Goal: Task Accomplishment & Management: Manage account settings

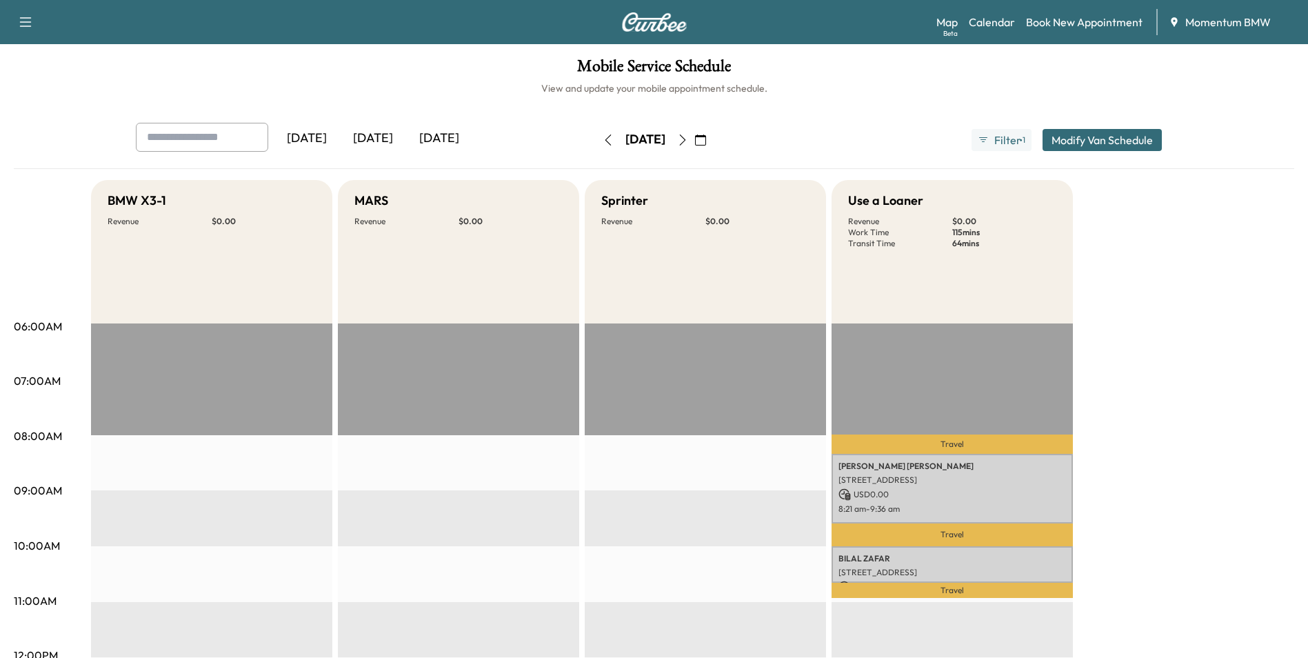
scroll to position [69, 0]
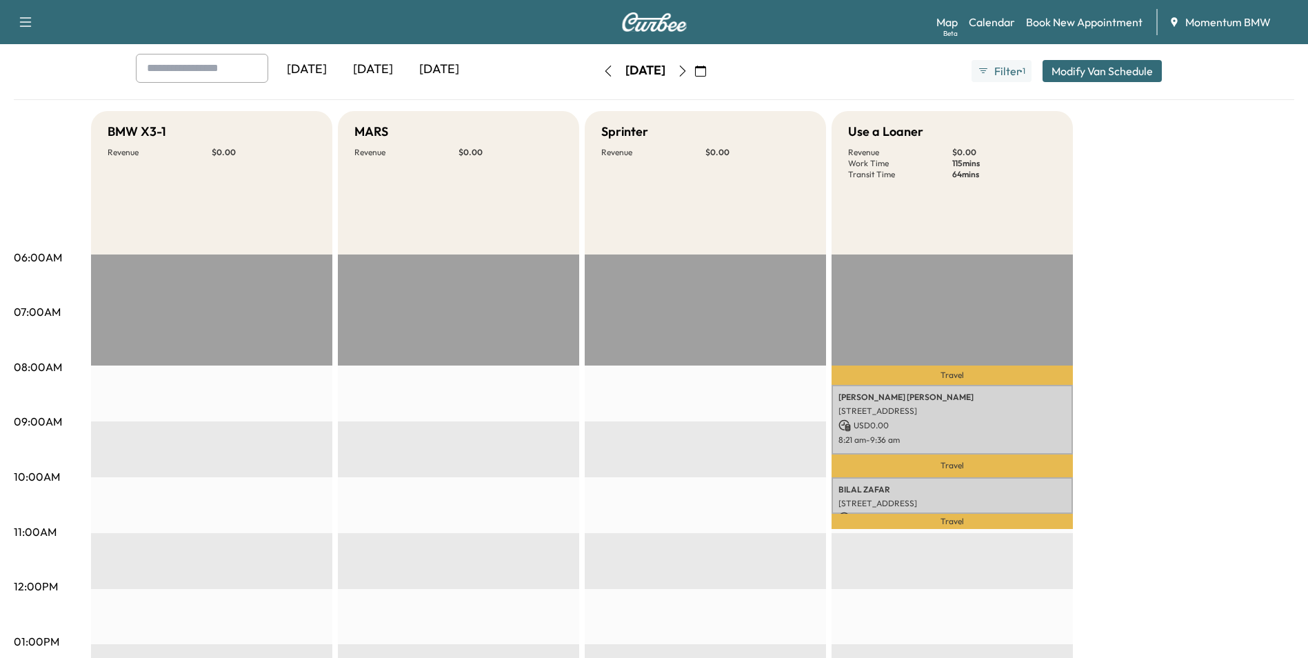
click at [605, 66] on icon "button" at bounding box center [608, 71] width 6 height 11
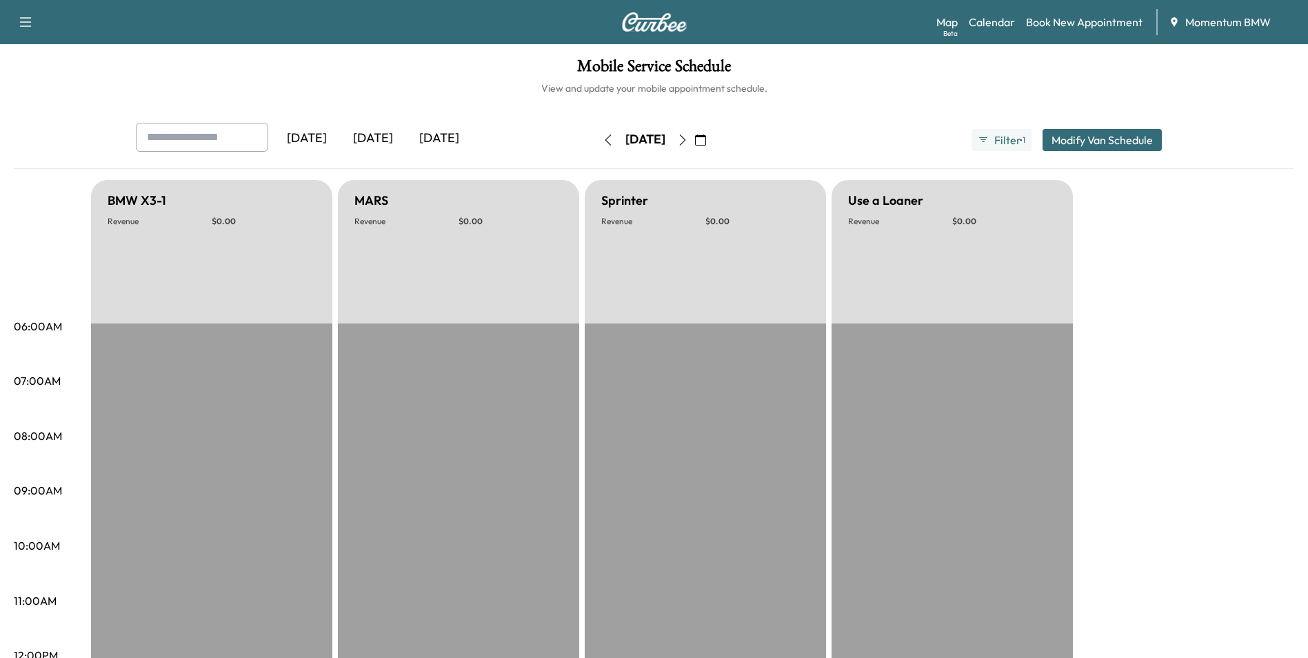
click at [706, 139] on icon "button" at bounding box center [700, 139] width 11 height 11
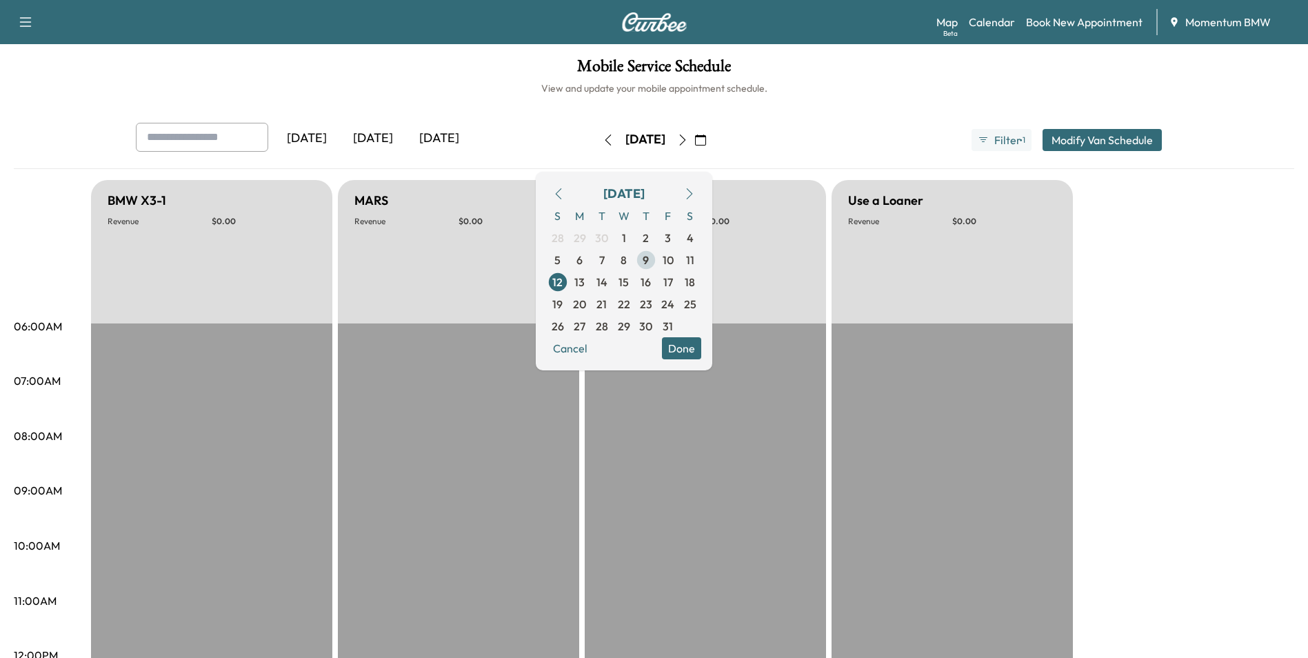
click at [657, 259] on span "9" at bounding box center [646, 260] width 22 height 22
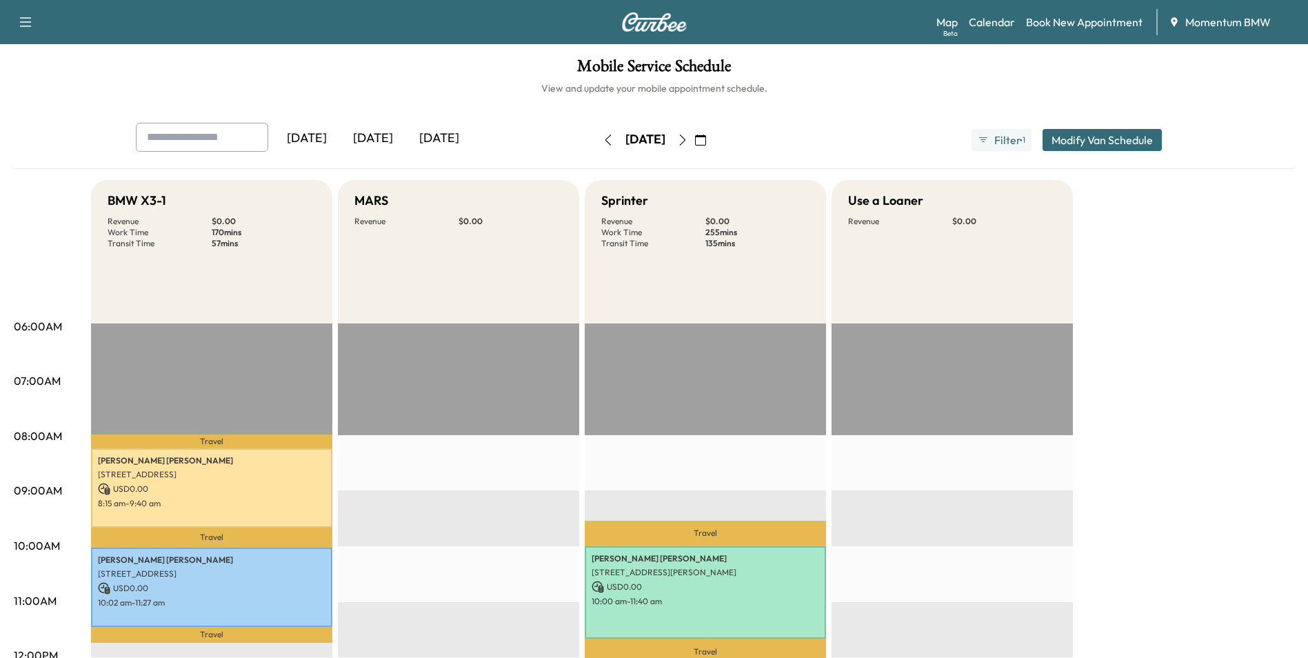
click at [688, 139] on icon "button" at bounding box center [682, 139] width 11 height 11
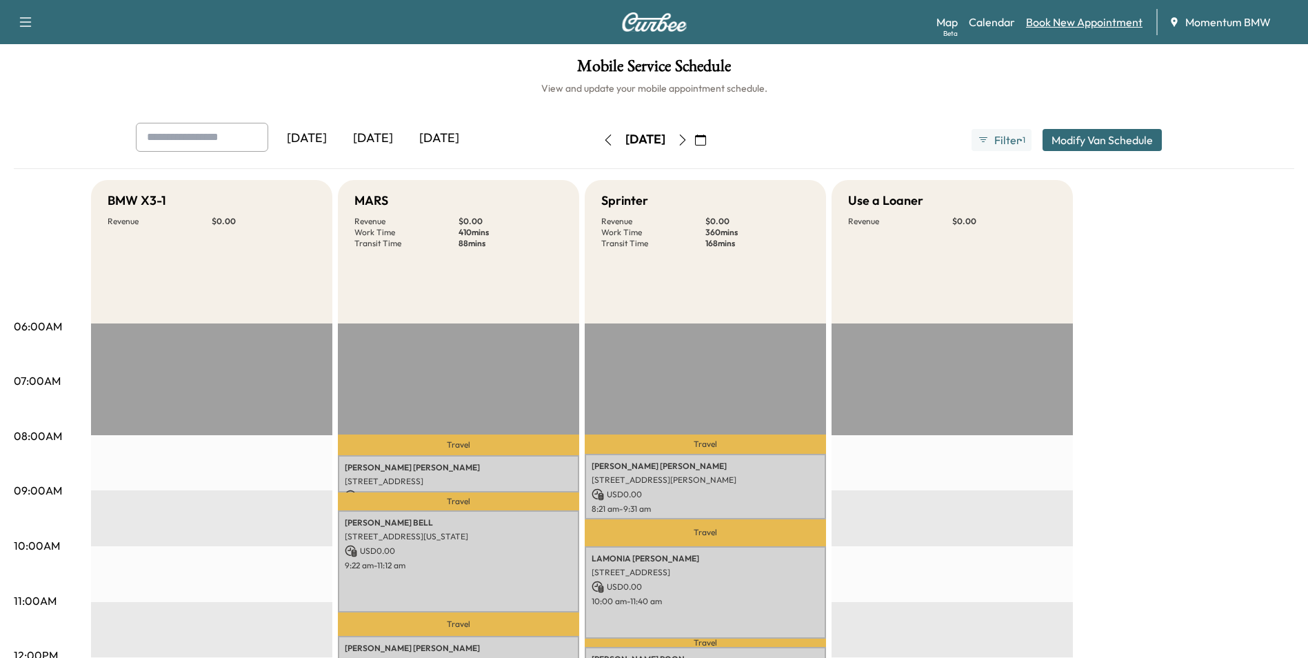
click at [1090, 27] on link "Book New Appointment" at bounding box center [1084, 22] width 117 height 17
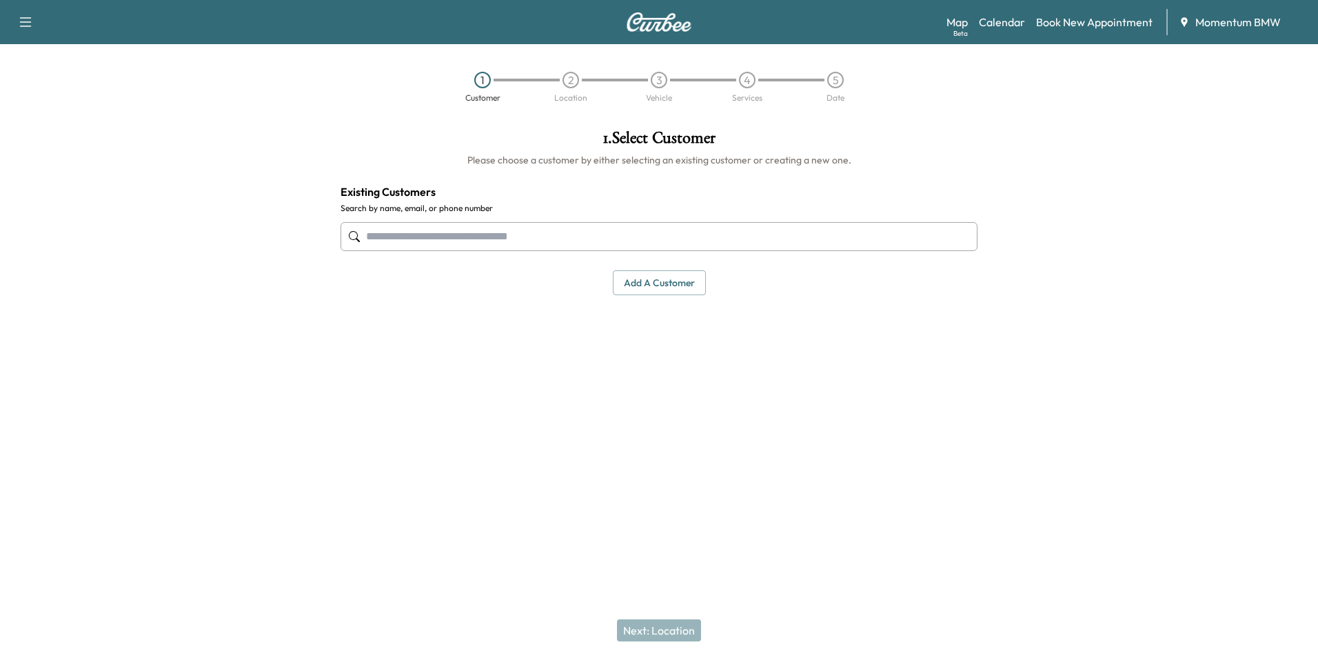
click at [572, 233] on input "text" at bounding box center [659, 236] width 637 height 29
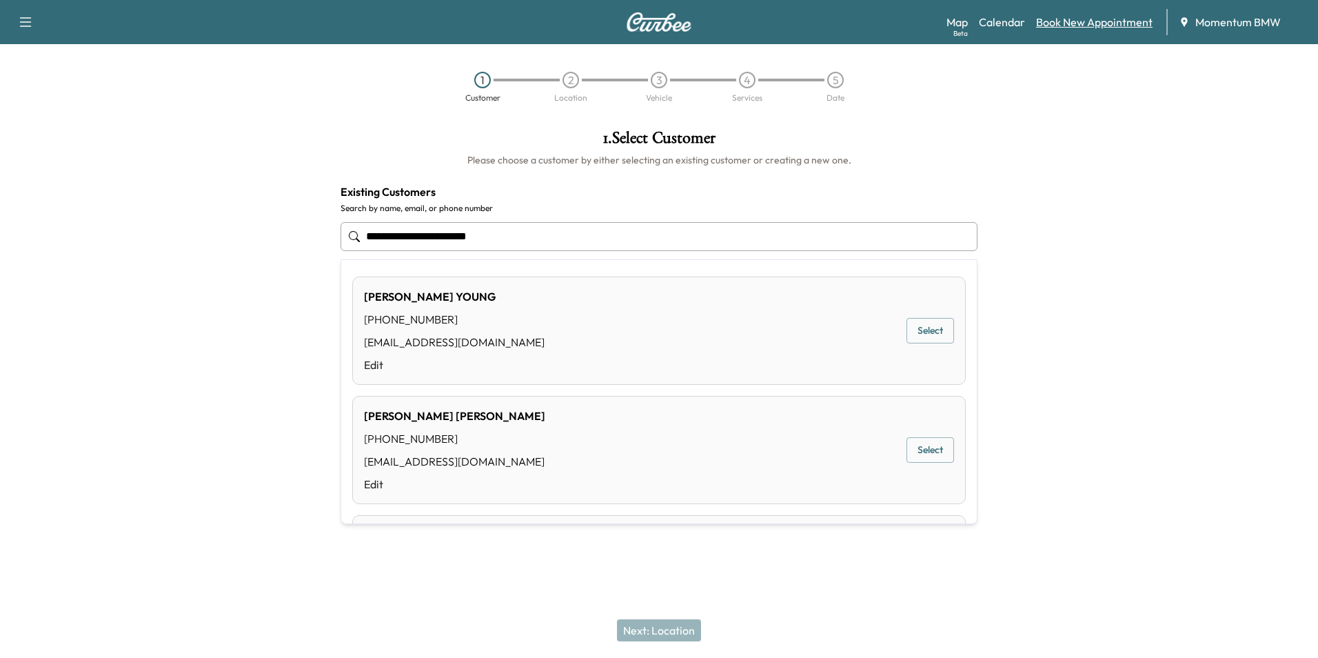
type input "**********"
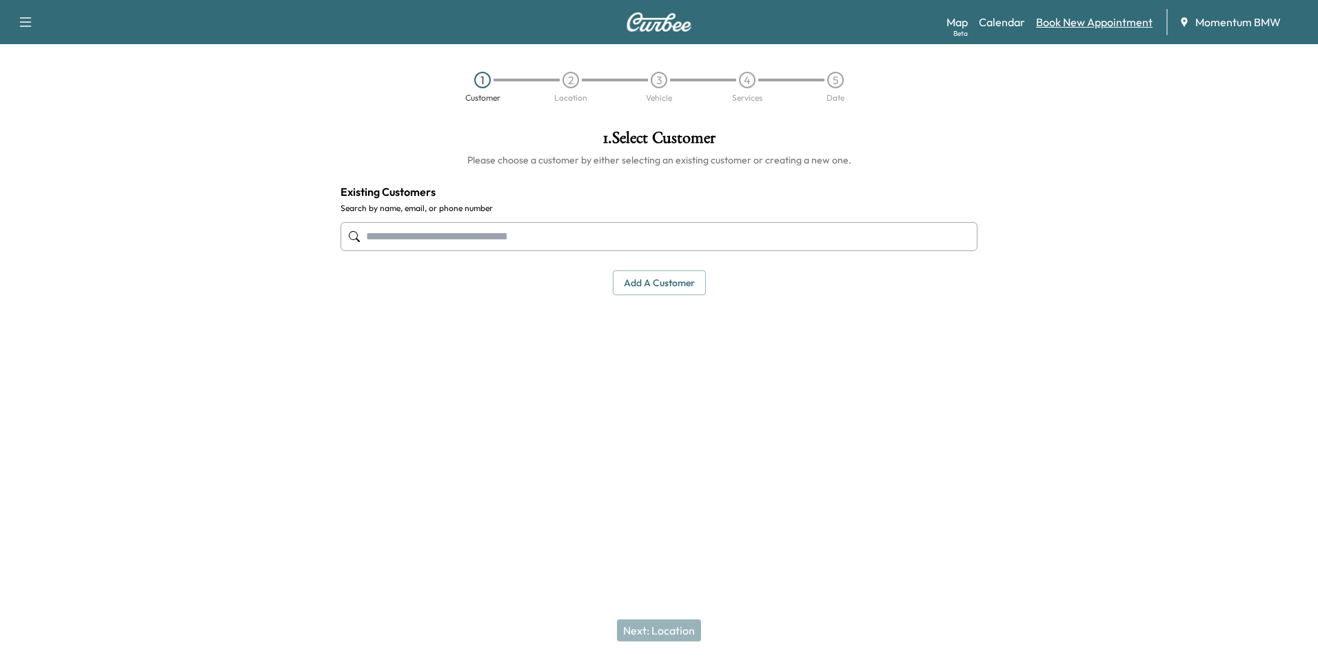
click at [1080, 21] on link "Book New Appointment" at bounding box center [1094, 22] width 117 height 17
click at [657, 288] on button "Add a customer" at bounding box center [659, 283] width 93 height 26
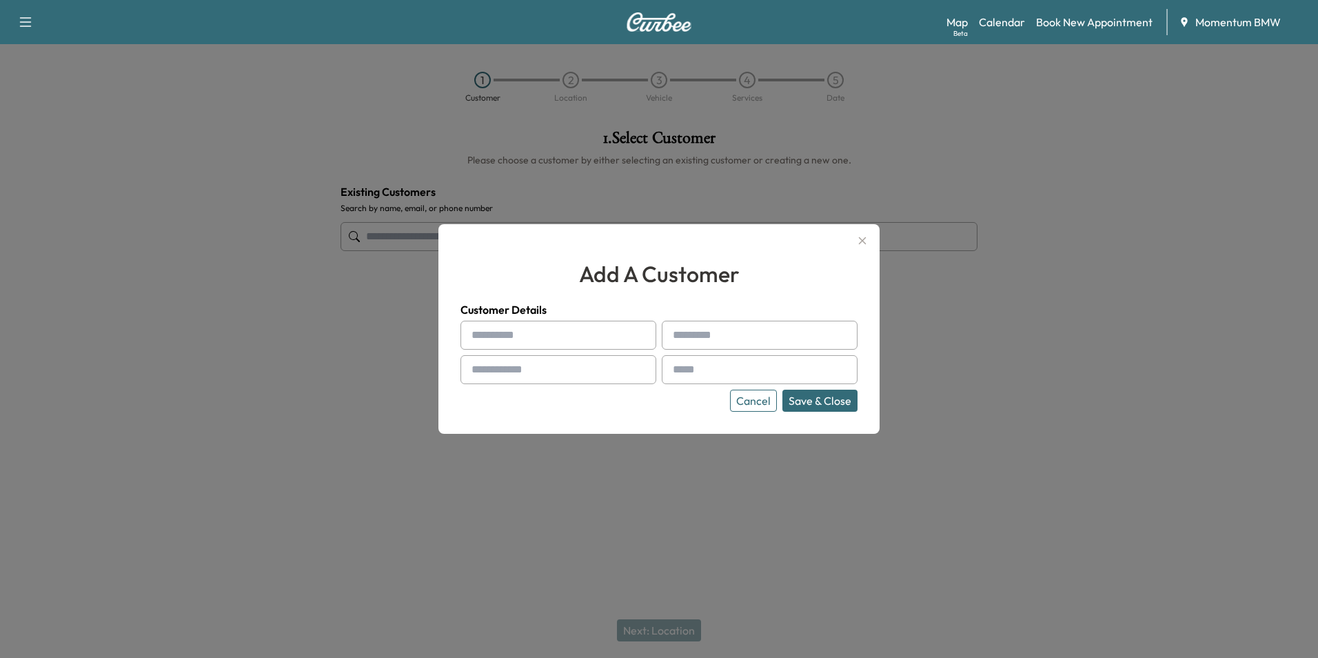
click at [599, 338] on input "text" at bounding box center [559, 335] width 196 height 29
type input "*"
type input "******"
type input "**********"
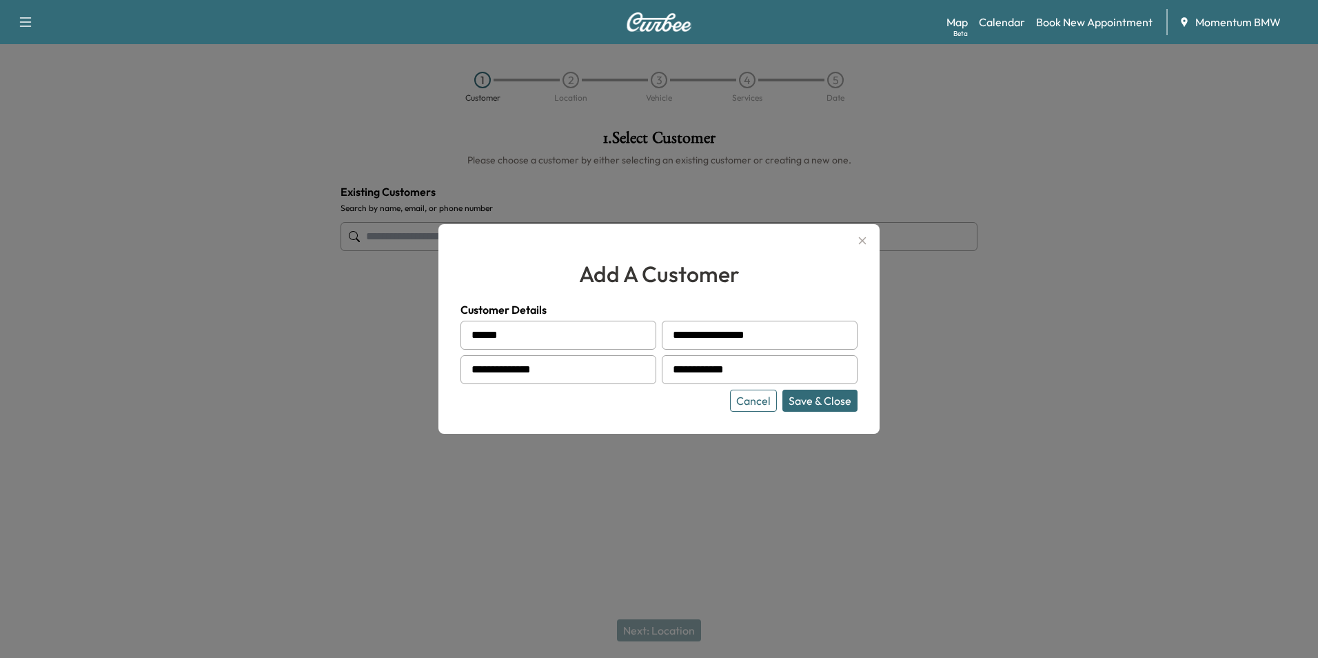
click at [818, 402] on button "Save & Close" at bounding box center [820, 401] width 75 height 22
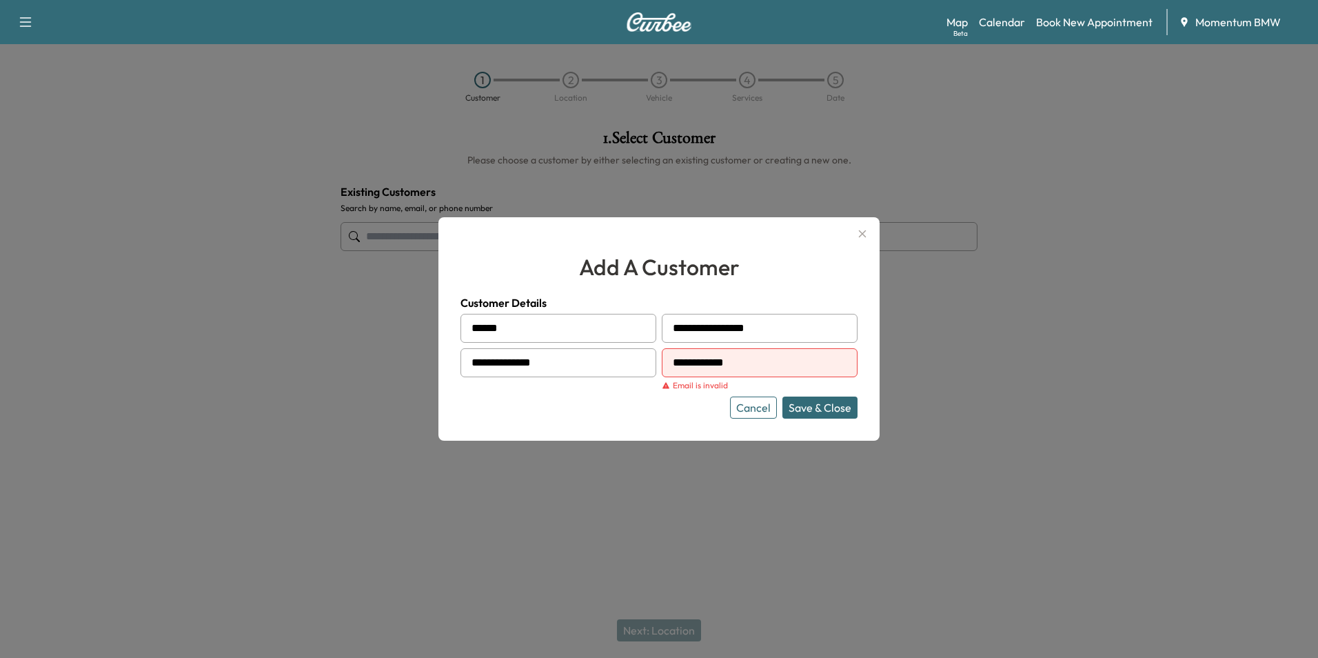
click at [759, 367] on input "**********" at bounding box center [760, 362] width 196 height 29
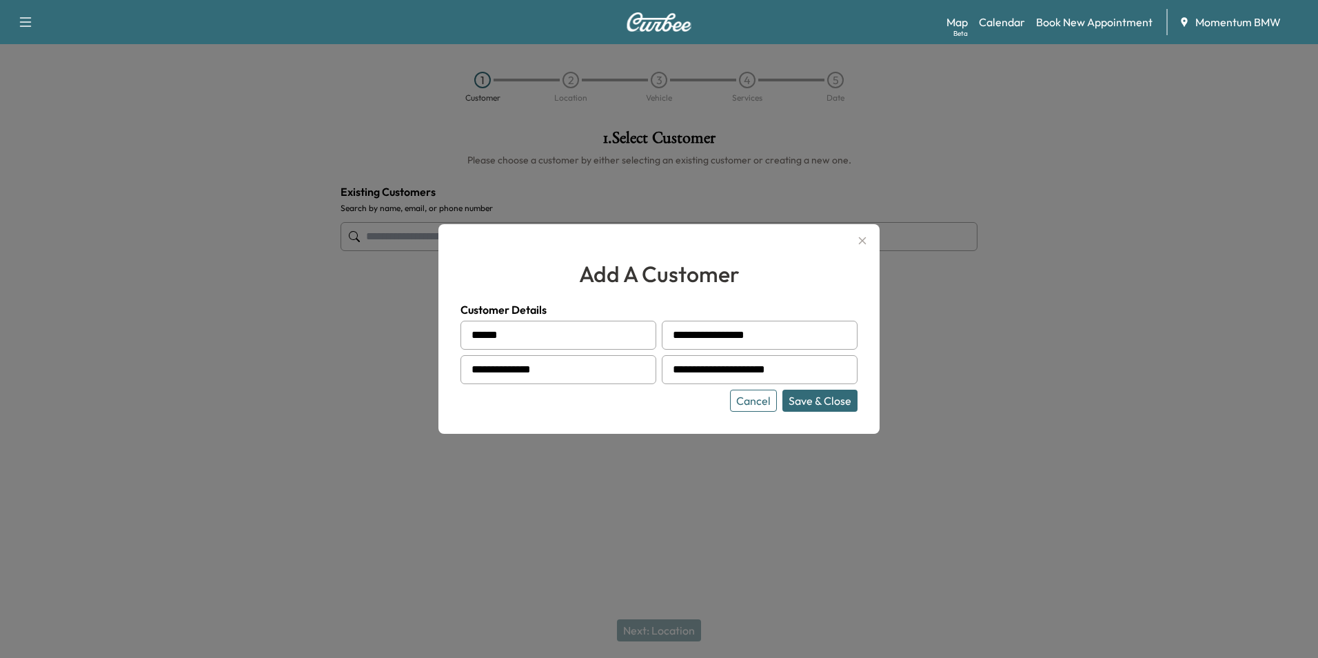
type input "**********"
click at [812, 401] on button "Save & Close" at bounding box center [820, 401] width 75 height 22
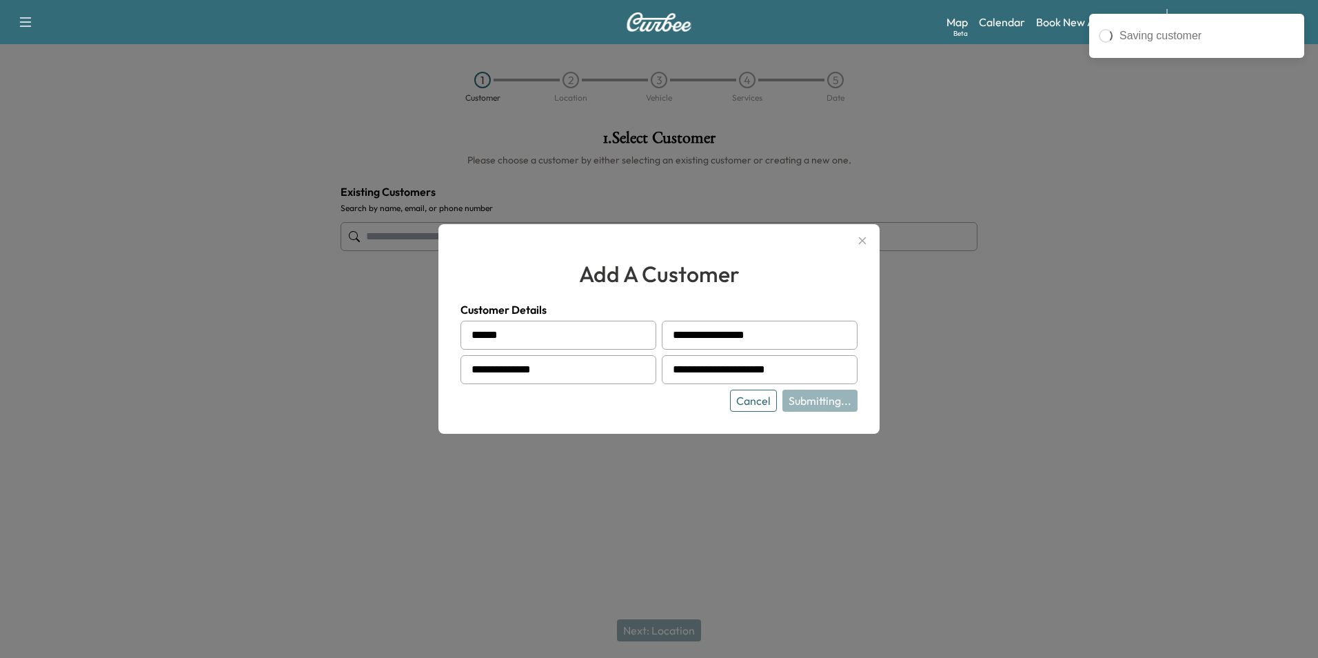
type input "**********"
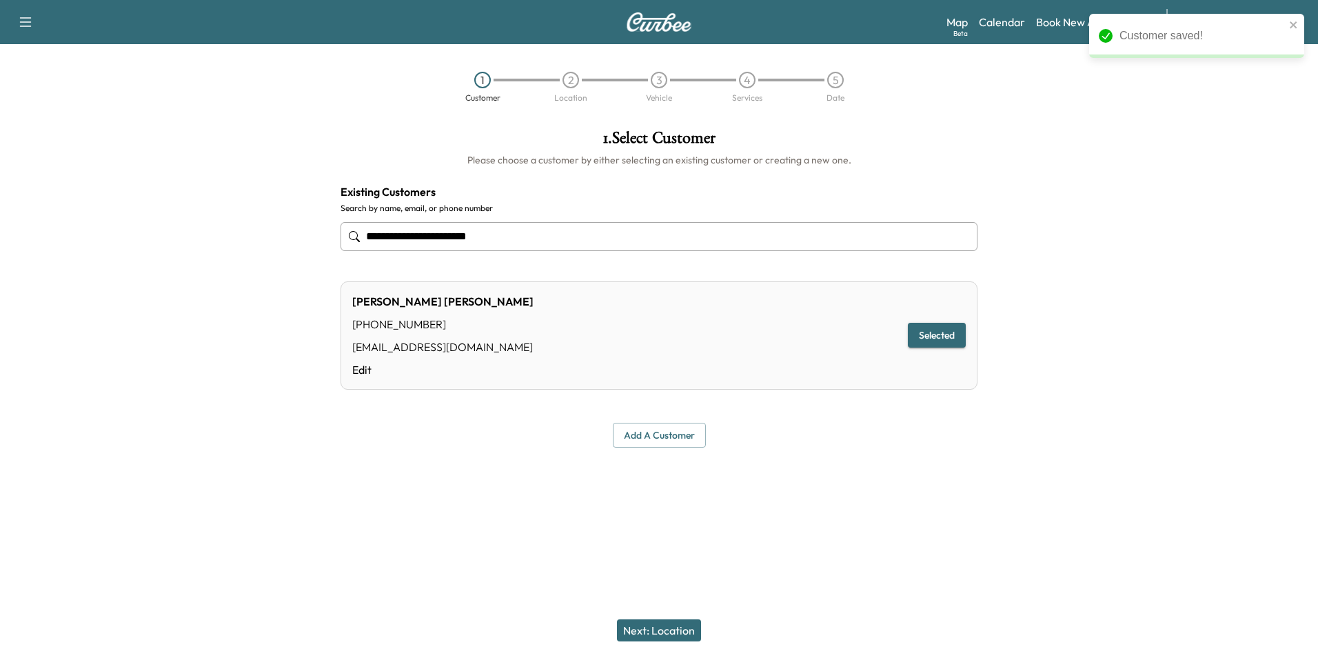
click at [657, 630] on button "Next: Location" at bounding box center [659, 630] width 84 height 22
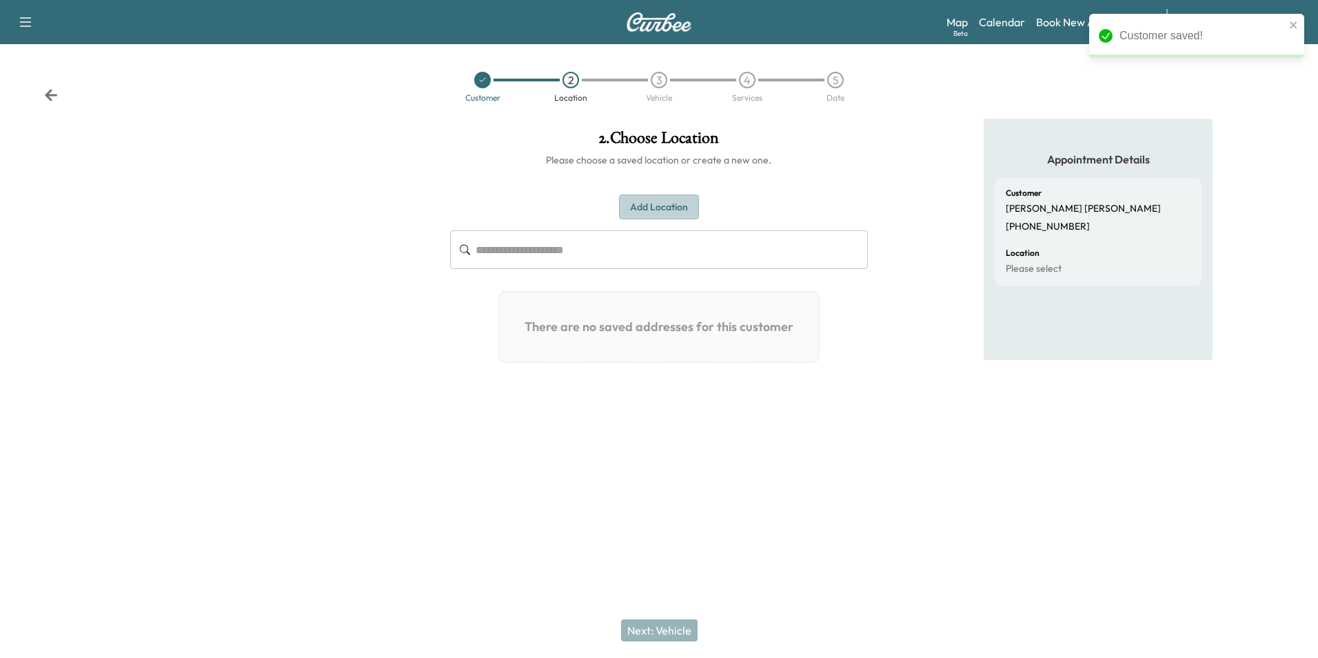
click at [660, 206] on button "Add Location" at bounding box center [659, 207] width 80 height 26
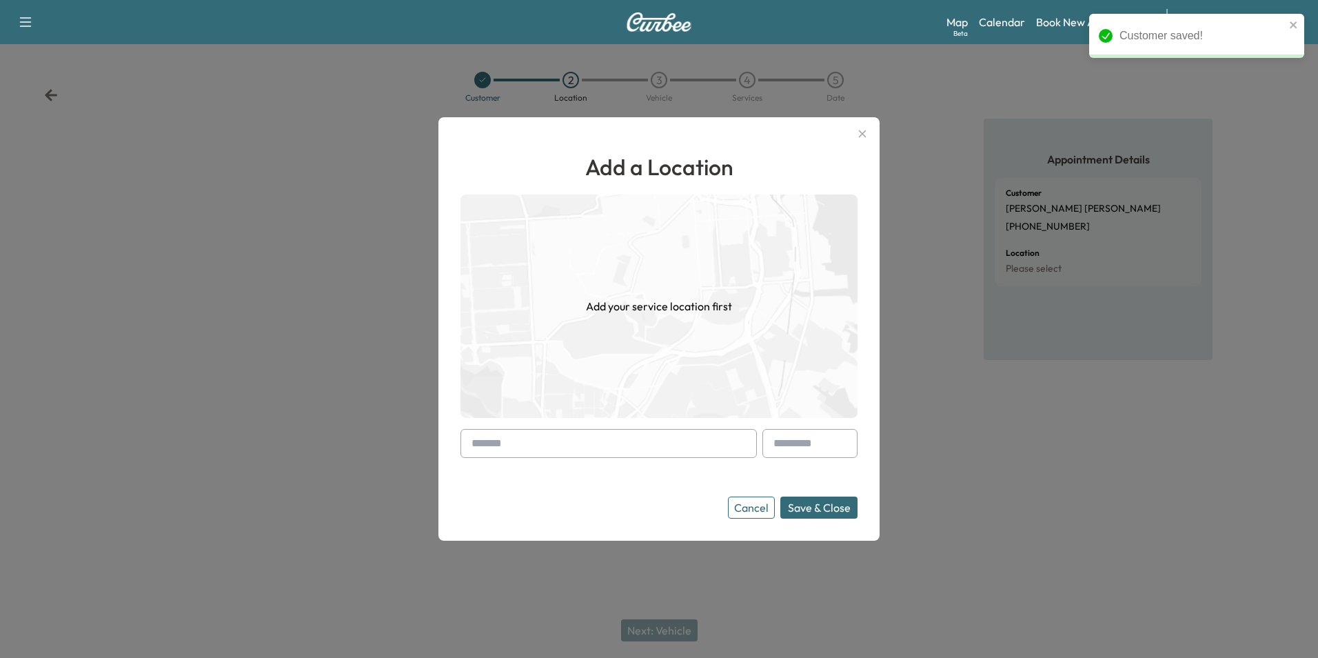
click at [657, 447] on input "text" at bounding box center [609, 443] width 296 height 29
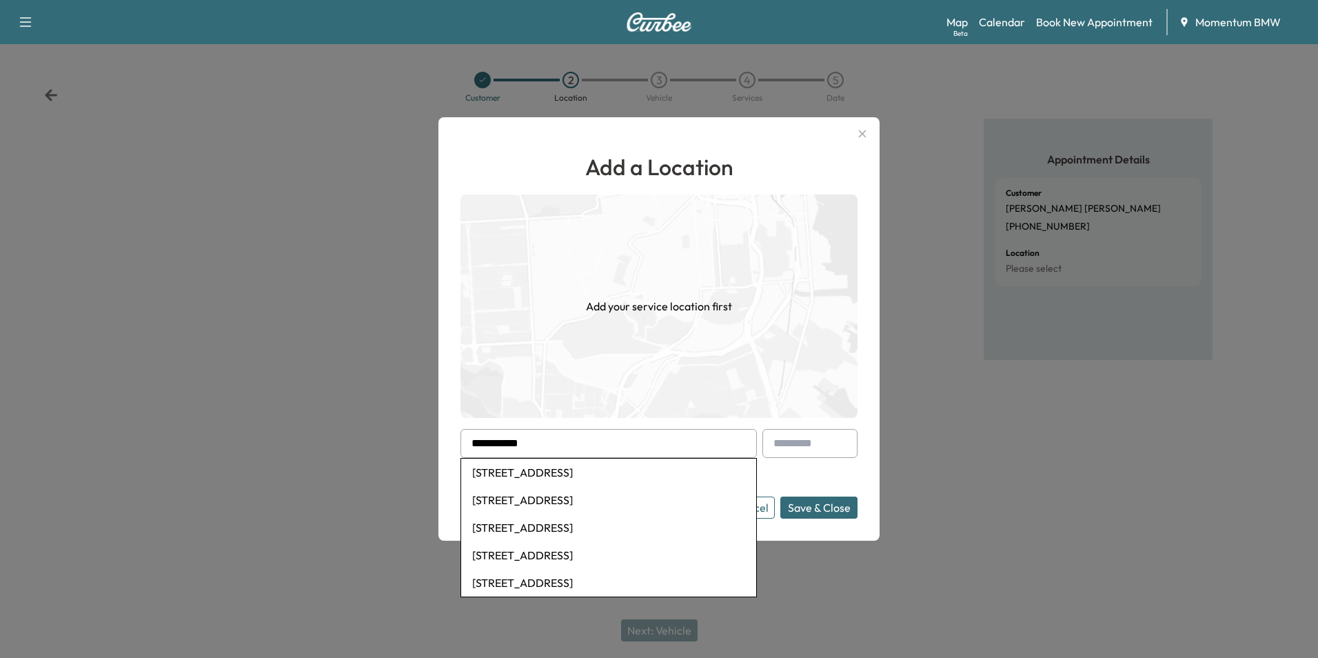
click at [632, 468] on li "[STREET_ADDRESS]" at bounding box center [608, 473] width 295 height 28
type input "**********"
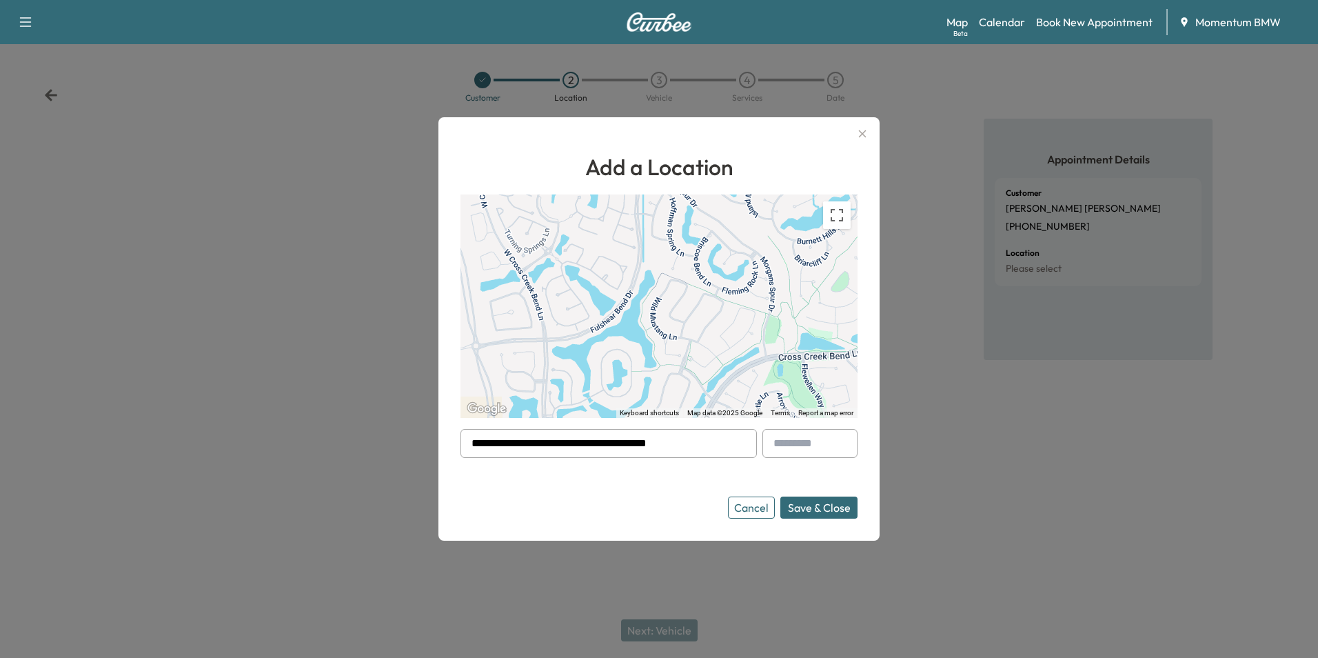
click at [825, 508] on button "Save & Close" at bounding box center [818, 507] width 77 height 22
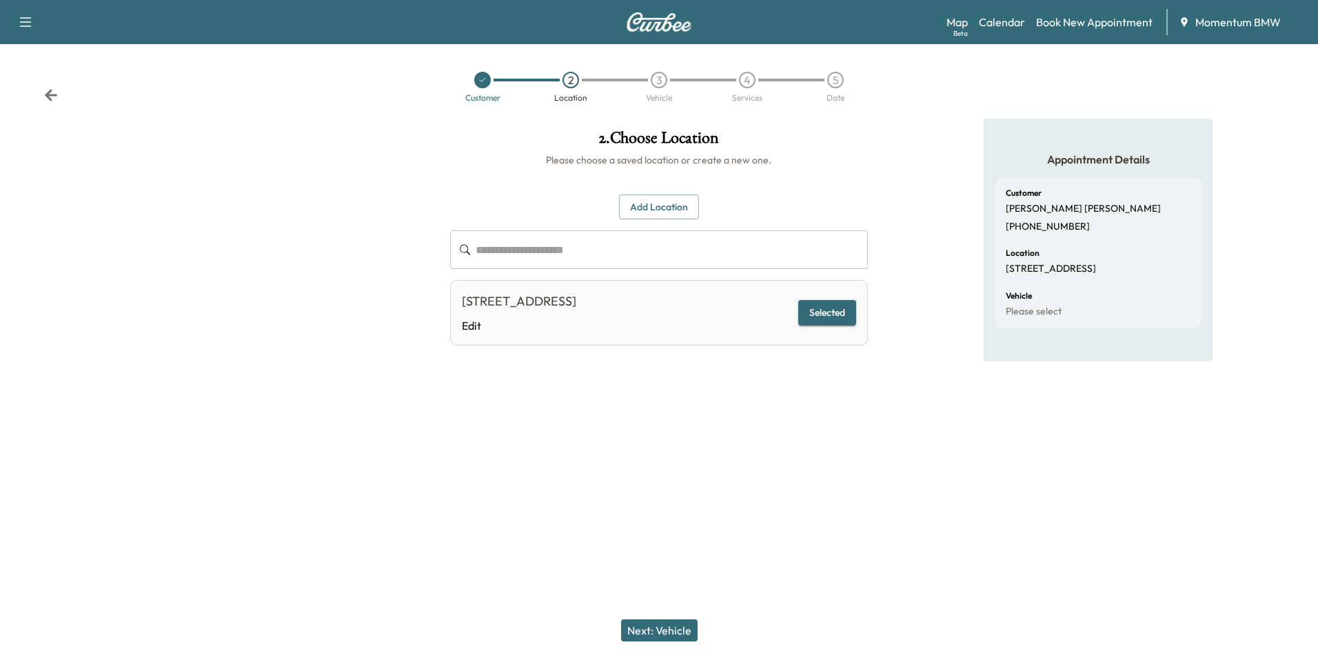
click at [679, 627] on button "Next: Vehicle" at bounding box center [659, 630] width 77 height 22
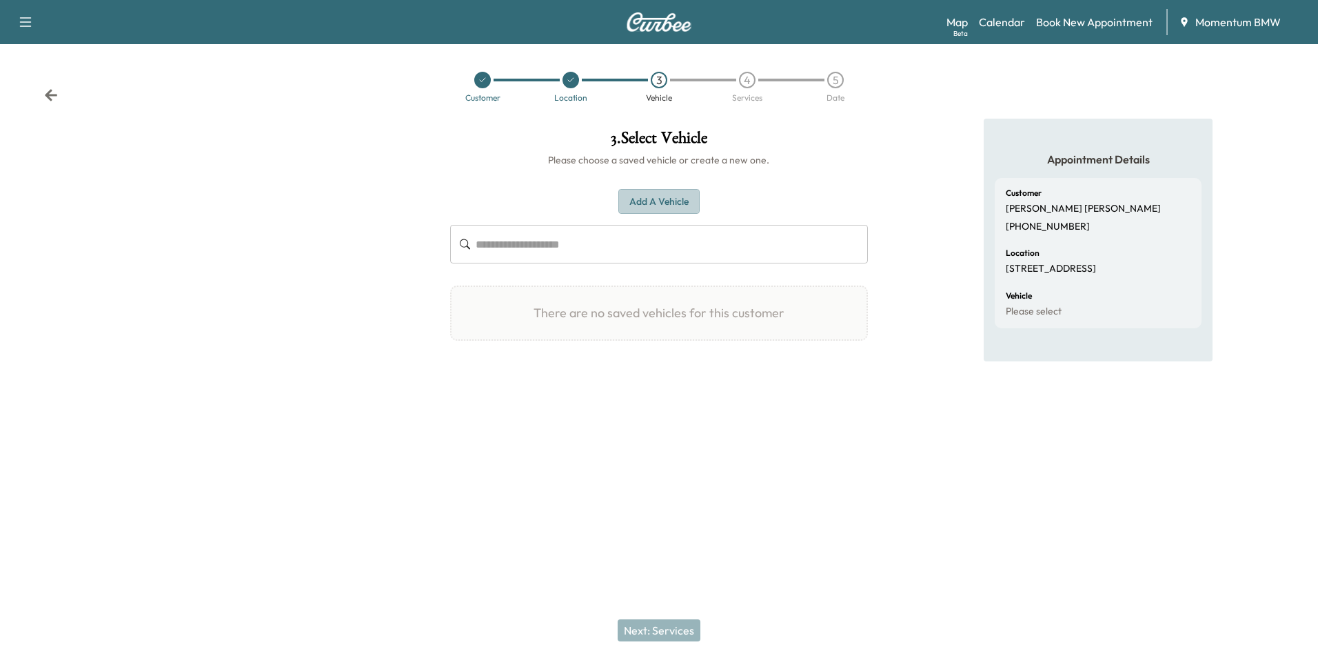
click at [674, 205] on button "Add a Vehicle" at bounding box center [658, 202] width 81 height 26
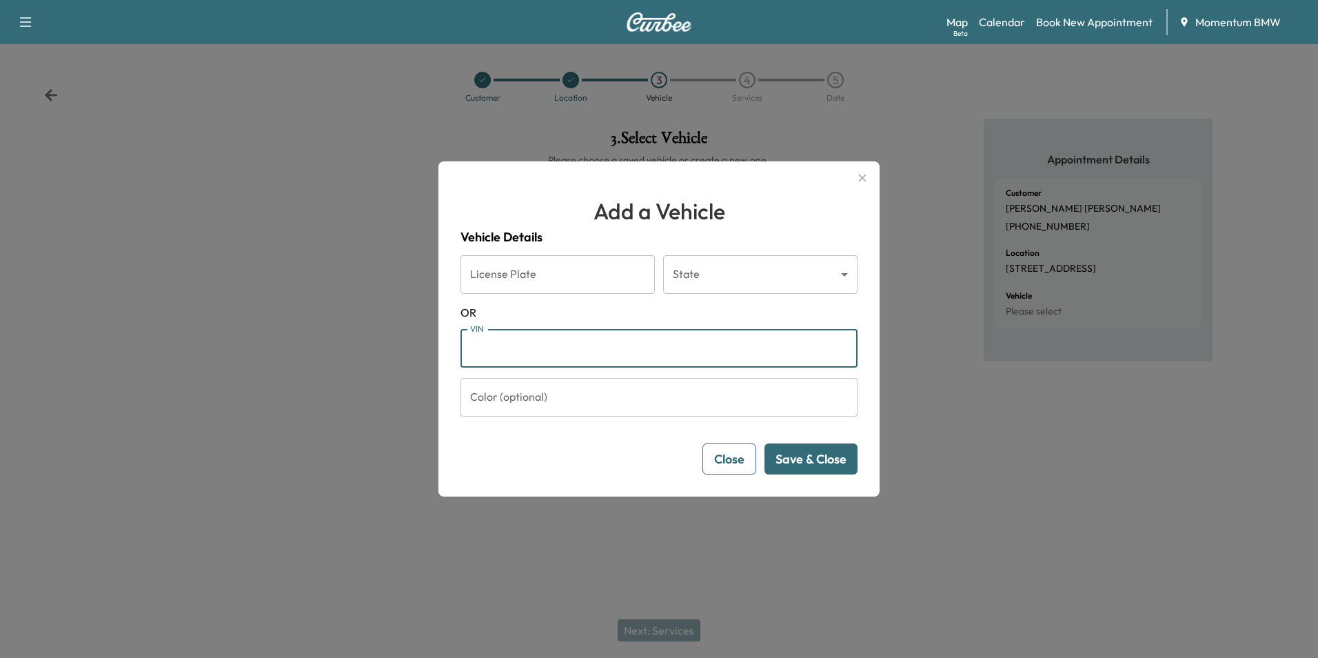
paste input "**********"
type input "**********"
click at [832, 466] on button "Save & Close" at bounding box center [811, 458] width 93 height 31
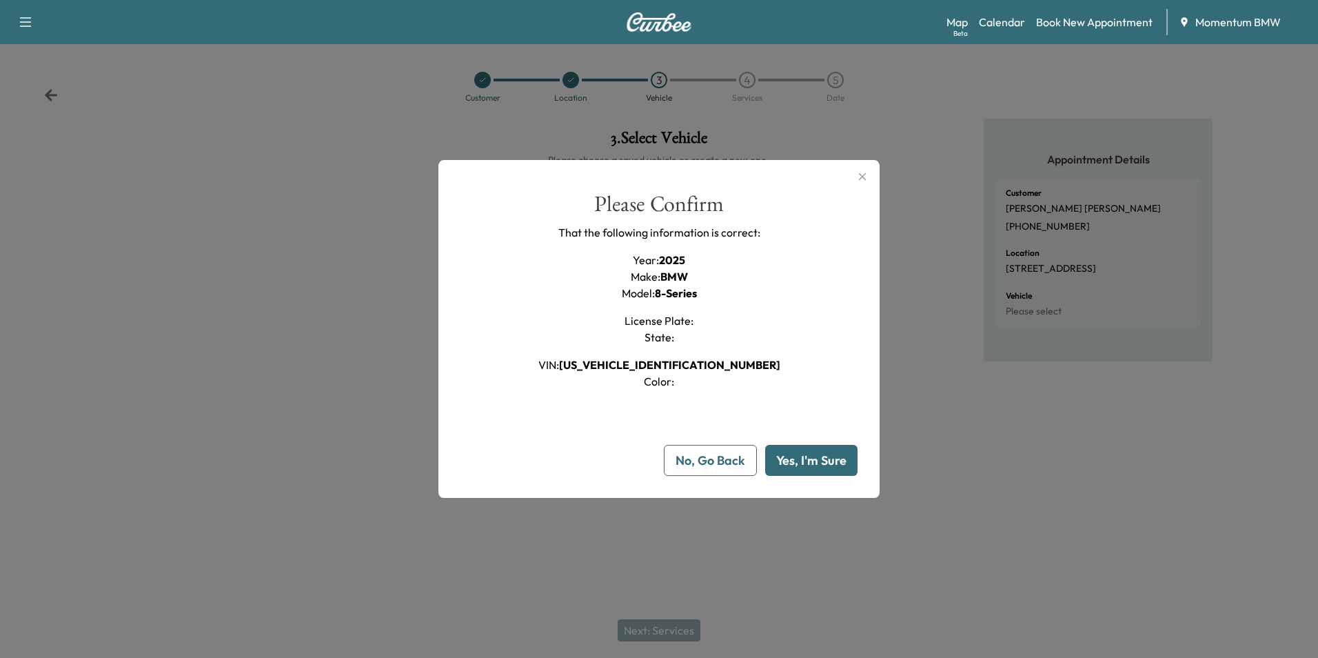
click at [825, 467] on button "Yes, I'm Sure" at bounding box center [811, 460] width 92 height 31
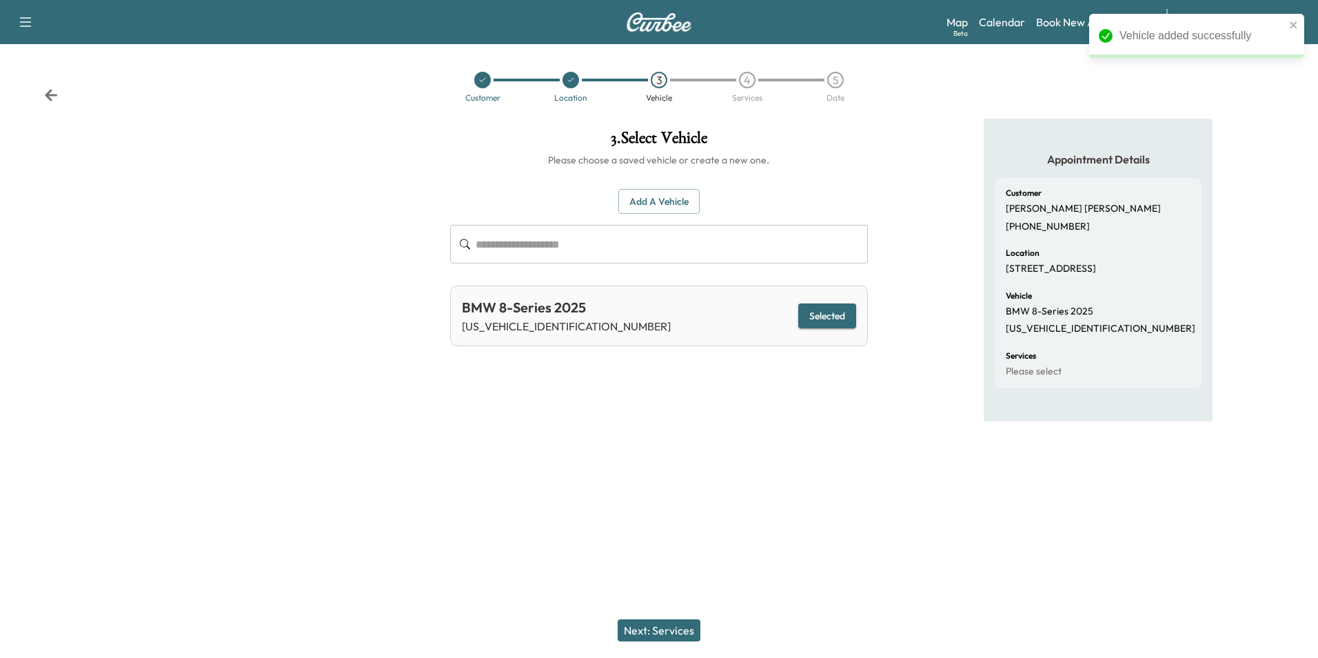
click at [680, 631] on button "Next: Services" at bounding box center [659, 630] width 83 height 22
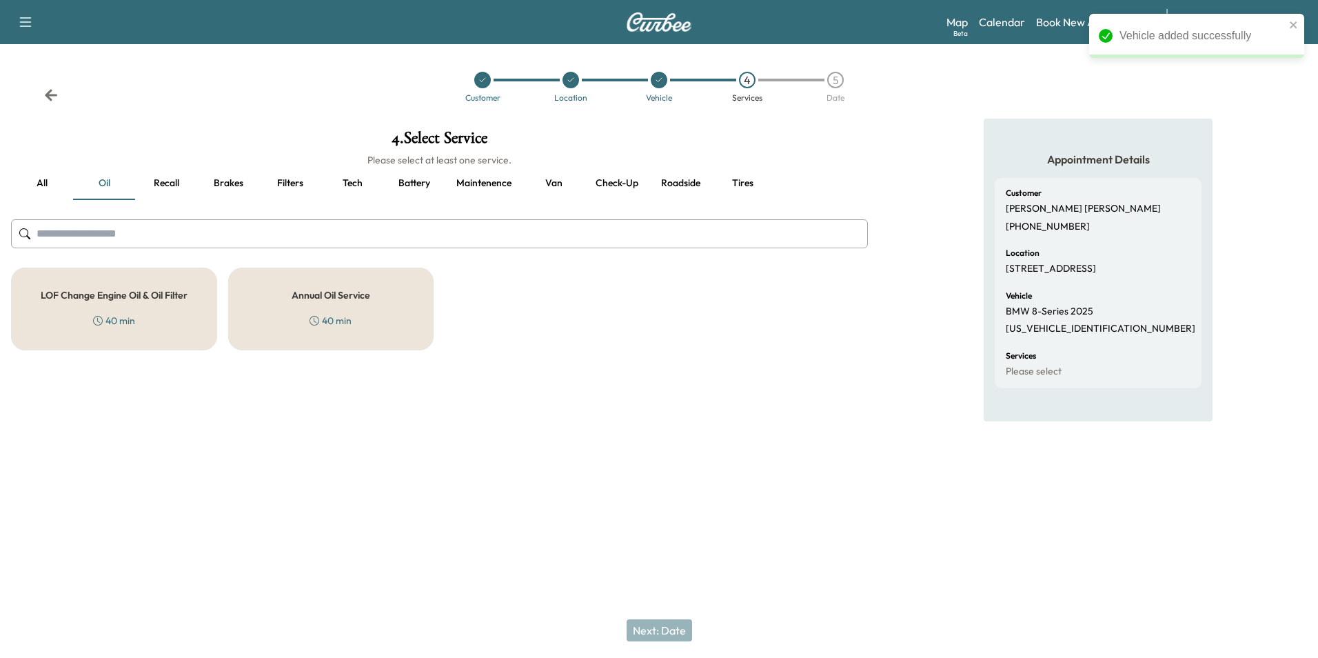
click at [350, 292] on h5 "Annual Oil Service" at bounding box center [331, 295] width 79 height 10
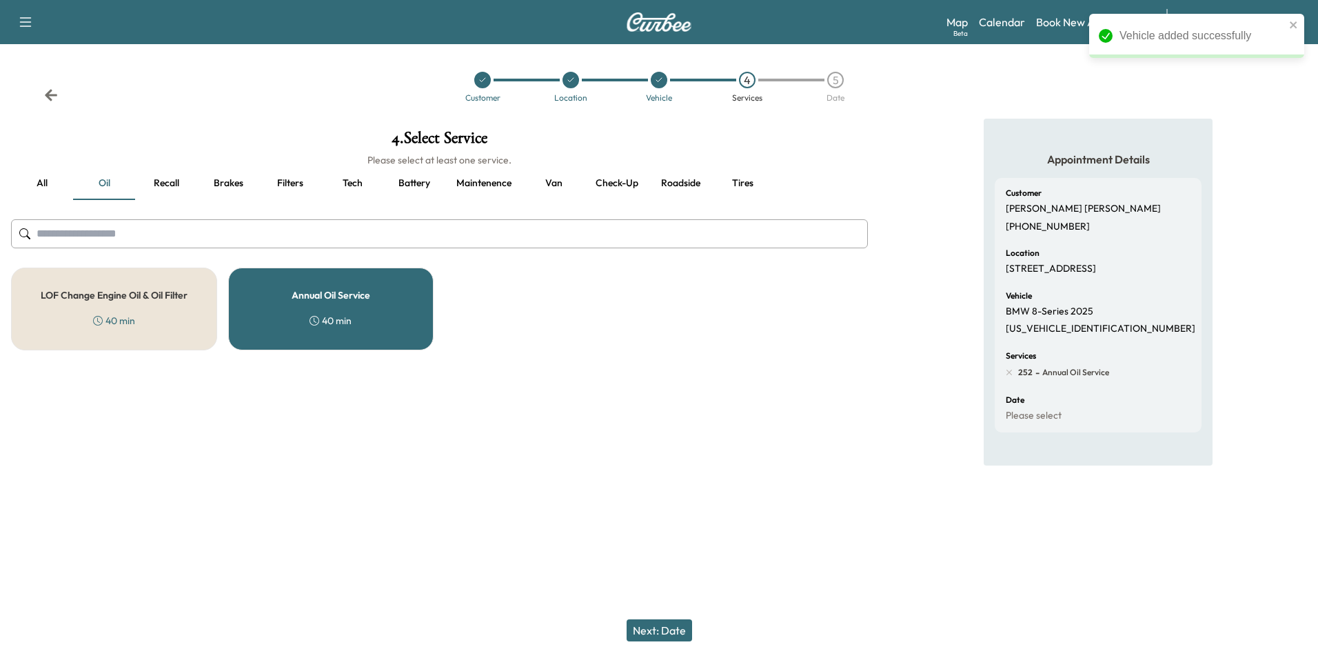
click at [676, 633] on button "Next: Date" at bounding box center [660, 630] width 66 height 22
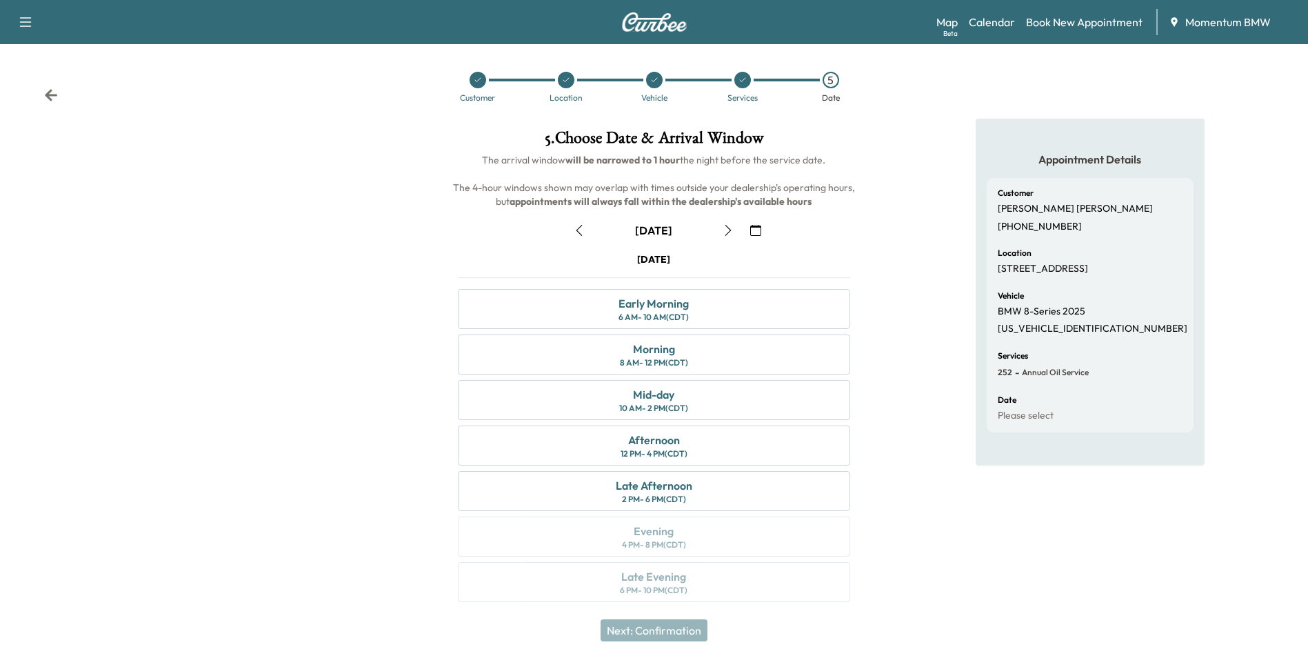
click at [760, 232] on icon "button" at bounding box center [755, 230] width 11 height 11
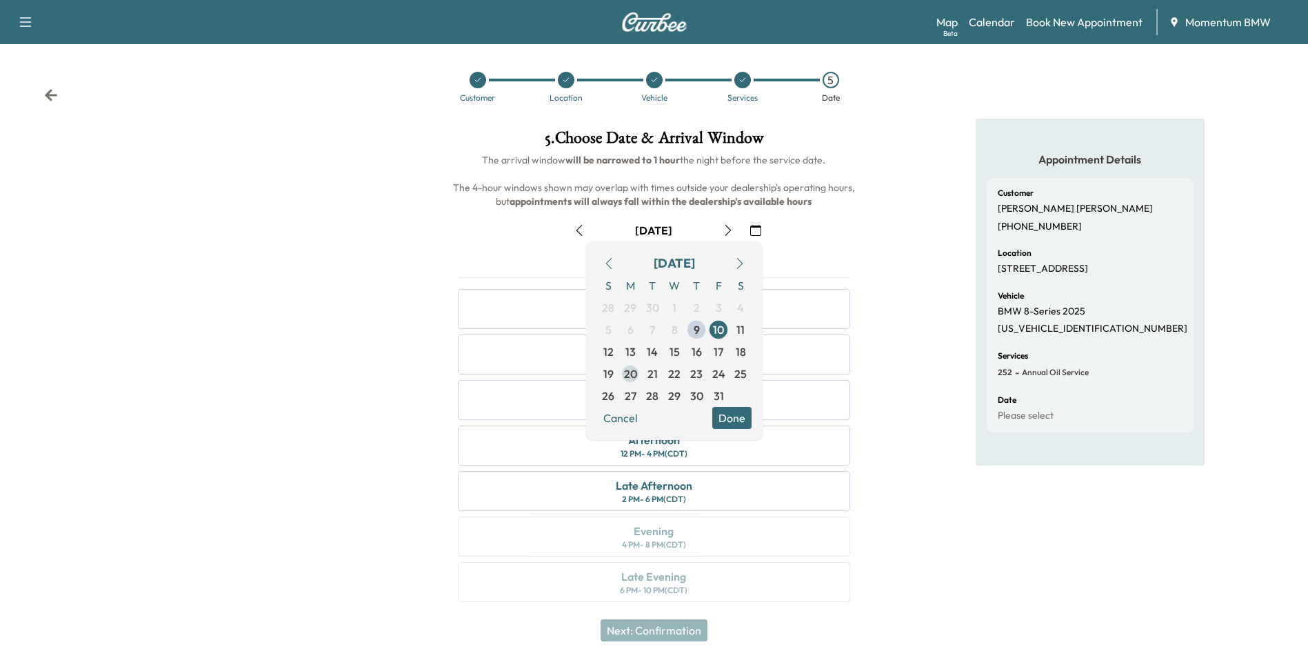
click at [633, 376] on span "20" at bounding box center [630, 373] width 13 height 17
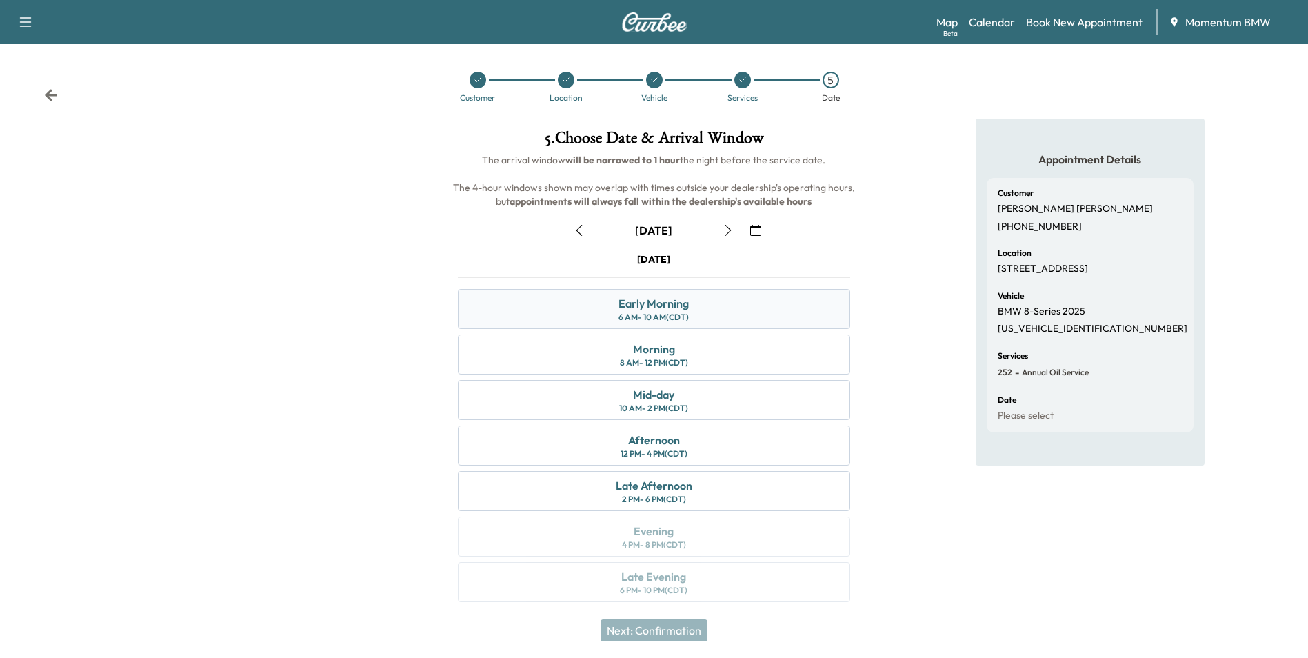
click at [735, 316] on div "Early Morning 6 AM - 10 AM (CDT)" at bounding box center [654, 309] width 392 height 40
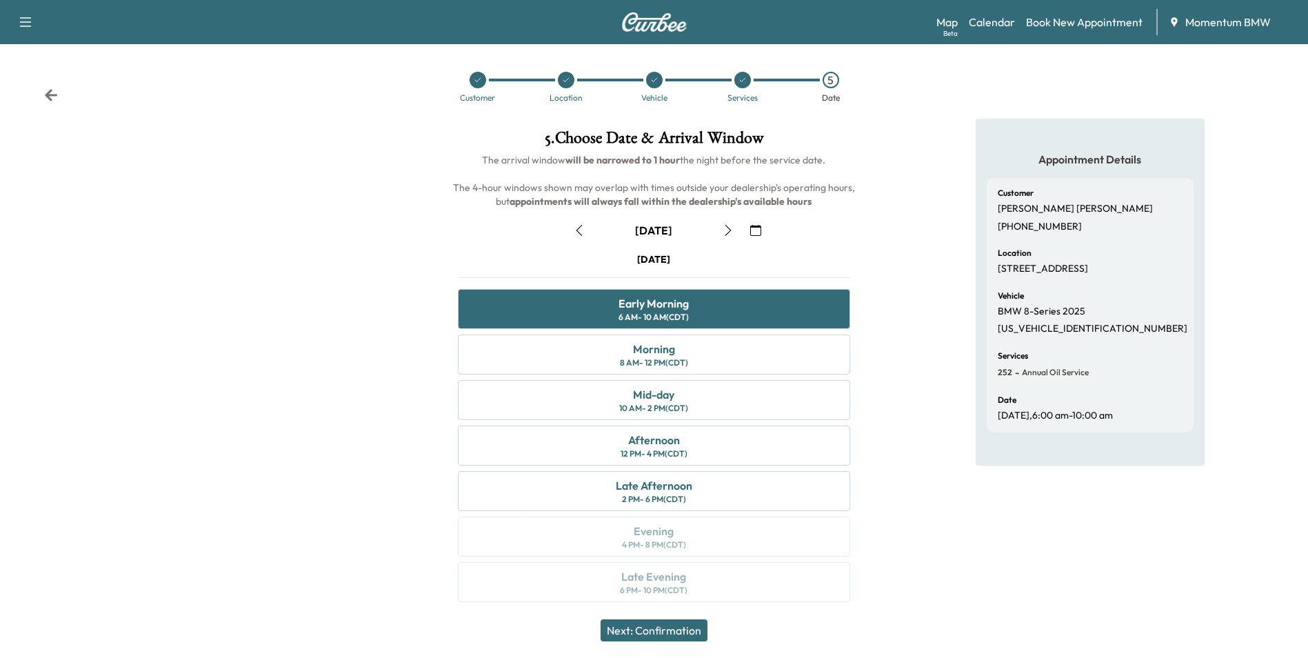
click at [690, 629] on button "Next: Confirmation" at bounding box center [654, 630] width 107 height 22
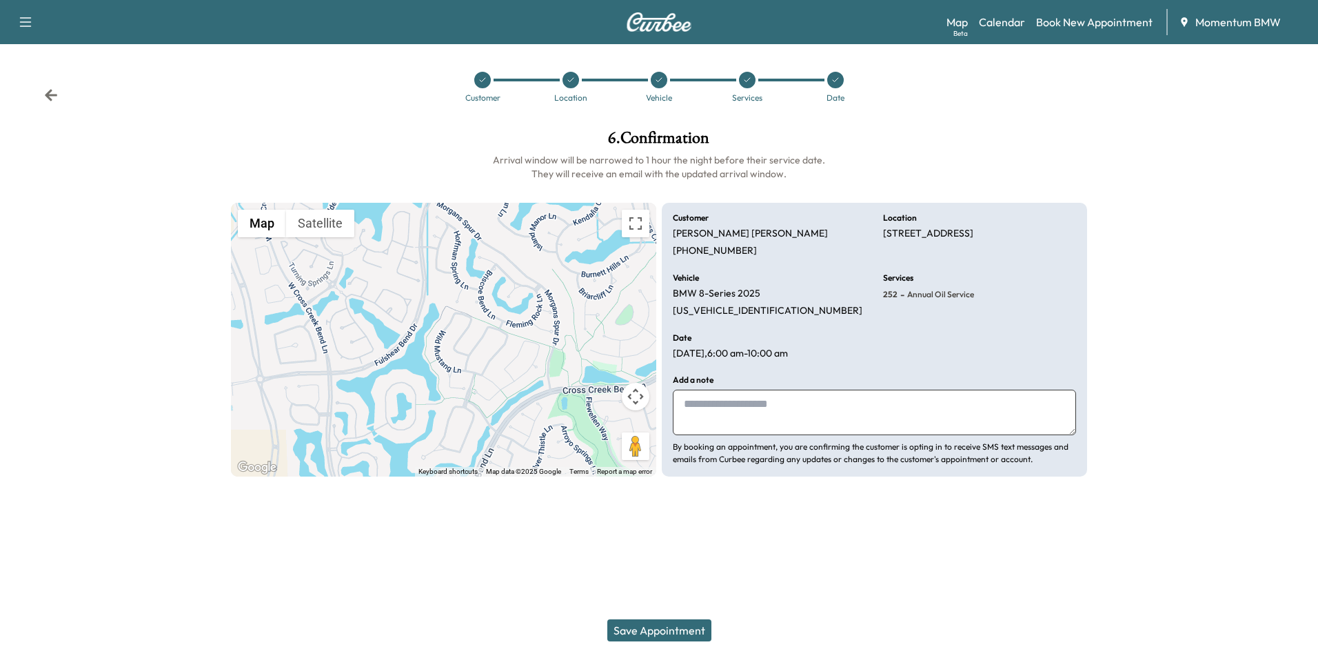
click at [777, 403] on textarea at bounding box center [874, 413] width 403 height 46
type textarea "*******"
click at [687, 631] on button "Save Appointment" at bounding box center [659, 630] width 104 height 22
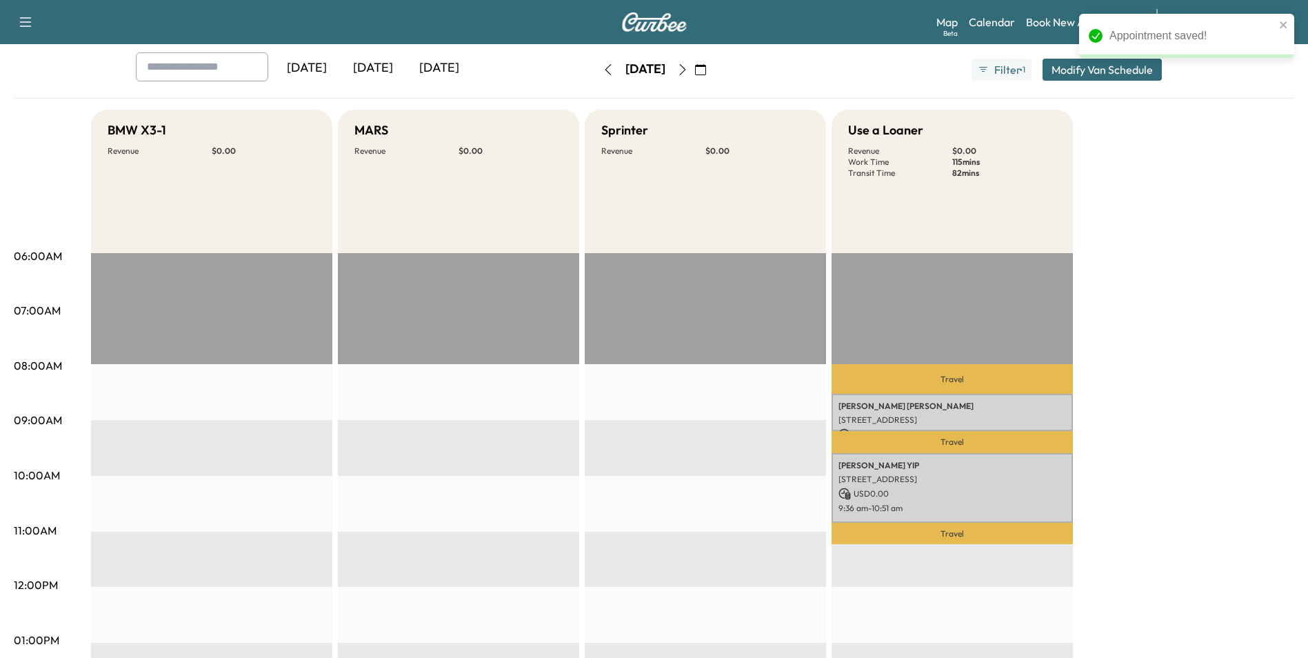
scroll to position [69, 0]
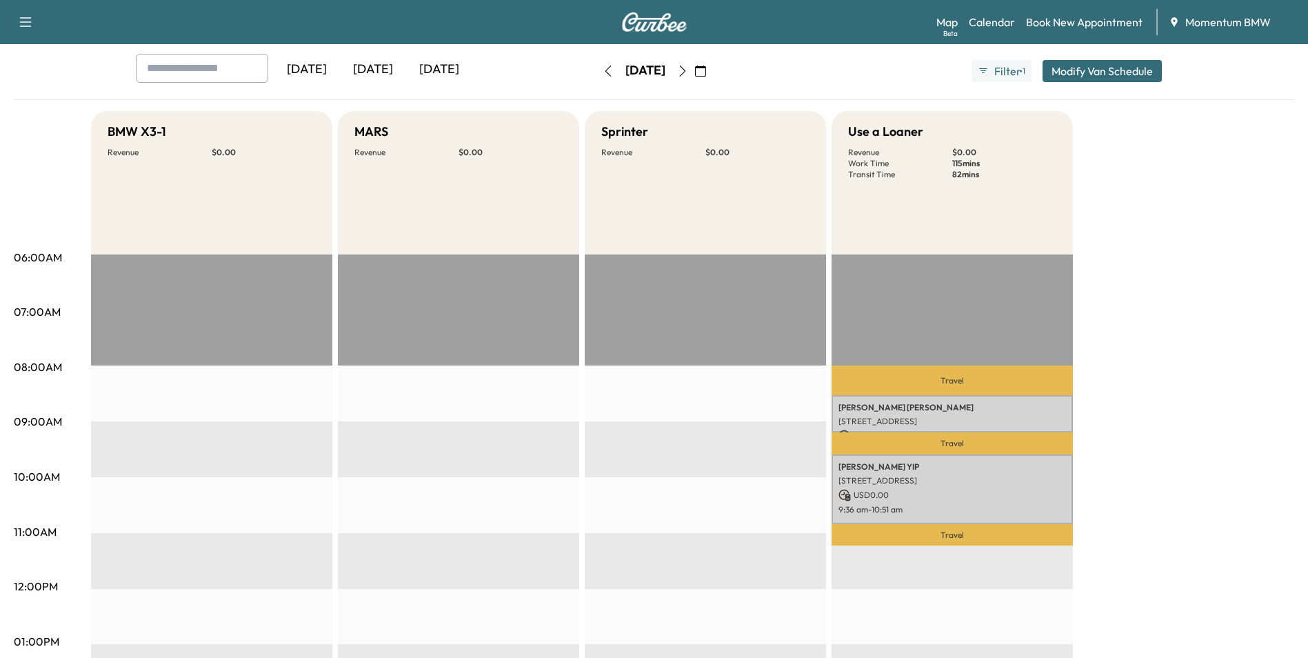
click at [706, 70] on icon "button" at bounding box center [700, 71] width 11 height 11
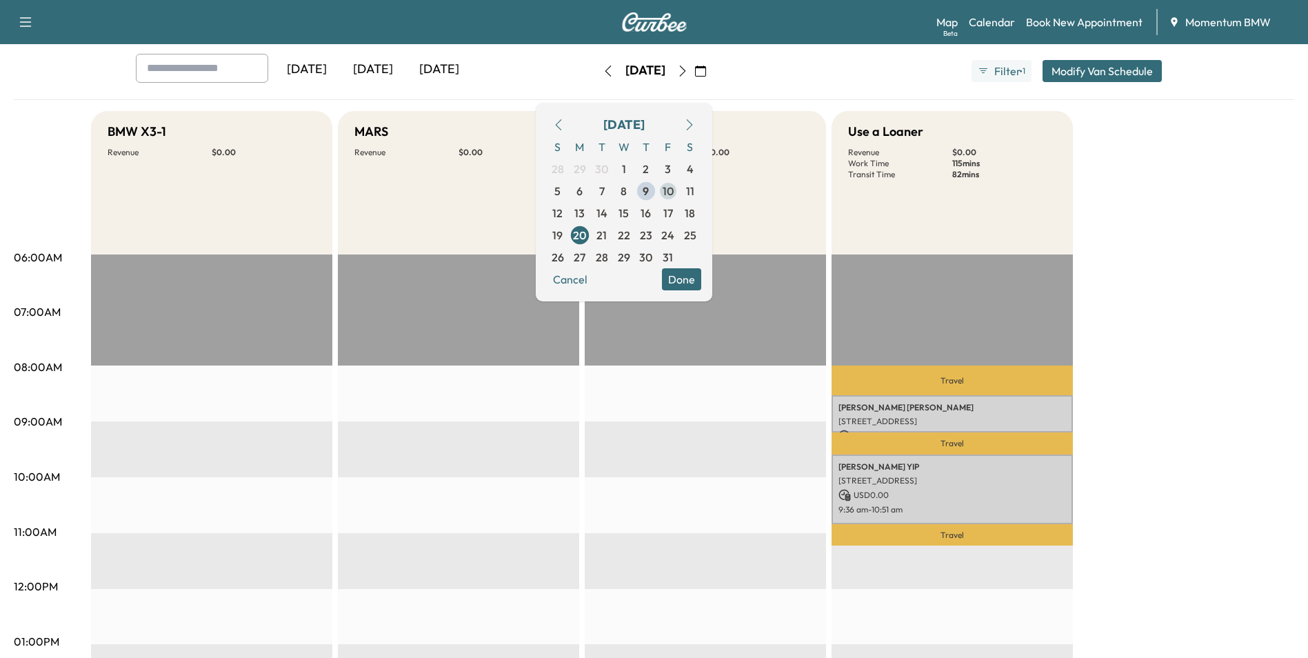
click at [674, 195] on span "10" at bounding box center [668, 191] width 11 height 17
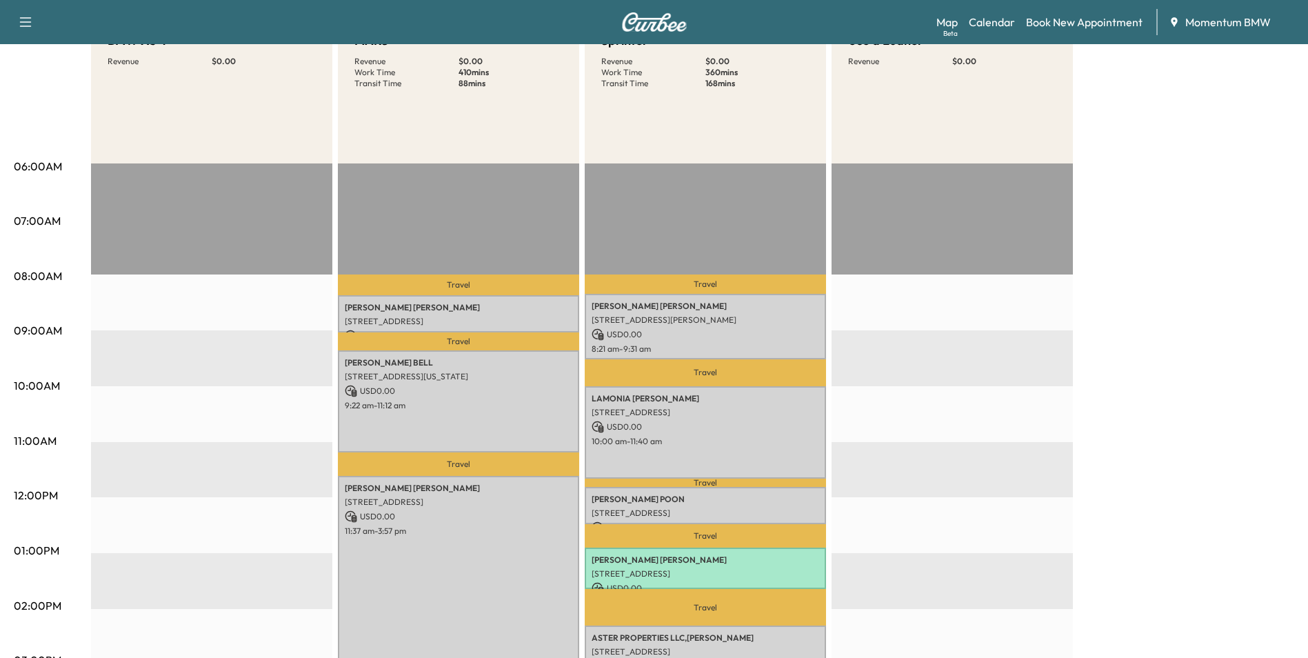
scroll to position [207, 0]
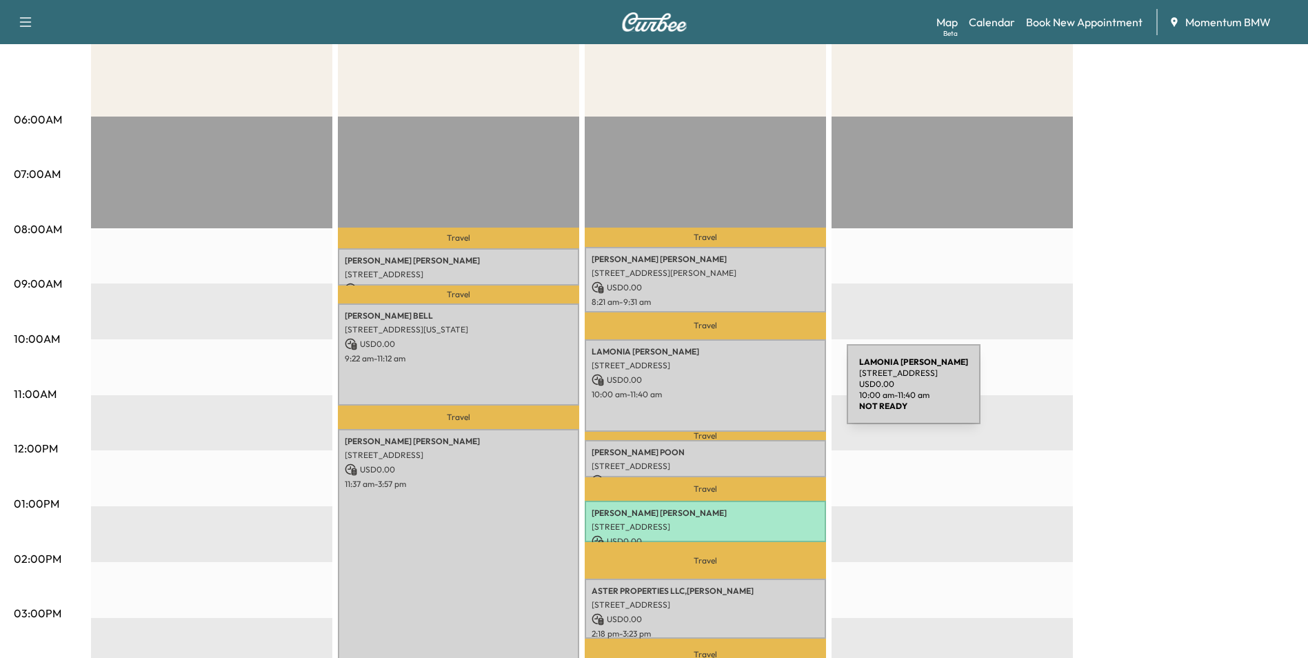
click at [743, 393] on p "10:00 am - 11:40 am" at bounding box center [706, 394] width 228 height 11
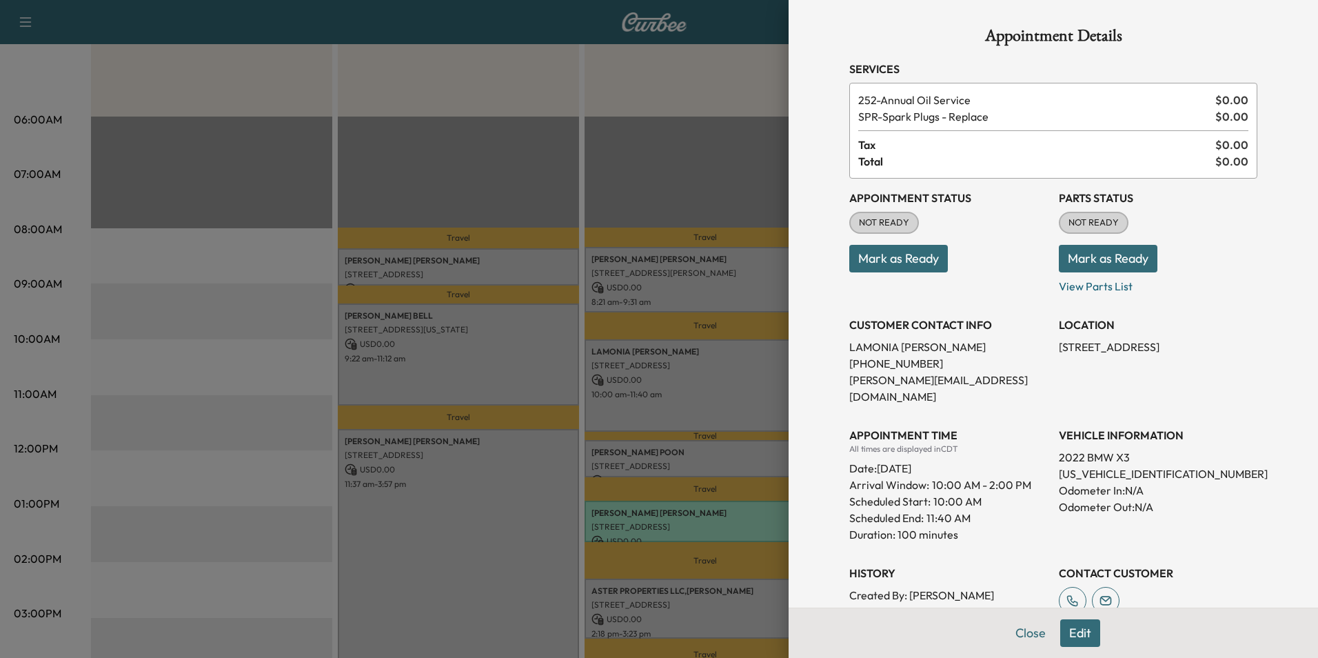
click at [1071, 634] on button "Edit" at bounding box center [1080, 633] width 40 height 28
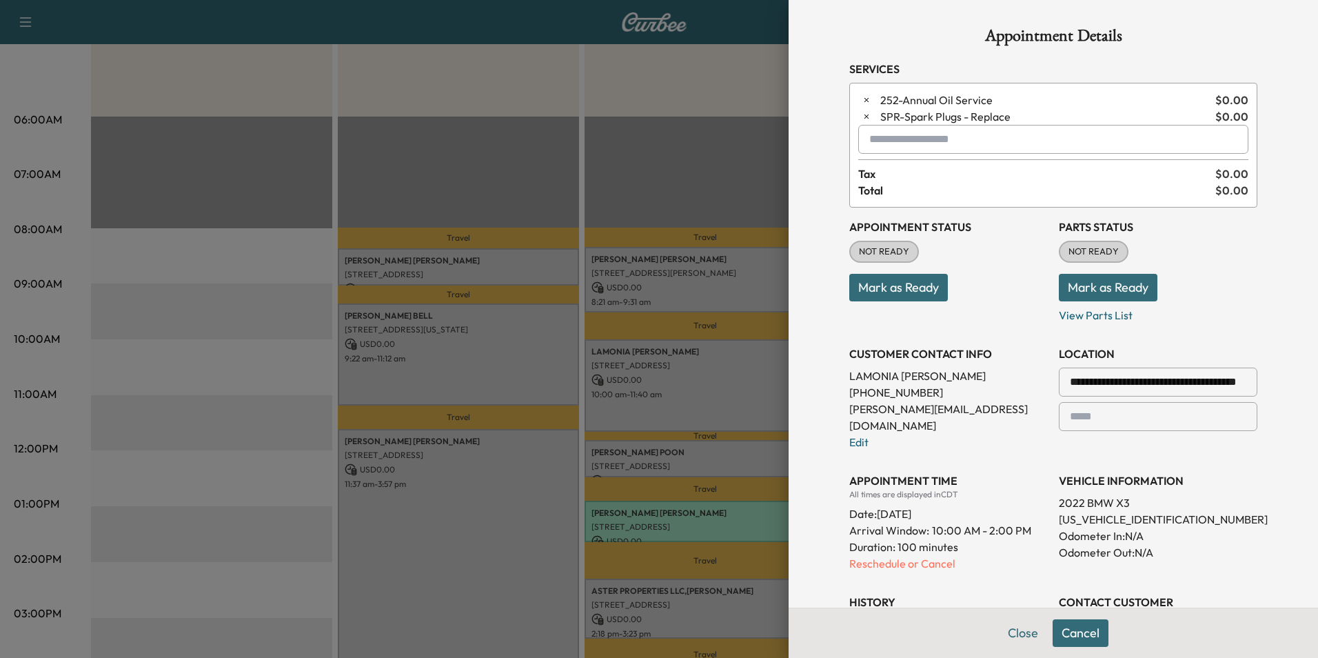
click at [957, 147] on input "text" at bounding box center [1053, 139] width 390 height 29
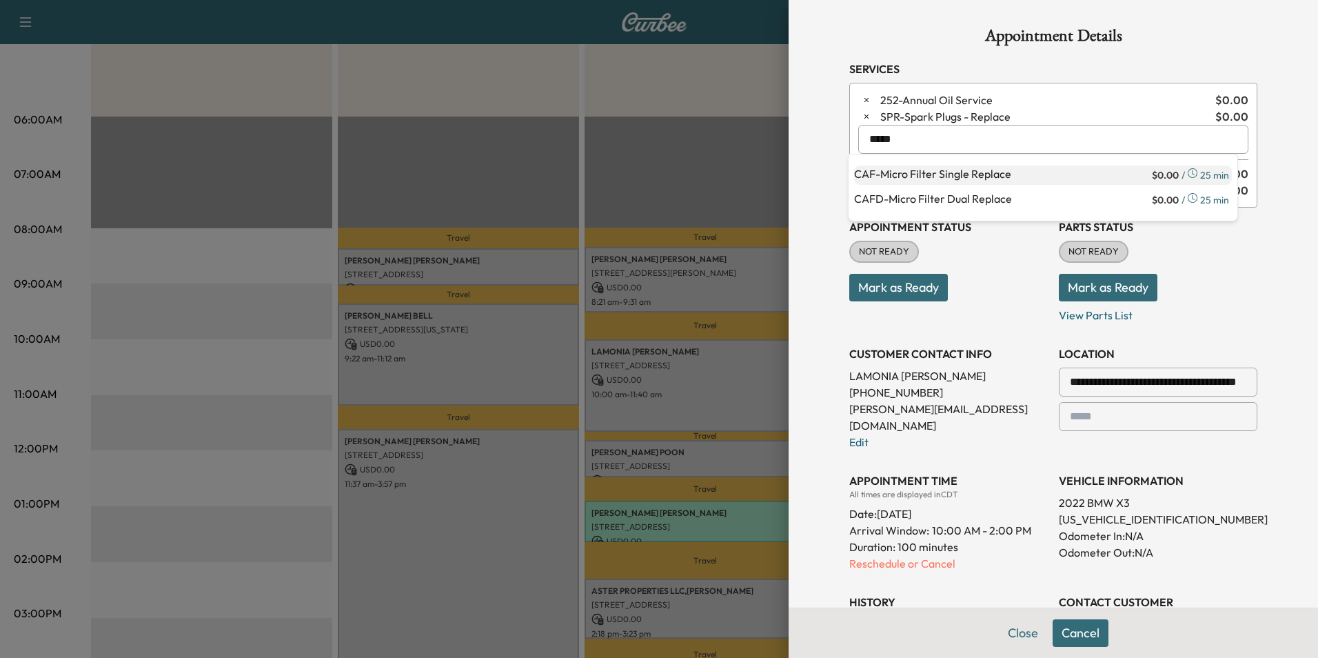
click at [934, 175] on p "CAF - Micro Filter Single Replace" at bounding box center [1001, 174] width 295 height 19
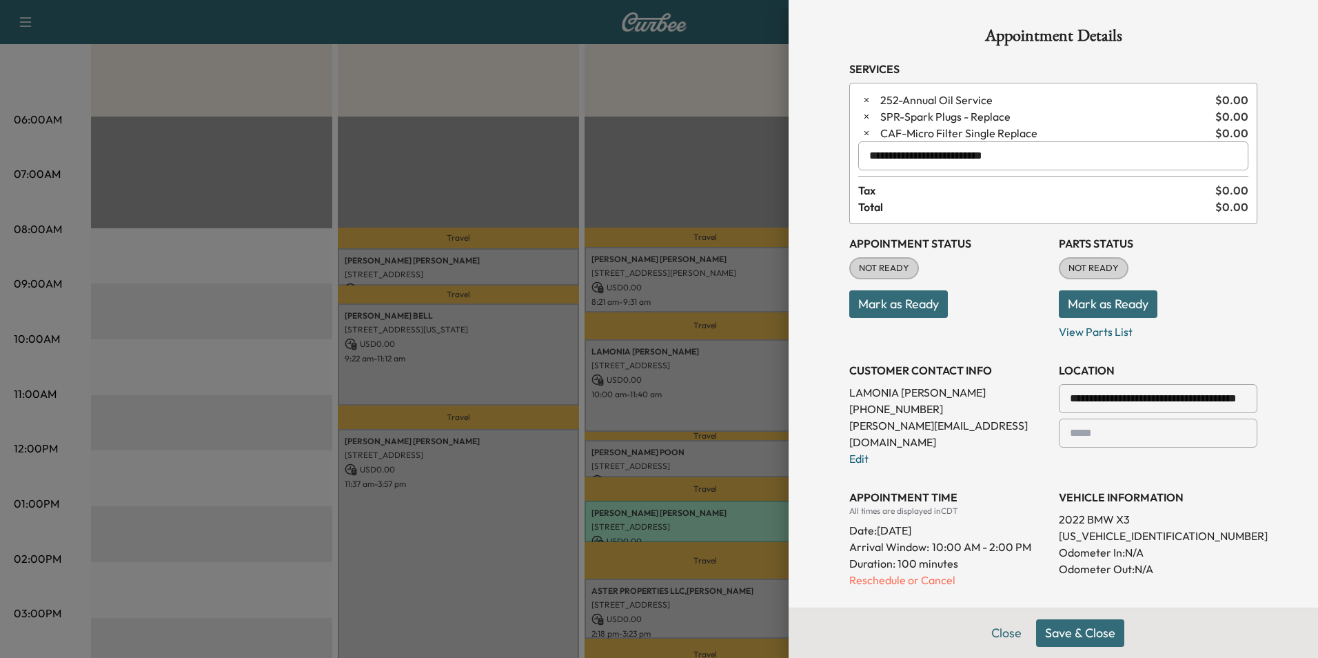
type input "**********"
click at [1092, 643] on button "Save & Close" at bounding box center [1080, 633] width 88 height 28
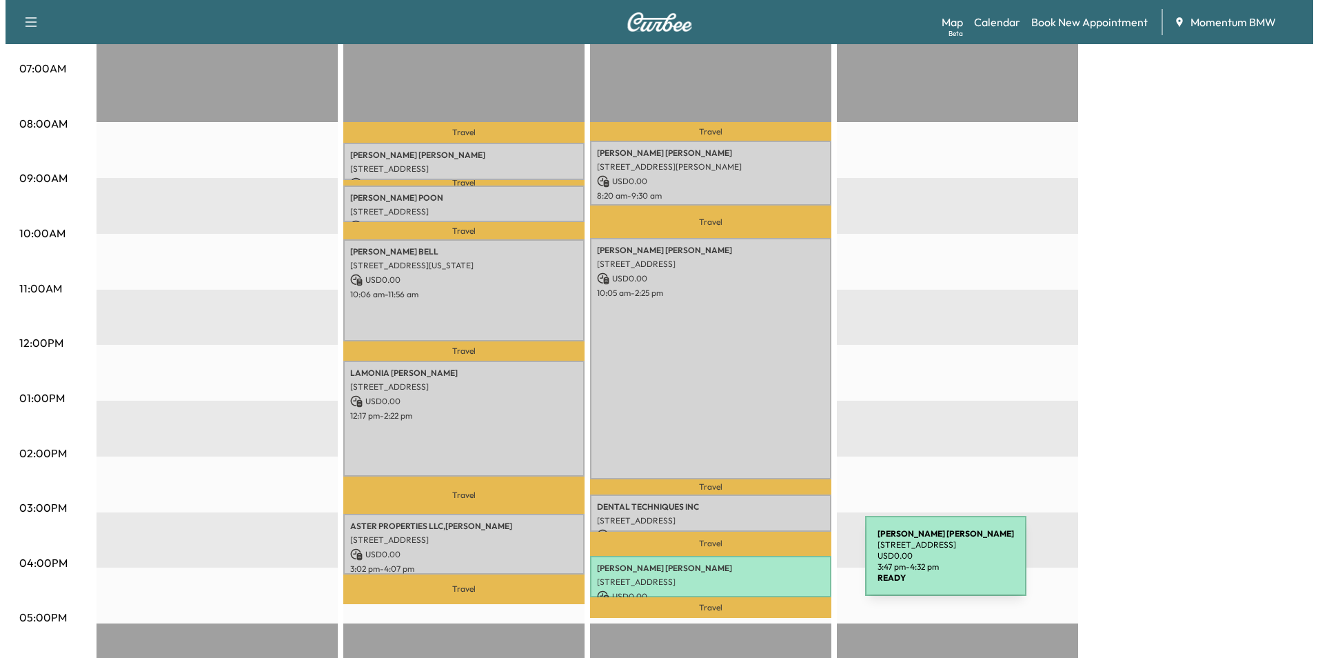
scroll to position [345, 0]
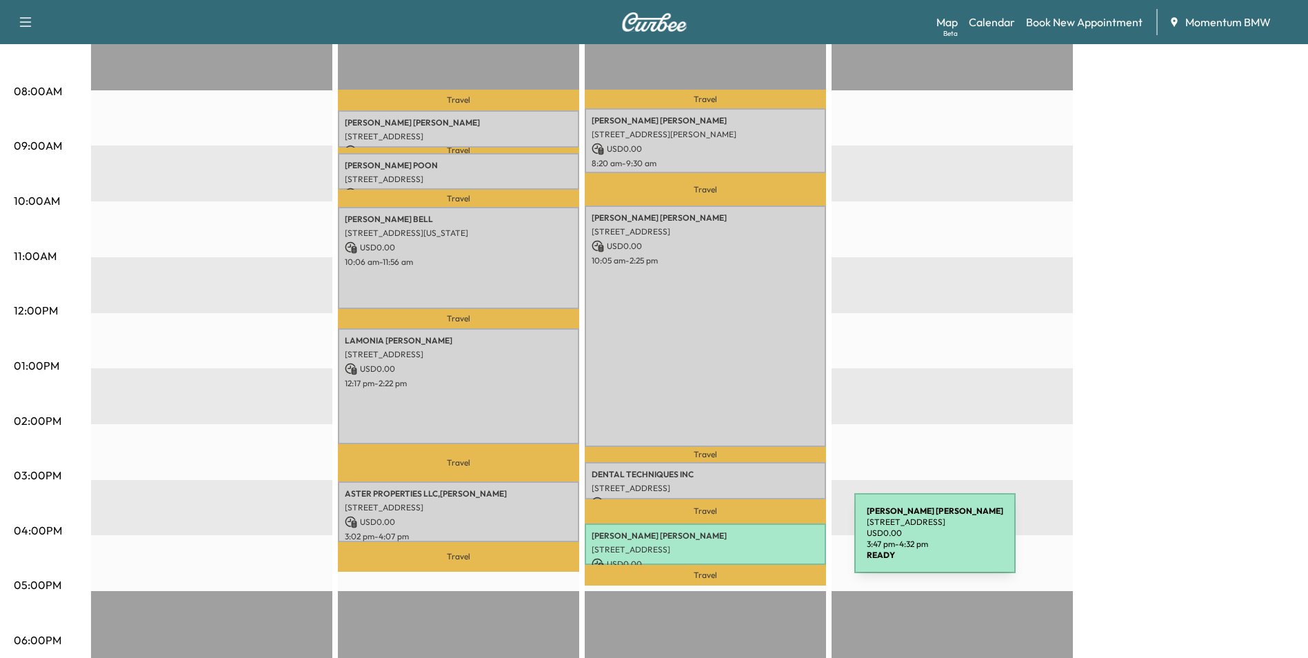
click at [751, 544] on p "[STREET_ADDRESS]" at bounding box center [706, 549] width 228 height 11
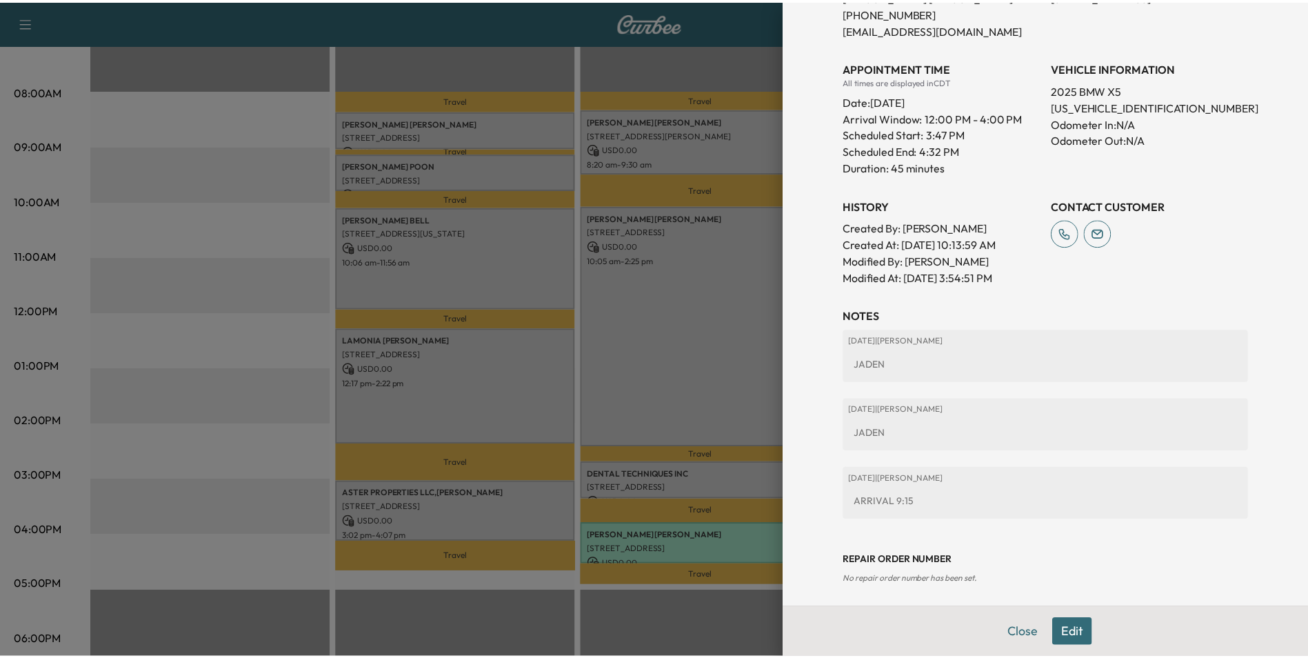
scroll to position [357, 0]
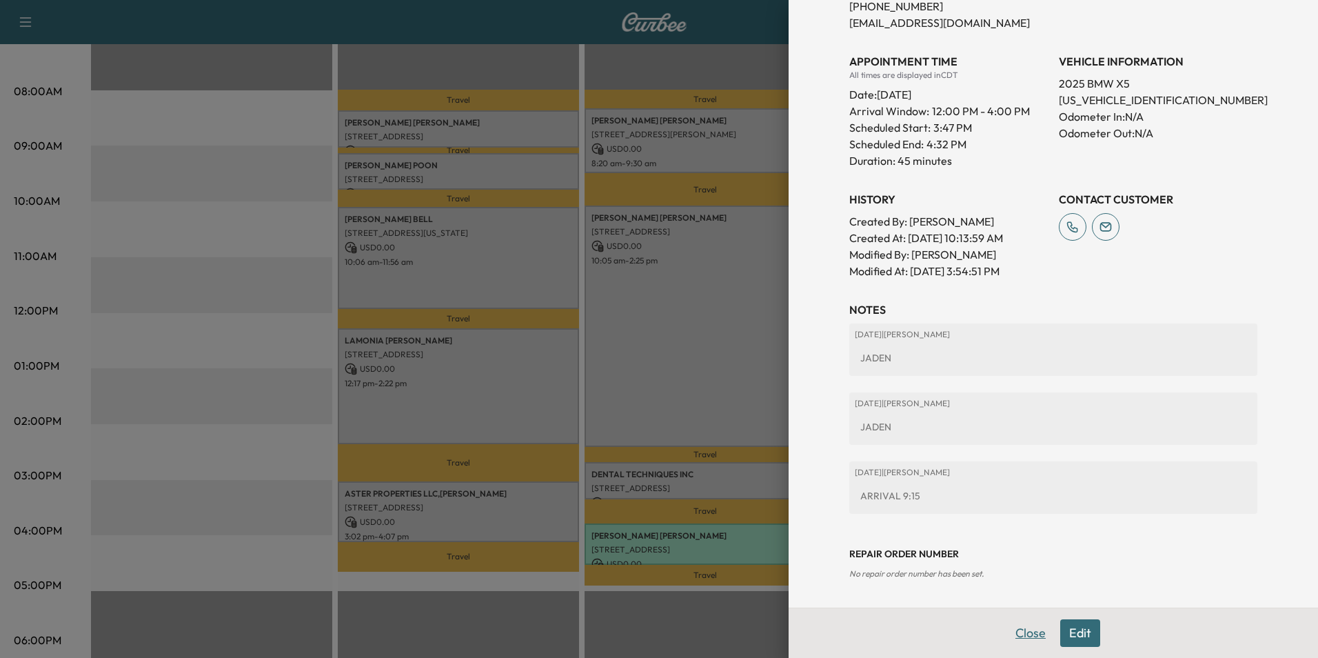
click at [1018, 632] on button "Close" at bounding box center [1031, 633] width 48 height 28
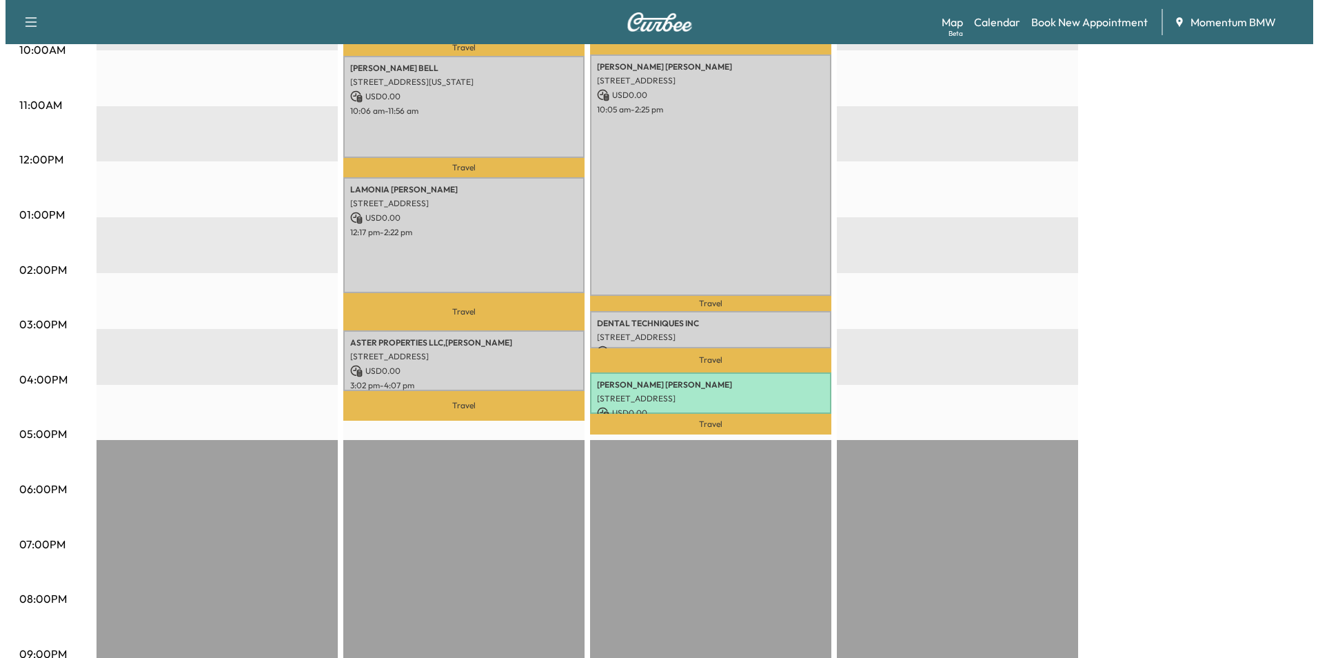
scroll to position [570, 0]
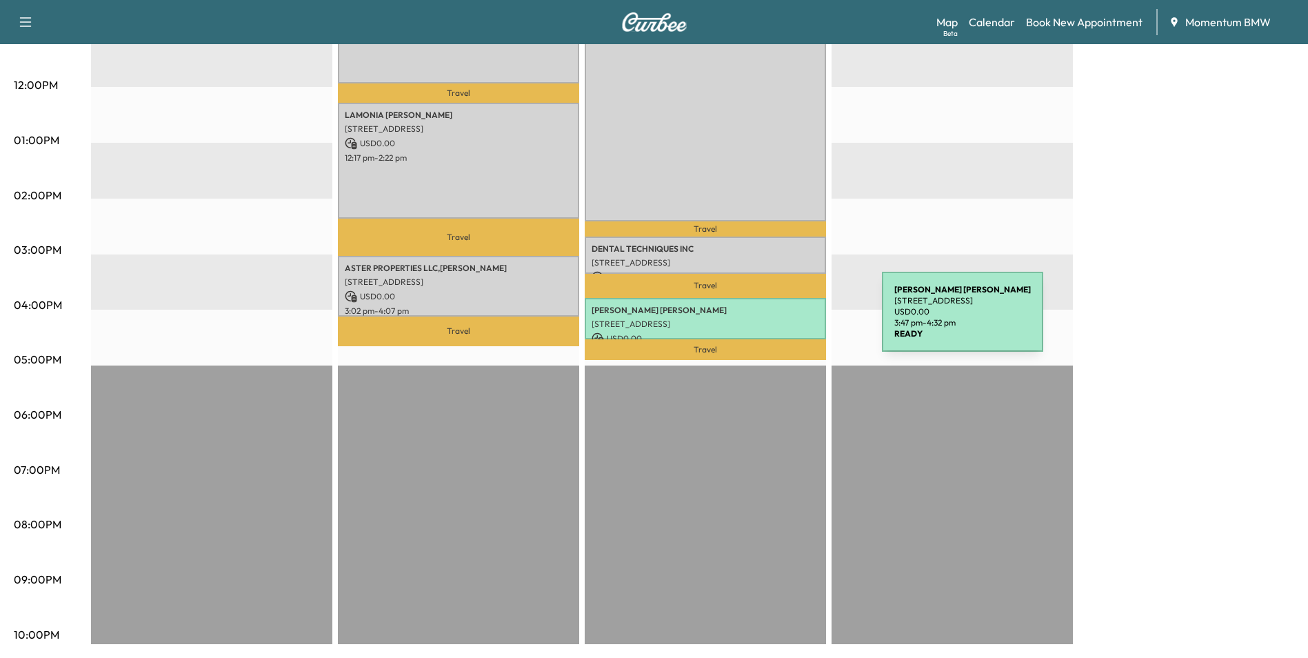
click at [778, 321] on p "[STREET_ADDRESS]" at bounding box center [706, 324] width 228 height 11
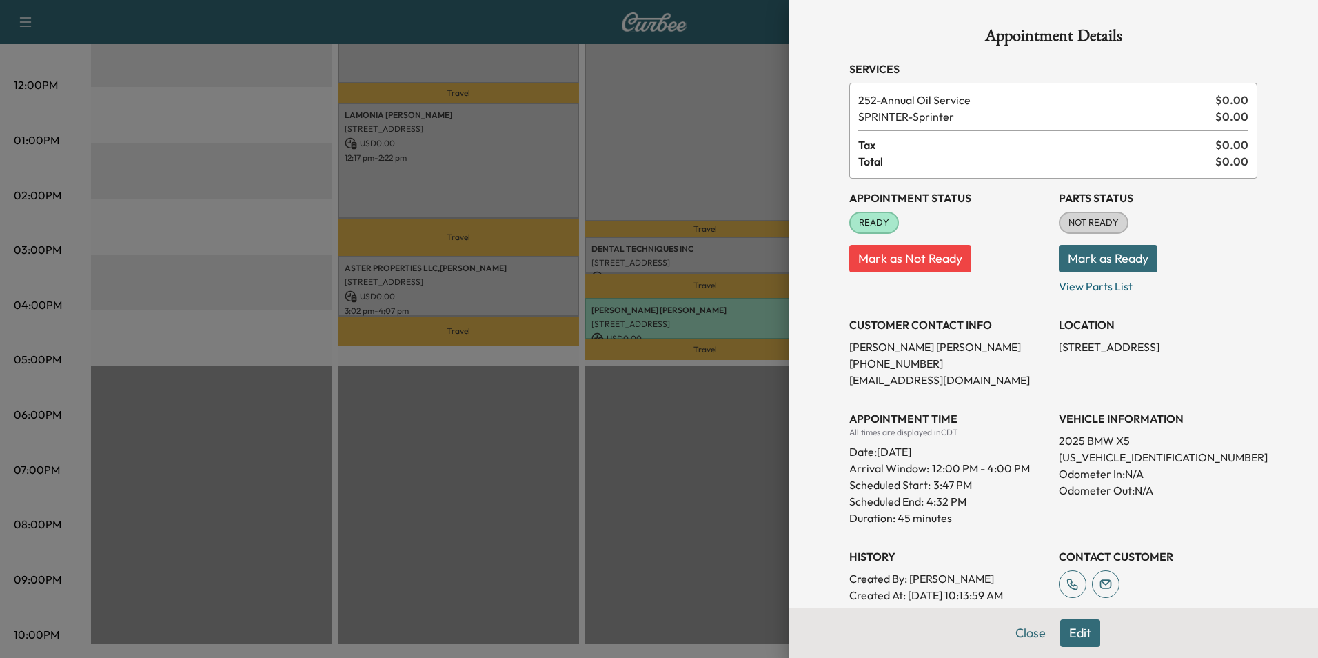
click at [1069, 632] on button "Edit" at bounding box center [1080, 633] width 40 height 28
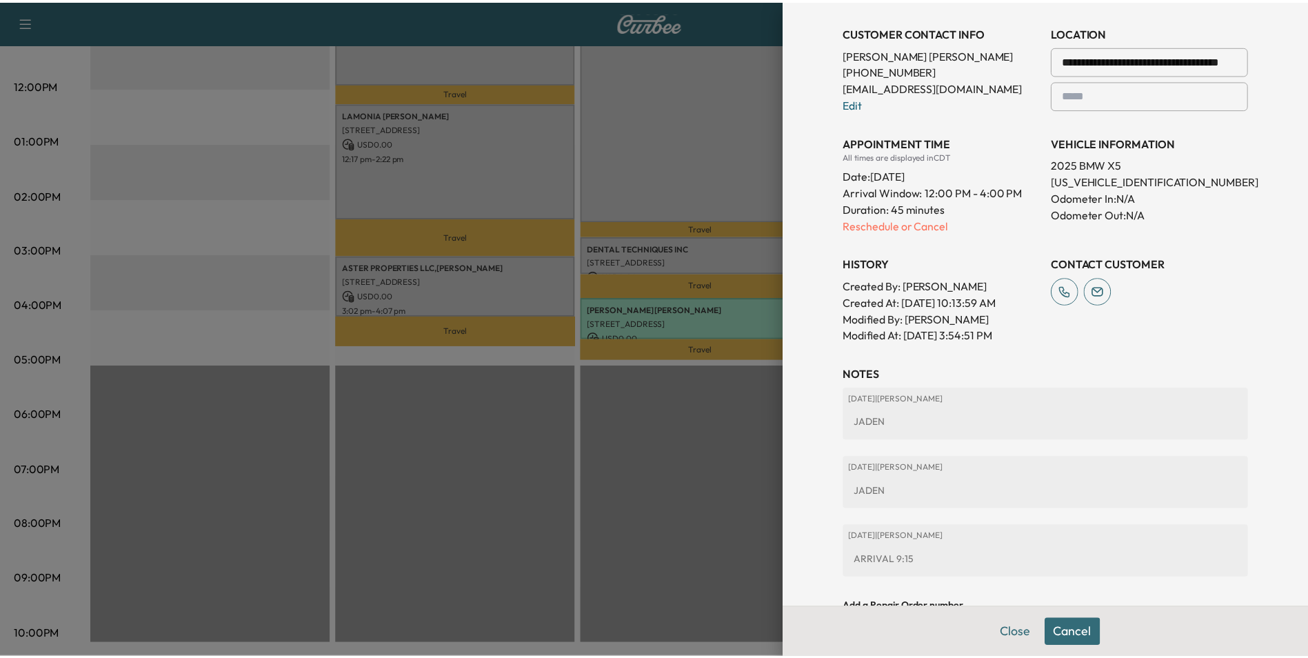
scroll to position [345, 0]
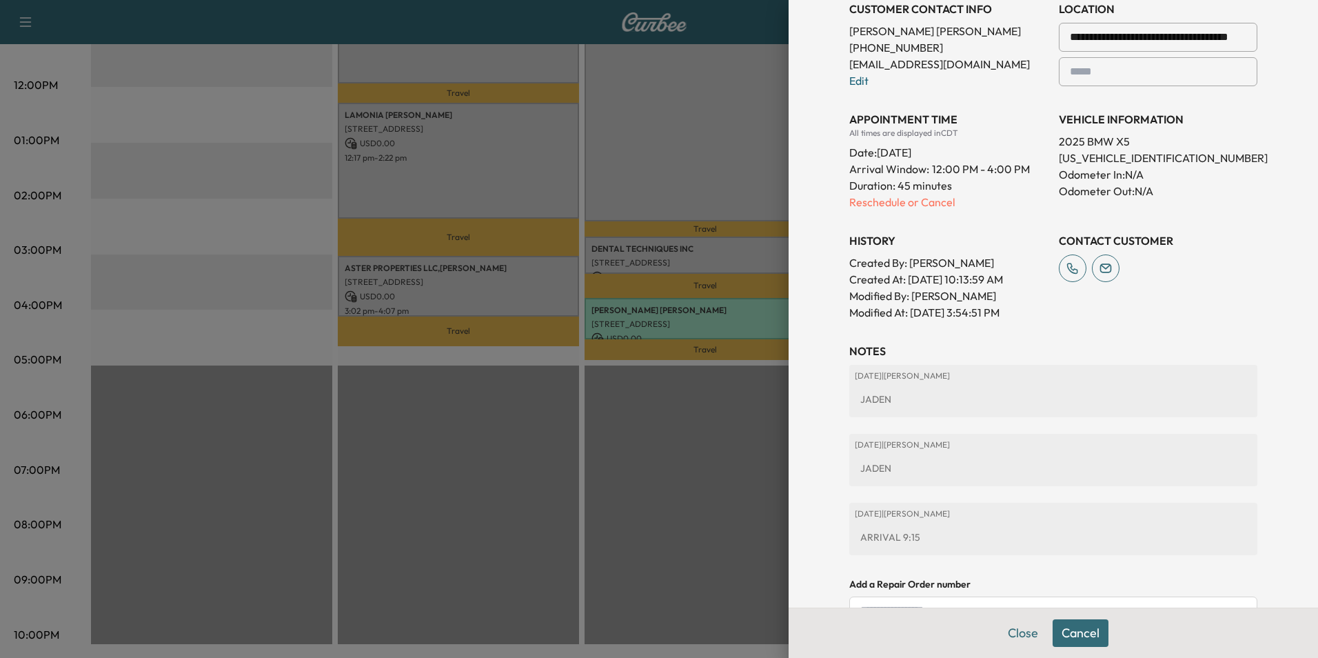
click at [921, 542] on div "ARRIVAL 9:15" at bounding box center [1053, 537] width 397 height 25
click at [1007, 632] on button "Close" at bounding box center [1023, 633] width 48 height 28
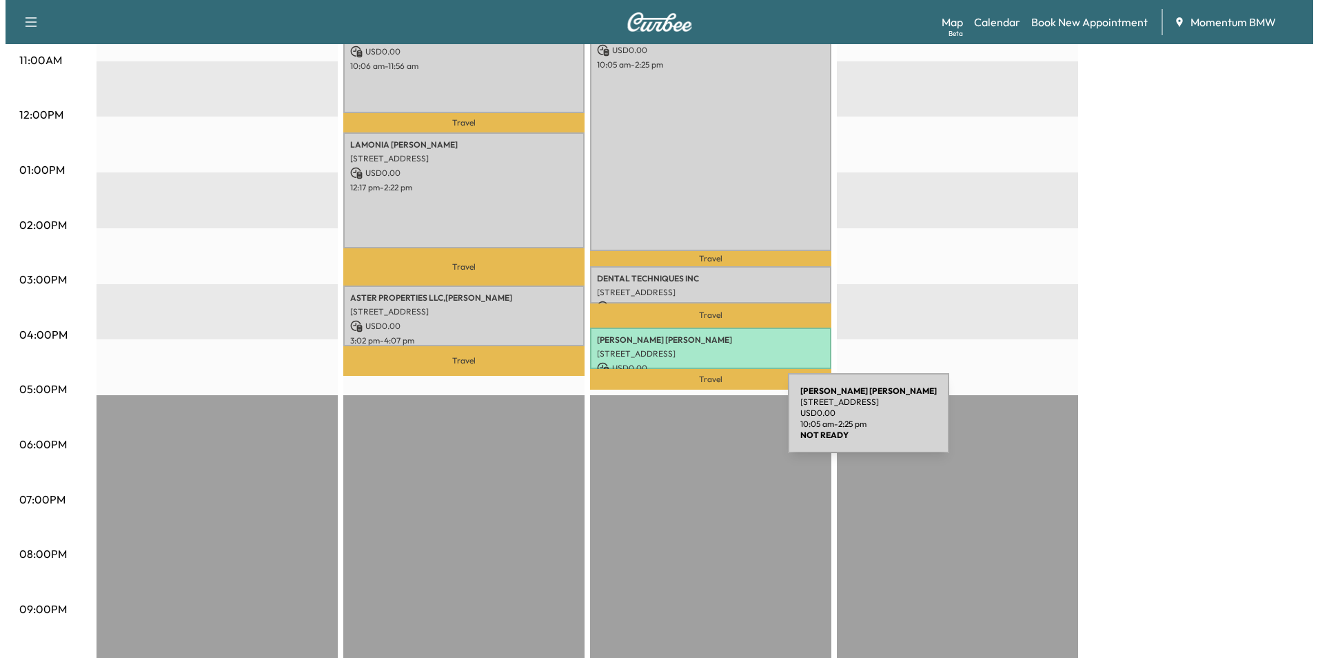
scroll to position [570, 0]
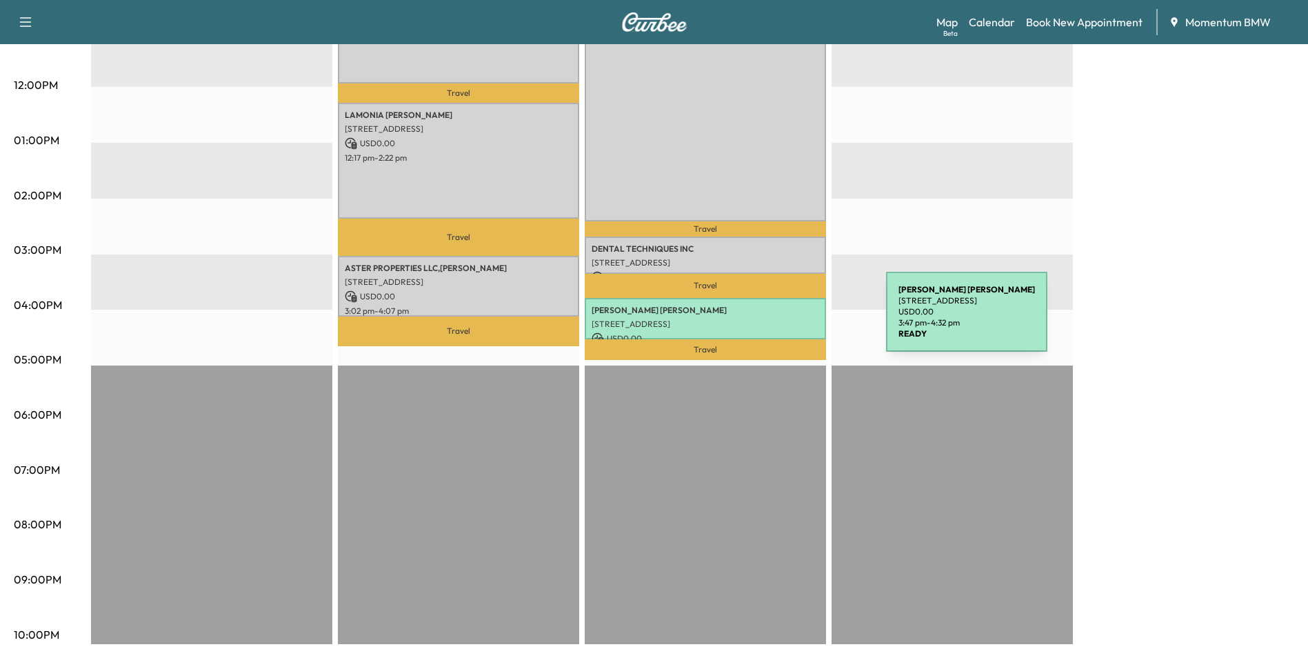
click at [782, 320] on p "[STREET_ADDRESS]" at bounding box center [706, 324] width 228 height 11
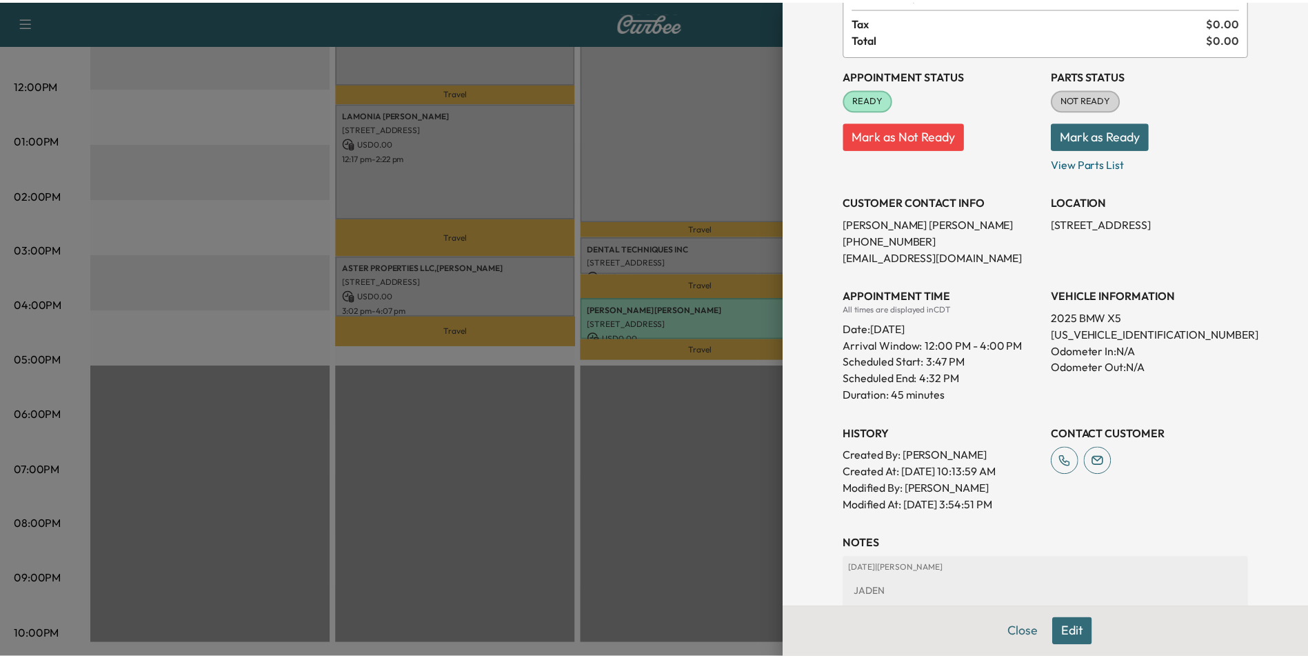
scroll to position [138, 0]
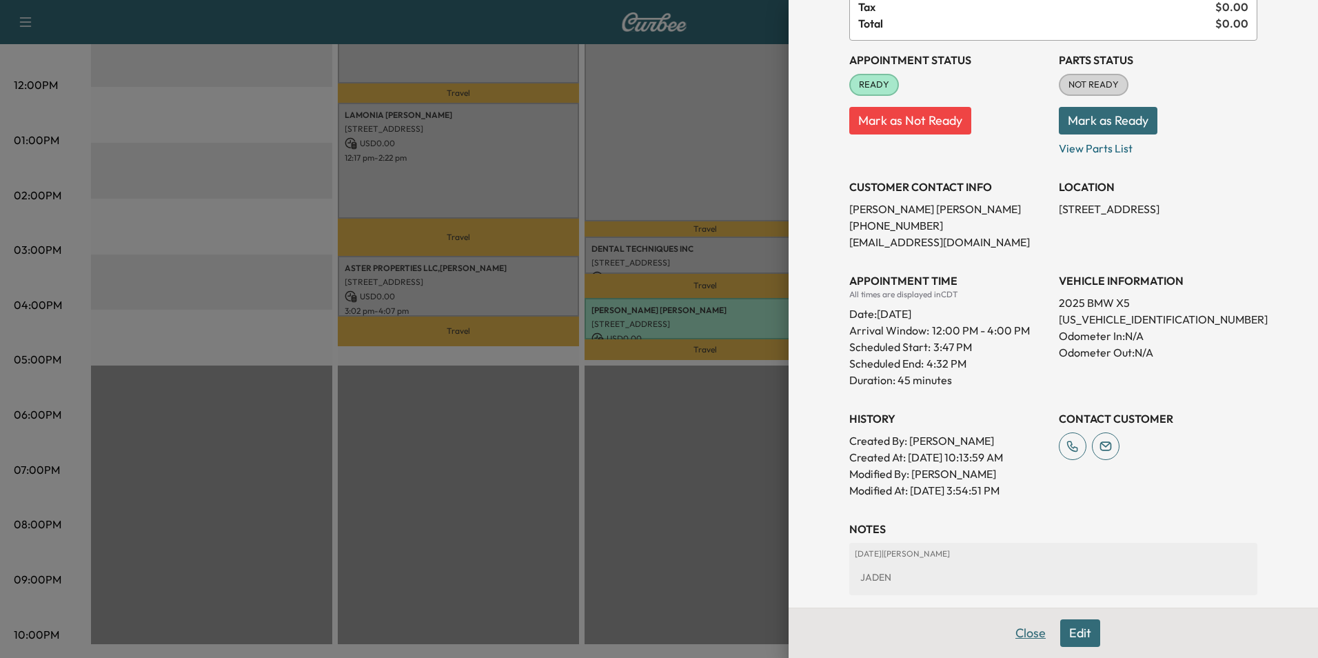
click at [1018, 630] on button "Close" at bounding box center [1031, 633] width 48 height 28
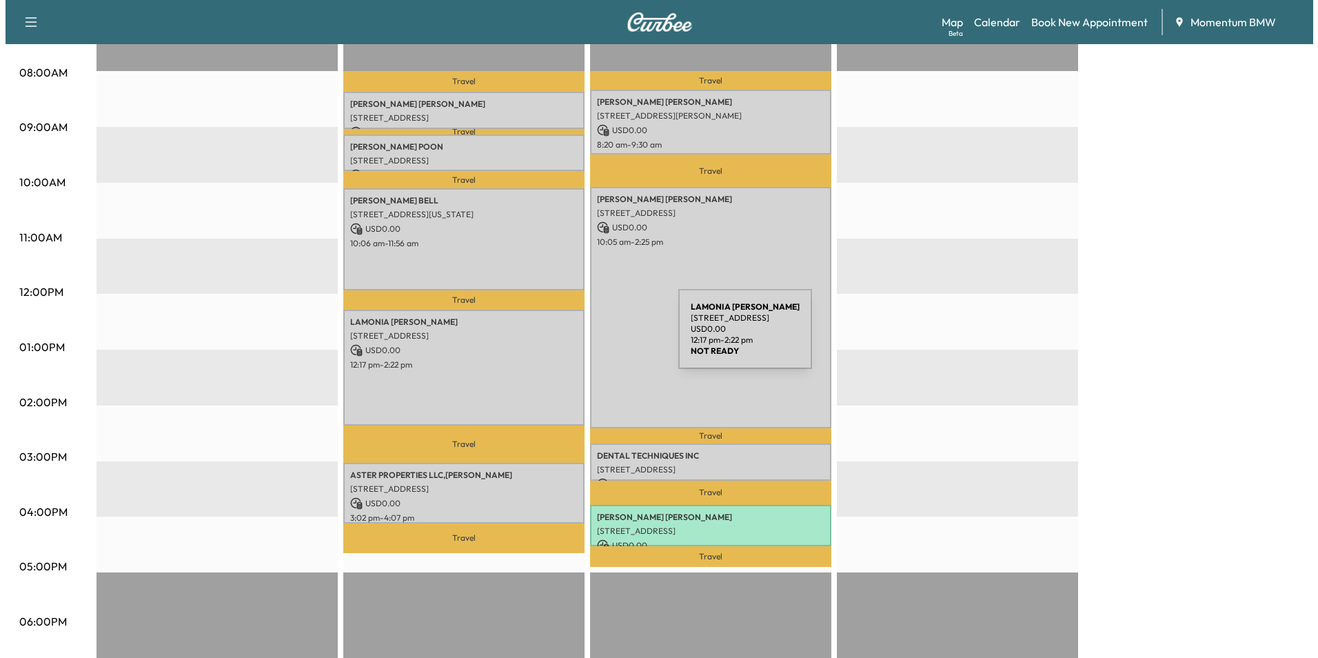
scroll to position [294, 0]
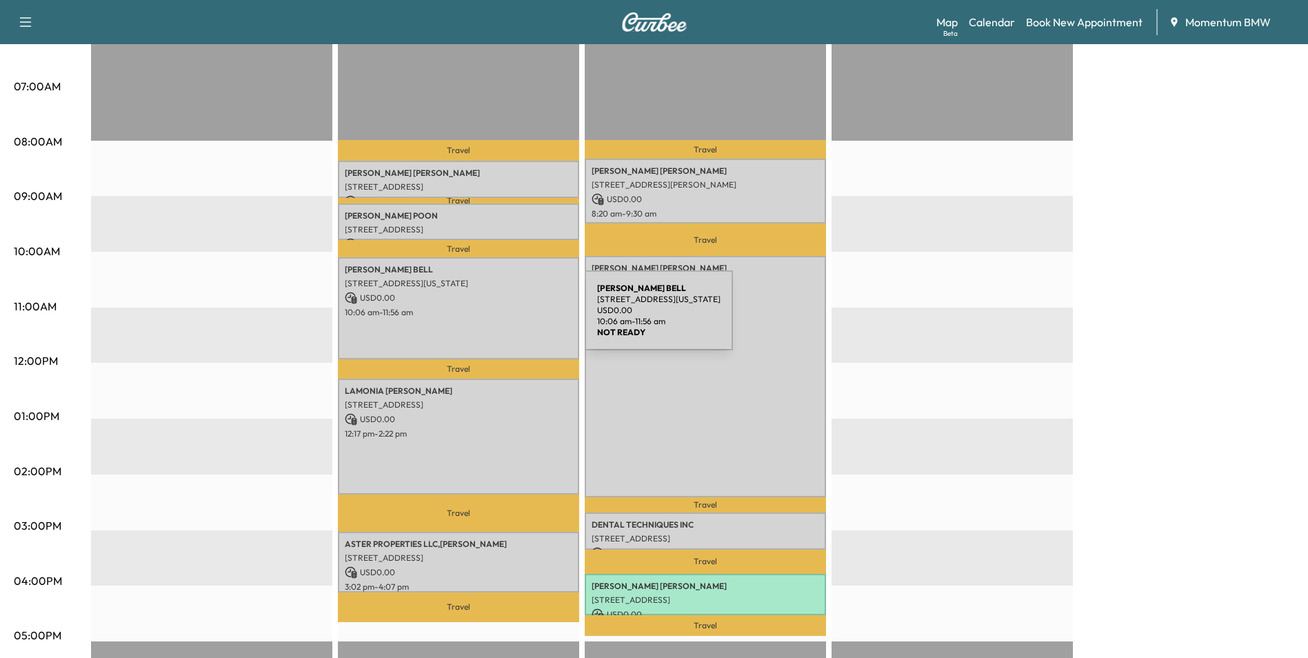
click at [481, 319] on div "[PERSON_NAME] [STREET_ADDRESS][US_STATE] USD 0.00 10:06 am - 11:56 am" at bounding box center [458, 308] width 241 height 102
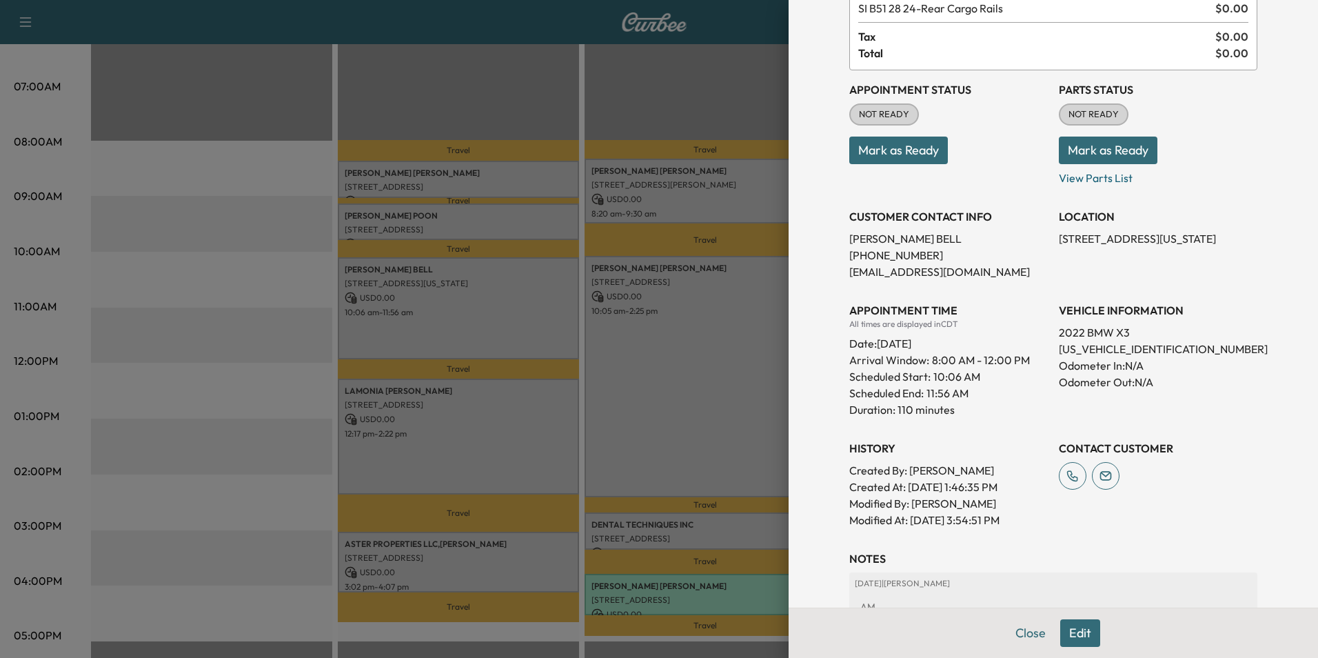
scroll to position [219, 0]
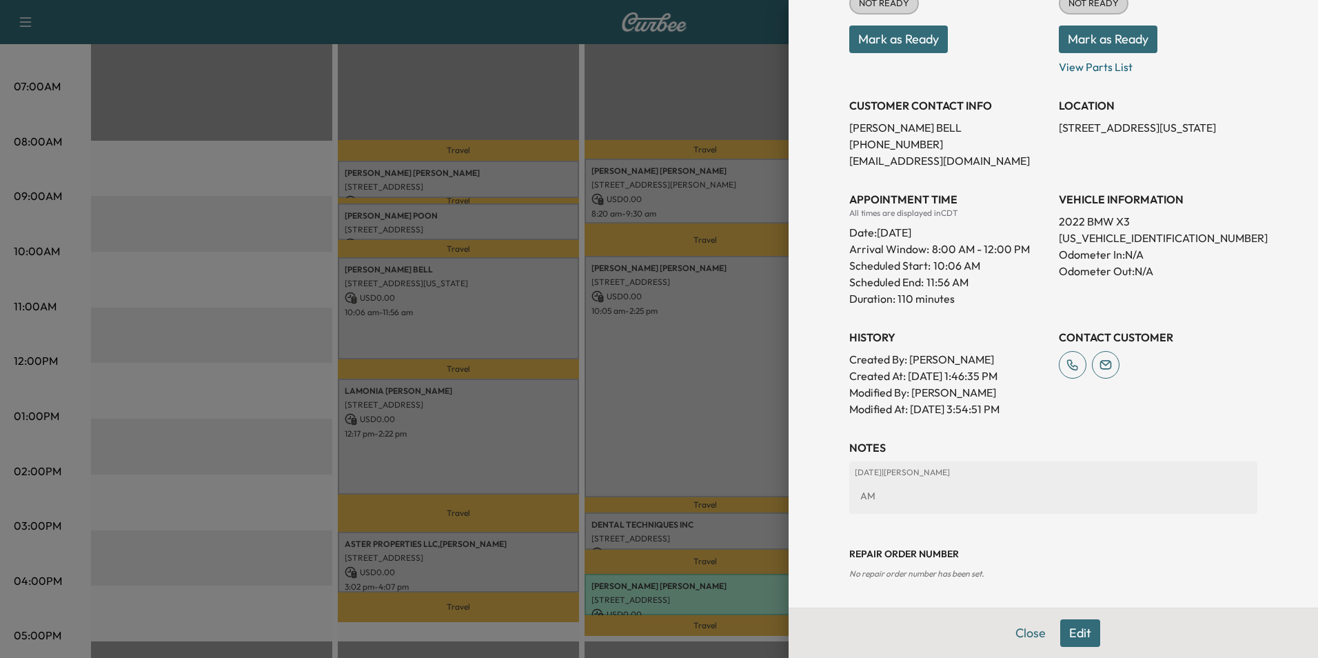
click at [1074, 637] on button "Edit" at bounding box center [1080, 633] width 40 height 28
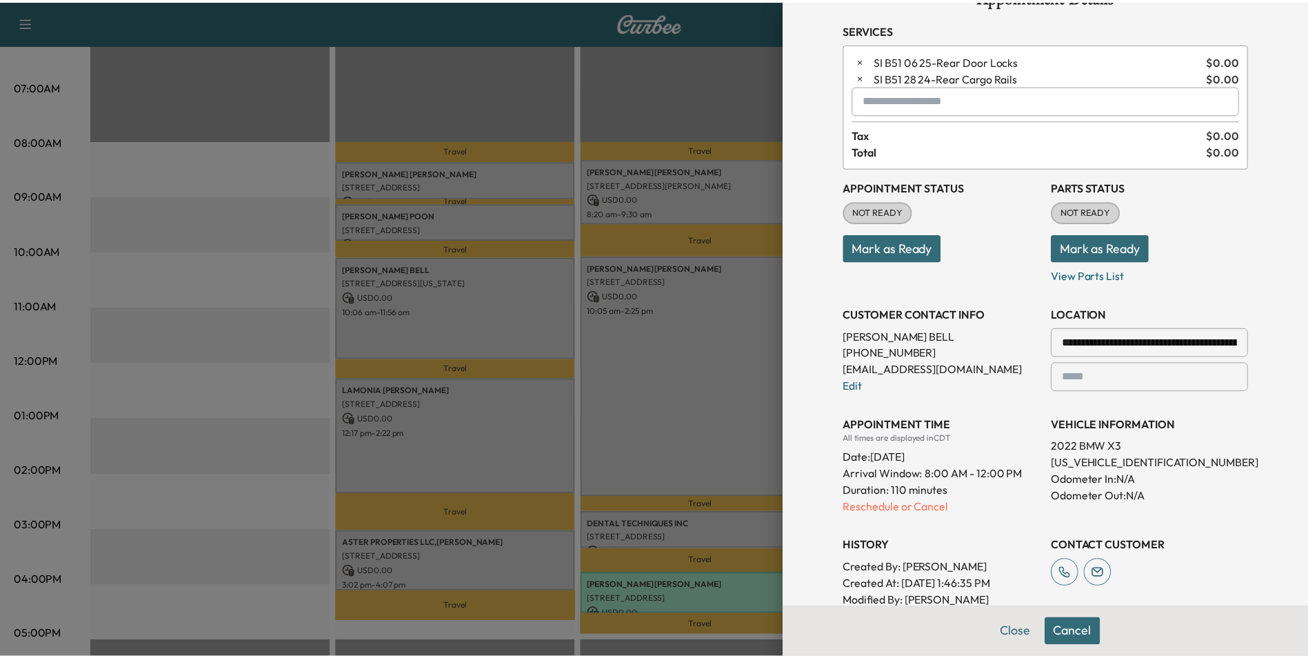
scroll to position [0, 0]
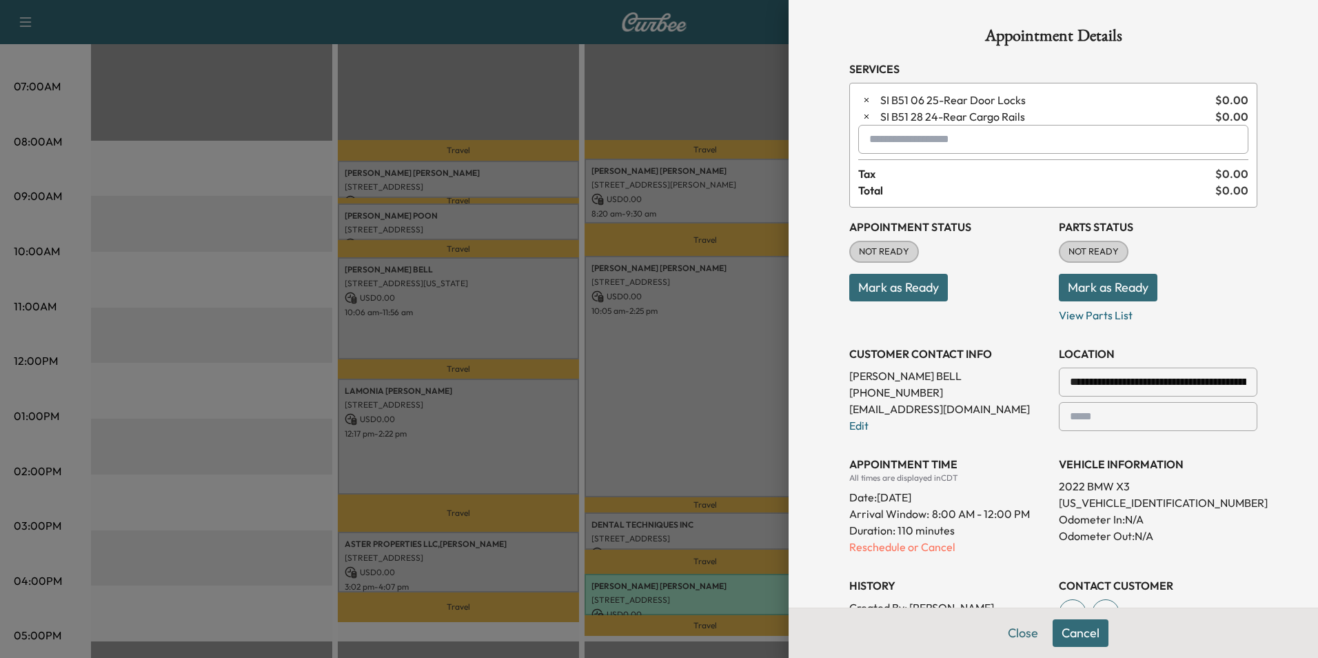
click at [968, 143] on input "text" at bounding box center [1053, 139] width 390 height 29
type input "*"
click at [911, 173] on p "X3 - BMW X3-1" at bounding box center [1004, 174] width 301 height 19
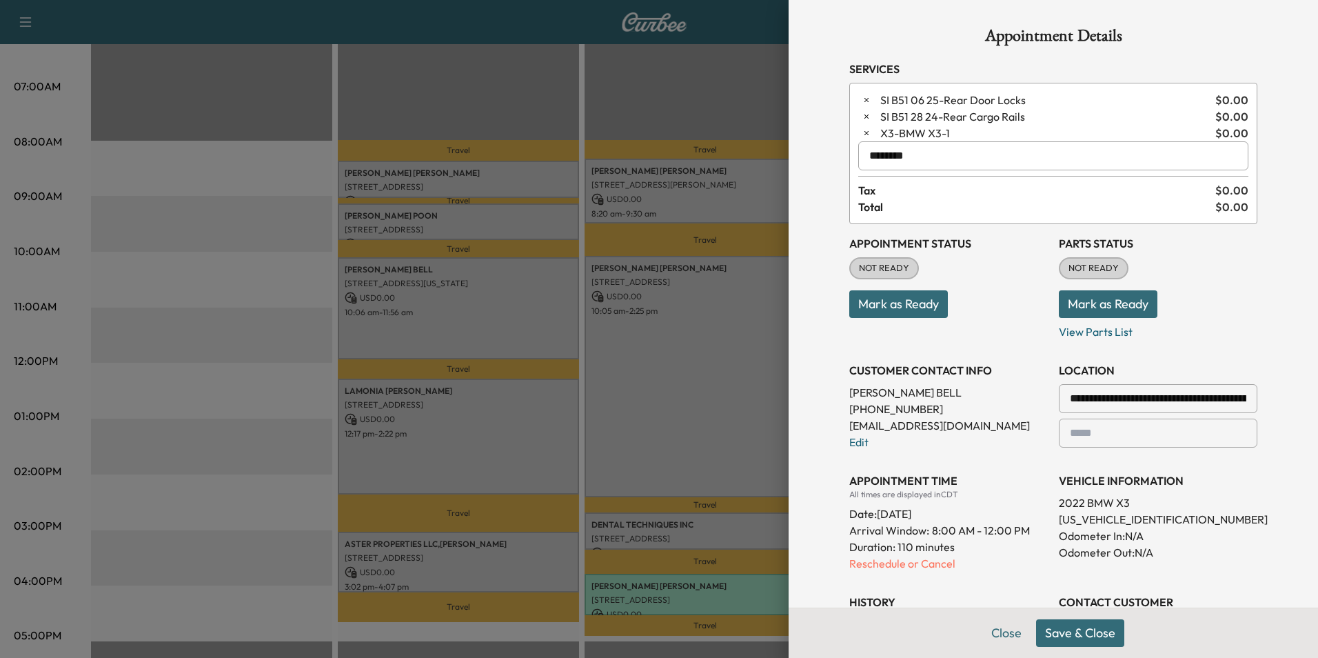
type input "********"
click at [1091, 636] on button "Save & Close" at bounding box center [1080, 633] width 88 height 28
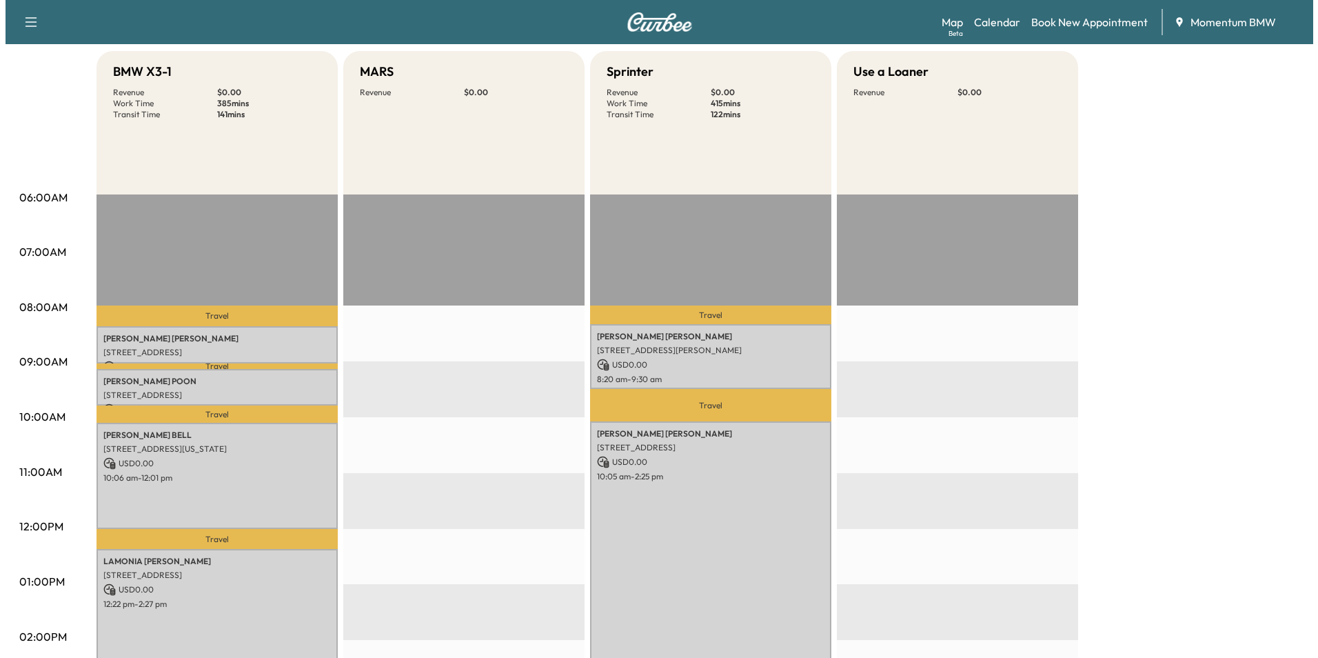
scroll to position [88, 0]
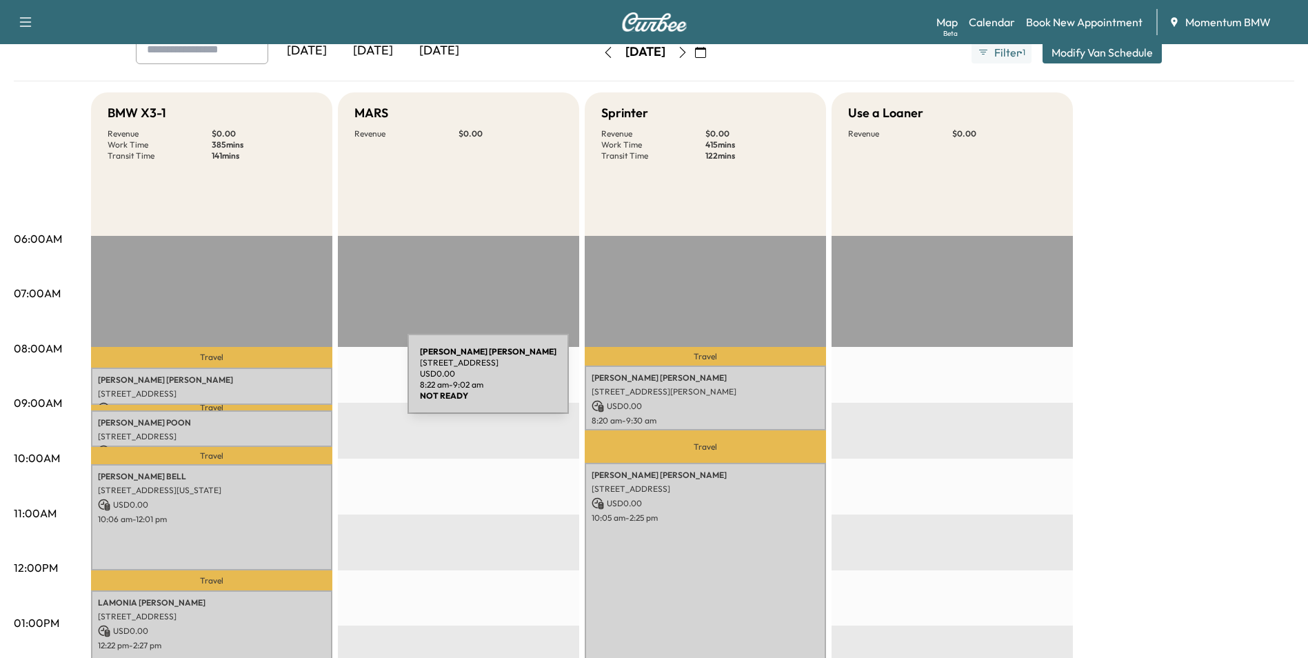
click at [304, 382] on p "[PERSON_NAME]" at bounding box center [212, 379] width 228 height 11
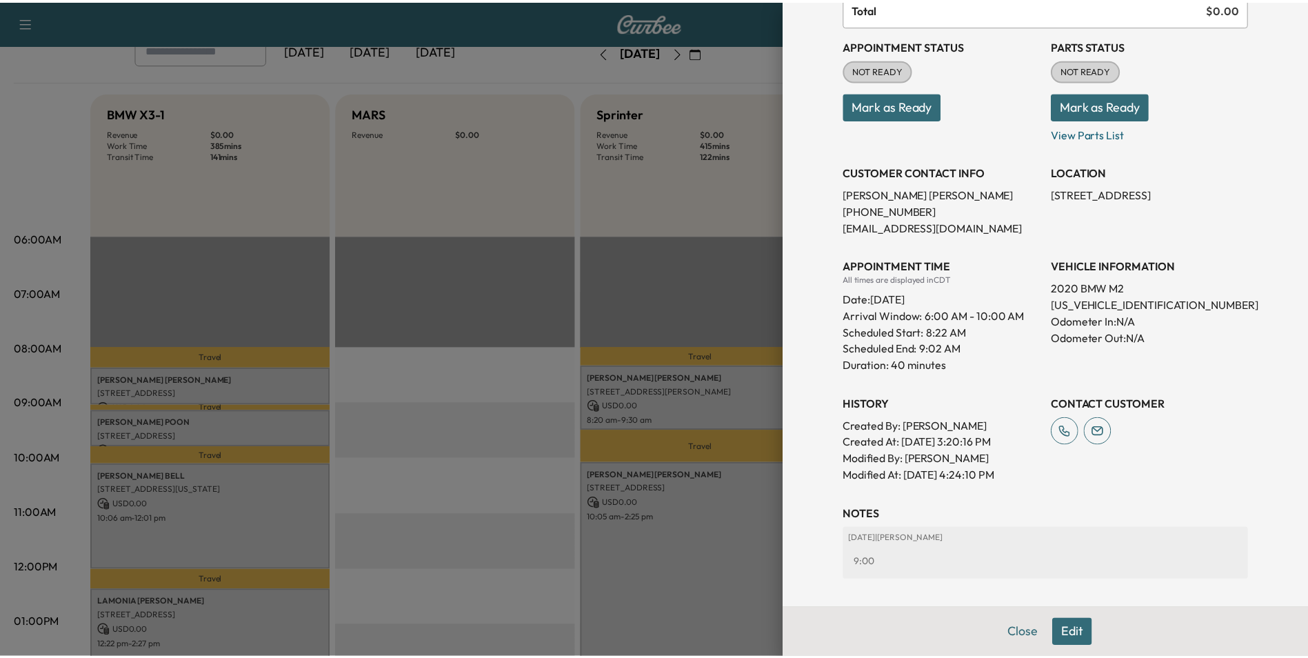
scroll to position [0, 0]
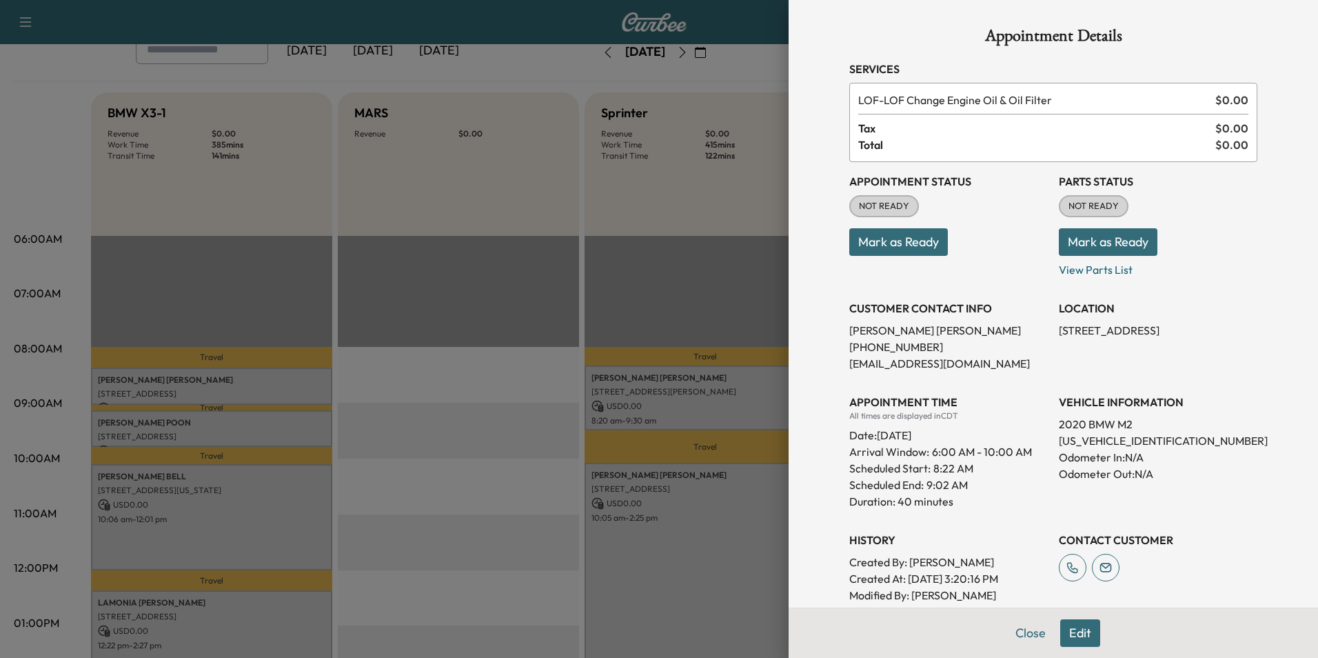
click at [962, 102] on span "LOF - LOF Change Engine Oil & Oil Filter" at bounding box center [1034, 100] width 352 height 17
click at [909, 126] on span "Tax" at bounding box center [1036, 128] width 357 height 17
click at [1062, 625] on button "Edit" at bounding box center [1080, 633] width 40 height 28
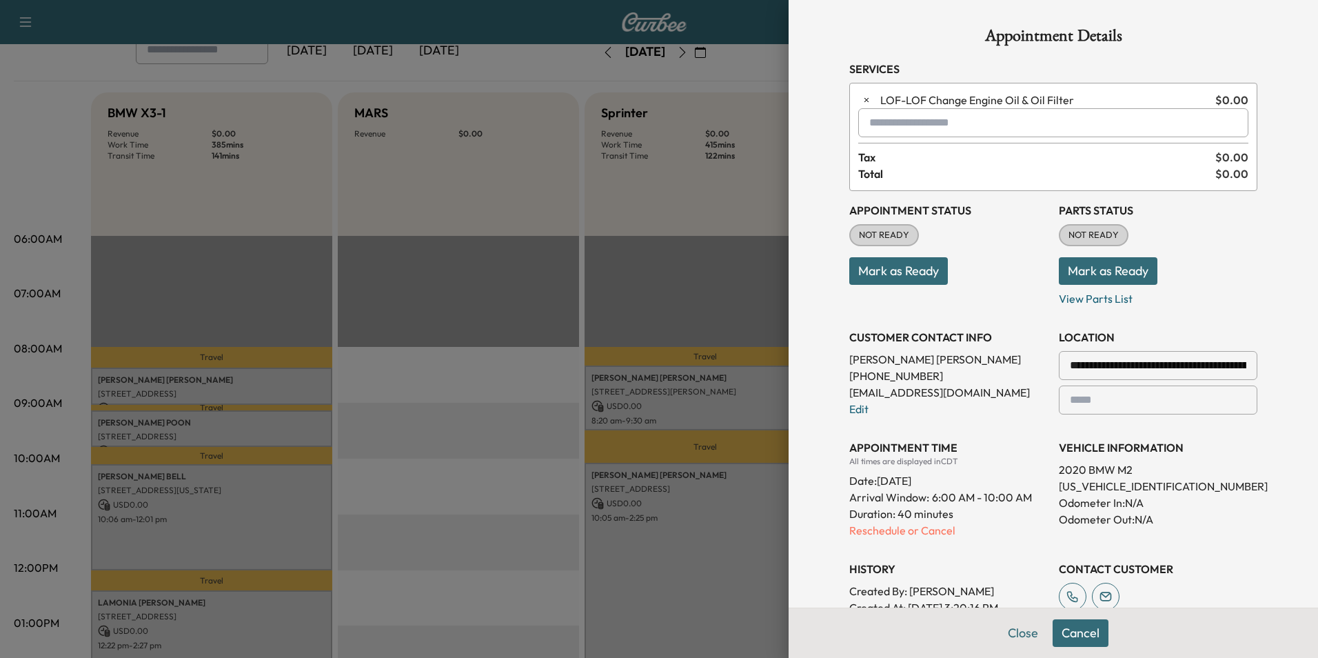
click at [920, 119] on input "text" at bounding box center [1053, 122] width 390 height 29
click at [905, 158] on p "SPRINTER - Sprinter" at bounding box center [1004, 158] width 301 height 19
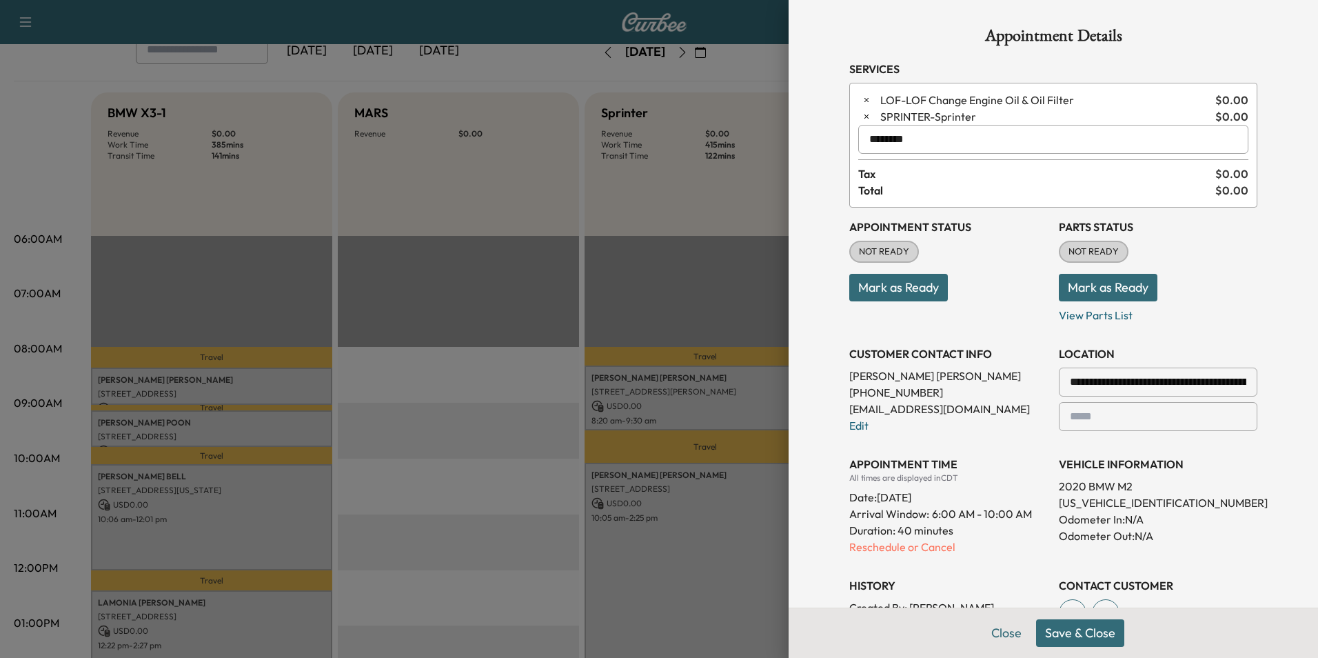
type input "********"
click at [1073, 629] on button "Save & Close" at bounding box center [1080, 633] width 88 height 28
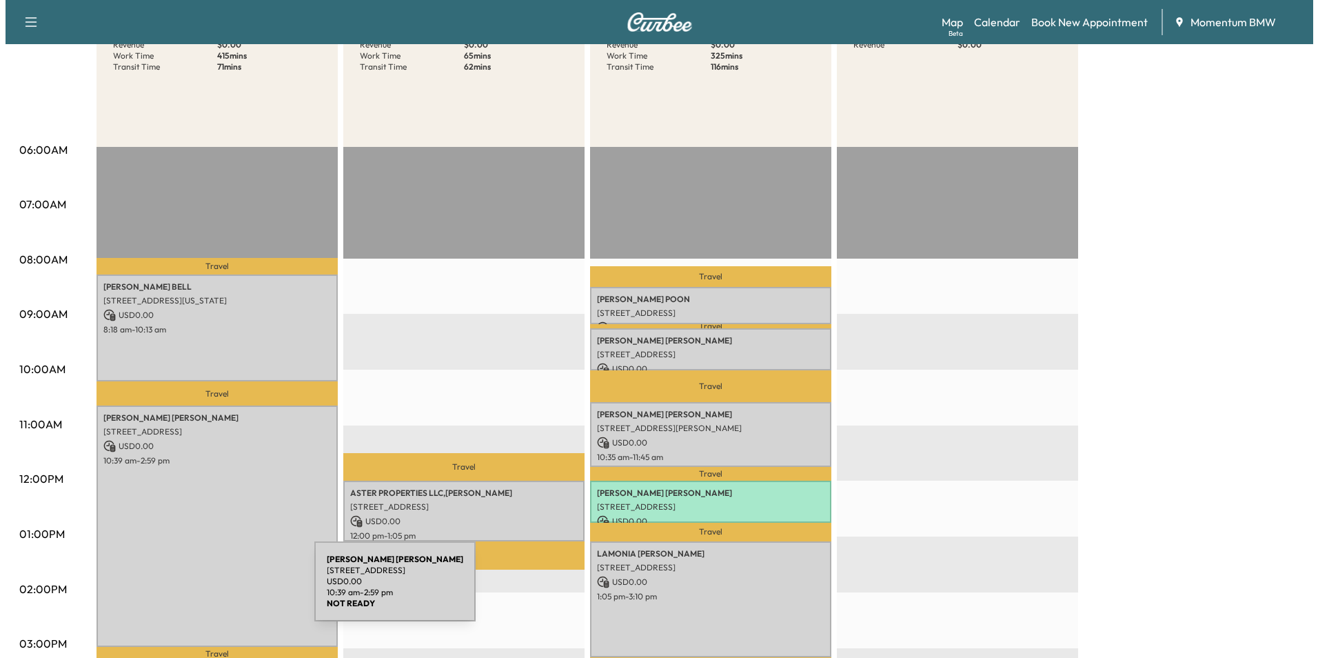
scroll to position [294, 0]
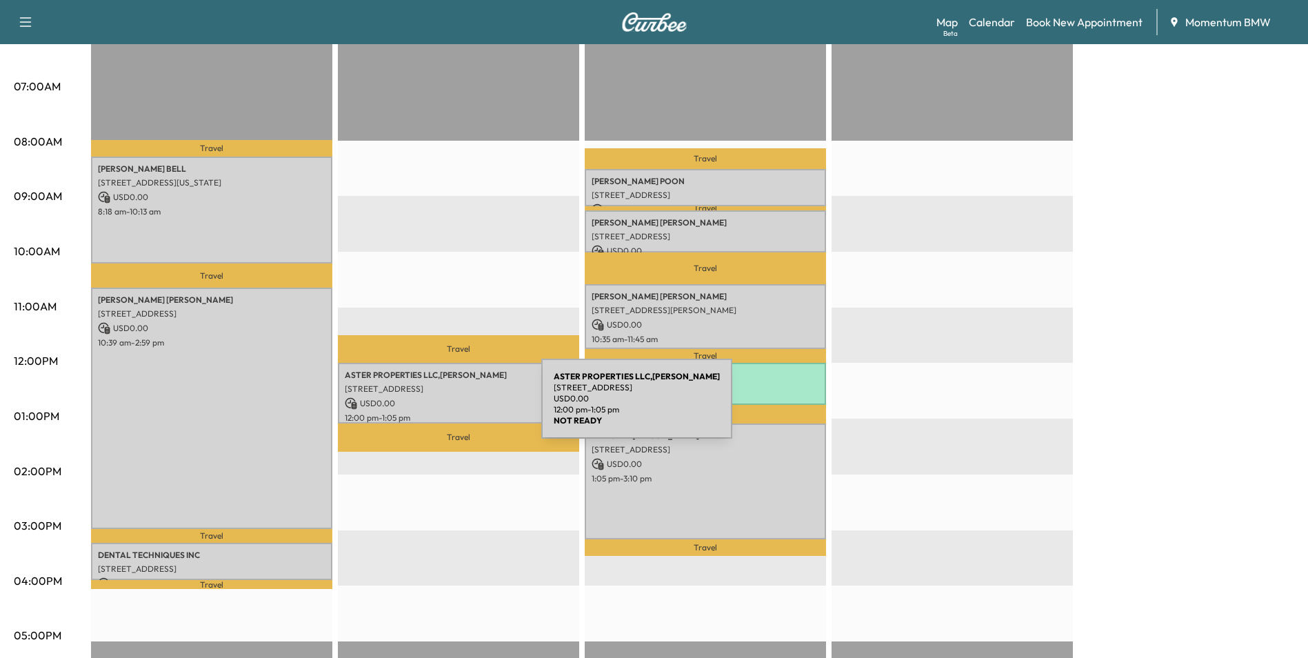
click at [436, 405] on div "ASTER PROPERTIES LLC,[PERSON_NAME] [STREET_ADDRESS] USD 0.00 12:00 pm - 1:05 pm" at bounding box center [458, 393] width 241 height 60
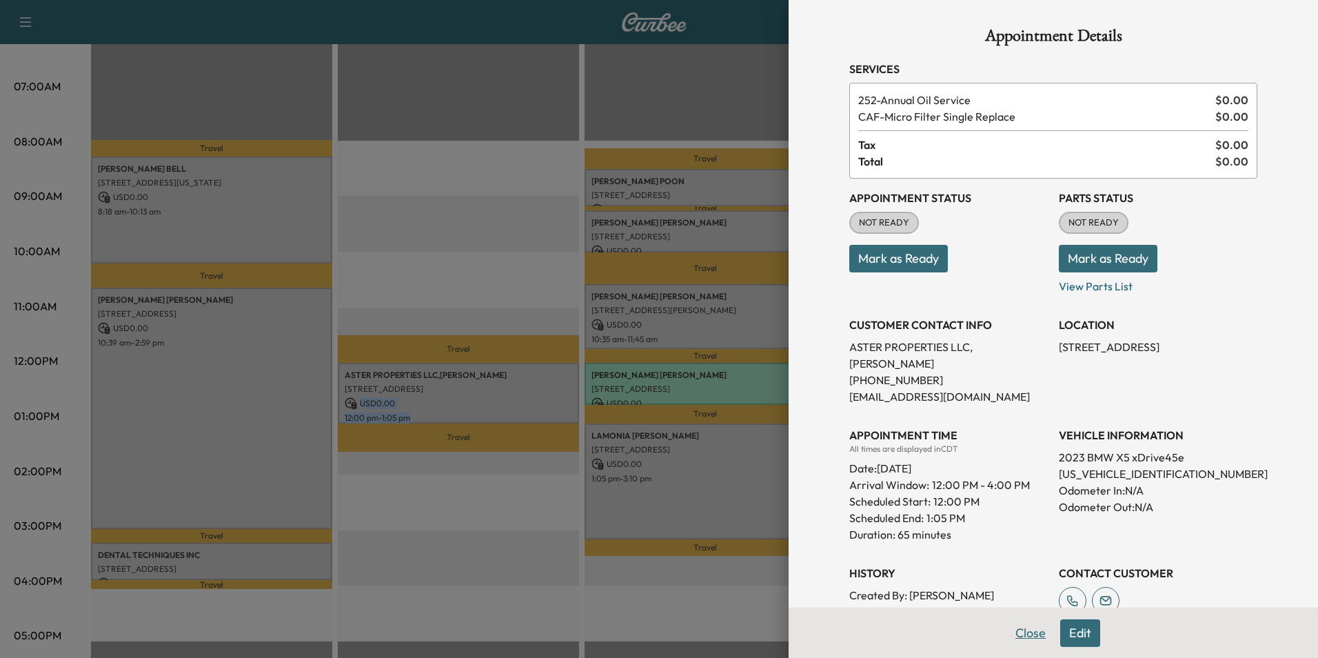
click at [1016, 634] on button "Close" at bounding box center [1031, 633] width 48 height 28
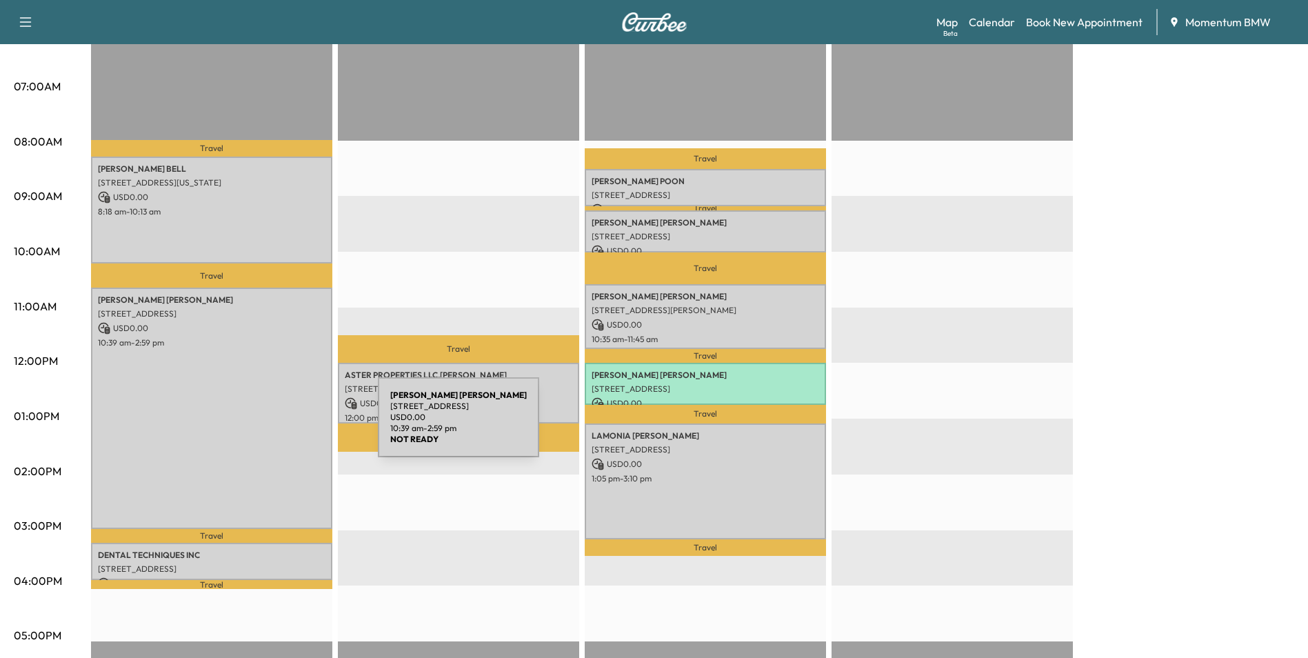
click at [274, 426] on div "[PERSON_NAME] [STREET_ADDRESS] USD 0.00 10:39 am - 2:59 pm" at bounding box center [211, 408] width 241 height 241
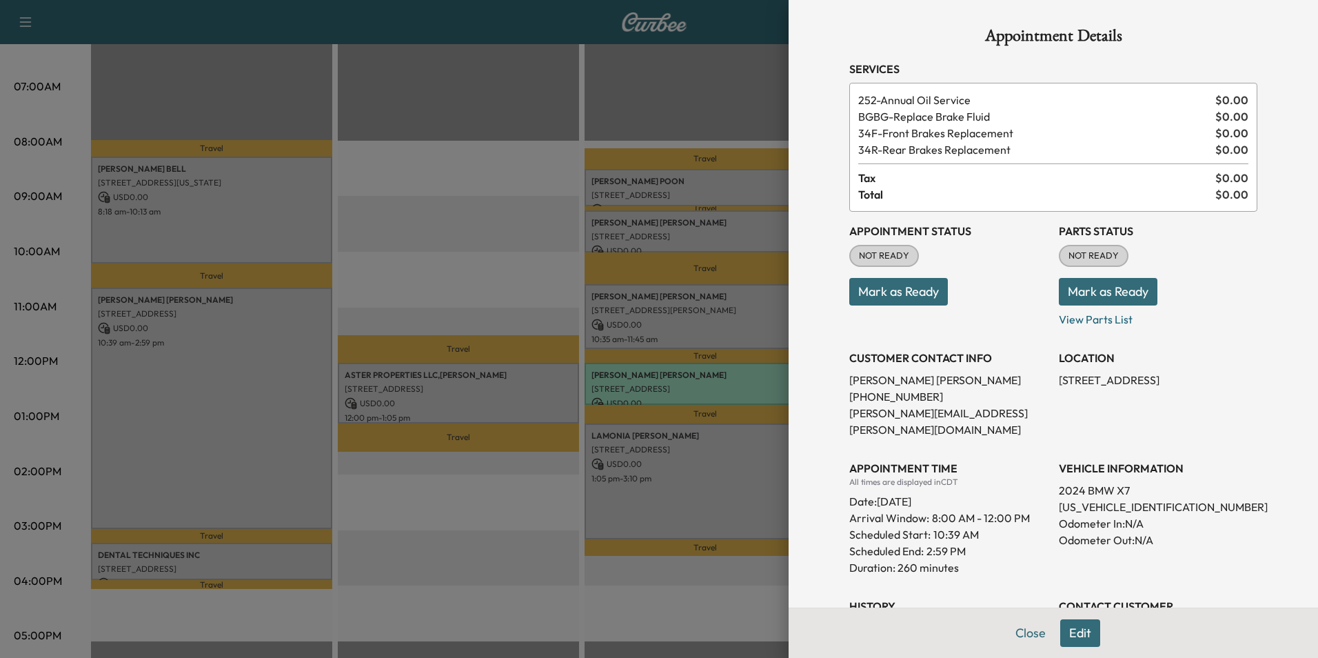
click at [1067, 629] on button "Edit" at bounding box center [1080, 633] width 40 height 28
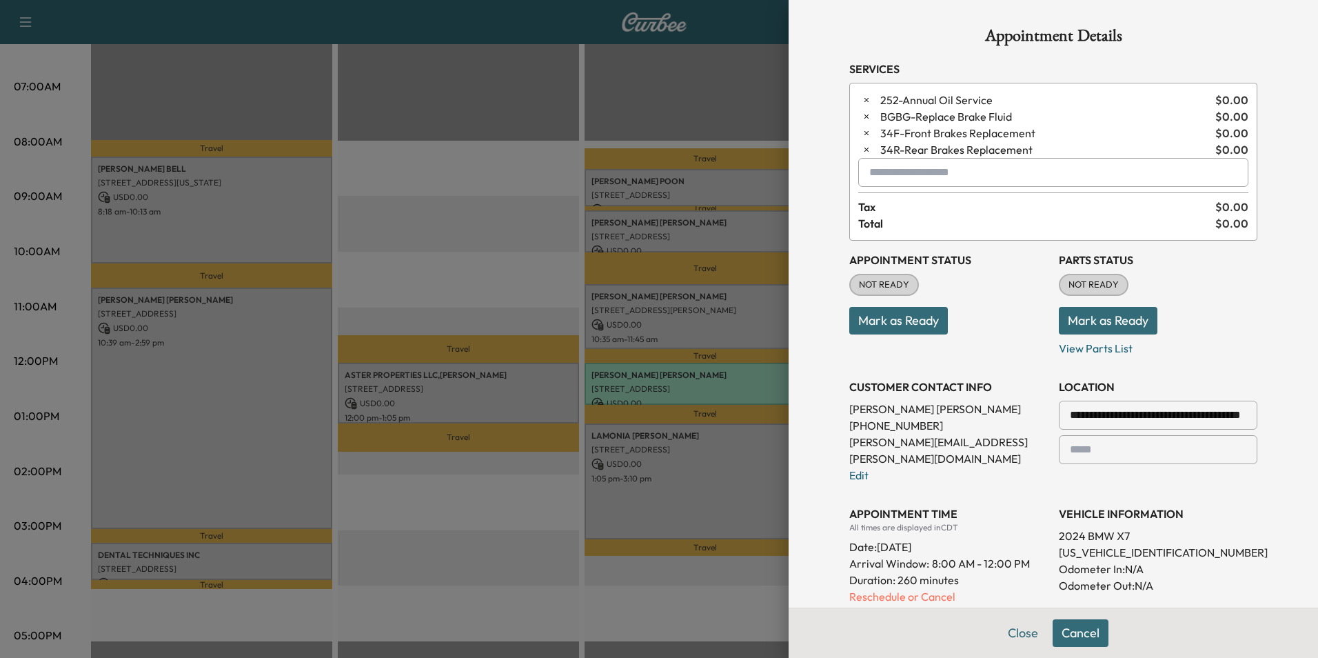
click at [896, 181] on input "text" at bounding box center [1053, 172] width 390 height 29
click at [892, 205] on p "SPRINTER - Sprinter" at bounding box center [1004, 208] width 301 height 19
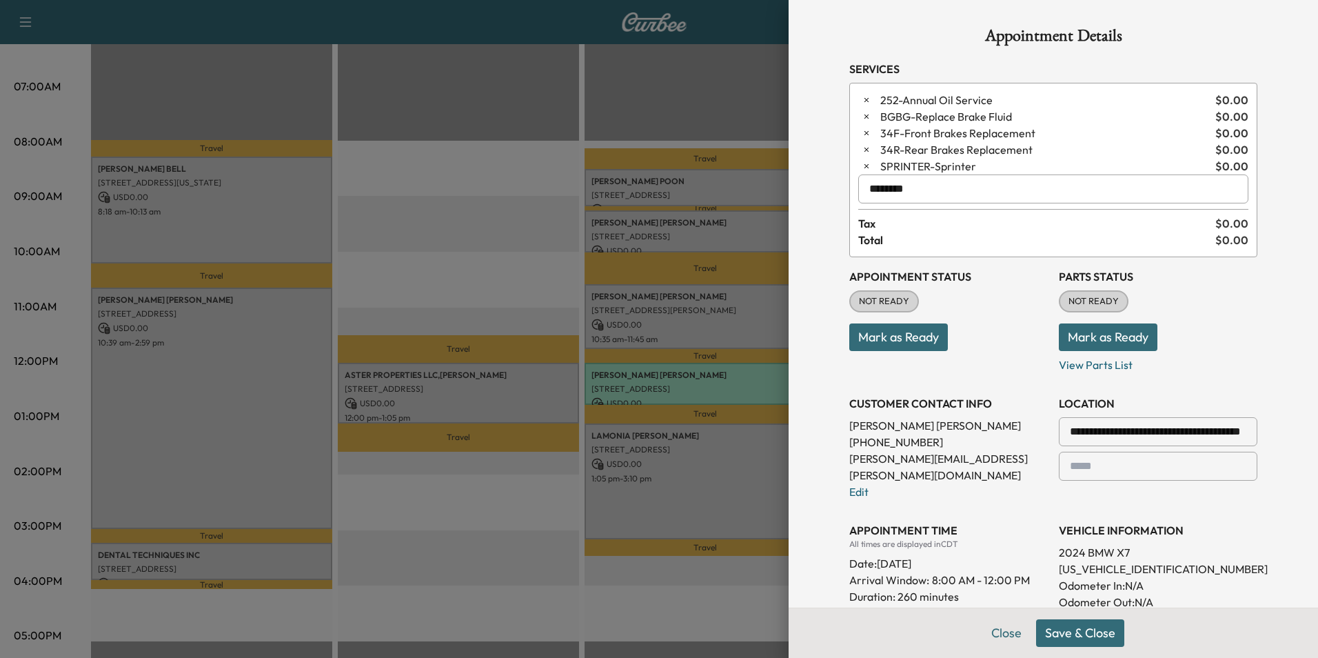
type input "********"
click at [1098, 633] on button "Save & Close" at bounding box center [1080, 633] width 88 height 28
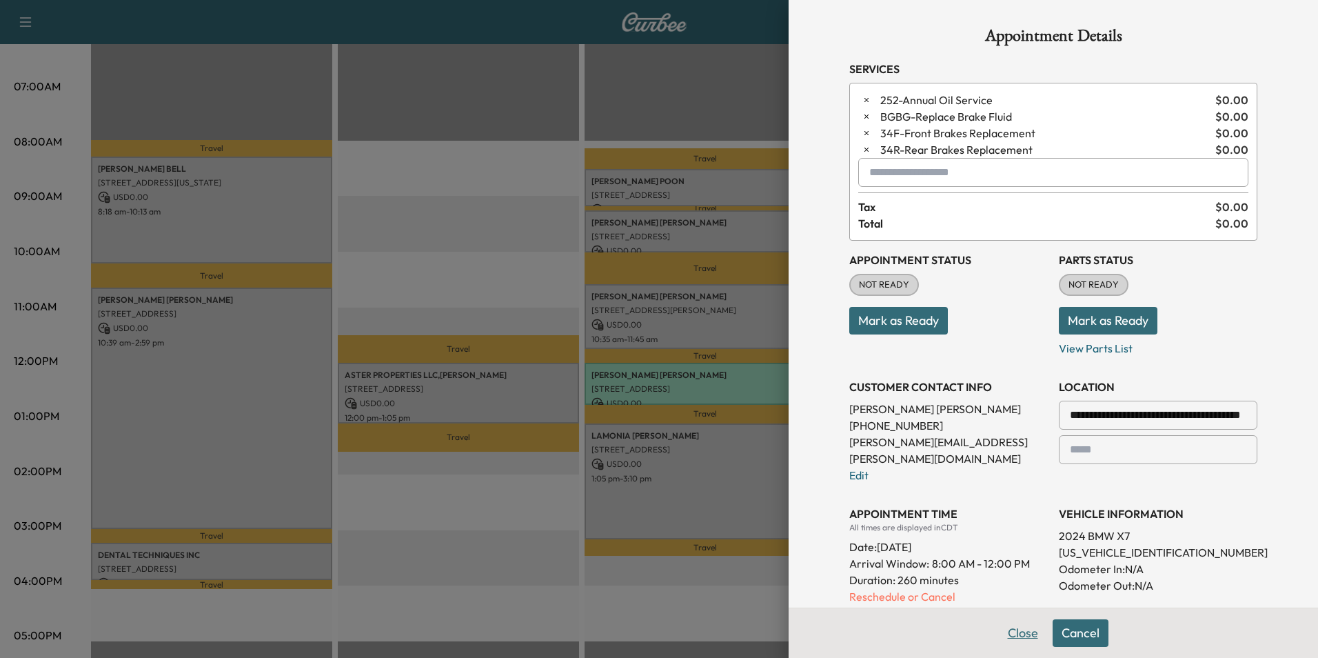
click at [1011, 633] on button "Close" at bounding box center [1023, 633] width 48 height 28
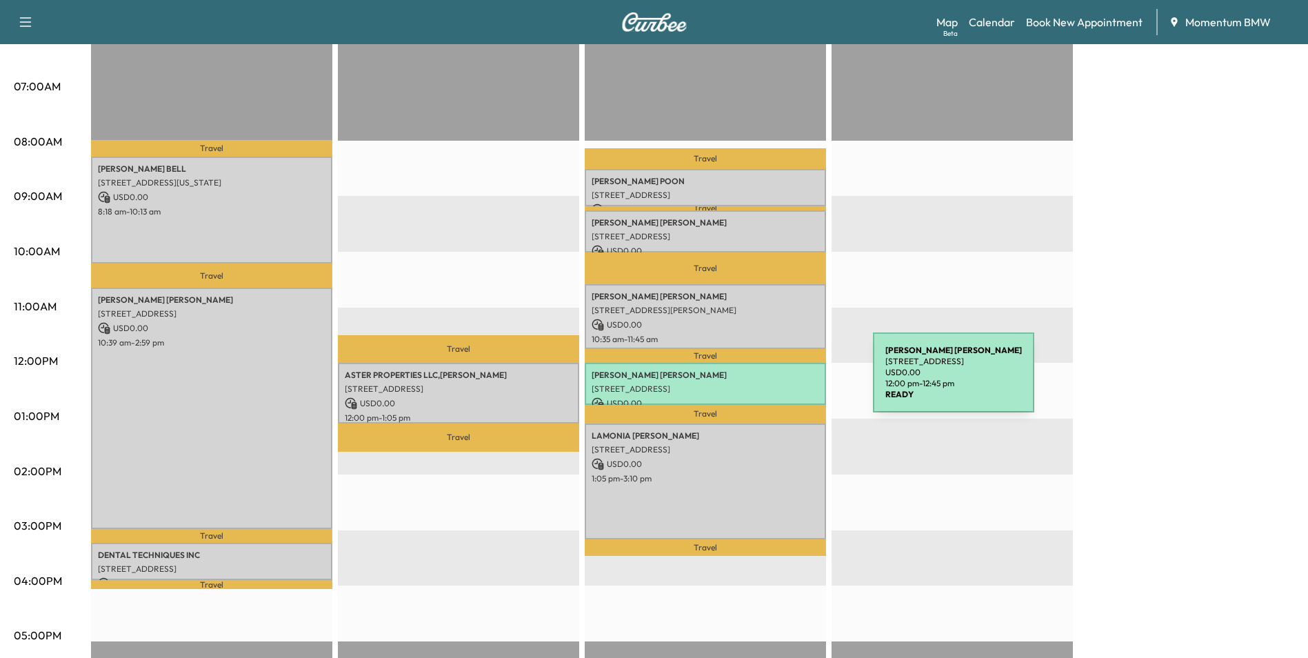
click at [769, 383] on p "[STREET_ADDRESS]" at bounding box center [706, 388] width 228 height 11
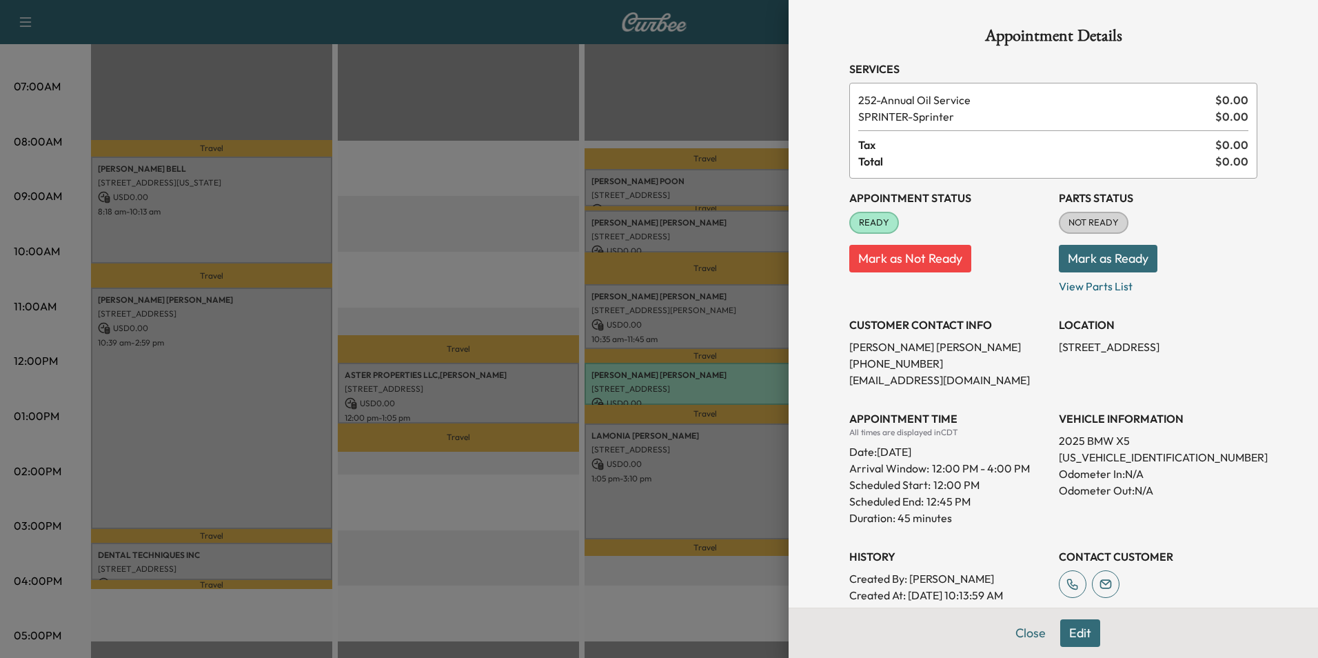
click at [1077, 631] on button "Edit" at bounding box center [1080, 633] width 40 height 28
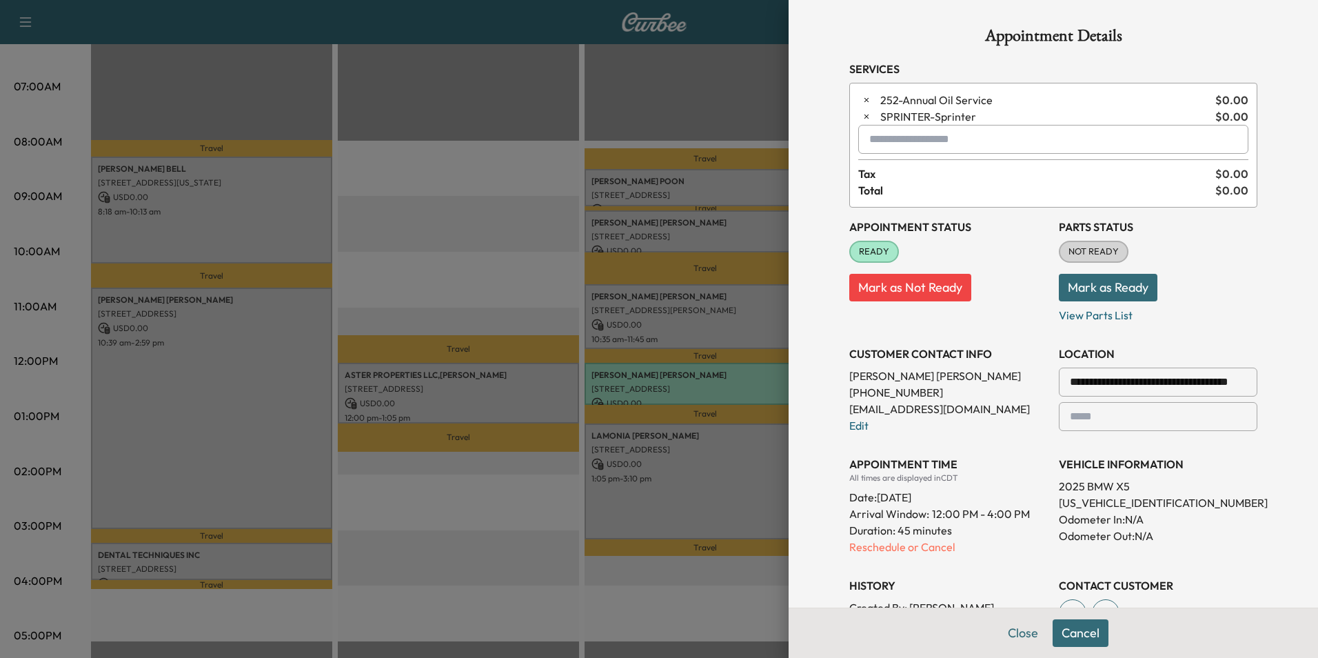
click at [896, 143] on input "text" at bounding box center [1053, 139] width 390 height 29
type input "*"
click at [929, 288] on button "Mark as Not Ready" at bounding box center [910, 288] width 122 height 28
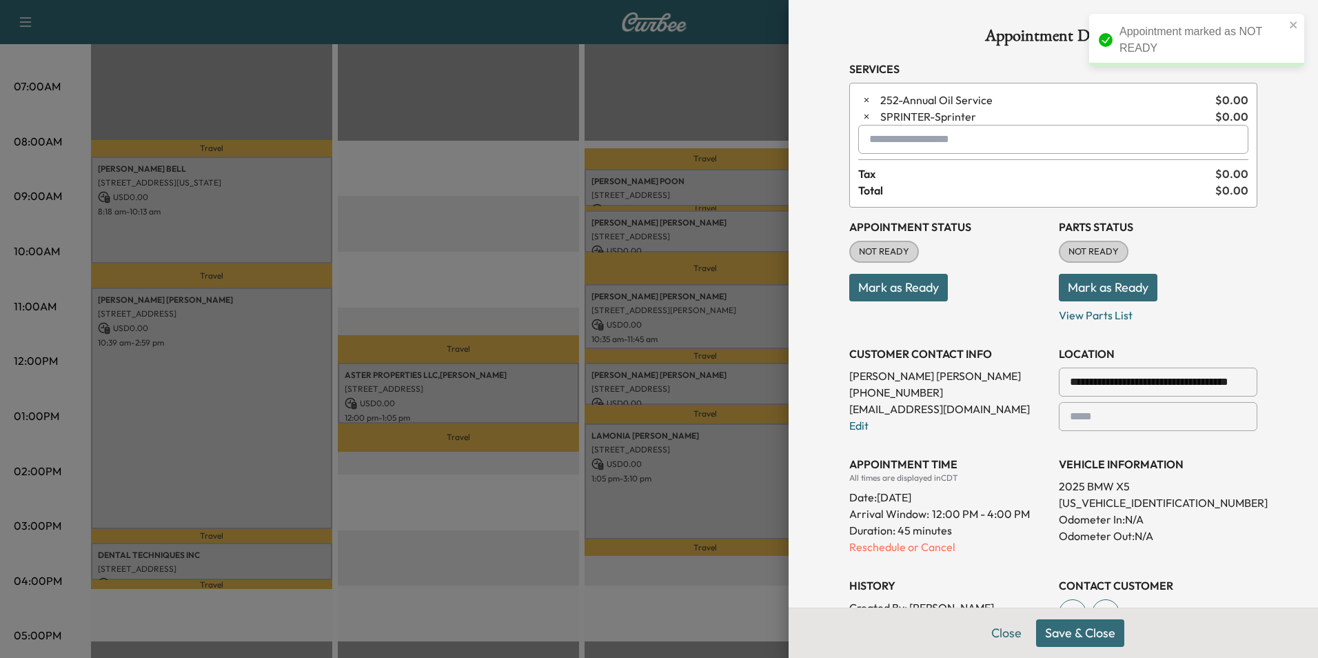
click at [960, 143] on input "text" at bounding box center [1053, 139] width 390 height 29
click at [902, 145] on input "***" at bounding box center [1053, 139] width 390 height 29
type input "*"
click at [862, 116] on icon "button" at bounding box center [867, 117] width 10 height 10
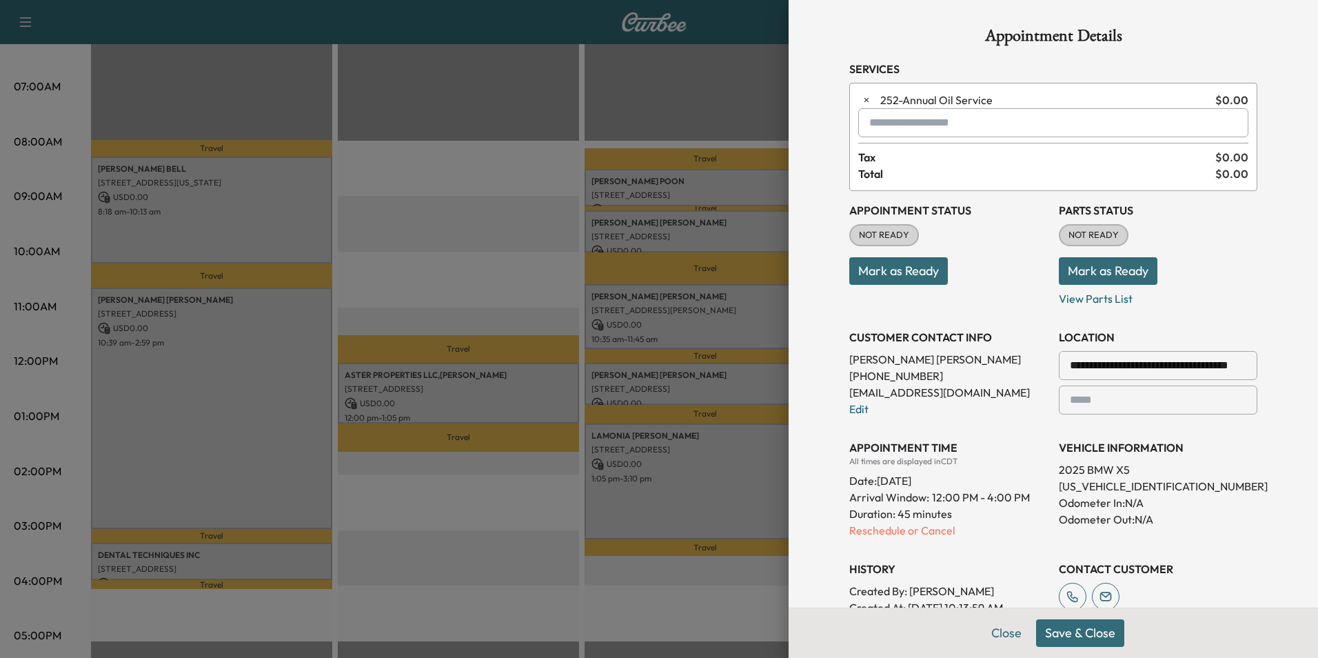
click at [932, 125] on input "text" at bounding box center [1053, 122] width 390 height 29
click at [925, 152] on p "X3 - BMW X3-1" at bounding box center [1004, 158] width 301 height 19
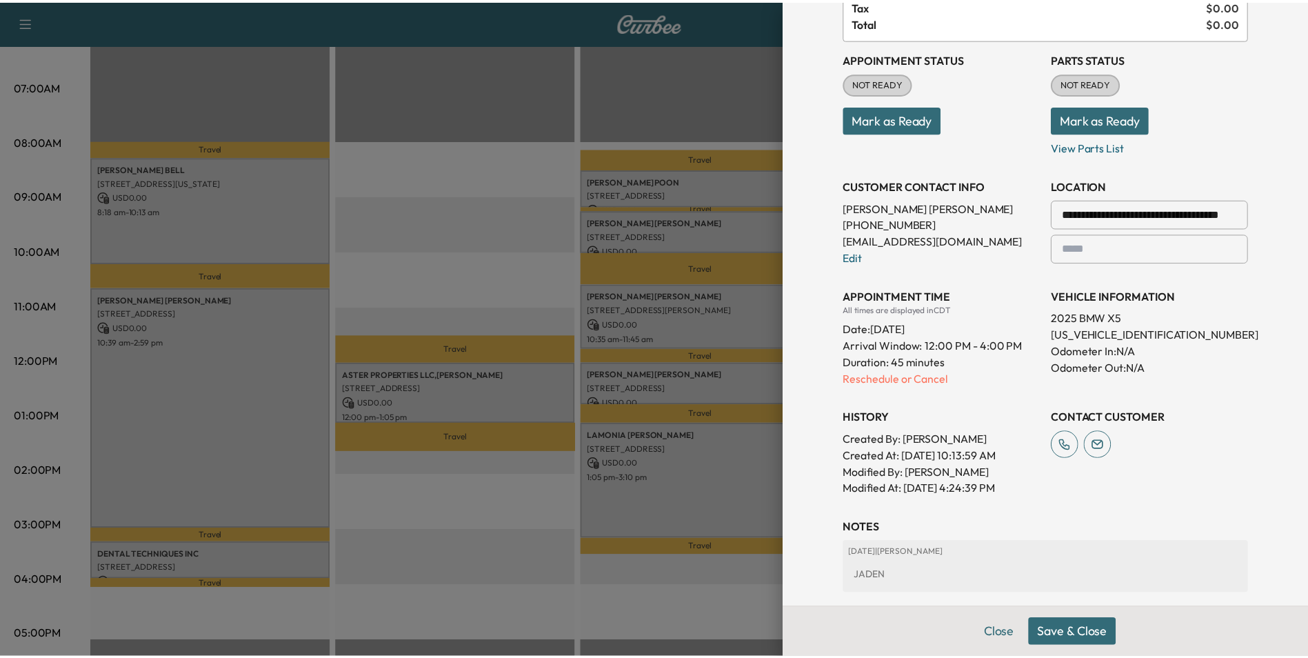
scroll to position [207, 0]
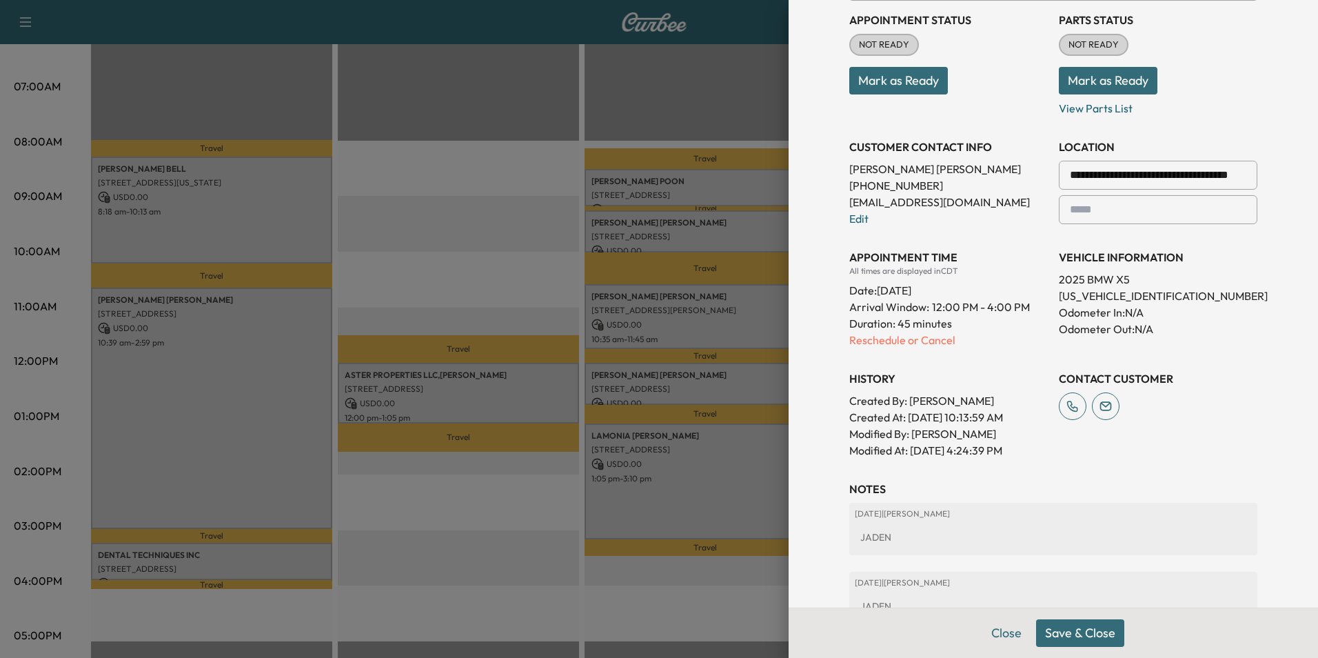
type input "********"
click at [1091, 636] on button "Save & Close" at bounding box center [1080, 633] width 88 height 28
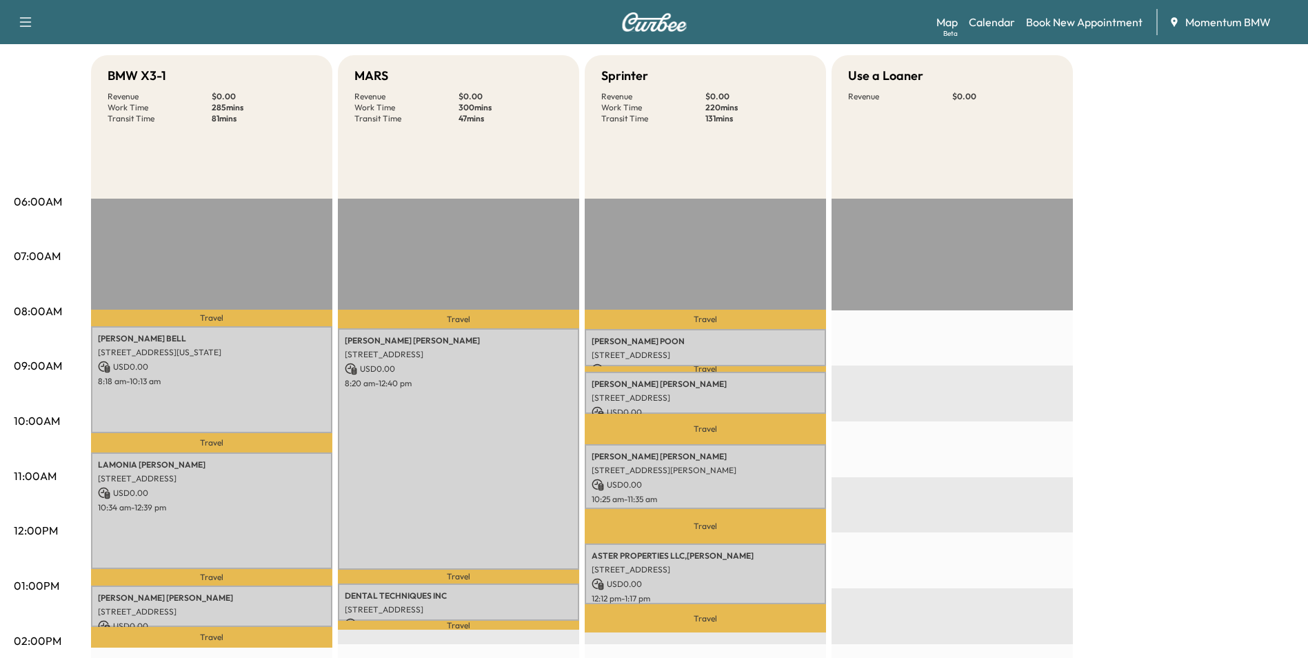
scroll to position [157, 0]
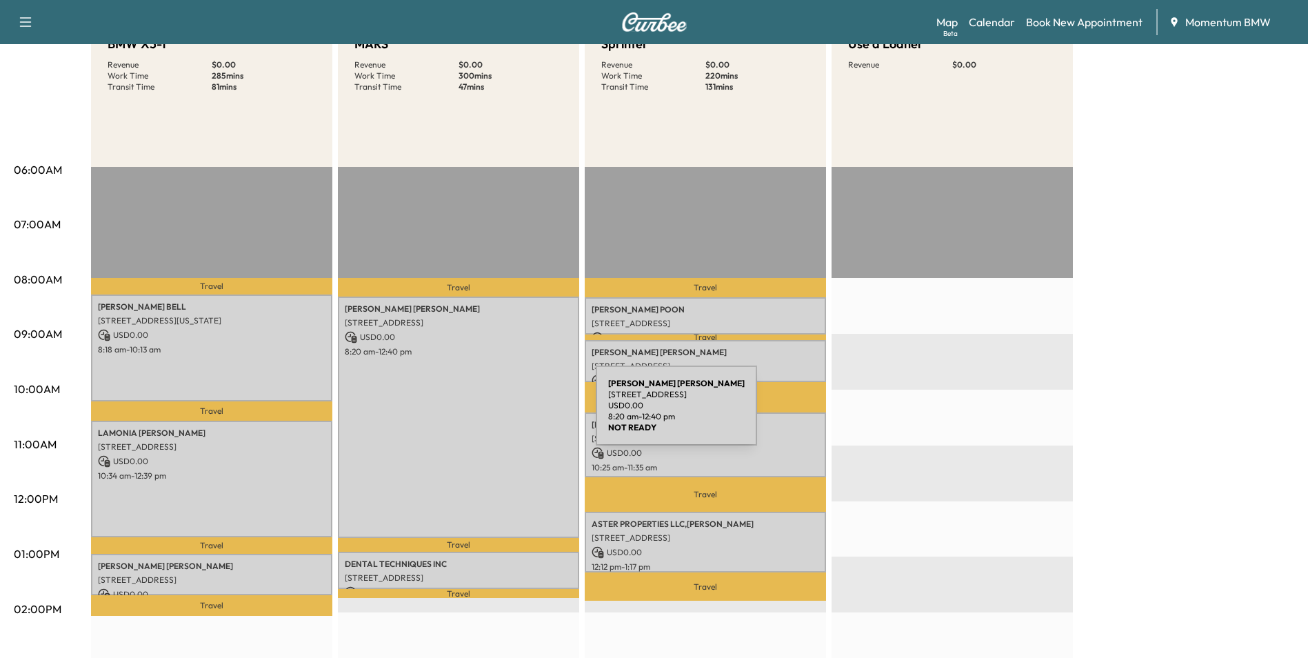
click at [492, 414] on div "[PERSON_NAME] [STREET_ADDRESS] USD 0.00 8:20 am - 12:40 pm" at bounding box center [458, 416] width 241 height 241
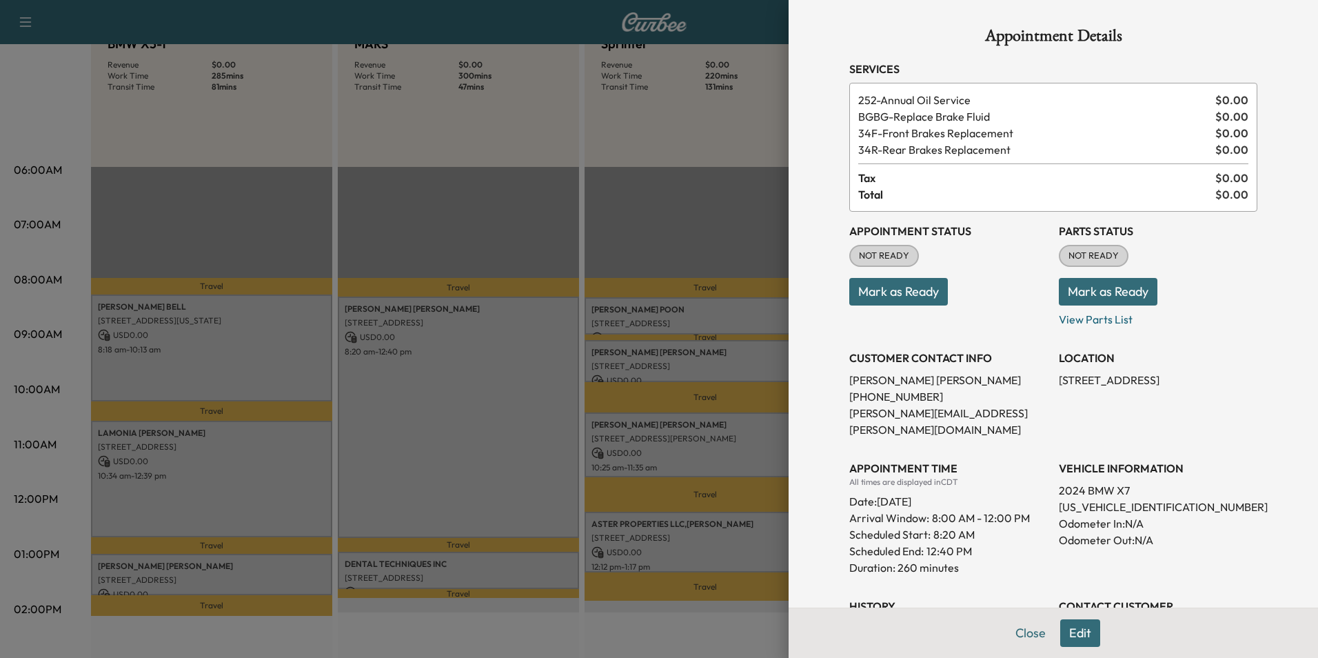
click at [1074, 636] on button "Edit" at bounding box center [1080, 633] width 40 height 28
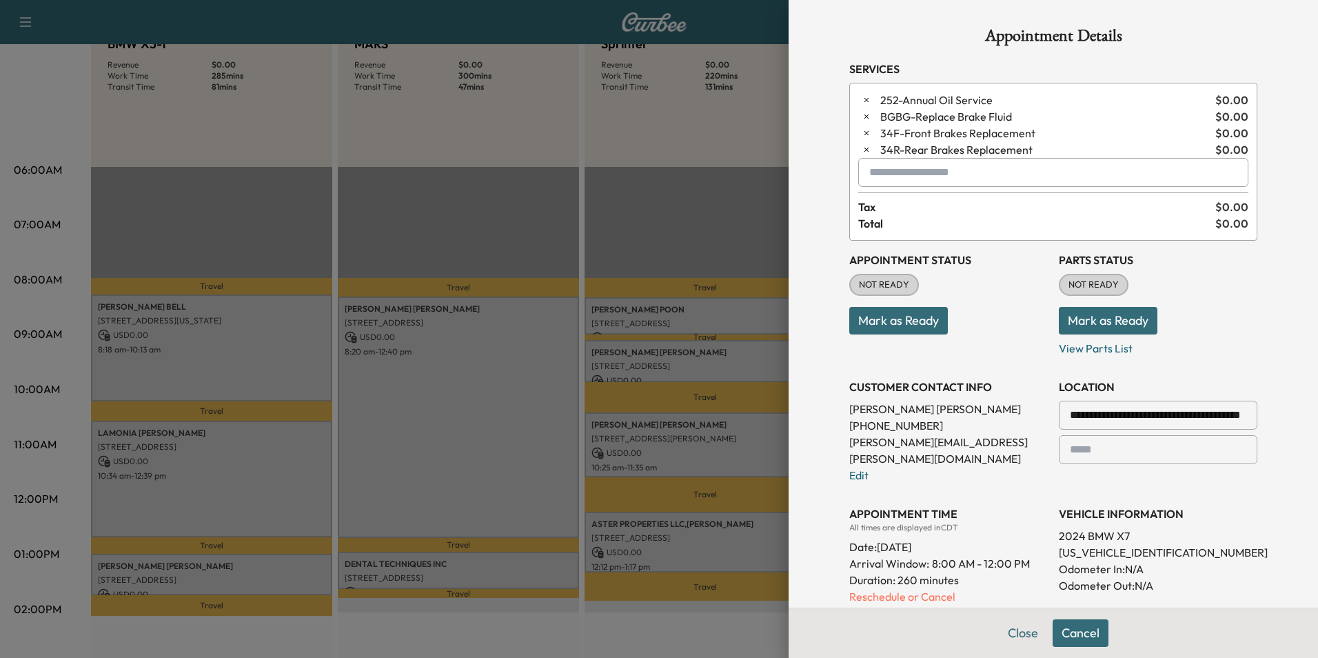
click at [938, 177] on input "text" at bounding box center [1053, 172] width 390 height 29
click at [931, 205] on p "SPRINTER - Sprinter" at bounding box center [1004, 208] width 301 height 19
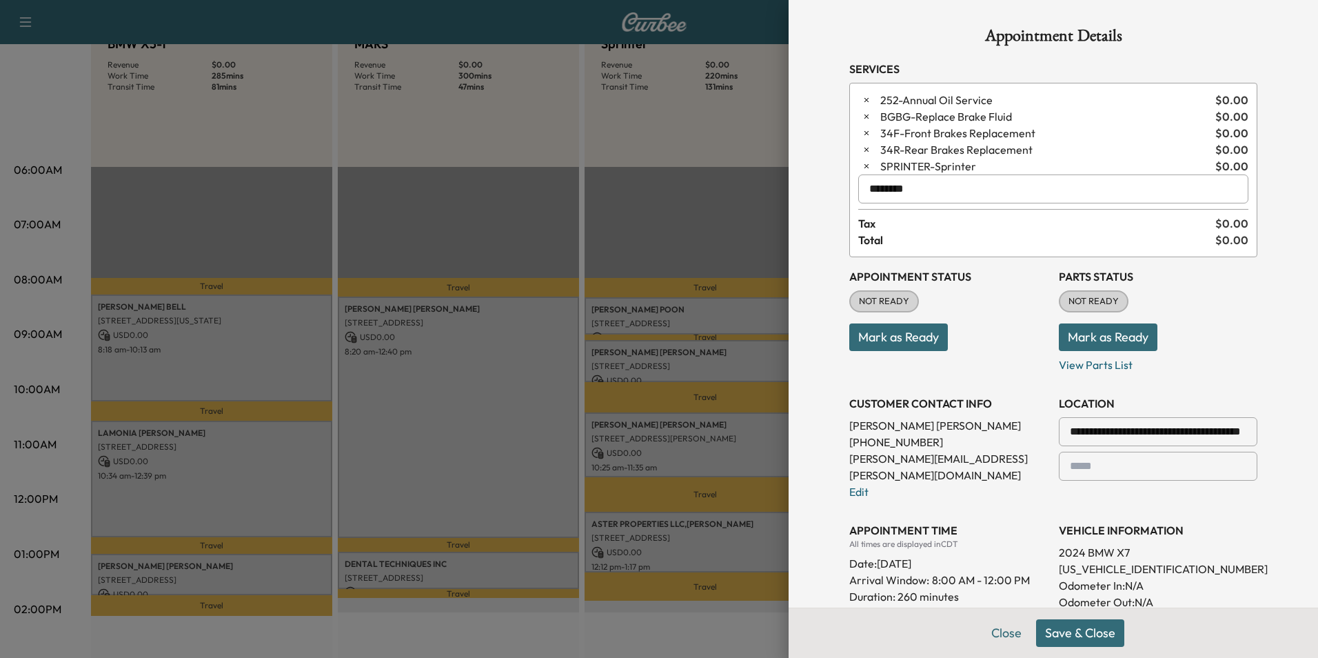
type input "********"
click at [1098, 637] on button "Save & Close" at bounding box center [1080, 633] width 88 height 28
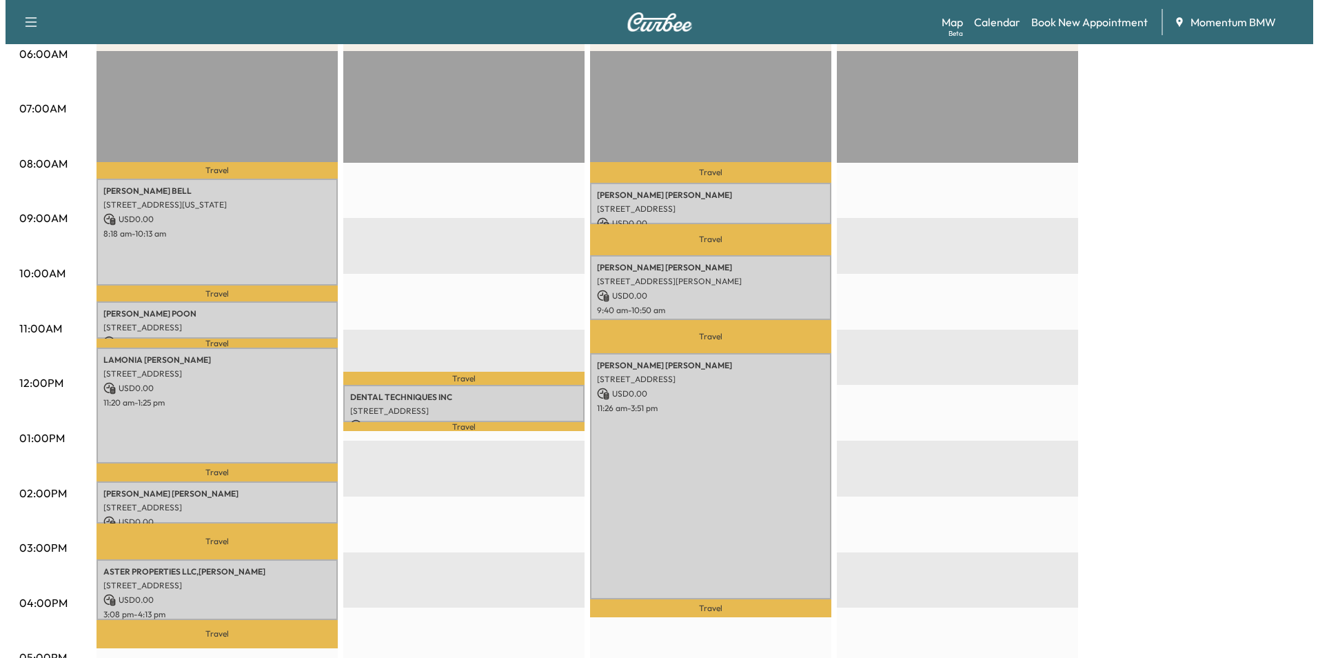
scroll to position [294, 0]
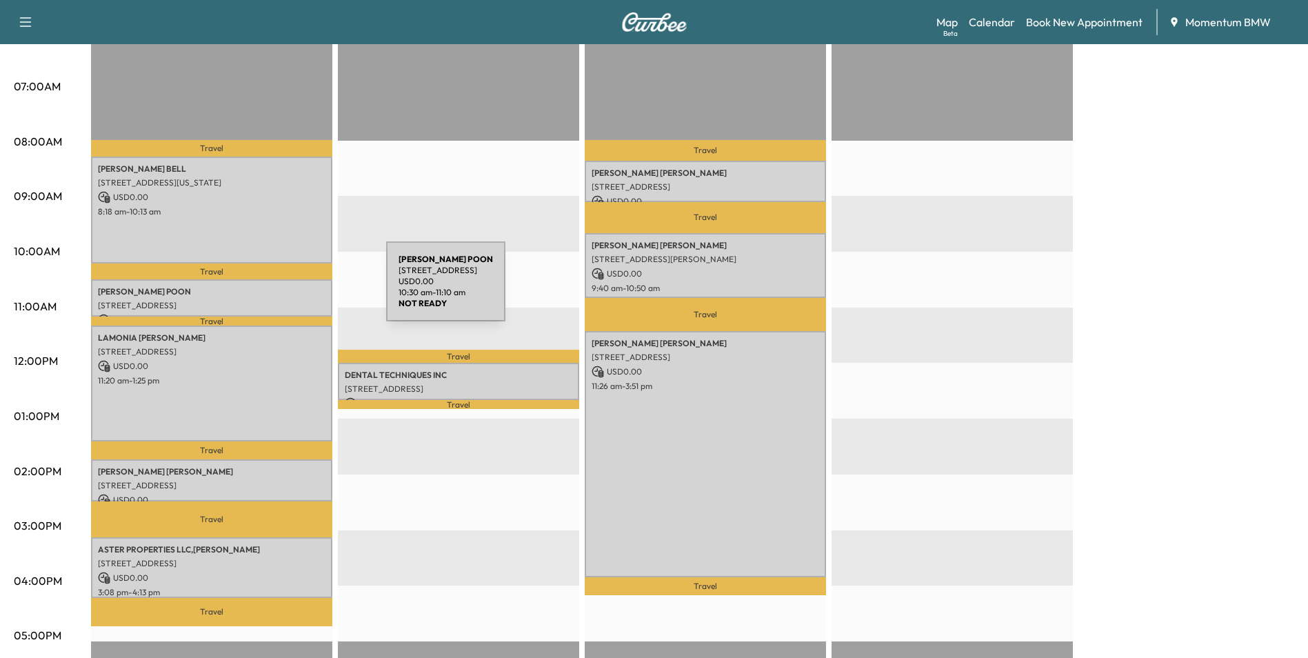
click at [283, 290] on p "[PERSON_NAME]" at bounding box center [212, 291] width 228 height 11
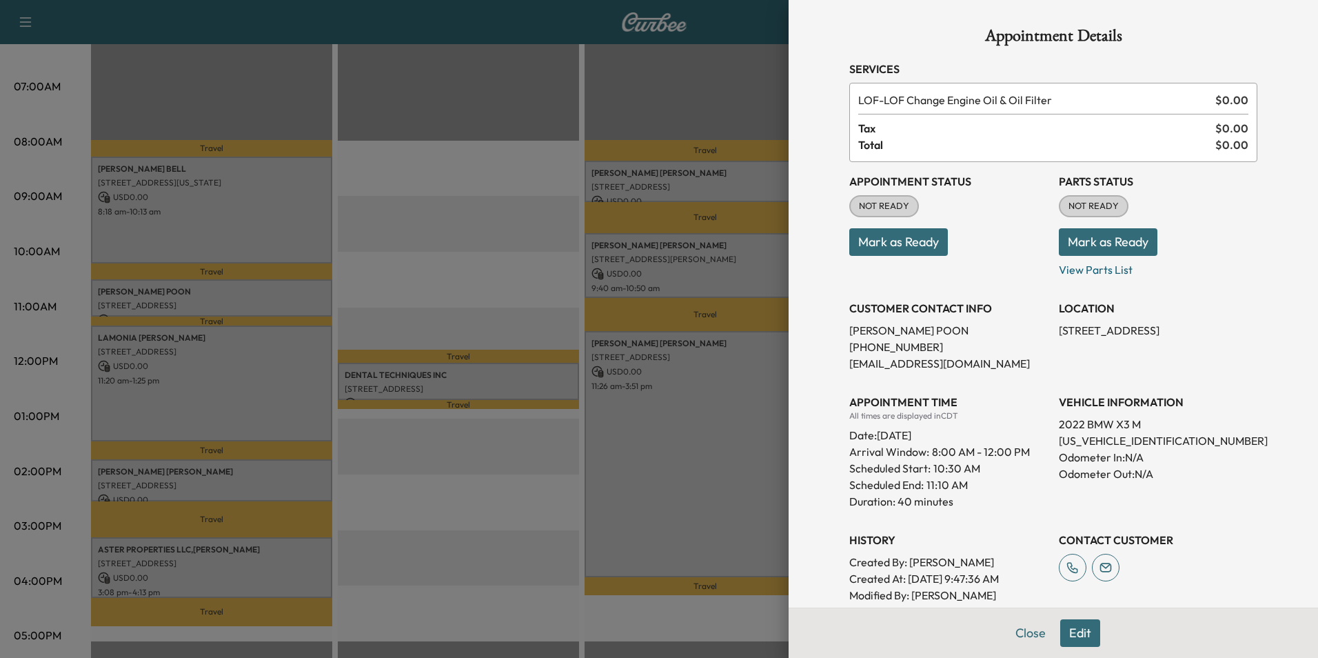
click at [1074, 627] on button "Edit" at bounding box center [1080, 633] width 40 height 28
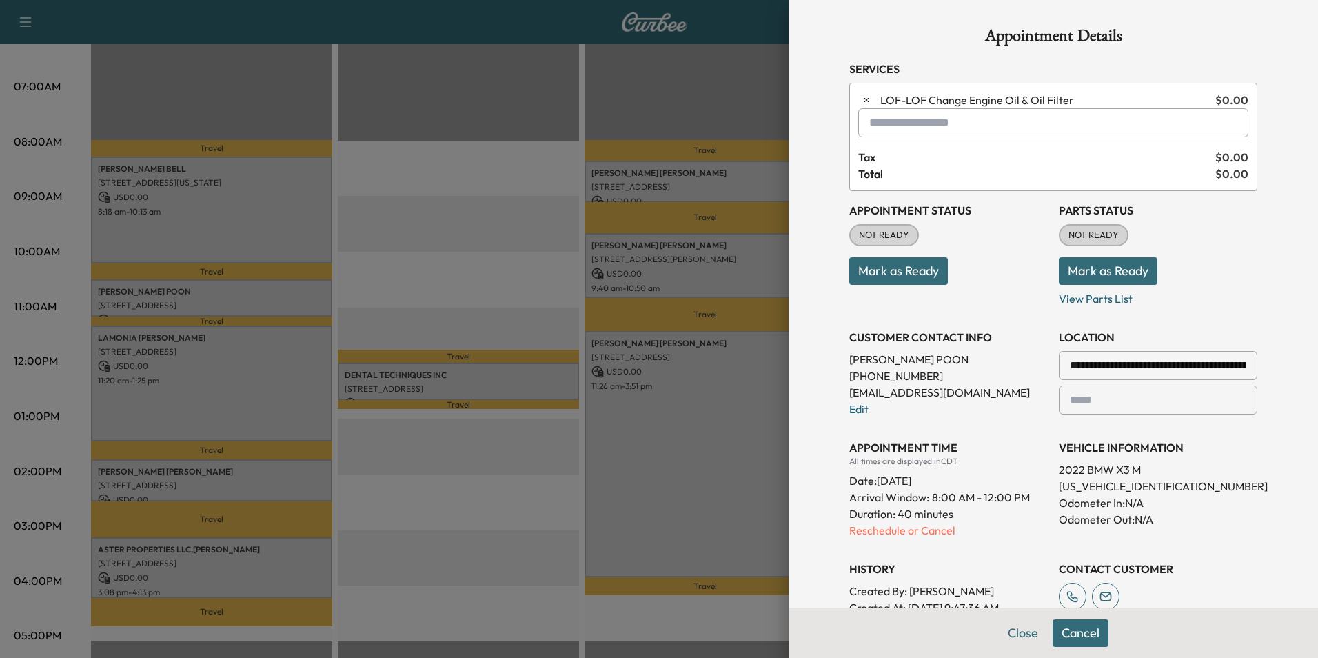
click at [907, 121] on input "text" at bounding box center [1053, 122] width 390 height 29
click at [925, 157] on p "SPRINTER - Sprinter" at bounding box center [1004, 158] width 301 height 19
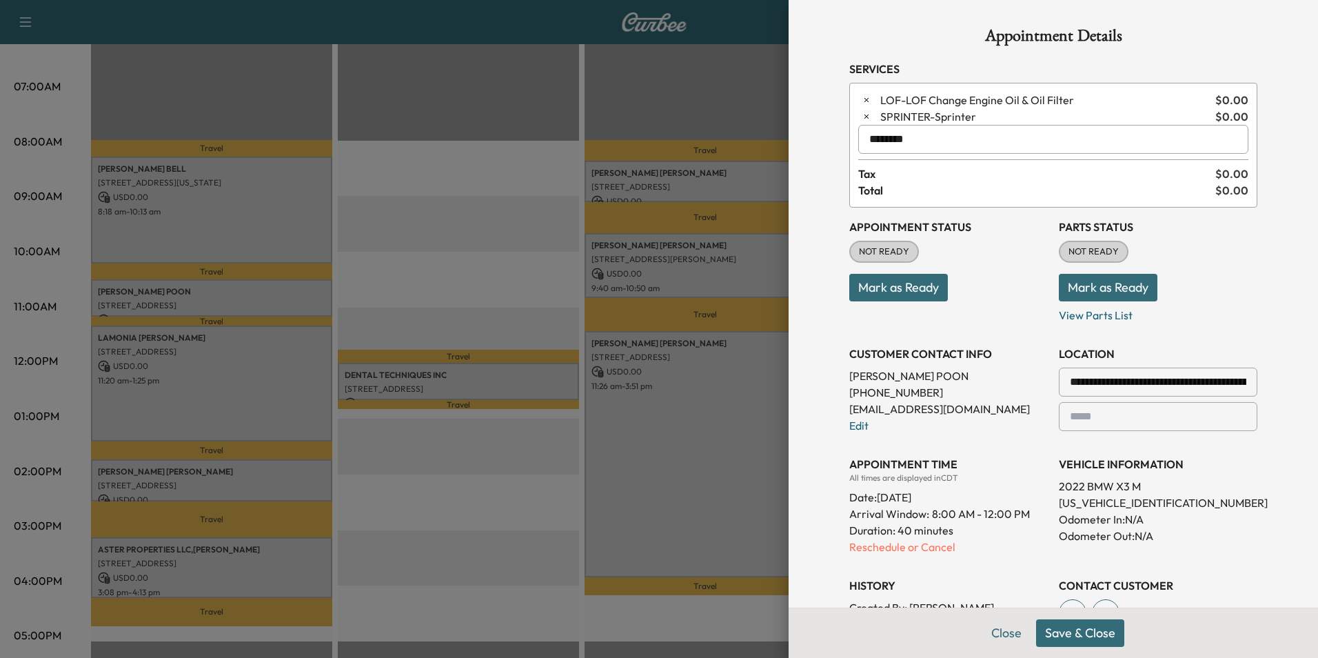
type input "********"
click at [1081, 632] on button "Save & Close" at bounding box center [1080, 633] width 88 height 28
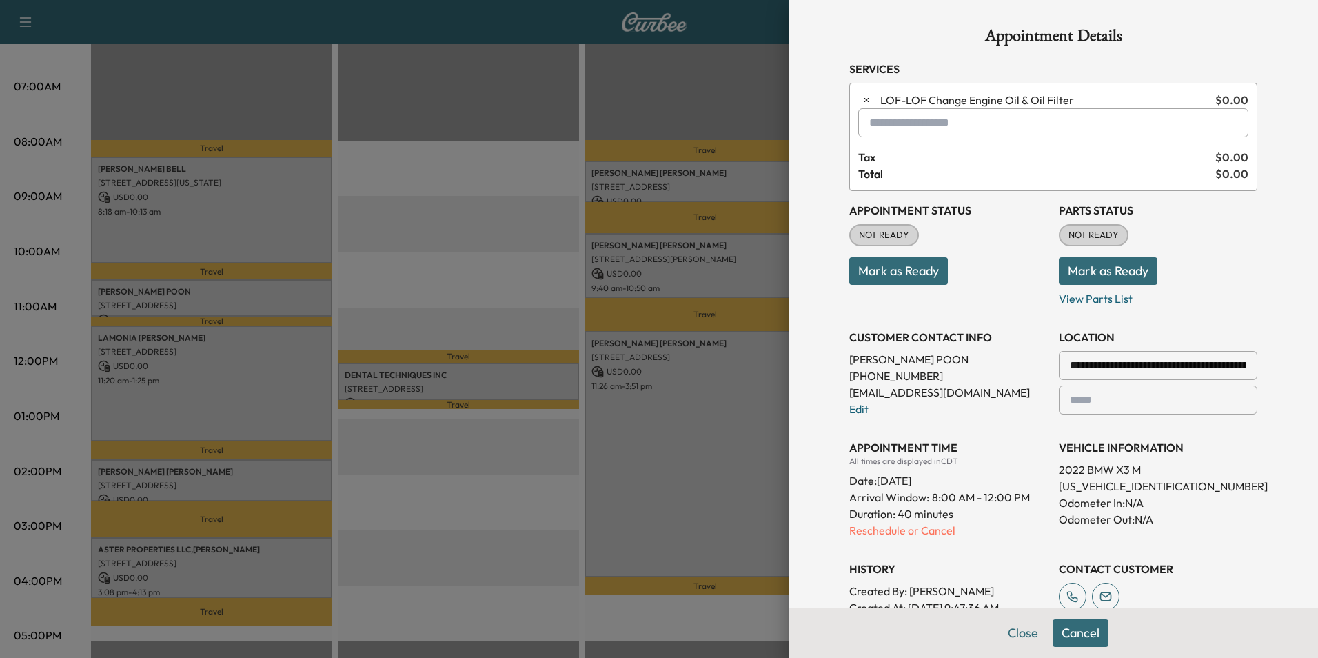
click at [966, 123] on input "text" at bounding box center [1053, 122] width 390 height 29
click at [952, 162] on p "SPRINTER - Sprinter" at bounding box center [1004, 158] width 301 height 19
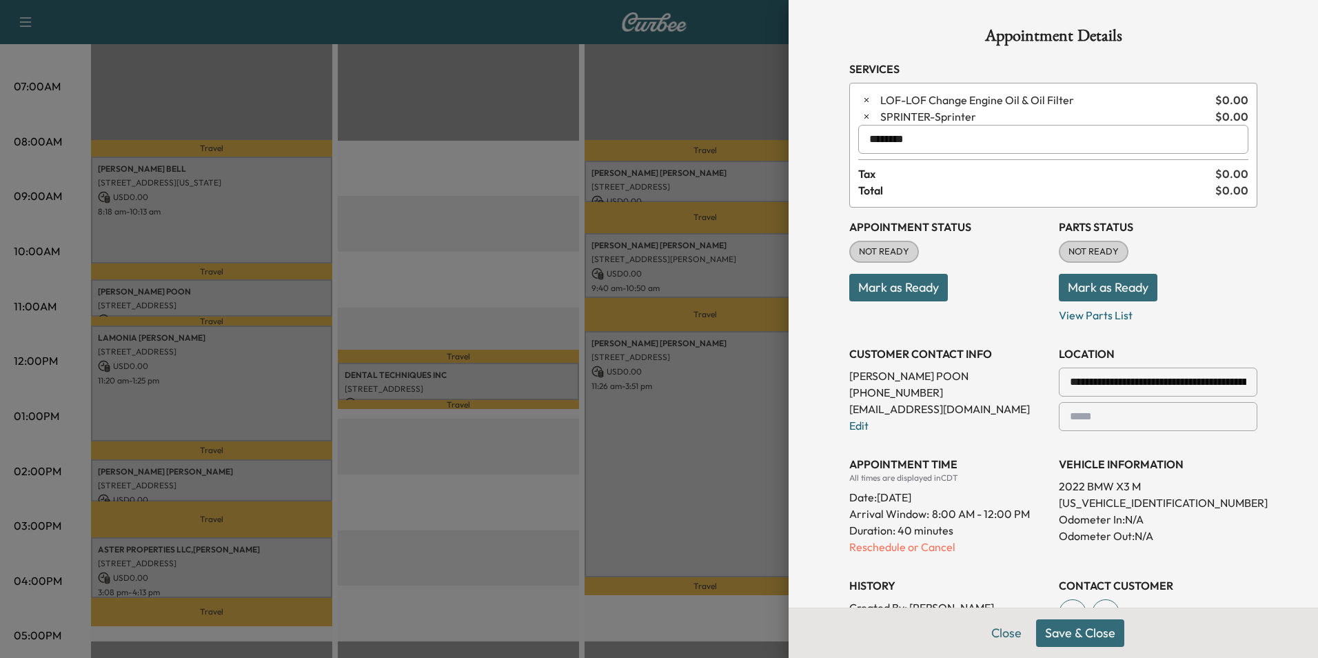
type input "********"
click at [1087, 634] on button "Save & Close" at bounding box center [1080, 633] width 88 height 28
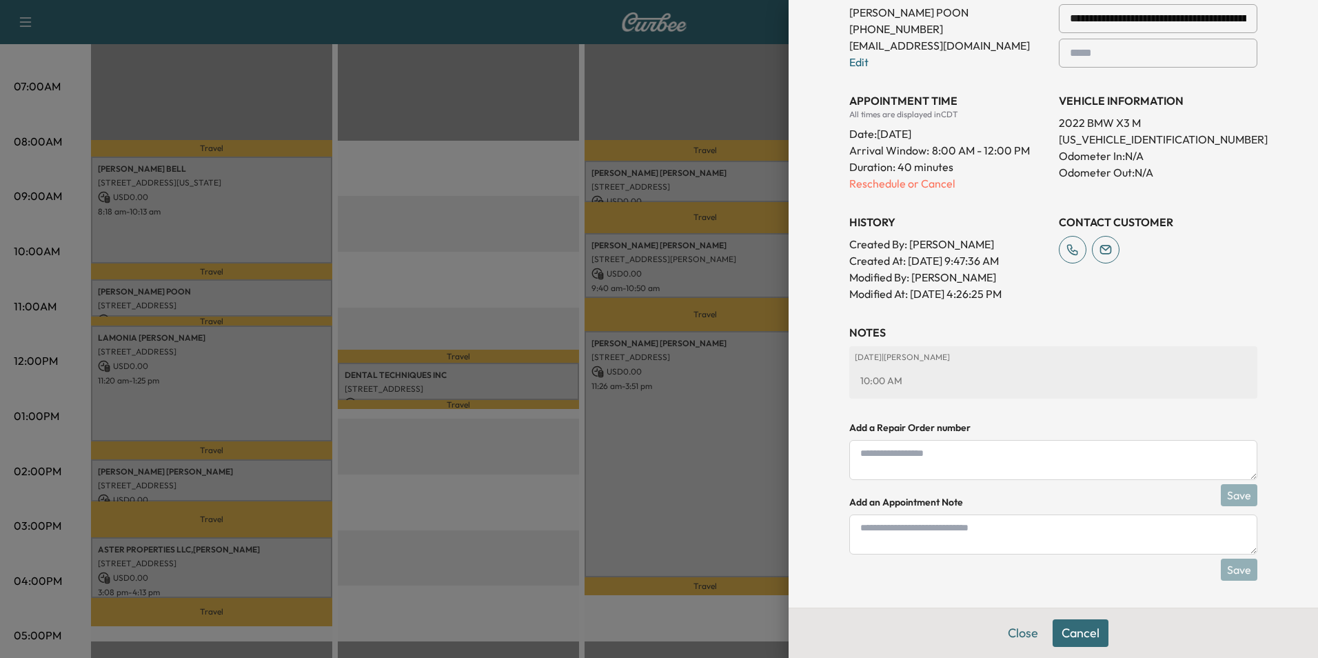
scroll to position [347, 0]
click at [1016, 627] on button "Close" at bounding box center [1023, 633] width 48 height 28
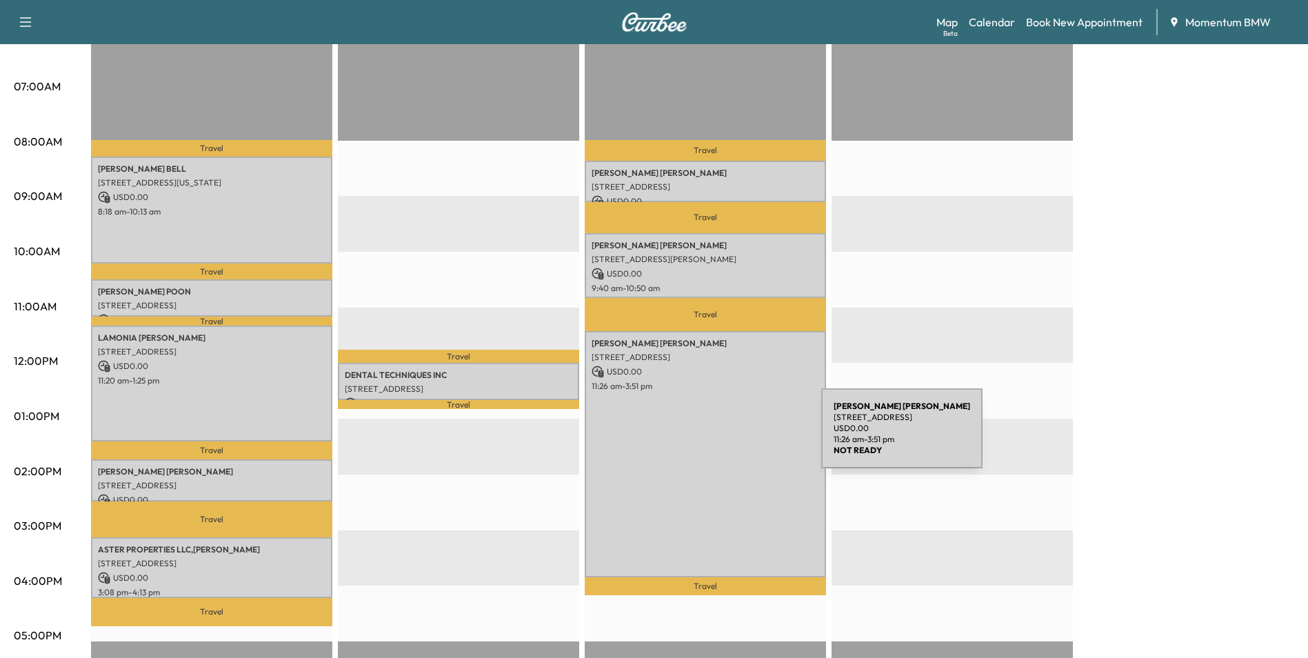
click at [718, 436] on div "[PERSON_NAME] [STREET_ADDRESS] USD 0.00 11:26 am - 3:51 pm" at bounding box center [705, 454] width 241 height 246
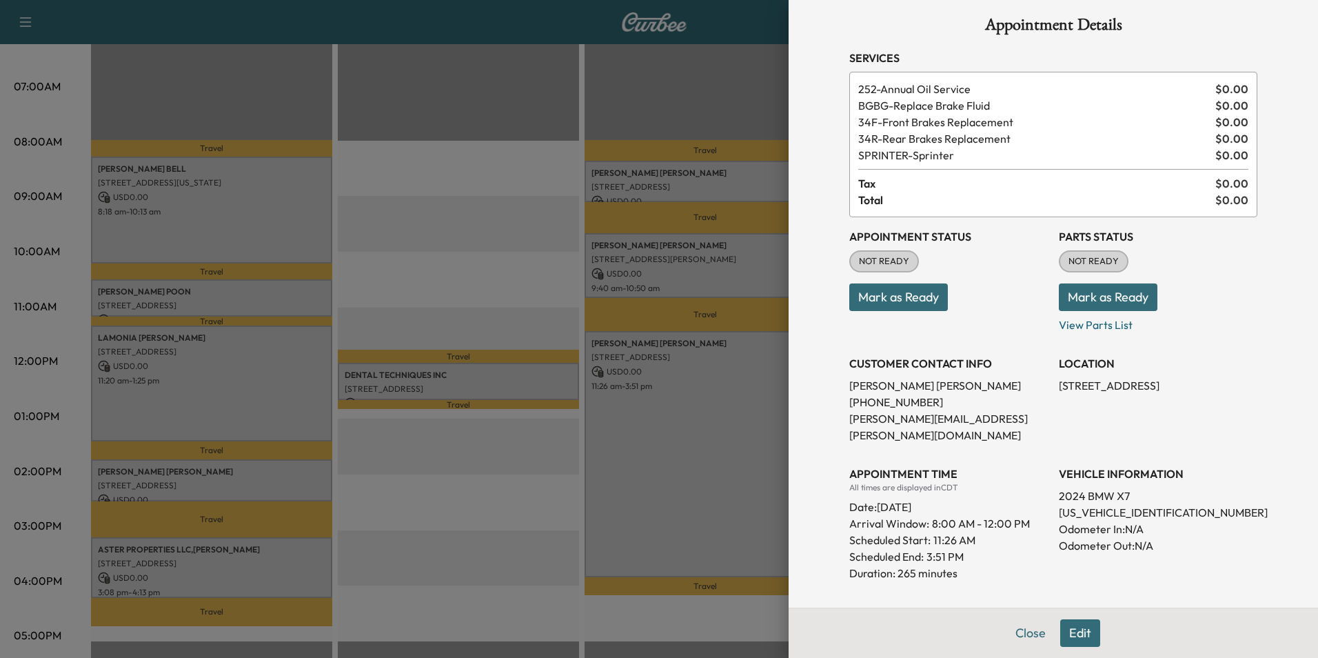
scroll to position [0, 0]
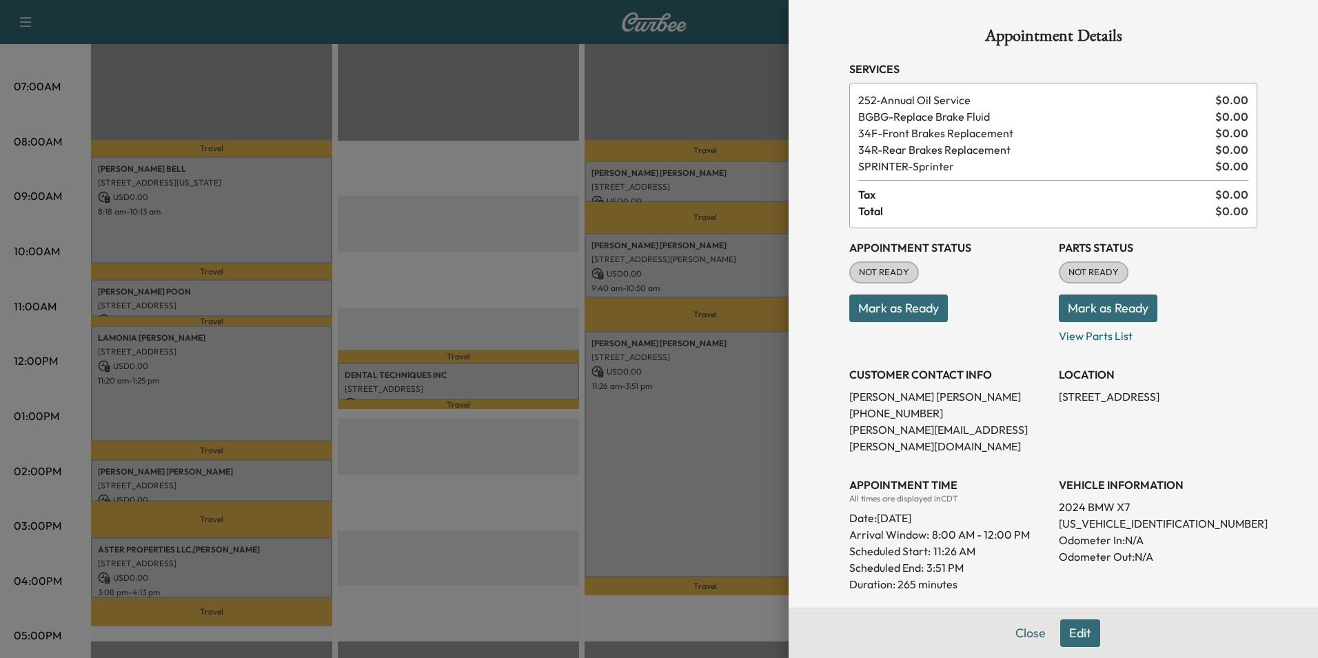
click at [1066, 629] on button "Edit" at bounding box center [1080, 633] width 40 height 28
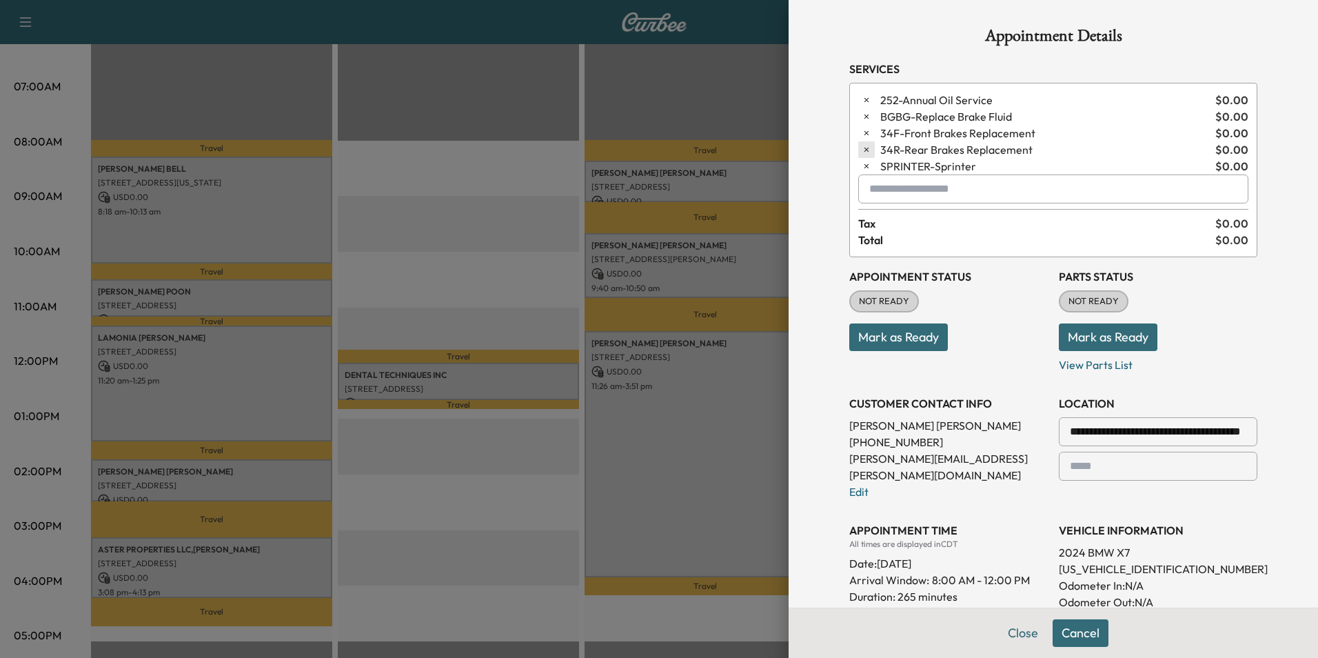
click at [862, 151] on icon "button" at bounding box center [867, 150] width 10 height 10
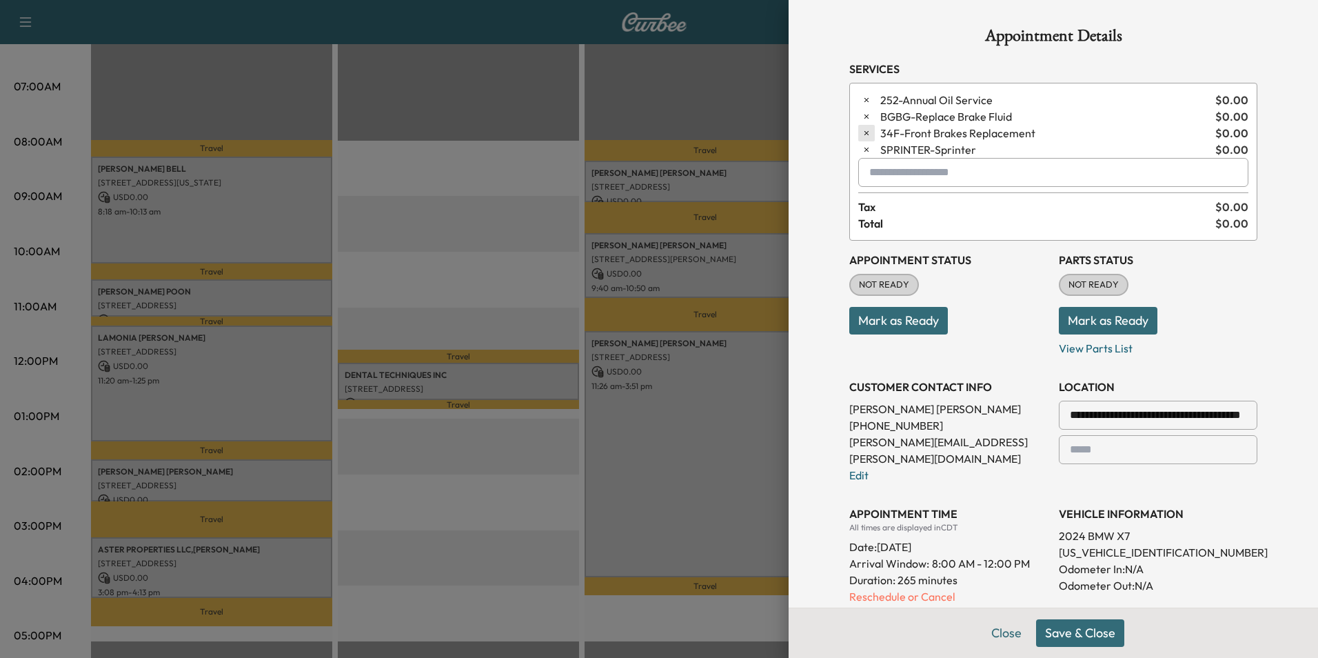
click at [862, 133] on icon "button" at bounding box center [867, 133] width 10 height 10
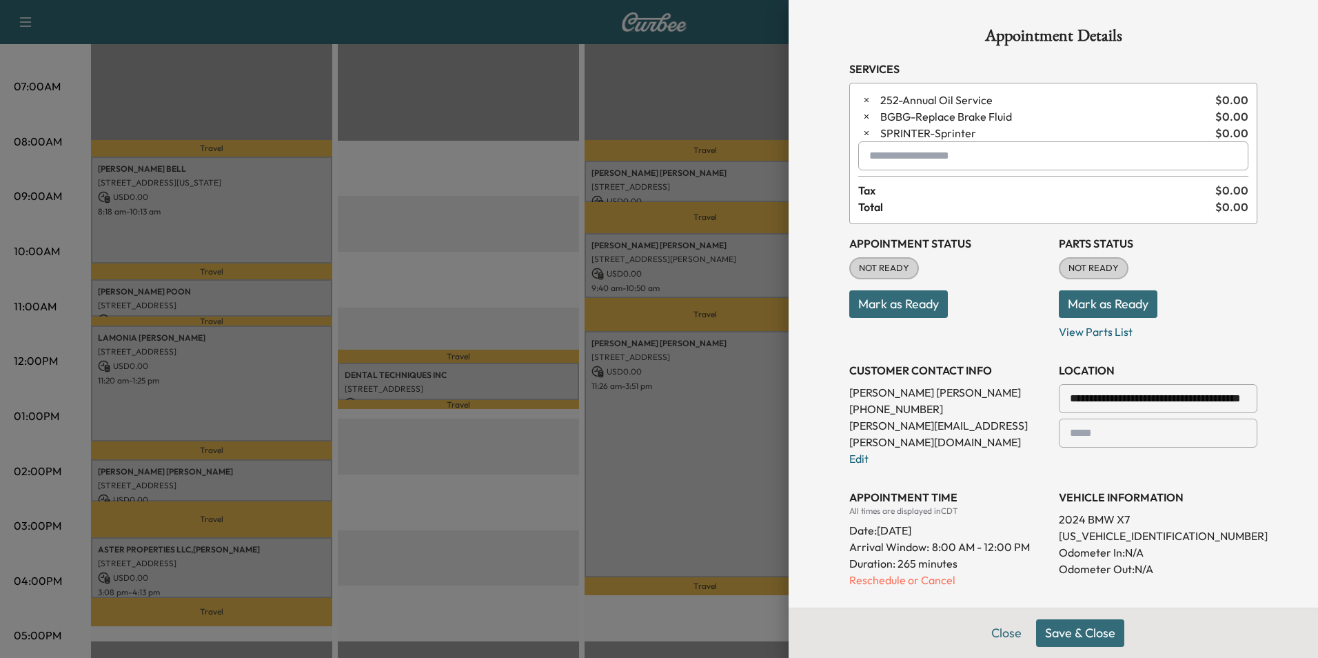
click at [1088, 633] on button "Save & Close" at bounding box center [1080, 633] width 88 height 28
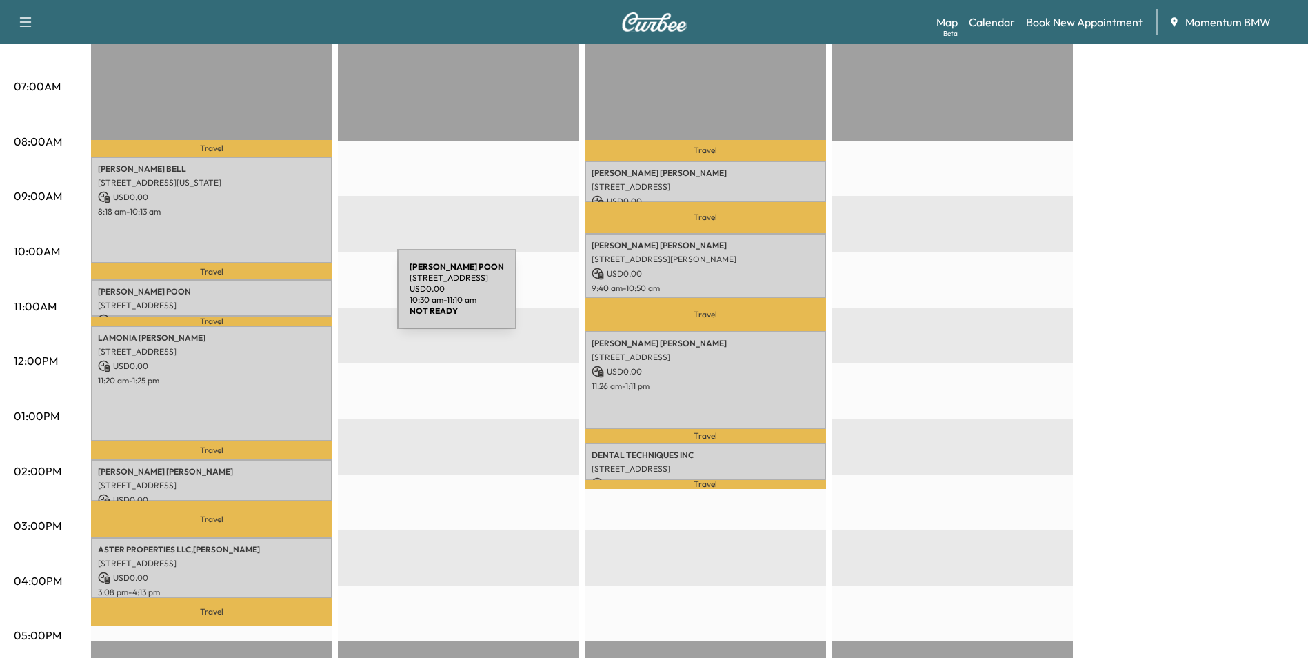
click at [294, 300] on p "[STREET_ADDRESS]" at bounding box center [212, 305] width 228 height 11
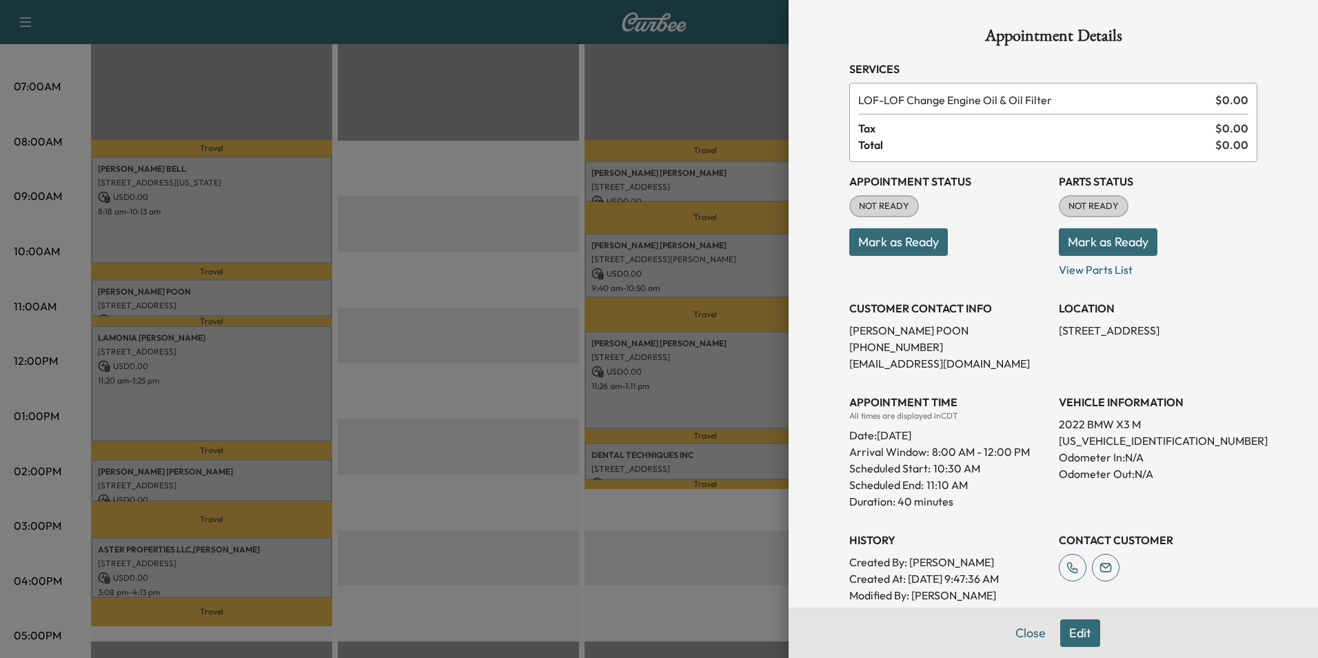
click at [1071, 632] on button "Edit" at bounding box center [1080, 633] width 40 height 28
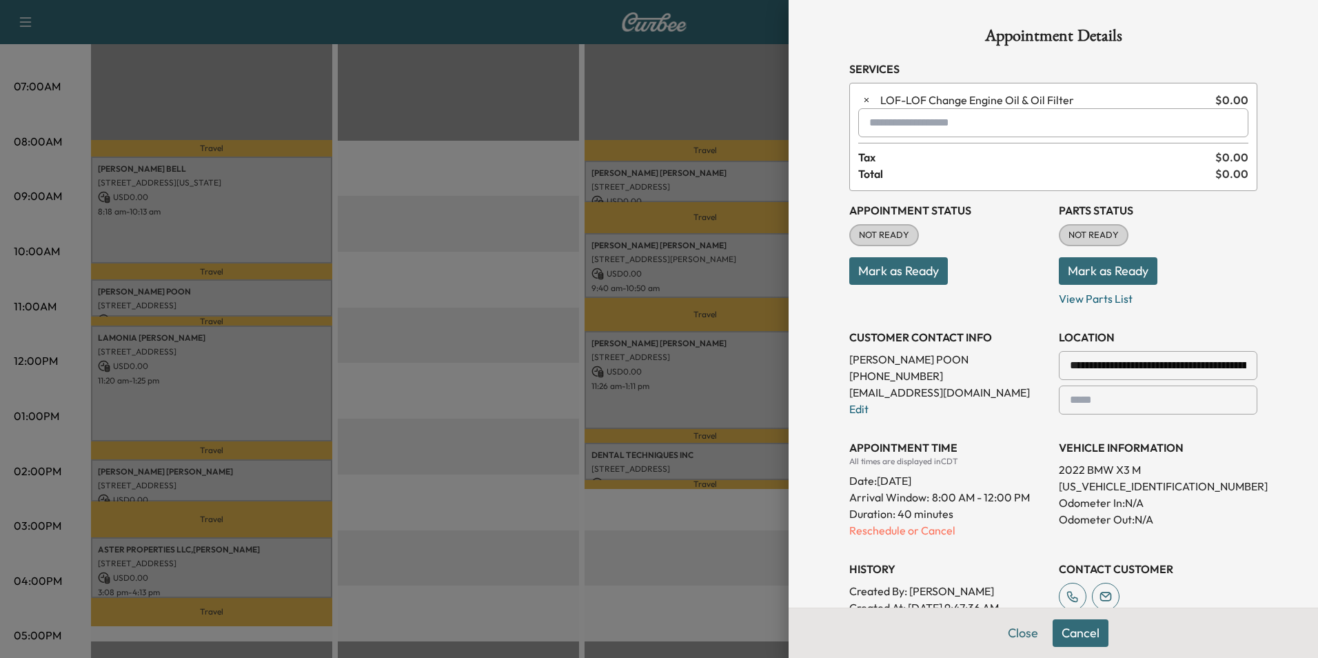
click at [882, 125] on input "text" at bounding box center [1053, 122] width 390 height 29
click at [906, 156] on p "SPRINTER - Sprinter" at bounding box center [1004, 158] width 301 height 19
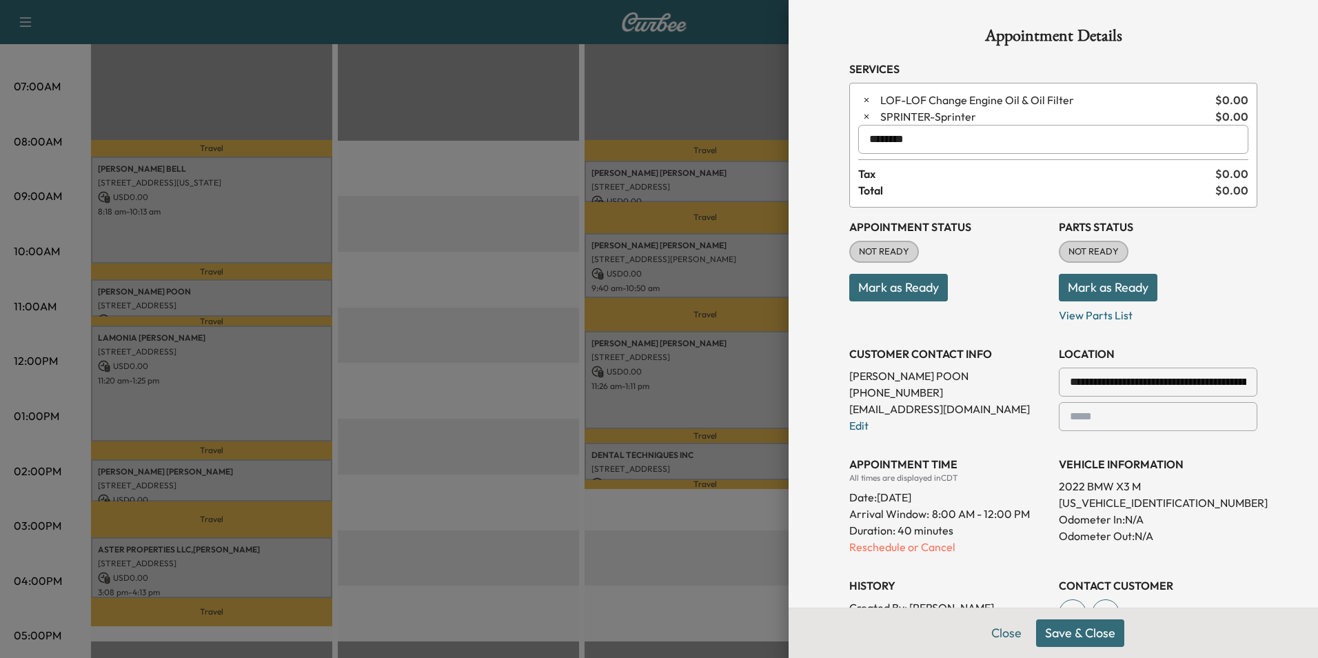
type input "********"
click at [1094, 635] on button "Save & Close" at bounding box center [1080, 633] width 88 height 28
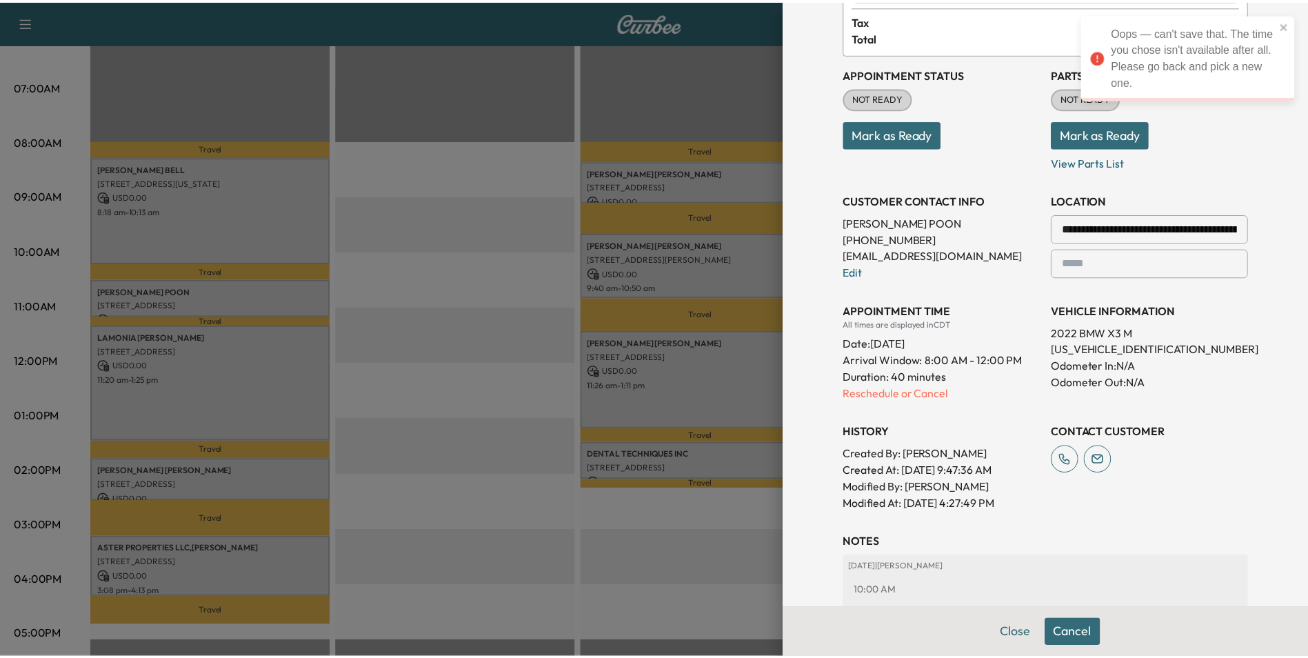
scroll to position [138, 0]
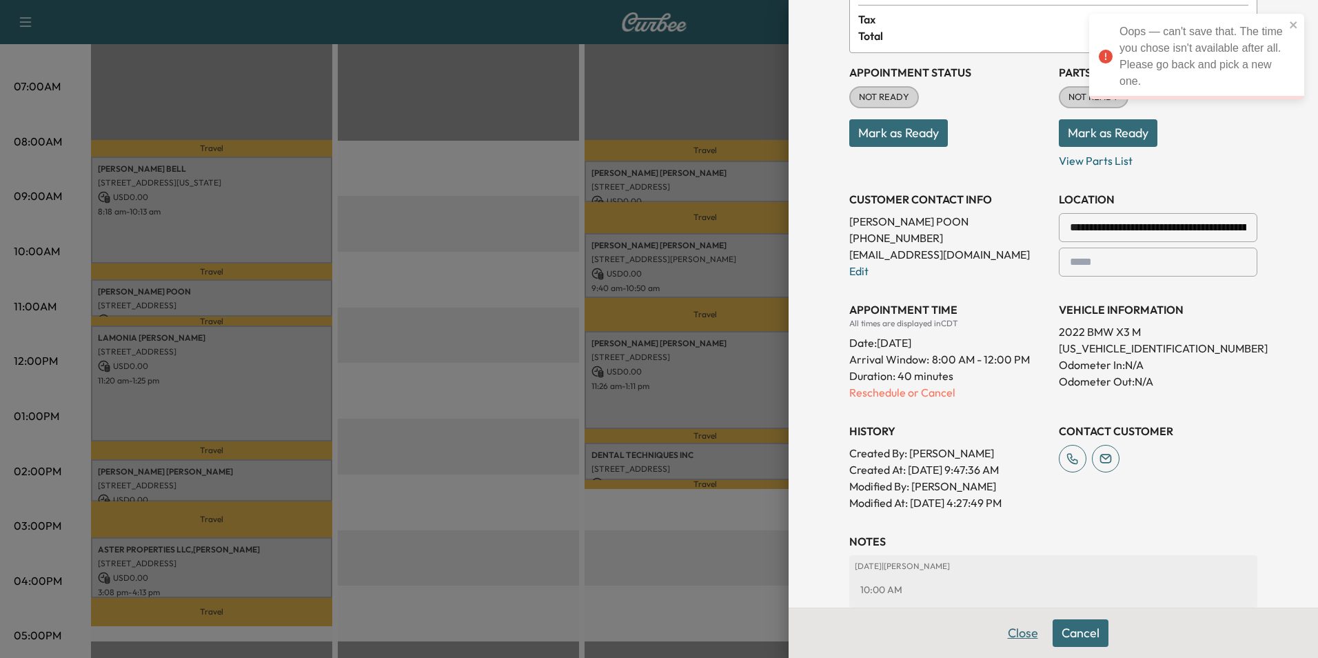
click at [1023, 630] on button "Close" at bounding box center [1023, 633] width 48 height 28
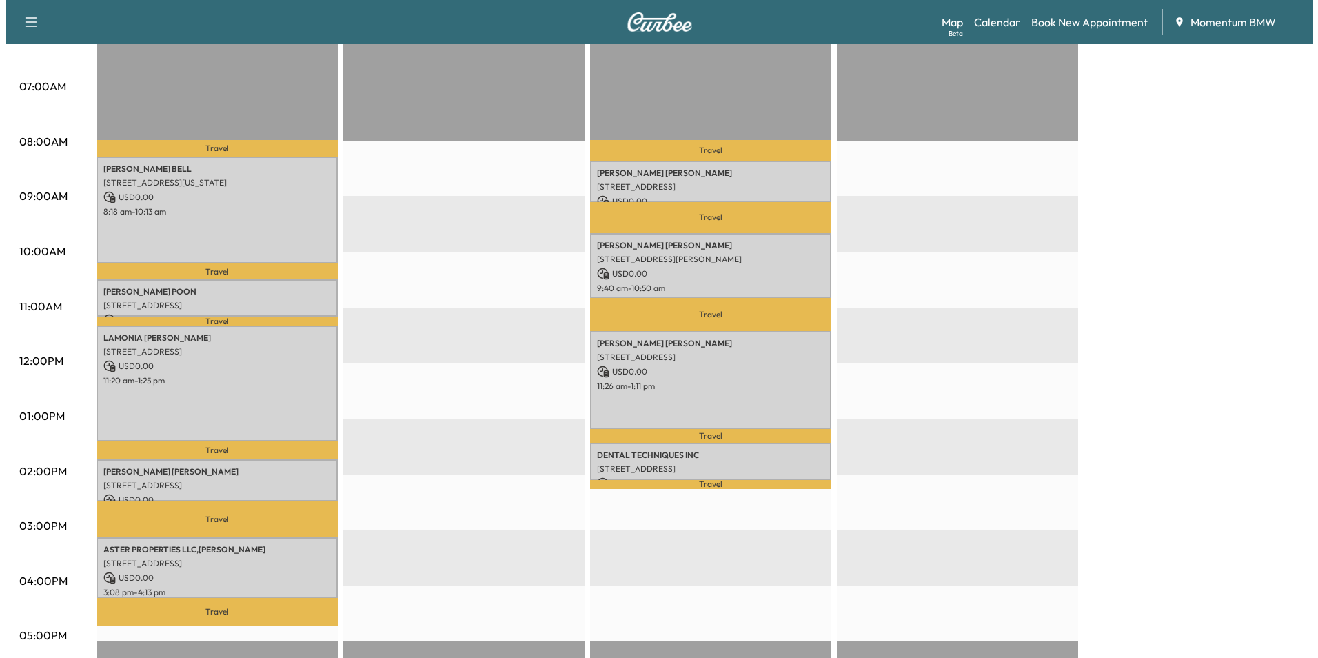
scroll to position [363, 0]
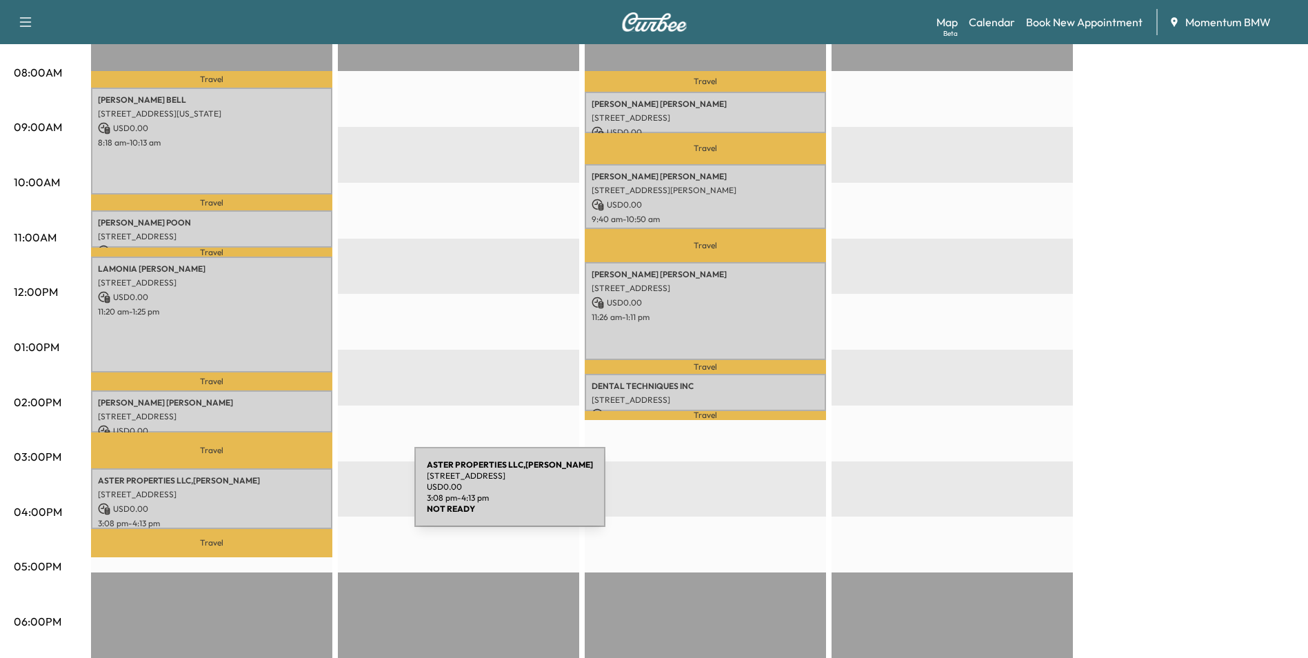
click at [311, 495] on div "ASTER PROPERTIES LLC,[PERSON_NAME] [STREET_ADDRESS] USD 0.00 3:08 pm - 4:13 pm" at bounding box center [211, 498] width 241 height 60
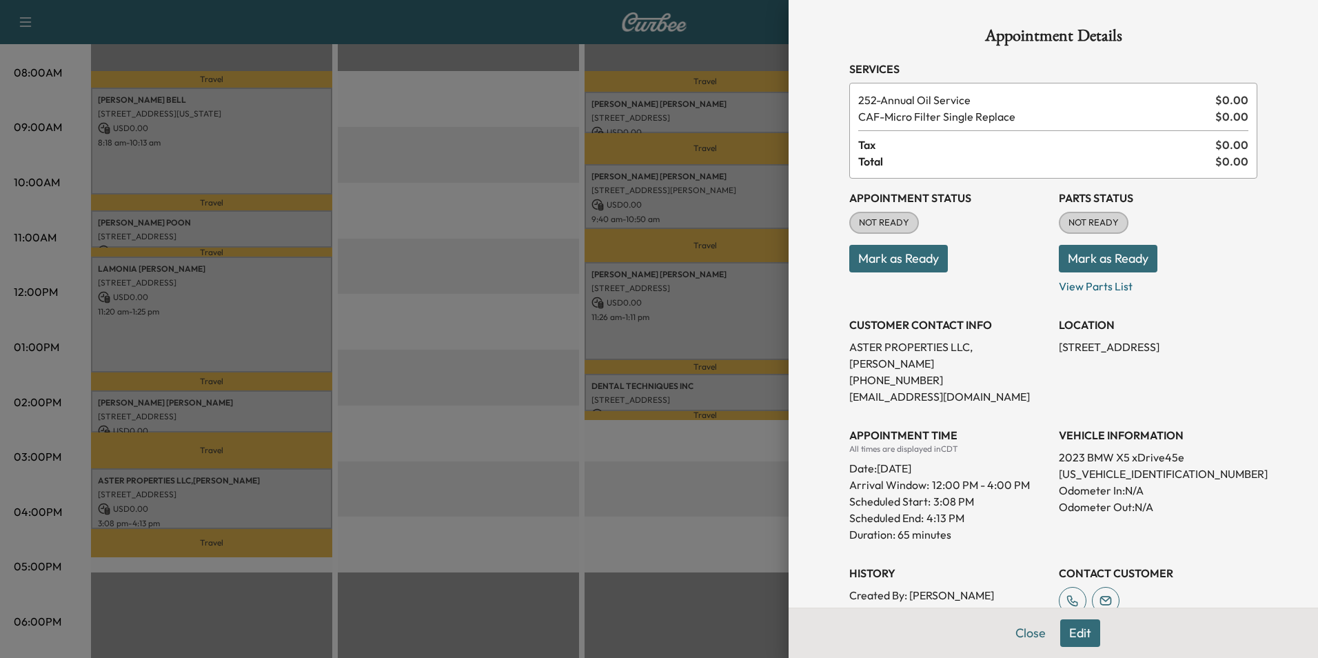
click at [1022, 637] on button "Close" at bounding box center [1031, 633] width 48 height 28
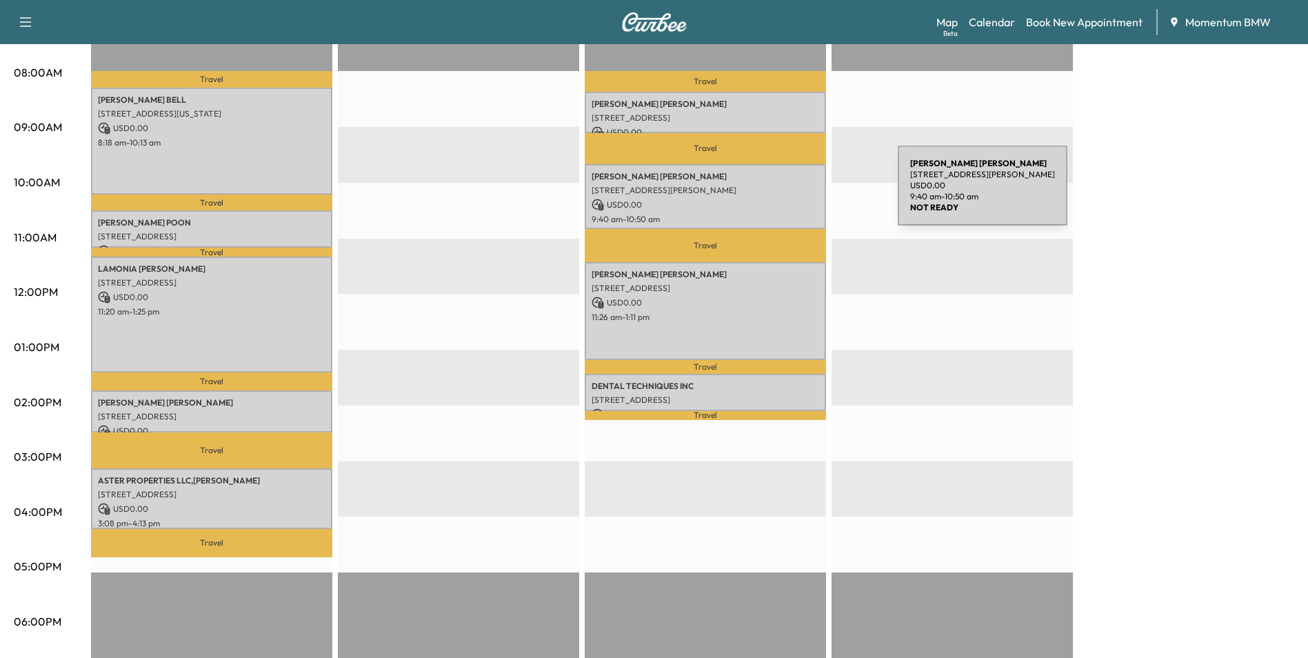
click at [794, 194] on div "[PERSON_NAME] [STREET_ADDRESS][PERSON_NAME] USD 0.00 9:40 am - 10:50 am" at bounding box center [705, 196] width 241 height 65
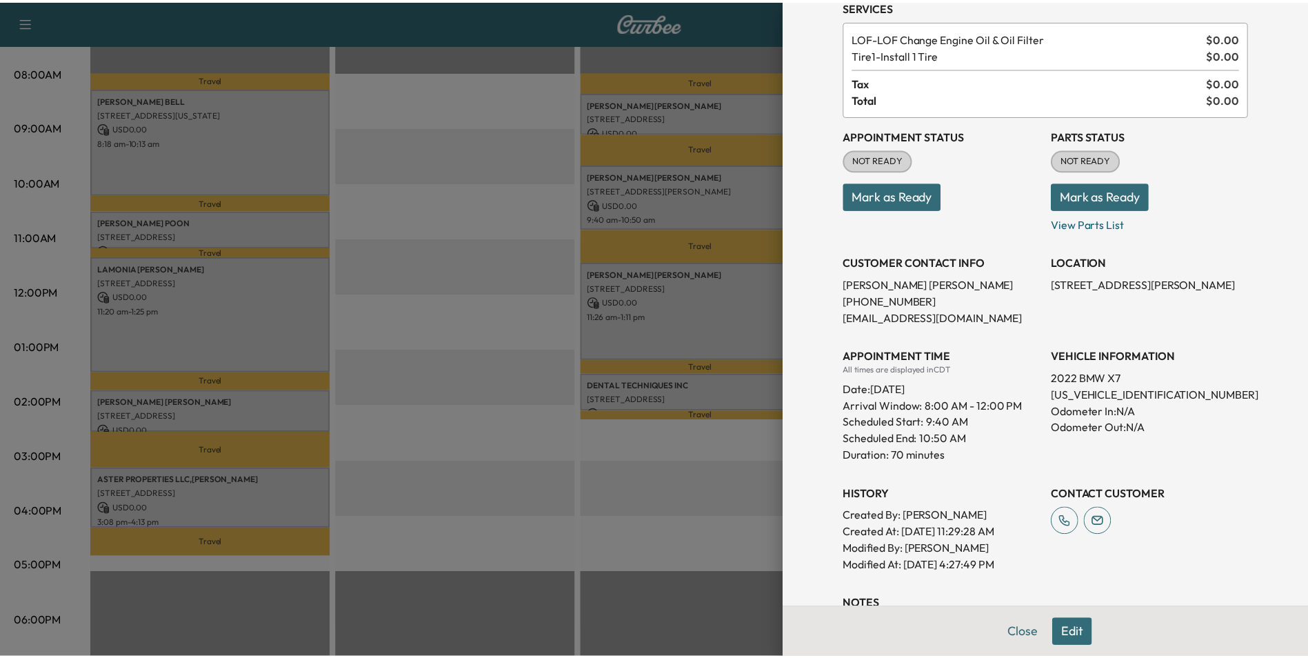
scroll to position [167, 0]
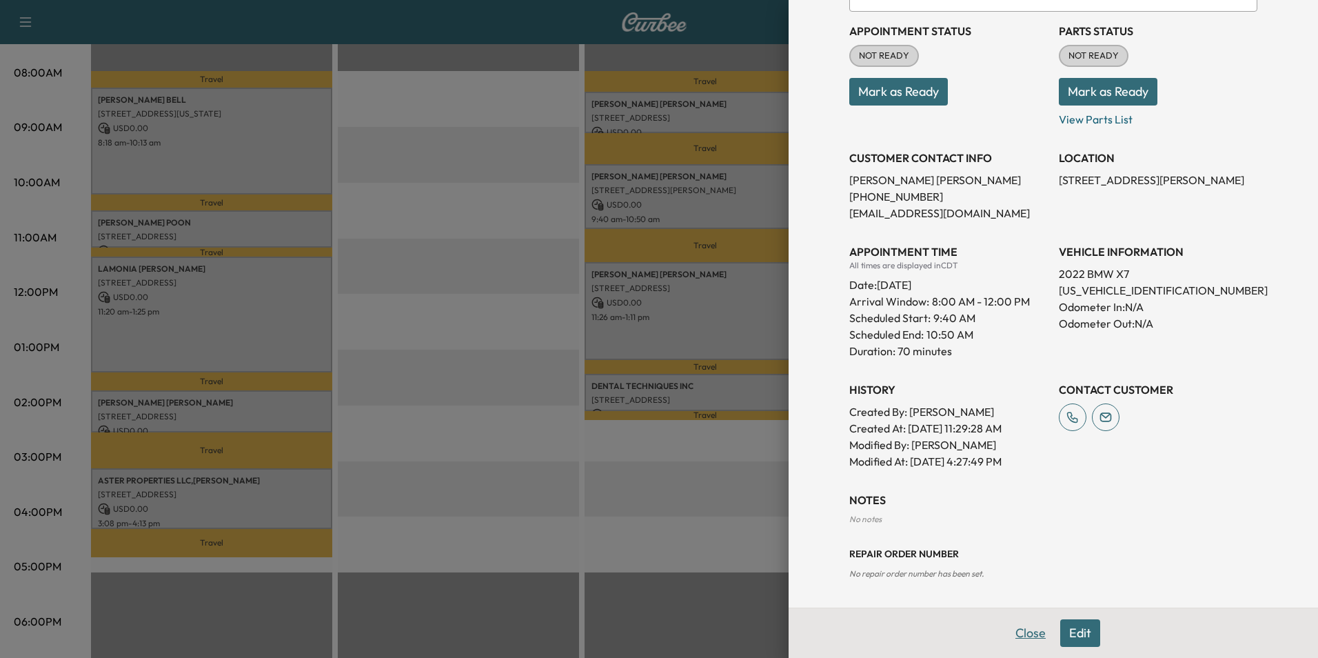
click at [1020, 630] on button "Close" at bounding box center [1031, 633] width 48 height 28
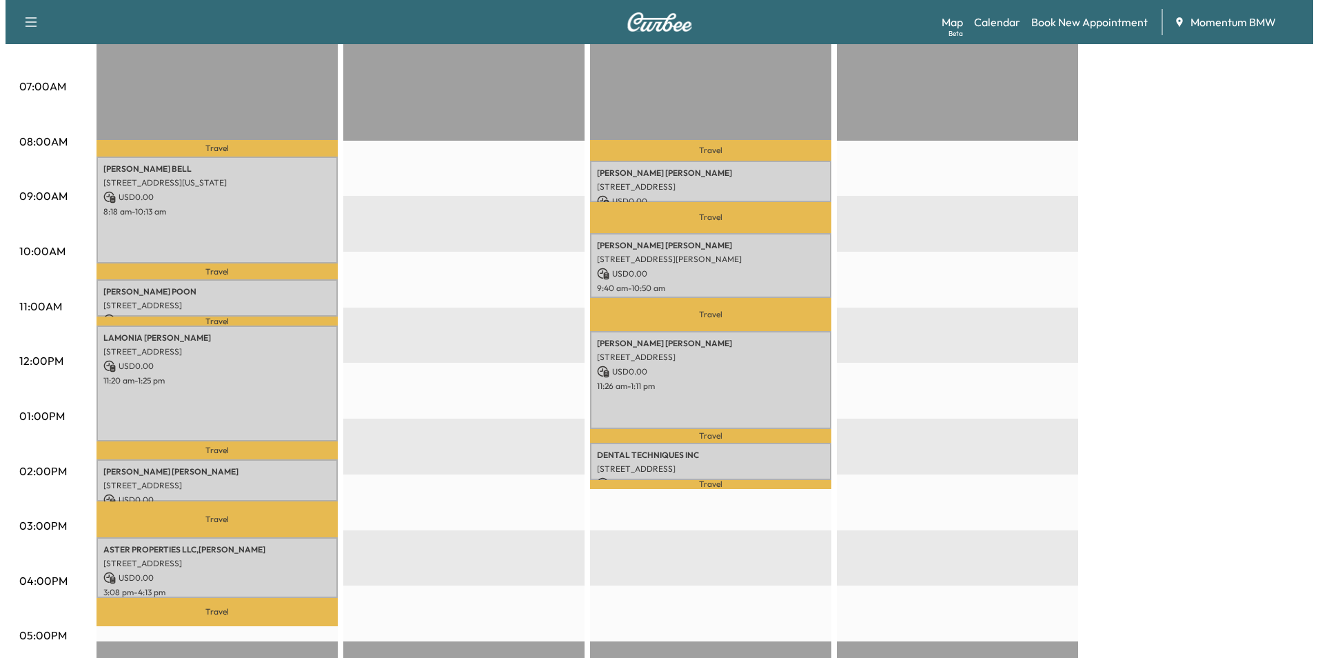
scroll to position [225, 0]
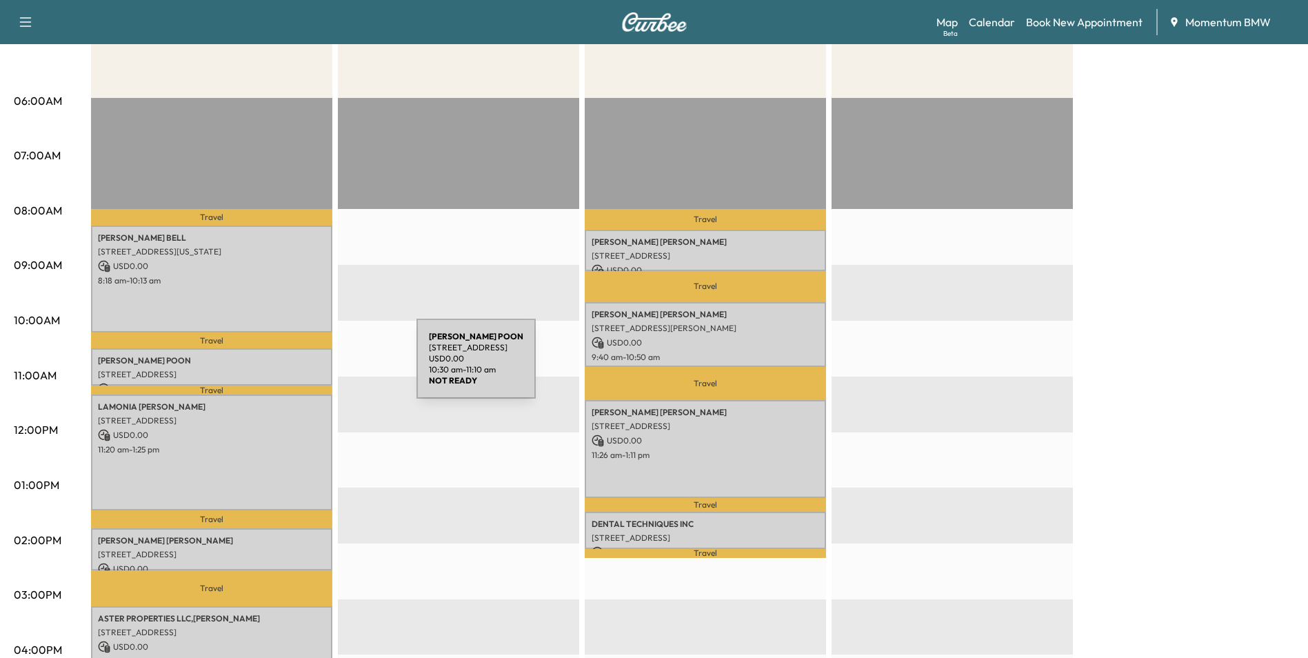
click at [313, 369] on p "[STREET_ADDRESS]" at bounding box center [212, 374] width 228 height 11
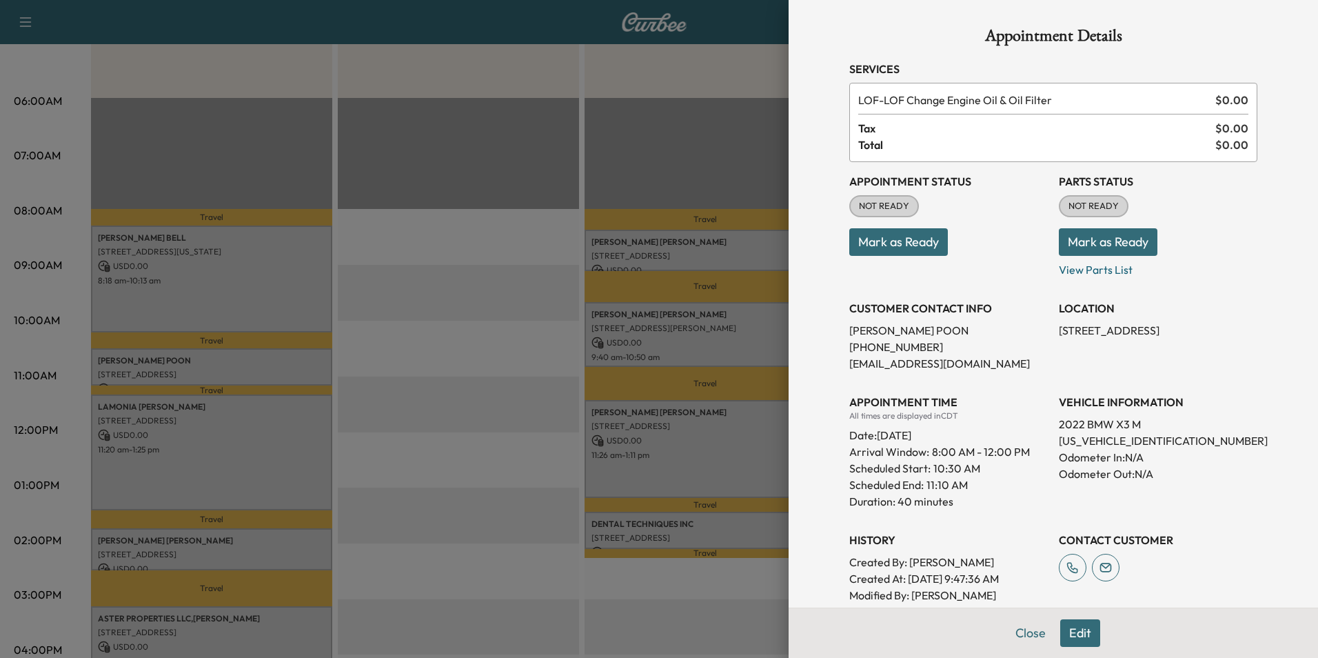
click at [1071, 627] on button "Edit" at bounding box center [1080, 633] width 40 height 28
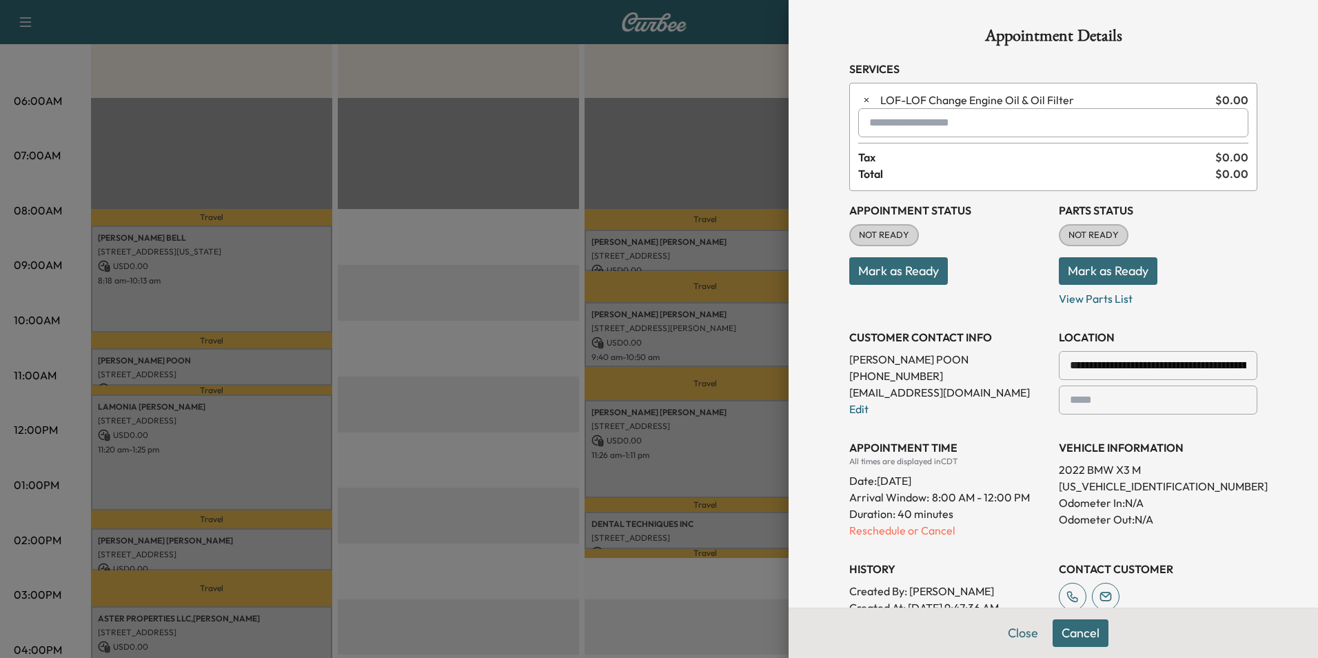
click at [1003, 125] on input "text" at bounding box center [1053, 122] width 390 height 29
click at [903, 120] on input "*****" at bounding box center [1053, 122] width 390 height 29
type input "*"
click at [928, 159] on p "ROADSIDE - Roadside MARS" at bounding box center [1008, 158] width 309 height 19
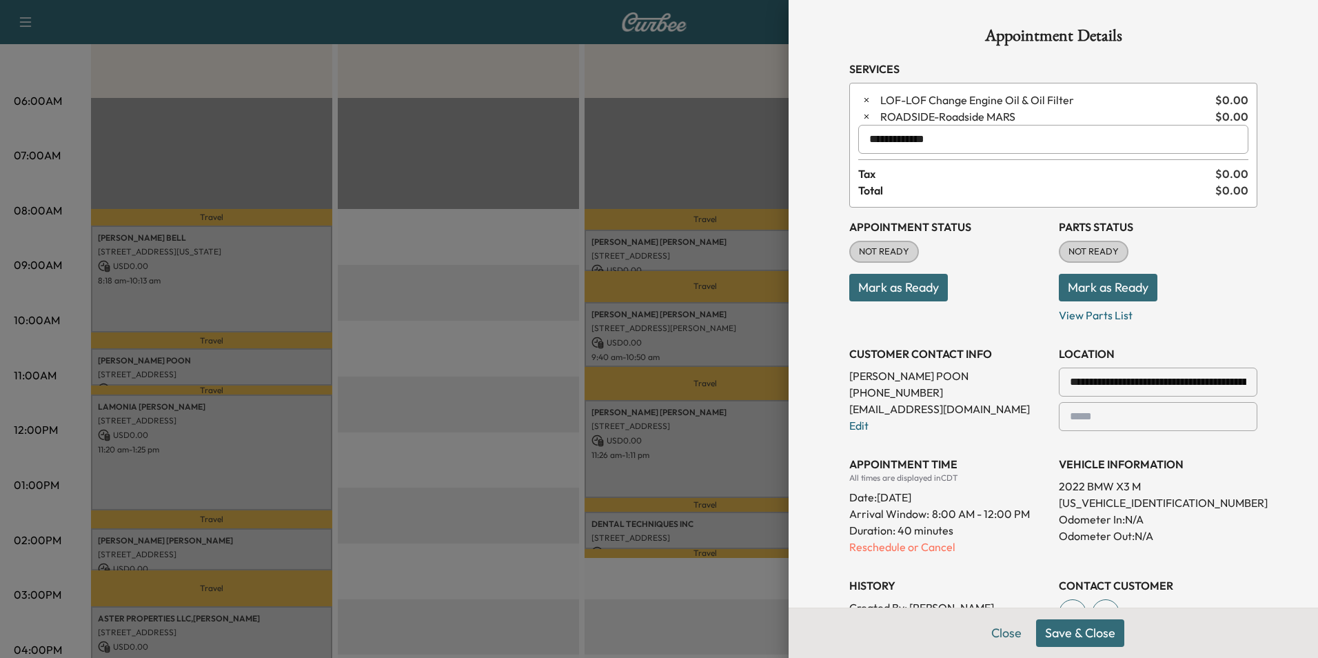
type input "**********"
click at [1053, 632] on button "Save & Close" at bounding box center [1080, 633] width 88 height 28
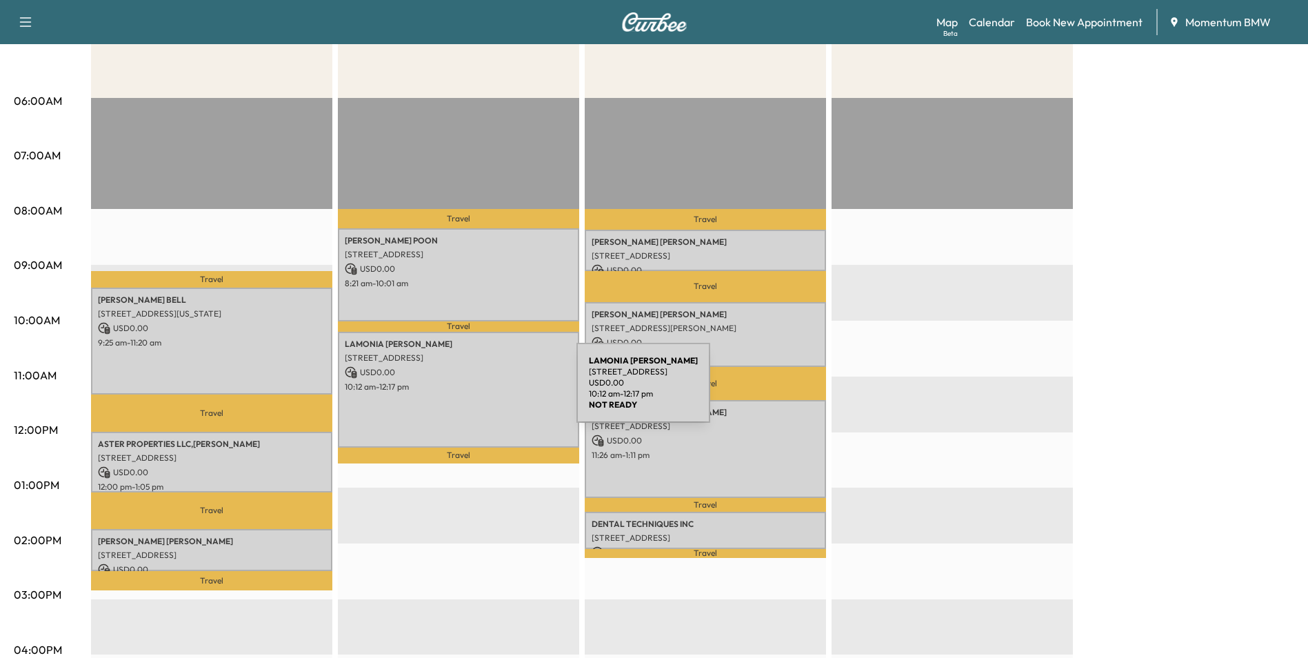
click at [473, 392] on div "[PERSON_NAME] [STREET_ADDRESS] USD 0.00 10:12 am - 12:17 pm" at bounding box center [458, 390] width 241 height 116
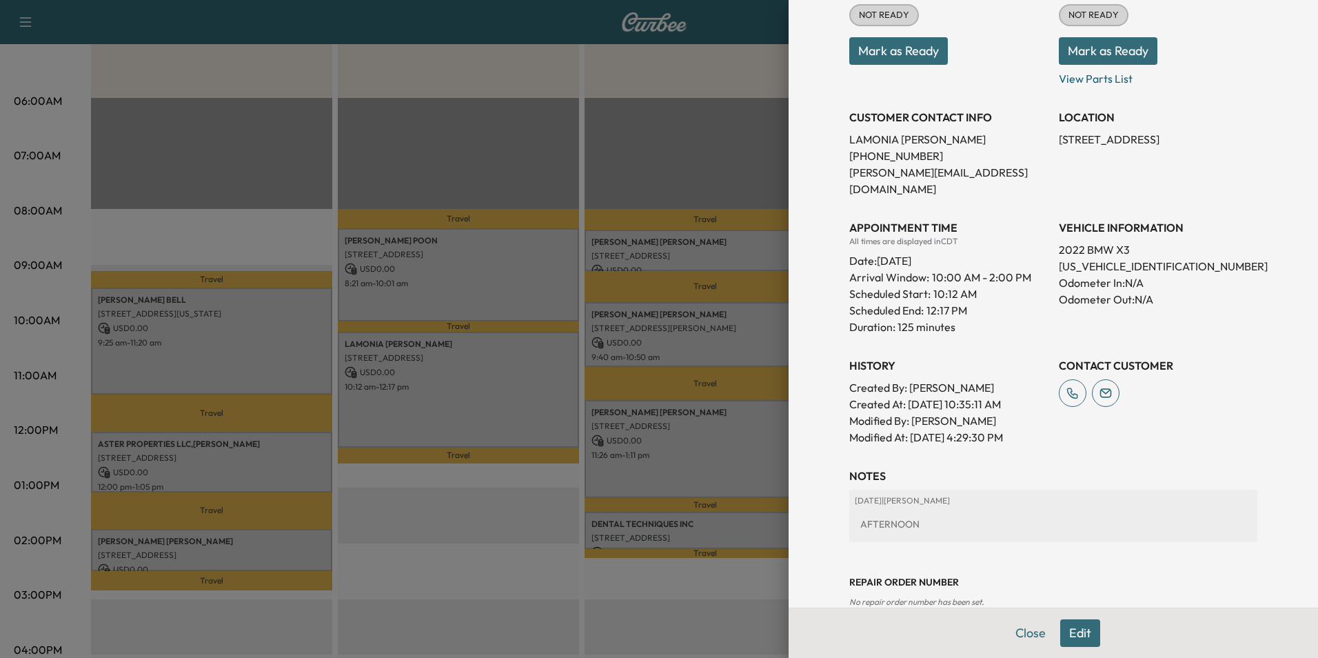
scroll to position [236, 0]
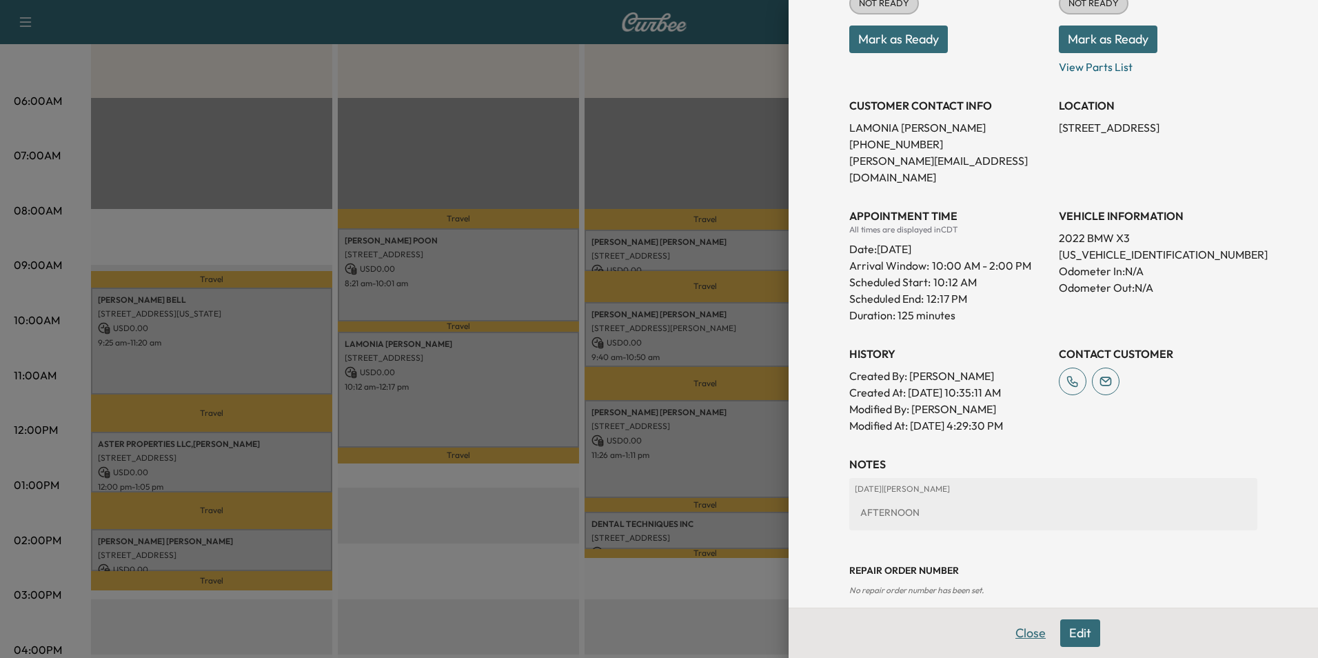
click at [1029, 631] on button "Close" at bounding box center [1031, 633] width 48 height 28
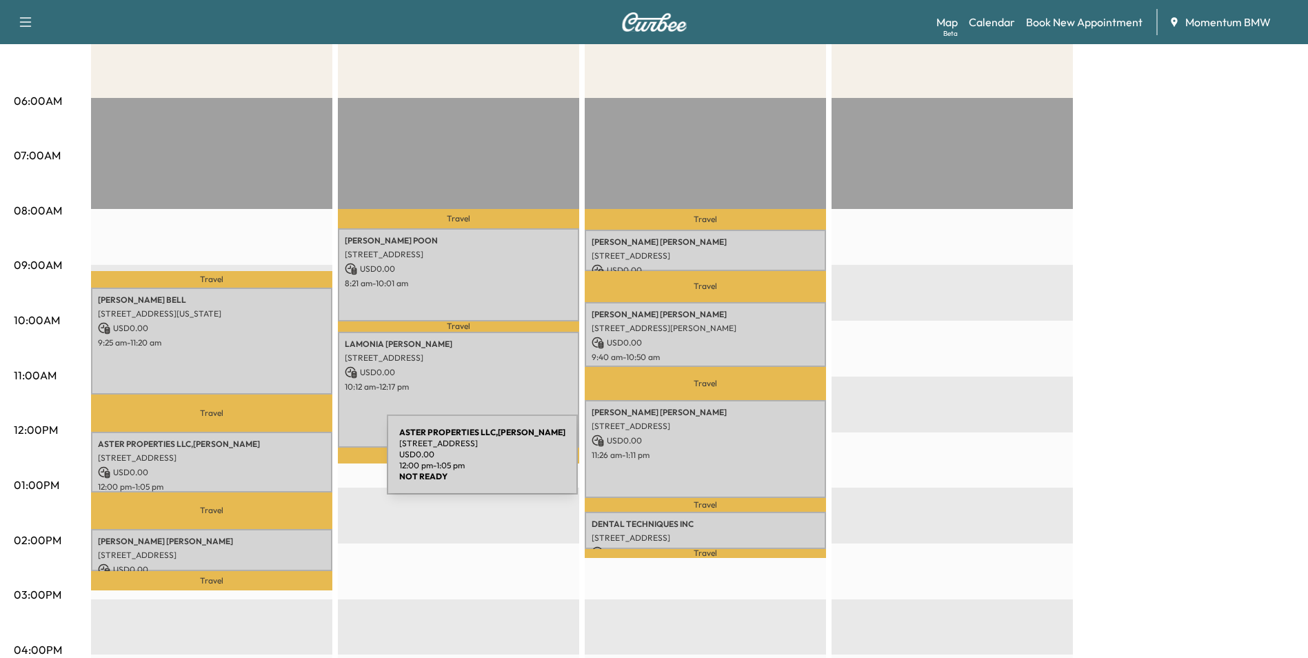
click at [283, 466] on p "USD 0.00" at bounding box center [212, 472] width 228 height 12
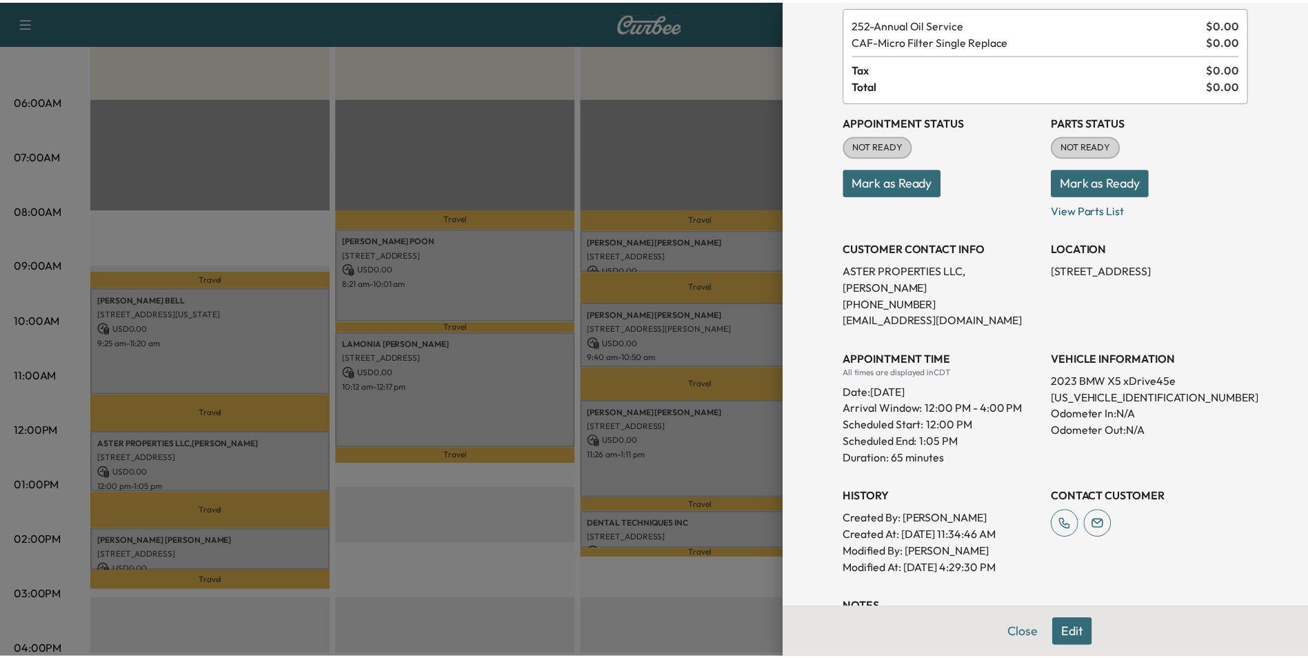
scroll to position [0, 0]
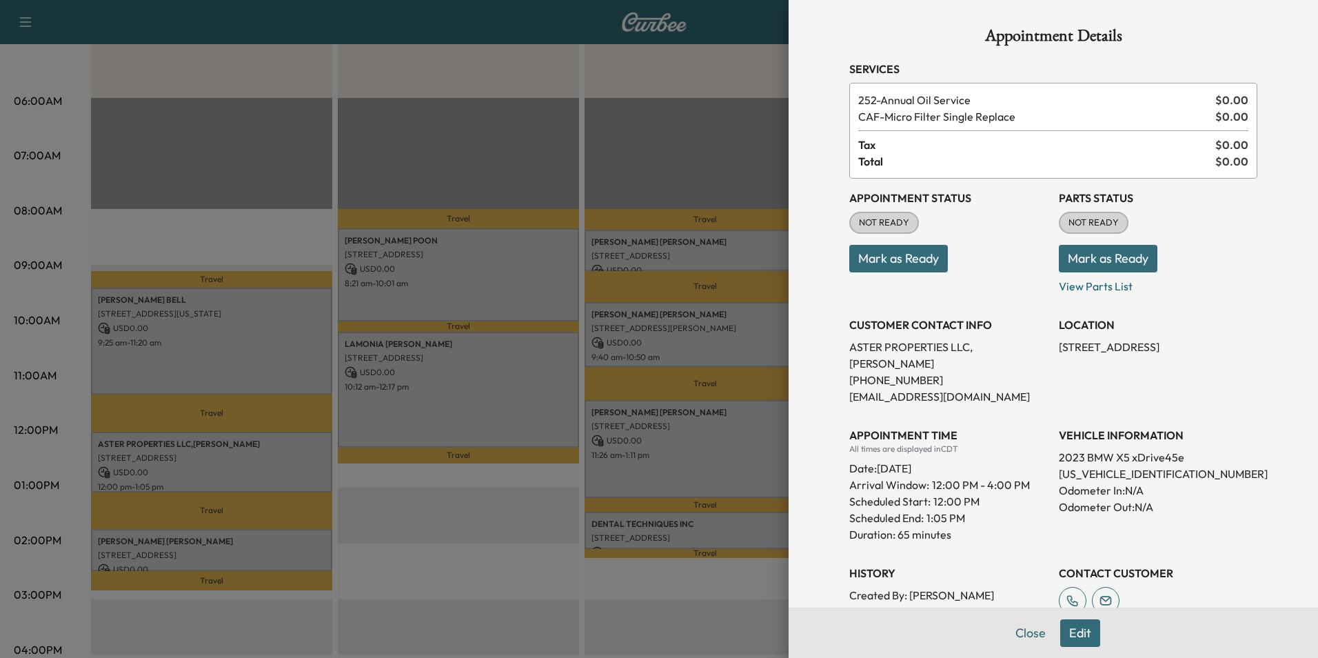
click at [1074, 629] on button "Edit" at bounding box center [1080, 633] width 40 height 28
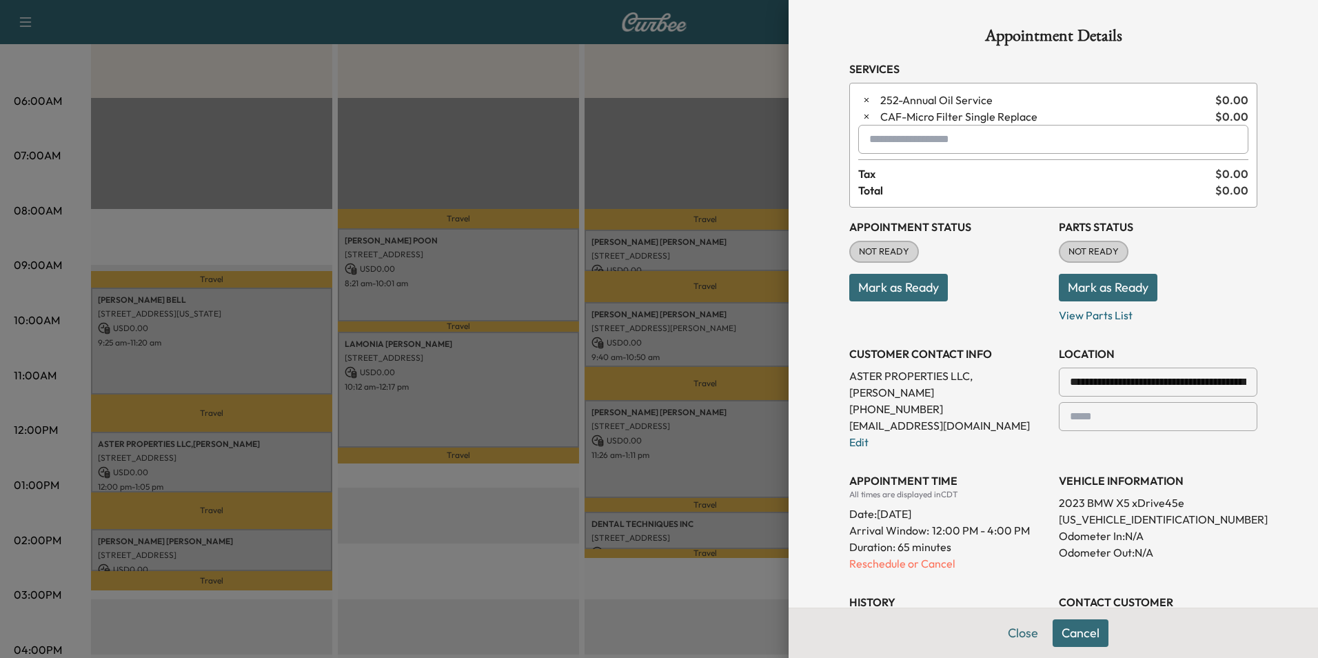
click at [975, 140] on input "text" at bounding box center [1053, 139] width 390 height 29
click at [927, 170] on p "SPRINTER - Sprinter" at bounding box center [1004, 174] width 301 height 19
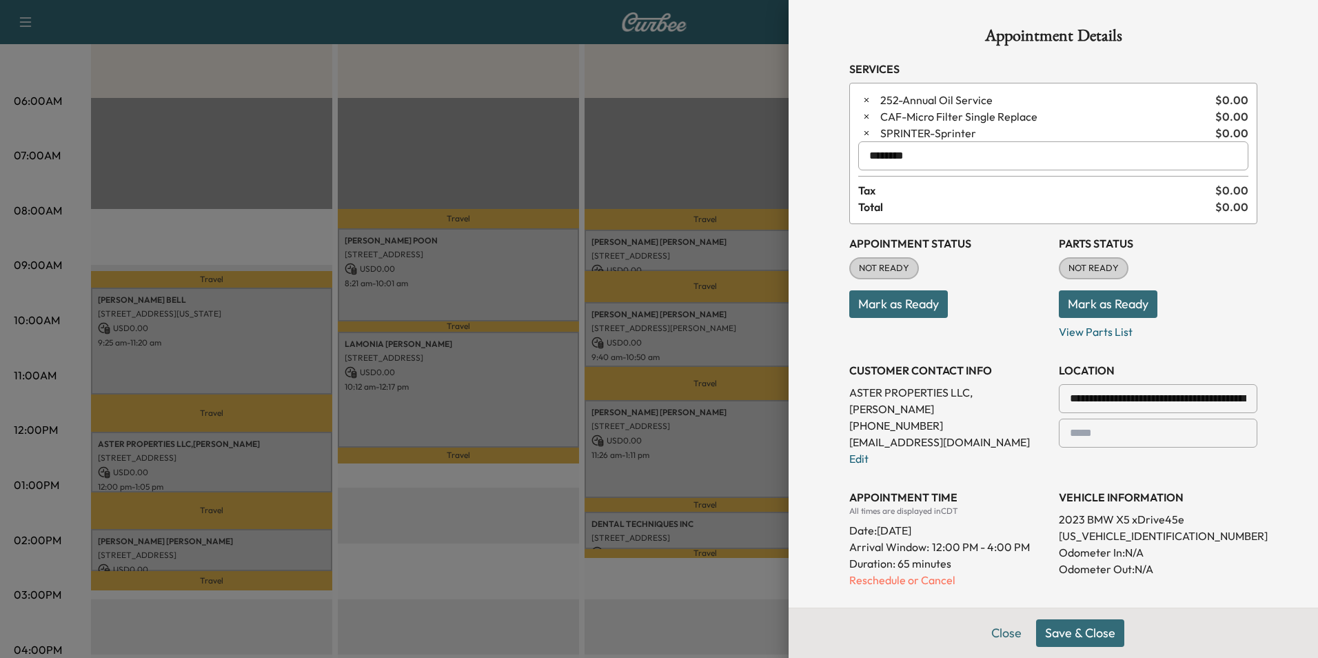
type input "********"
click at [1084, 635] on button "Save & Close" at bounding box center [1080, 633] width 88 height 28
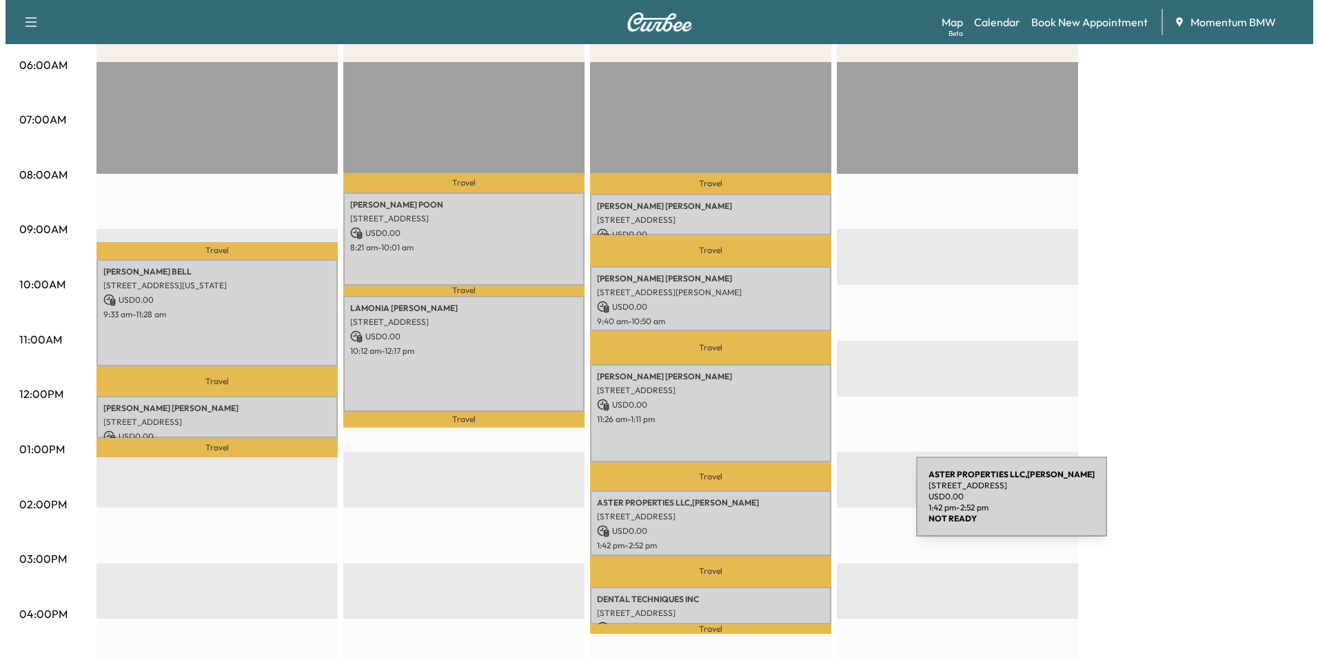
scroll to position [294, 0]
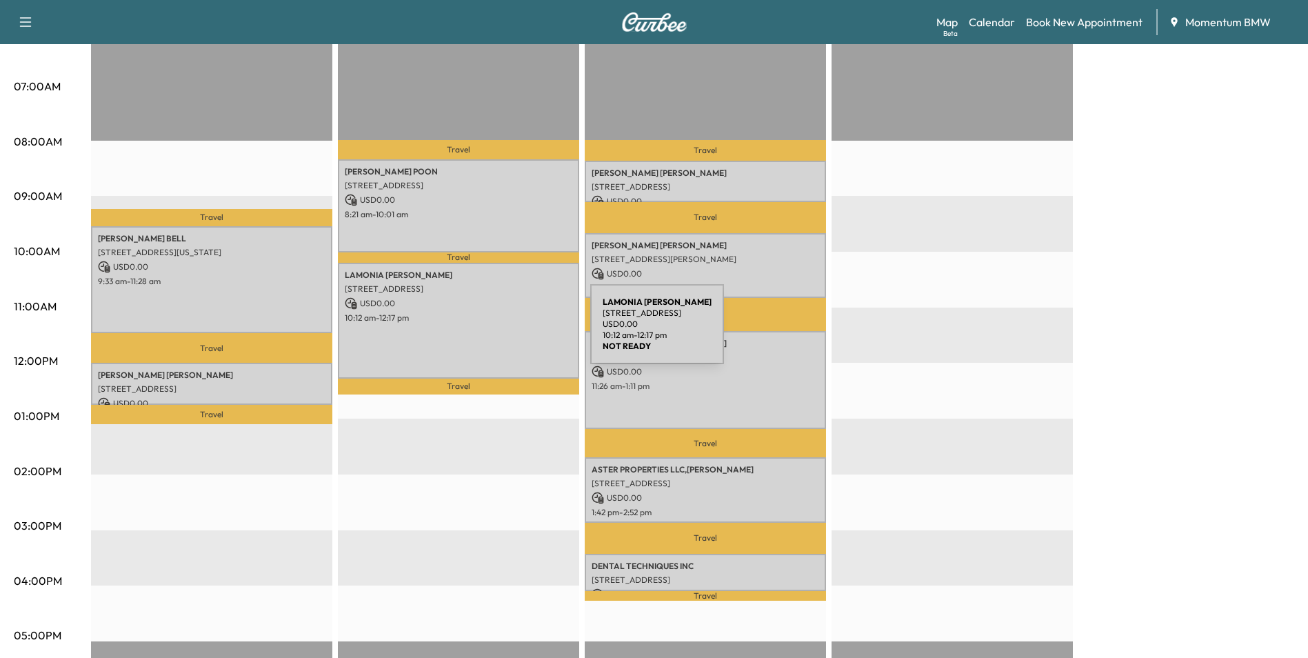
click at [487, 332] on div "[PERSON_NAME] [STREET_ADDRESS] USD 0.00 10:12 am - 12:17 pm" at bounding box center [458, 321] width 241 height 116
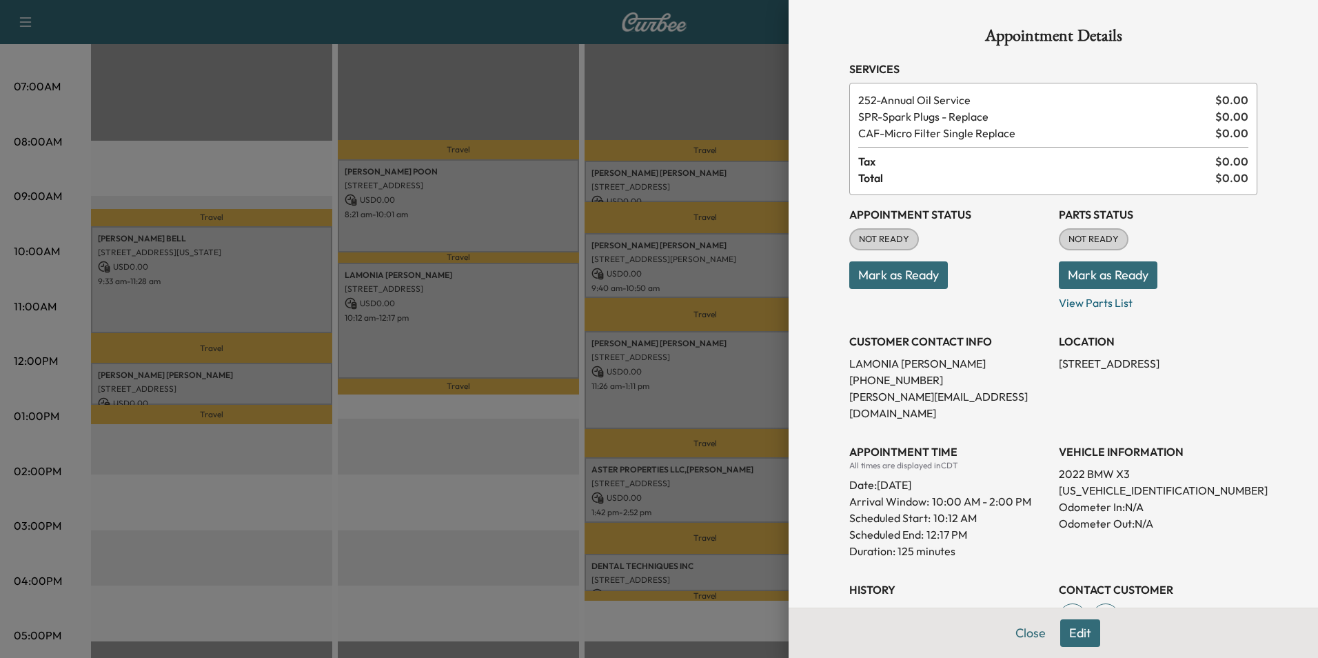
click at [1075, 628] on button "Edit" at bounding box center [1080, 633] width 40 height 28
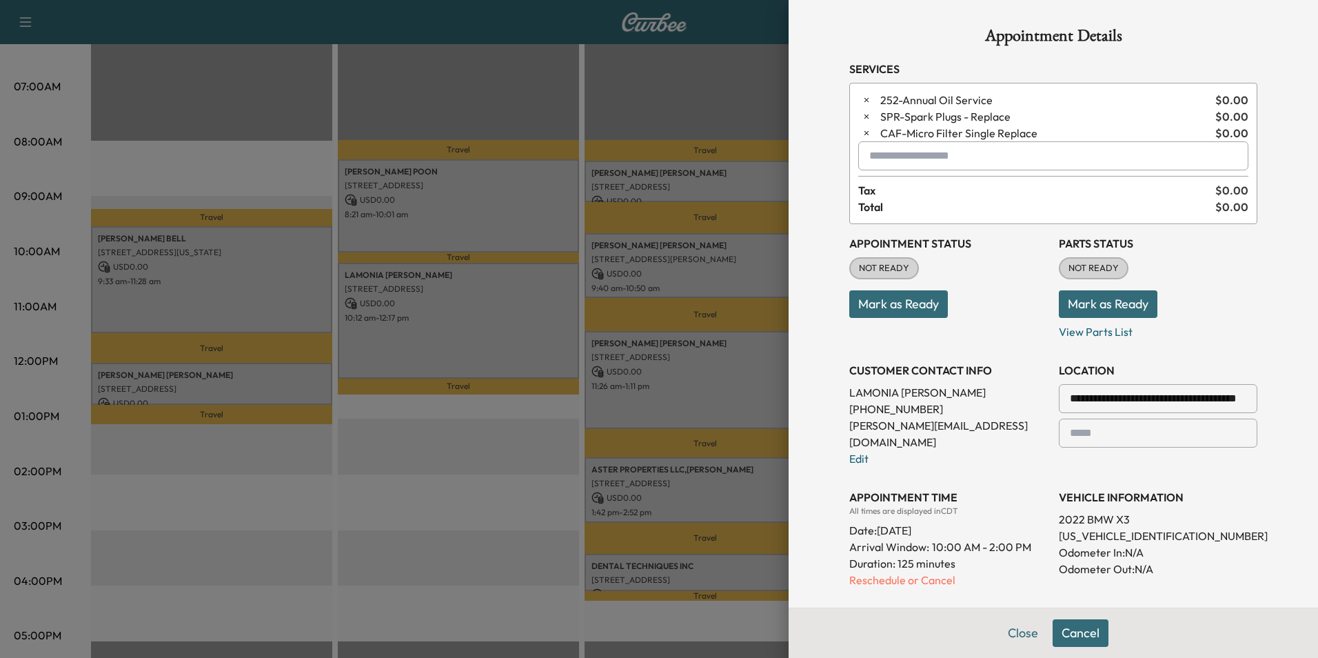
click at [906, 154] on input "text" at bounding box center [1053, 155] width 390 height 29
click at [909, 189] on p "X3 - BMW X3-1" at bounding box center [1004, 191] width 301 height 19
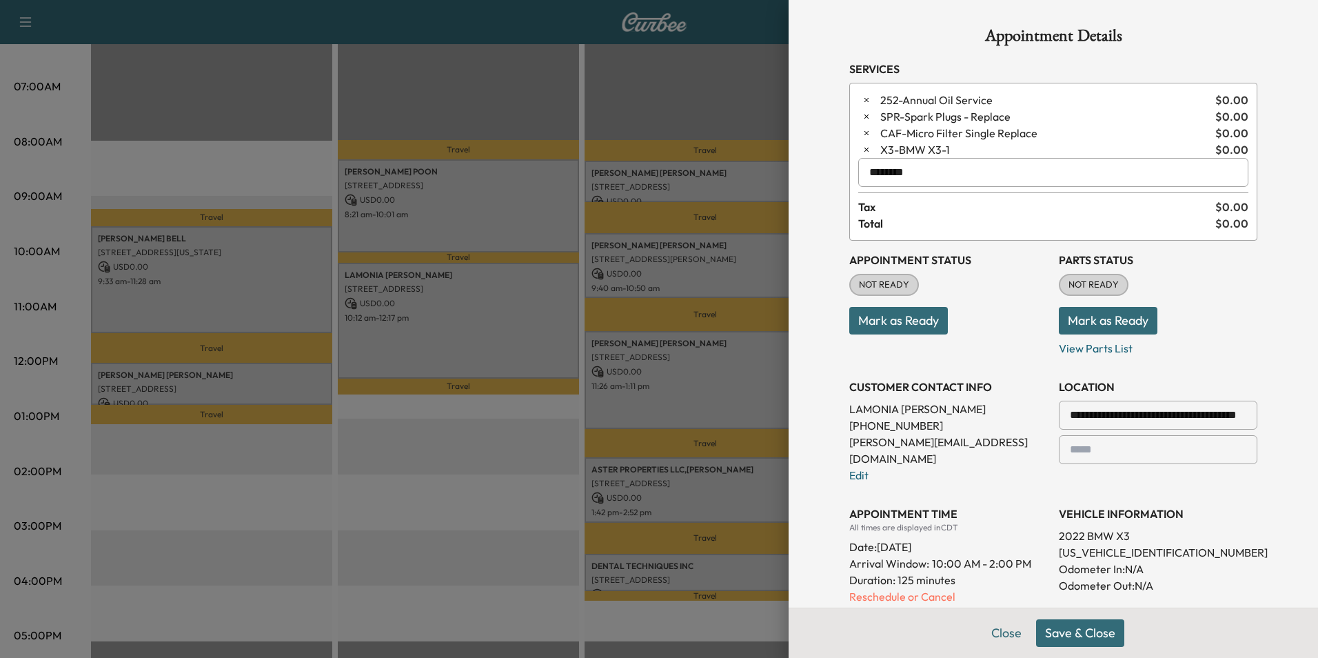
type input "********"
click at [1099, 635] on button "Save & Close" at bounding box center [1080, 633] width 88 height 28
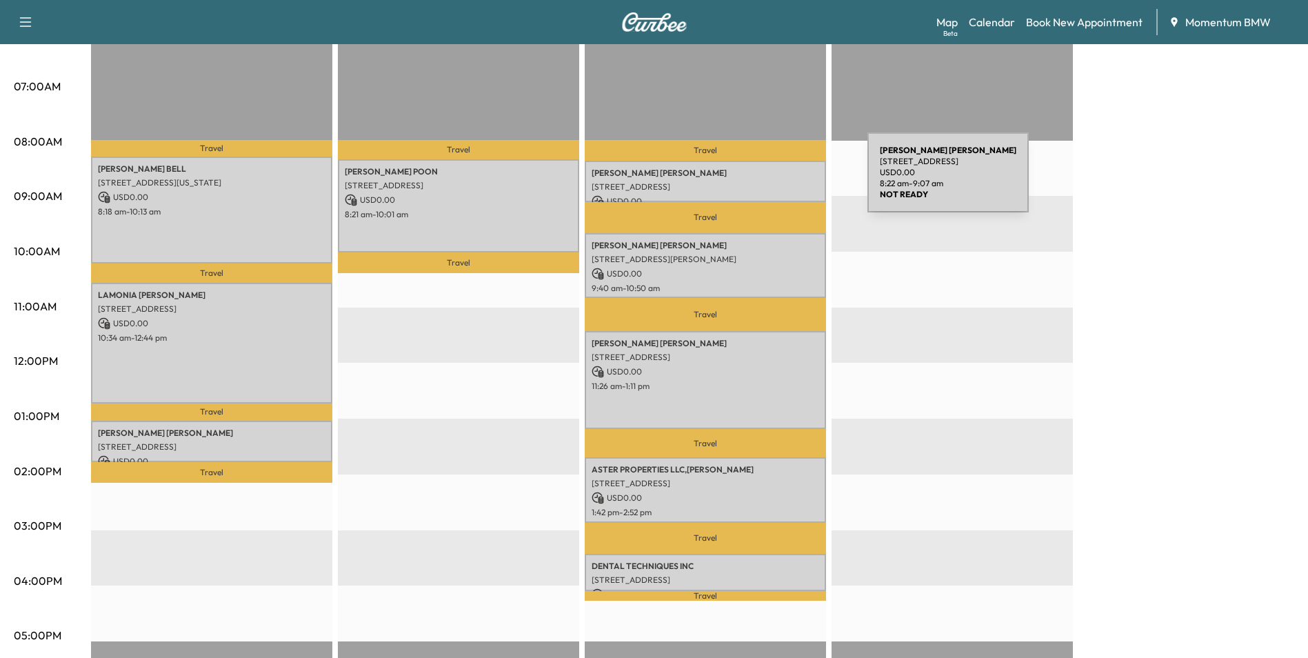
click at [763, 181] on p "[STREET_ADDRESS]" at bounding box center [706, 186] width 228 height 11
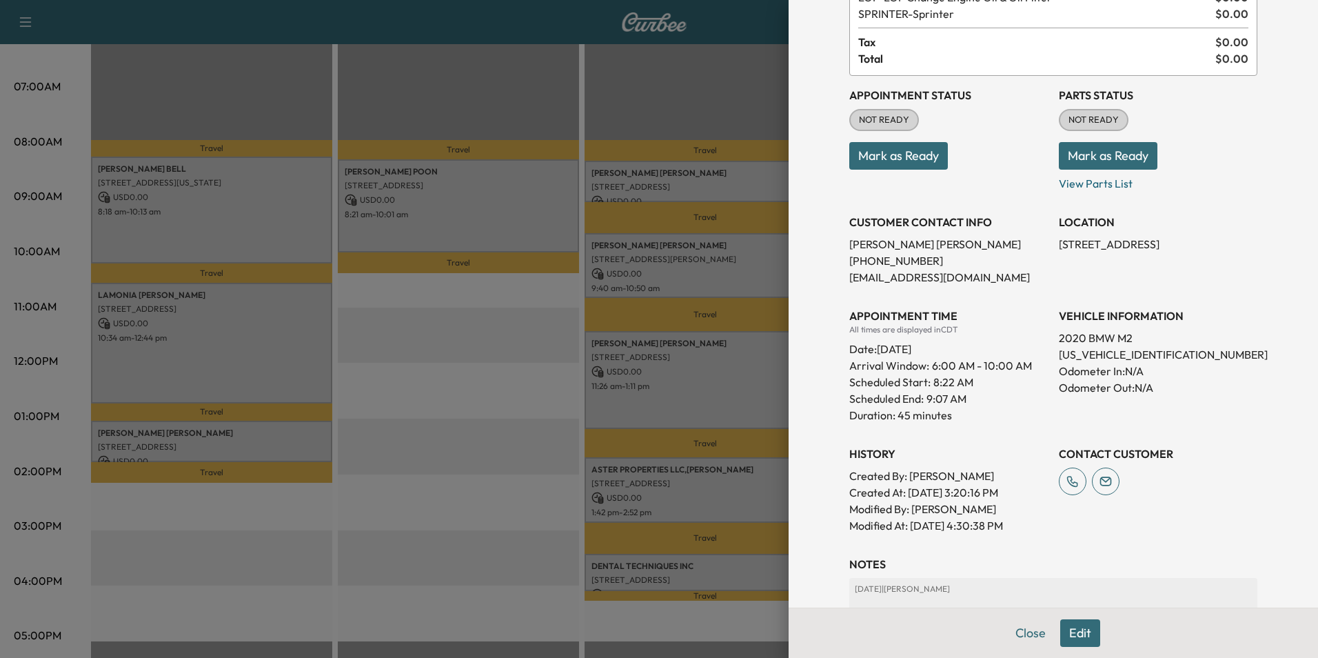
scroll to position [138, 0]
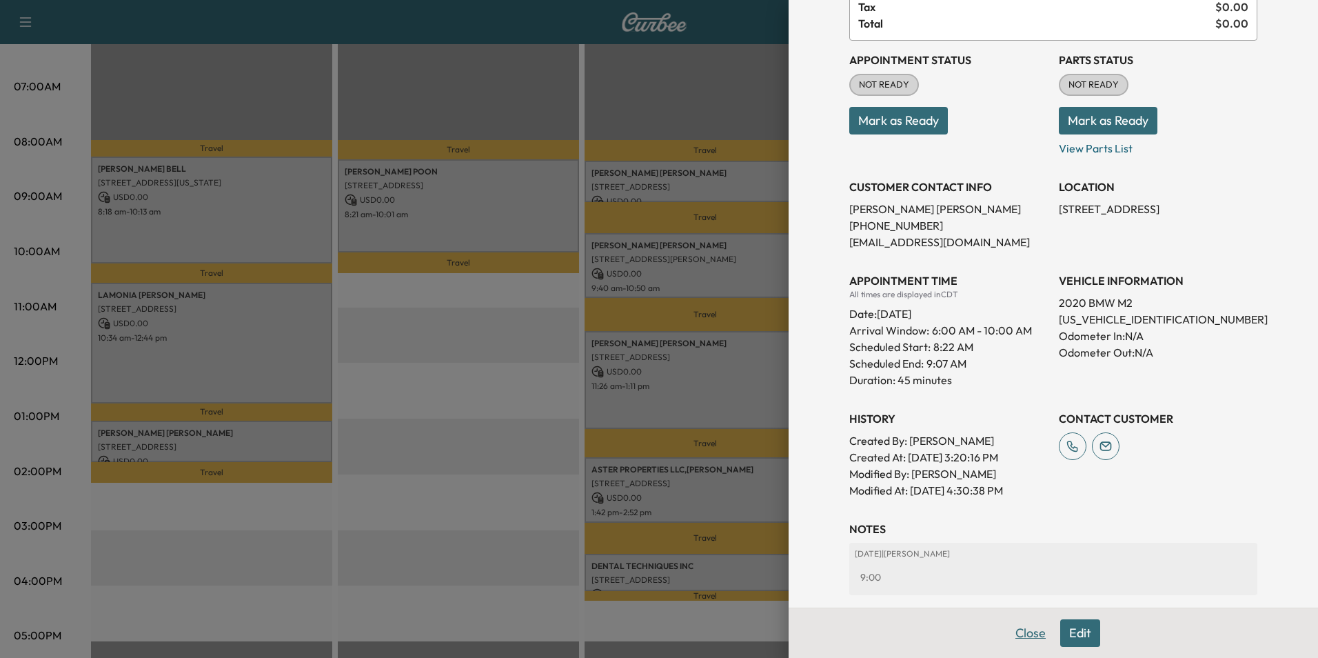
click at [1022, 631] on button "Close" at bounding box center [1031, 633] width 48 height 28
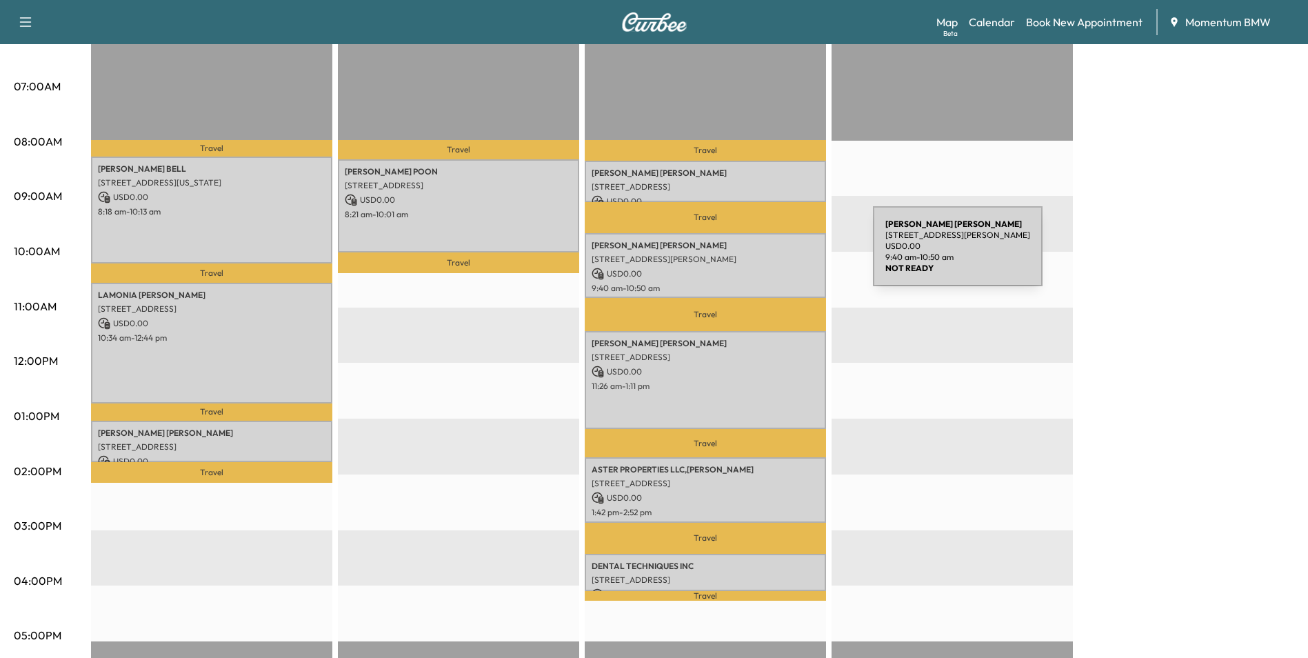
click at [769, 254] on p "[STREET_ADDRESS][PERSON_NAME]" at bounding box center [706, 259] width 228 height 11
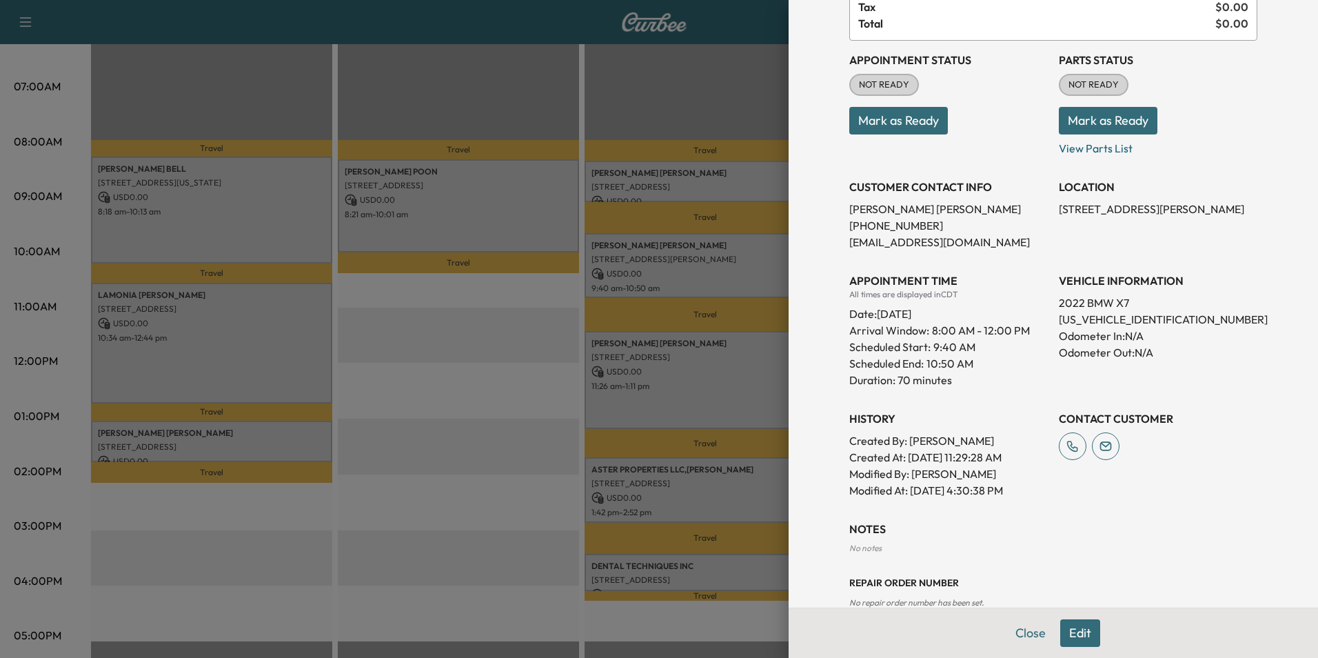
scroll to position [167, 0]
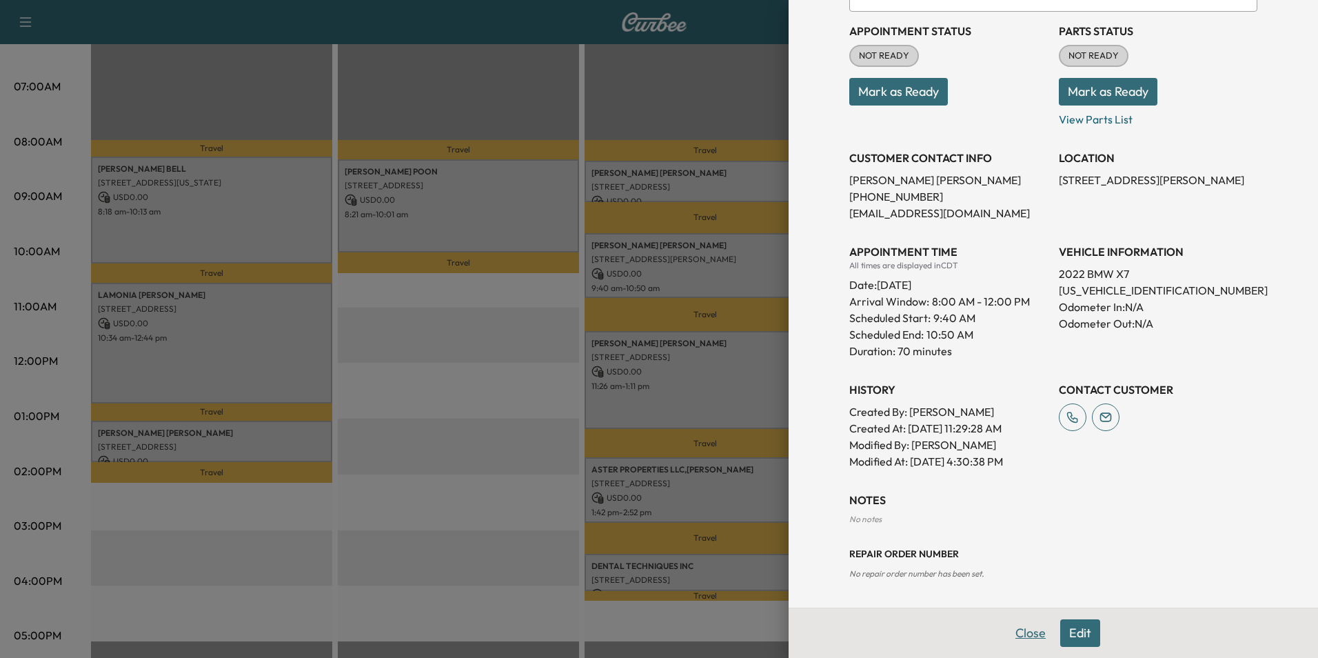
click at [1022, 626] on button "Close" at bounding box center [1031, 633] width 48 height 28
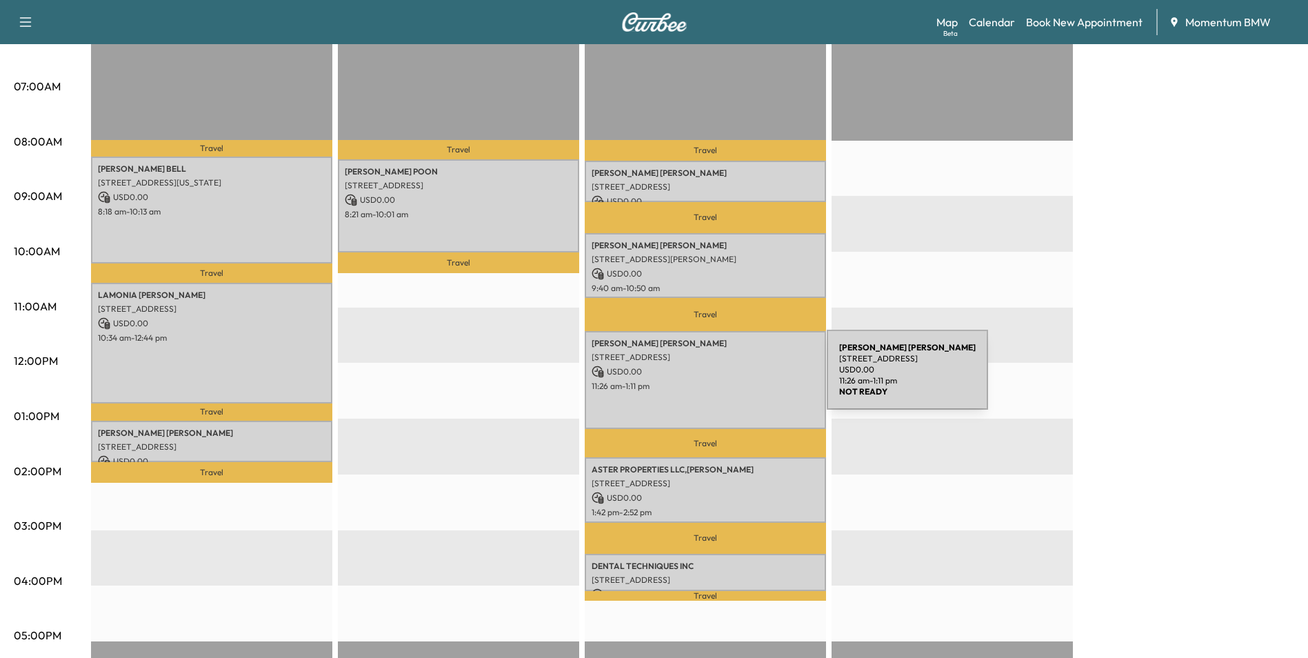
click at [723, 381] on p "11:26 am - 1:11 pm" at bounding box center [706, 386] width 228 height 11
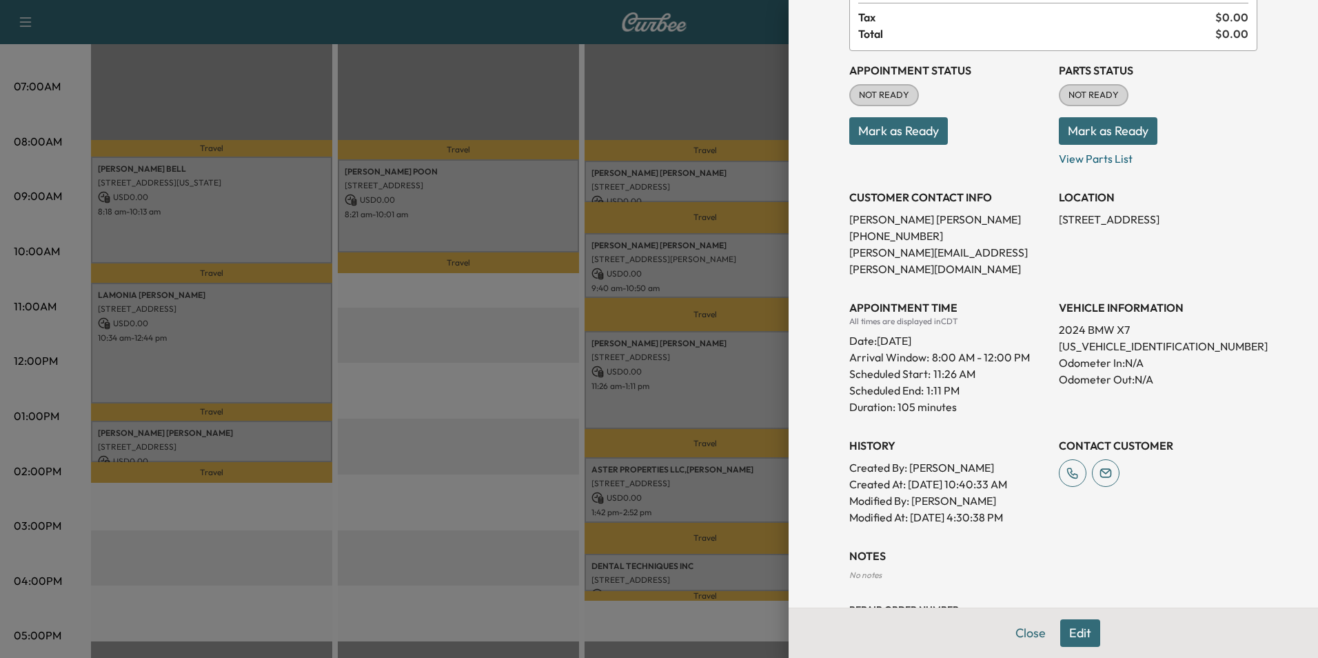
scroll to position [183, 0]
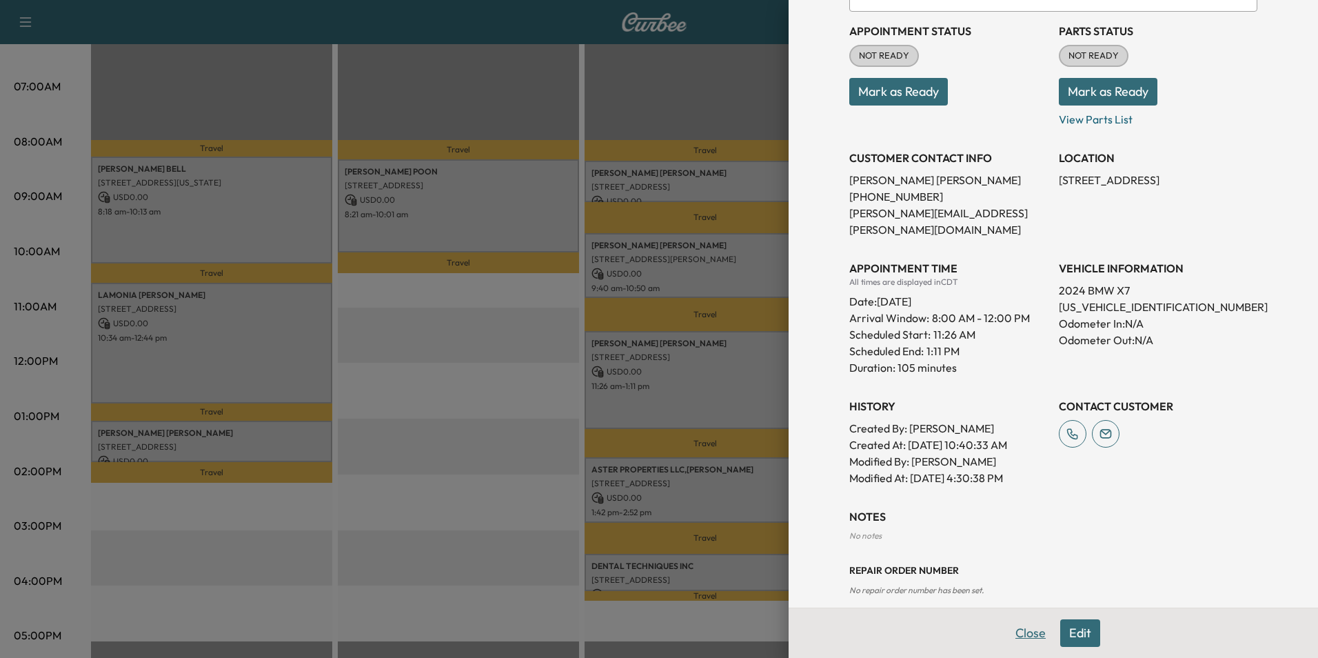
click at [1007, 627] on button "Close" at bounding box center [1031, 633] width 48 height 28
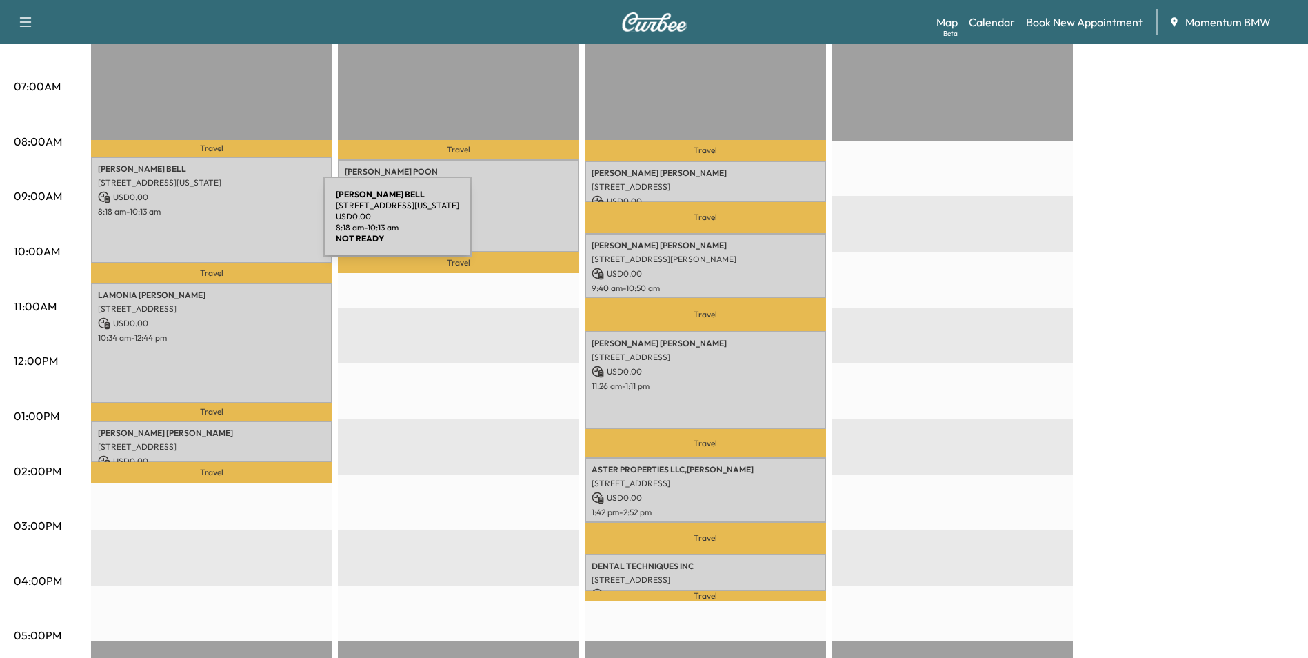
click at [220, 226] on div "[PERSON_NAME] [STREET_ADDRESS][US_STATE] USD 0.00 8:18 am - 10:13 am" at bounding box center [211, 210] width 241 height 107
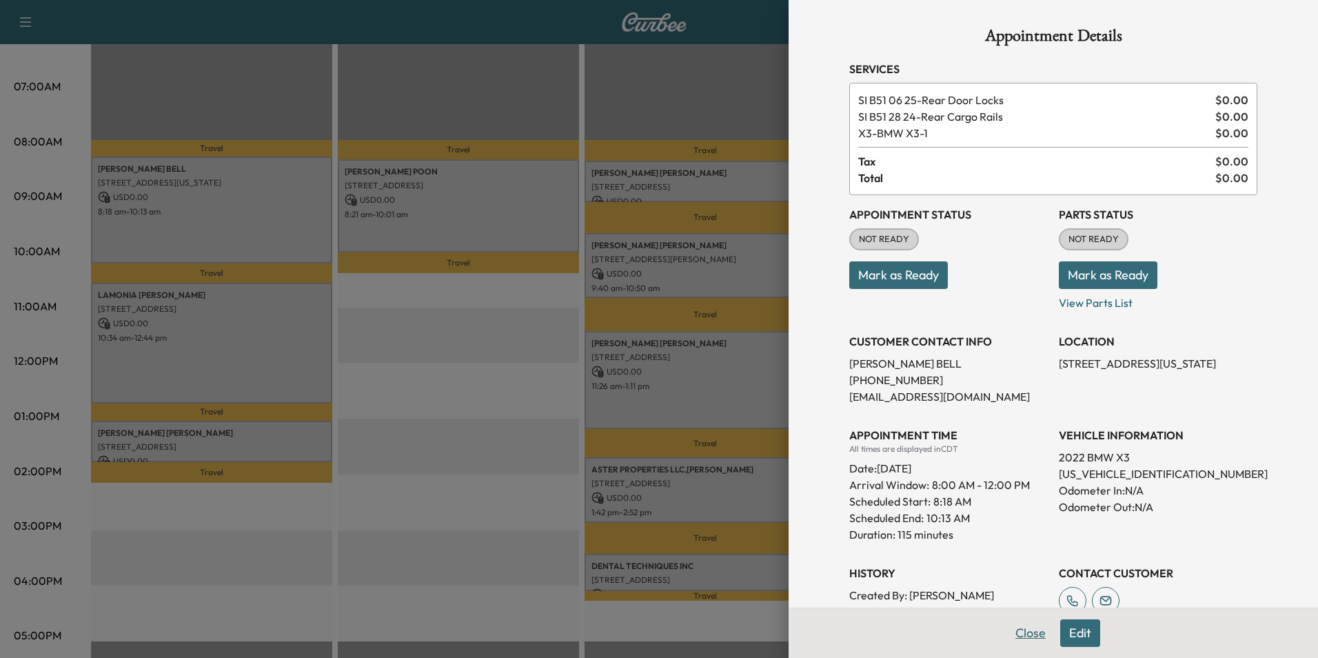
click at [1023, 634] on button "Close" at bounding box center [1031, 633] width 48 height 28
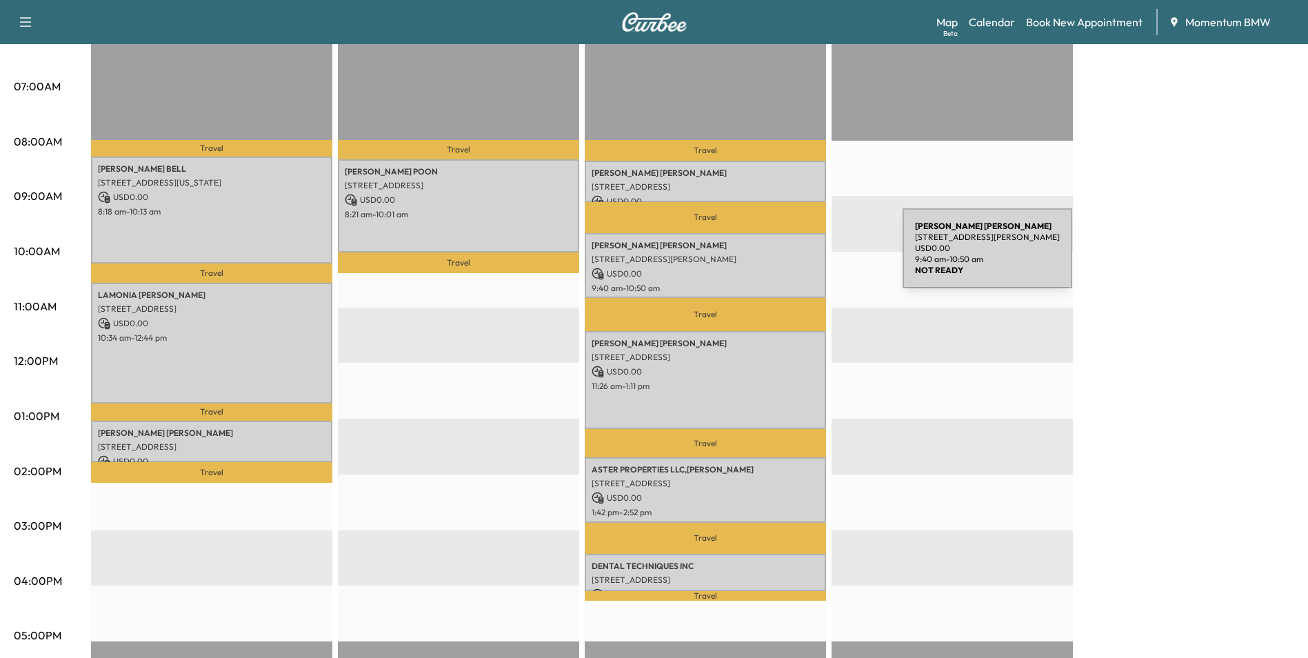
click at [800, 256] on p "[STREET_ADDRESS][PERSON_NAME]" at bounding box center [706, 259] width 228 height 11
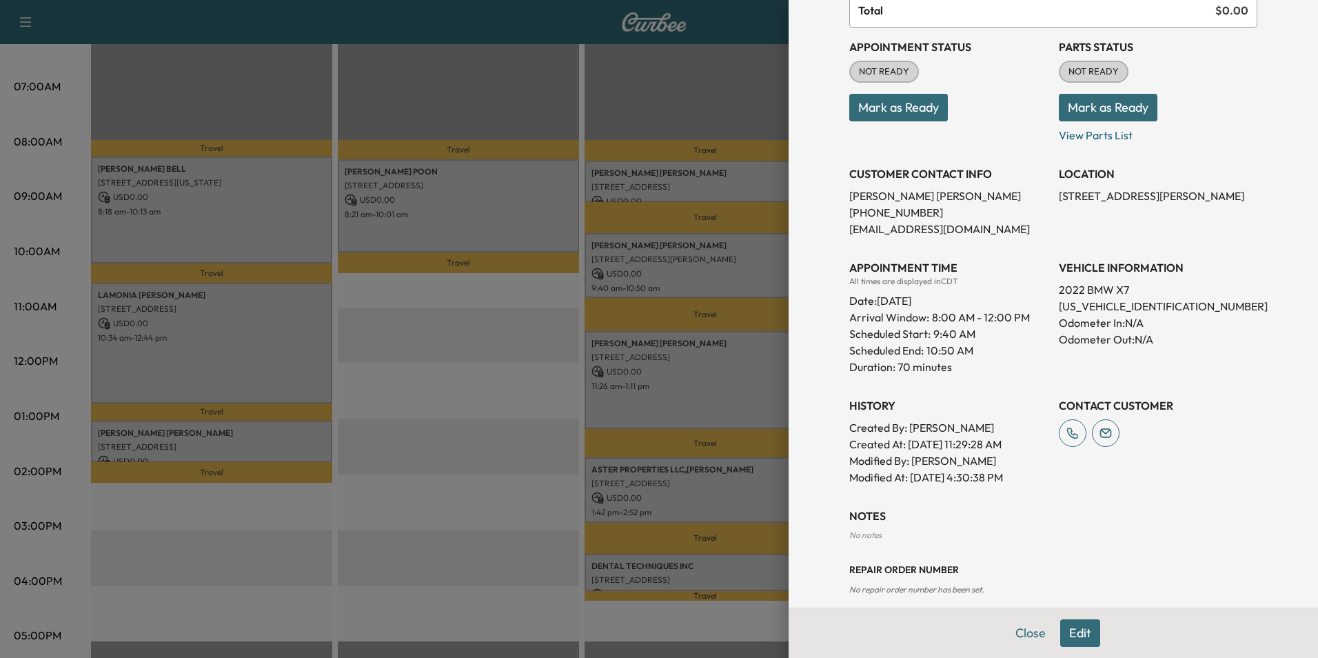
scroll to position [167, 0]
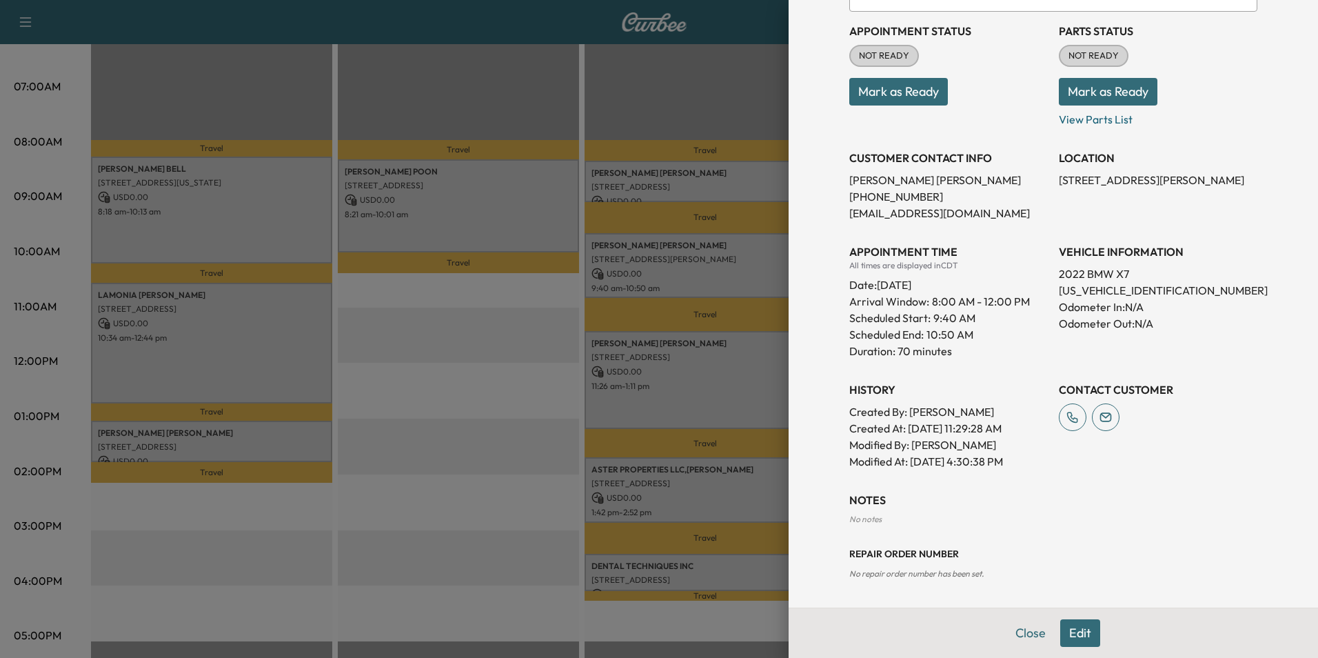
click at [1073, 637] on button "Edit" at bounding box center [1080, 633] width 40 height 28
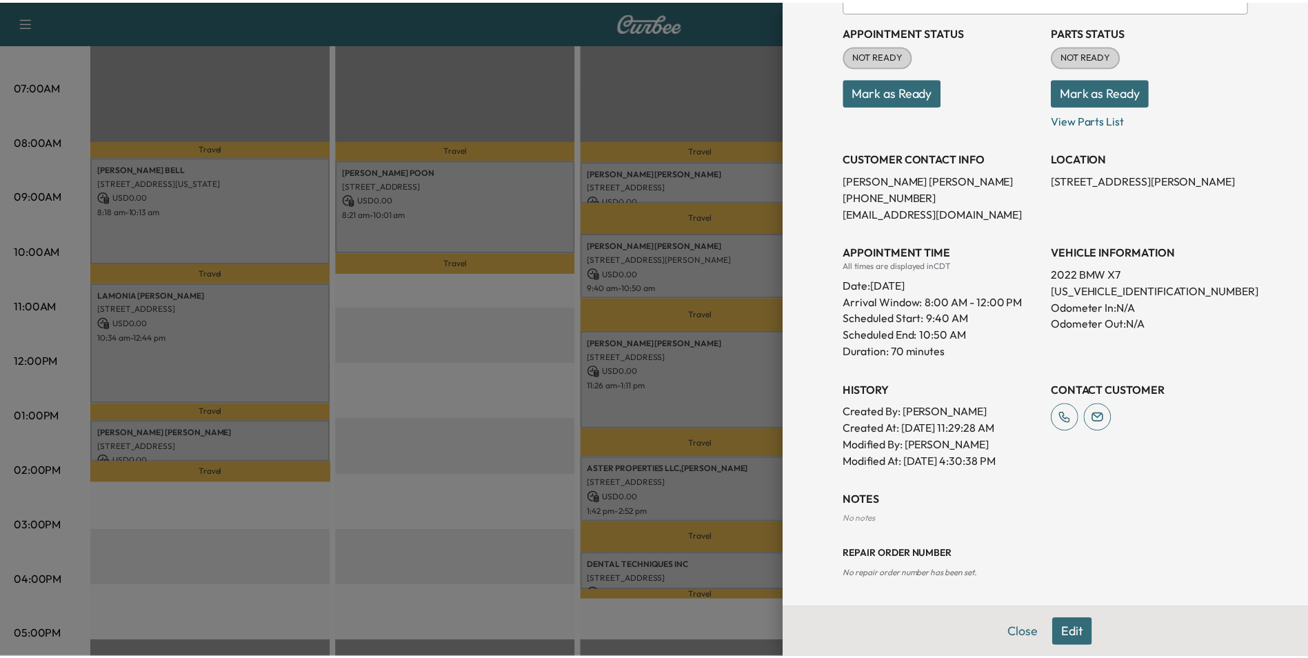
scroll to position [196, 0]
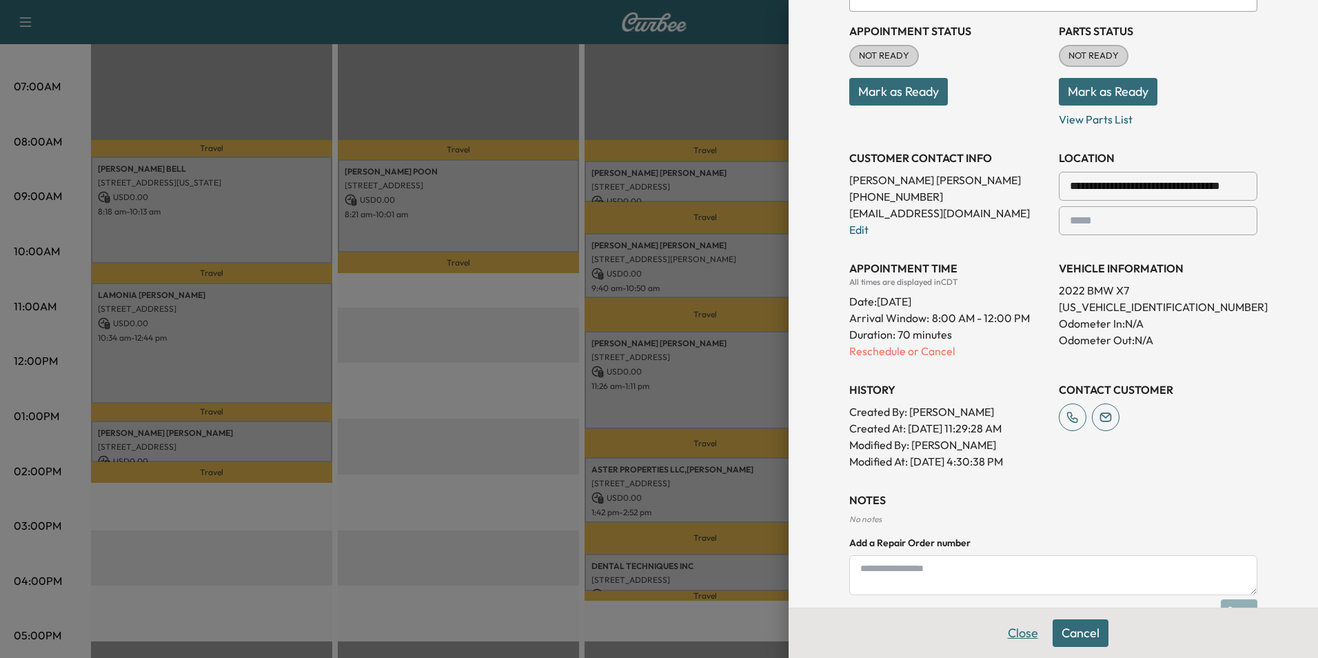
click at [1013, 633] on button "Close" at bounding box center [1023, 633] width 48 height 28
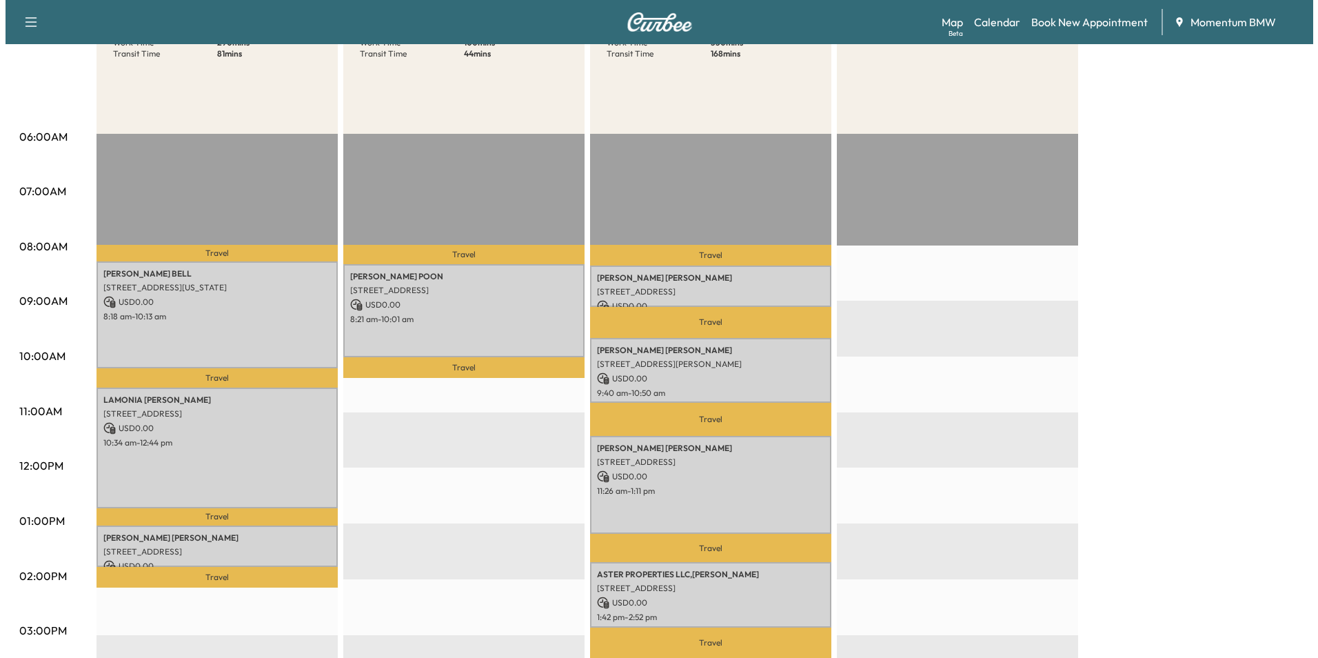
scroll to position [157, 0]
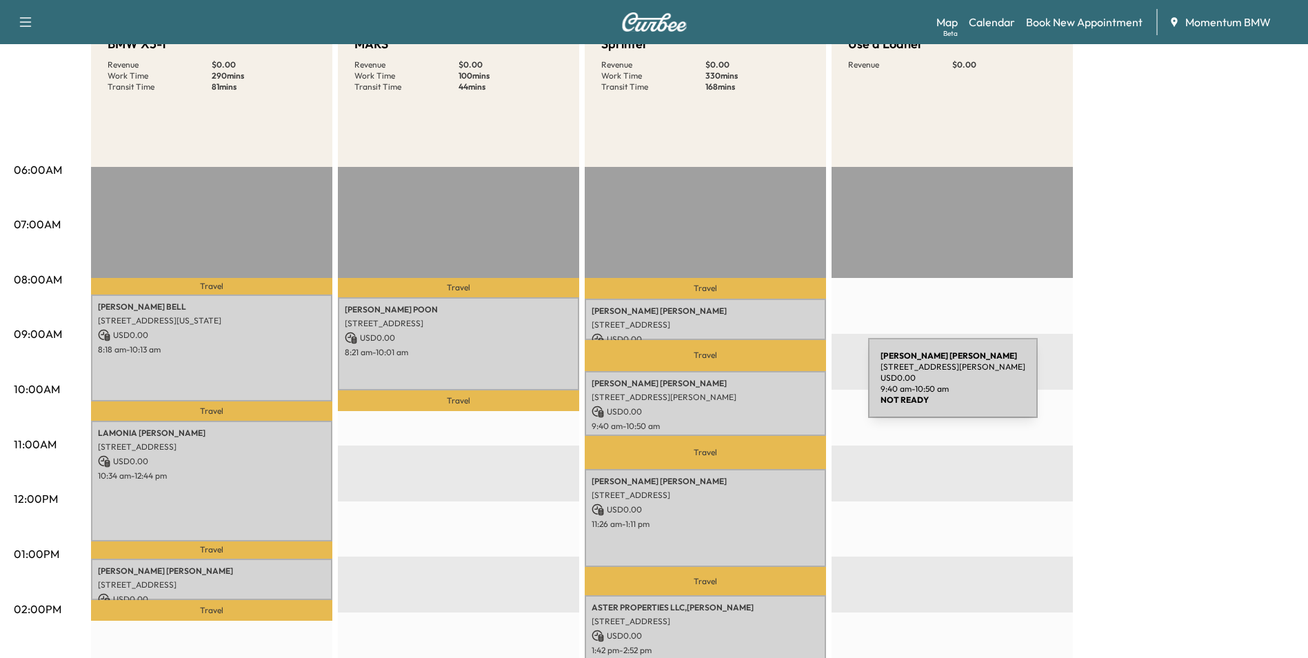
click at [765, 386] on p "[PERSON_NAME]" at bounding box center [706, 383] width 228 height 11
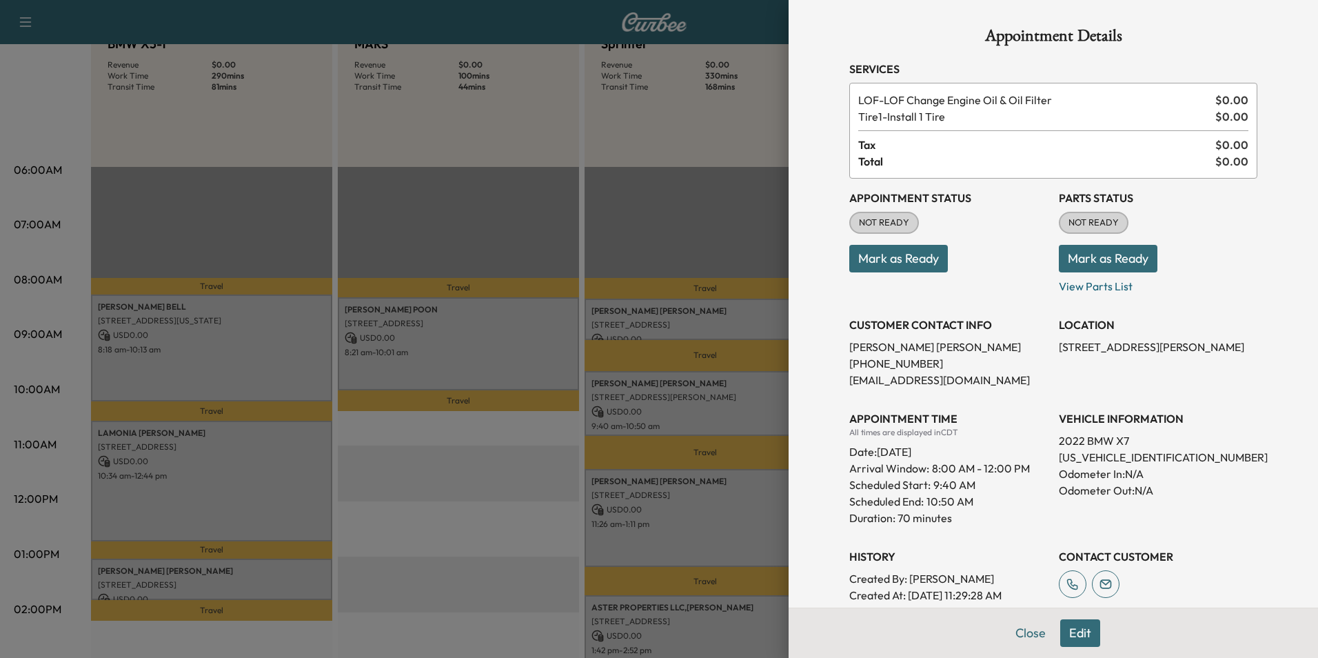
click at [1070, 634] on button "Edit" at bounding box center [1080, 633] width 40 height 28
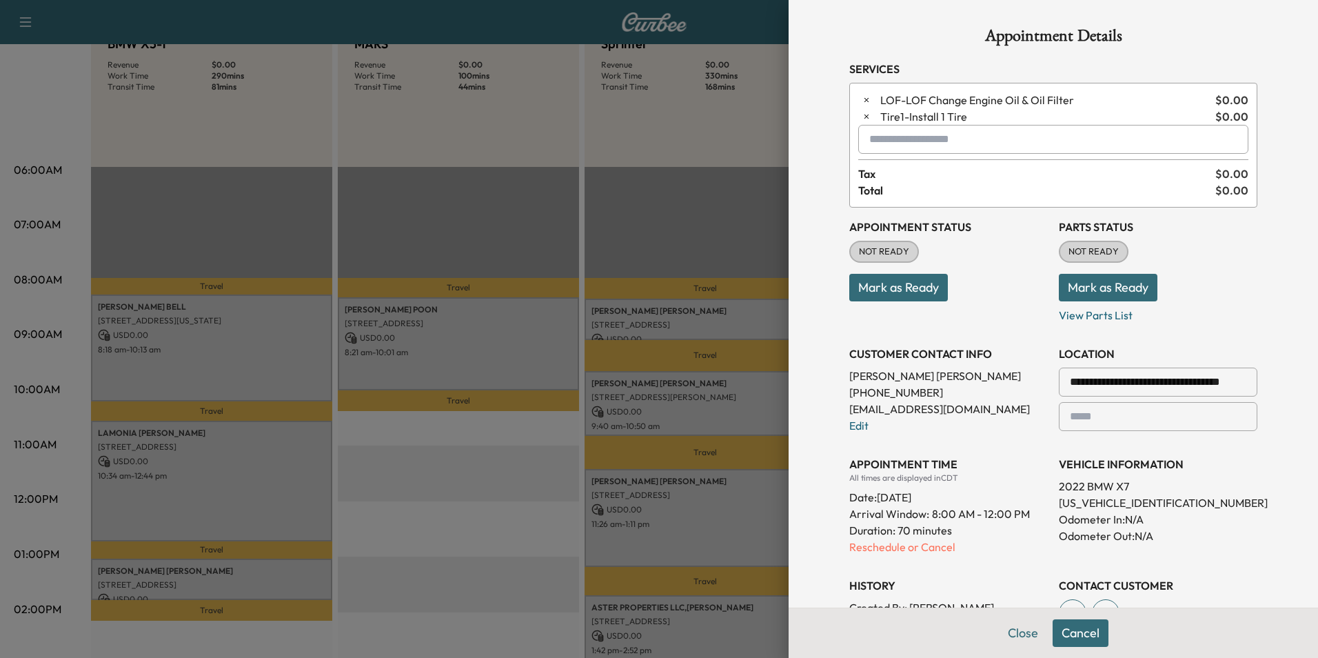
click at [919, 547] on p "Reschedule or Cancel" at bounding box center [948, 546] width 199 height 17
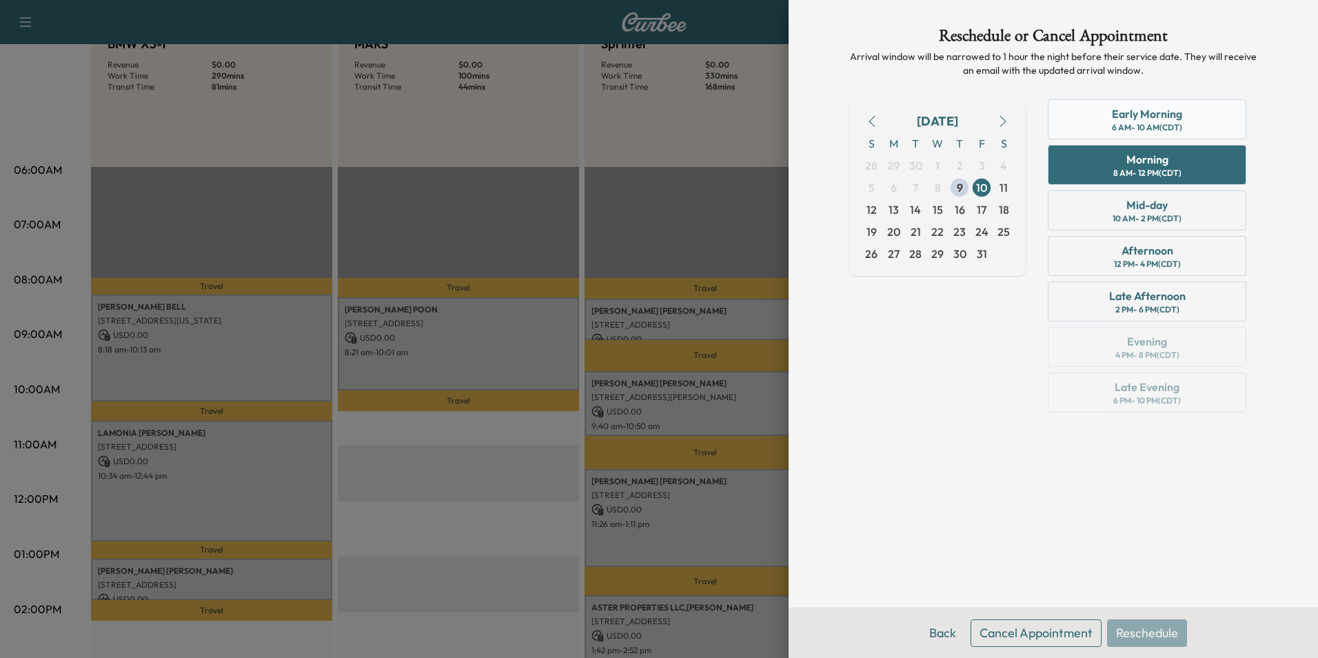
click at [1159, 121] on div "Early Morning" at bounding box center [1147, 113] width 70 height 17
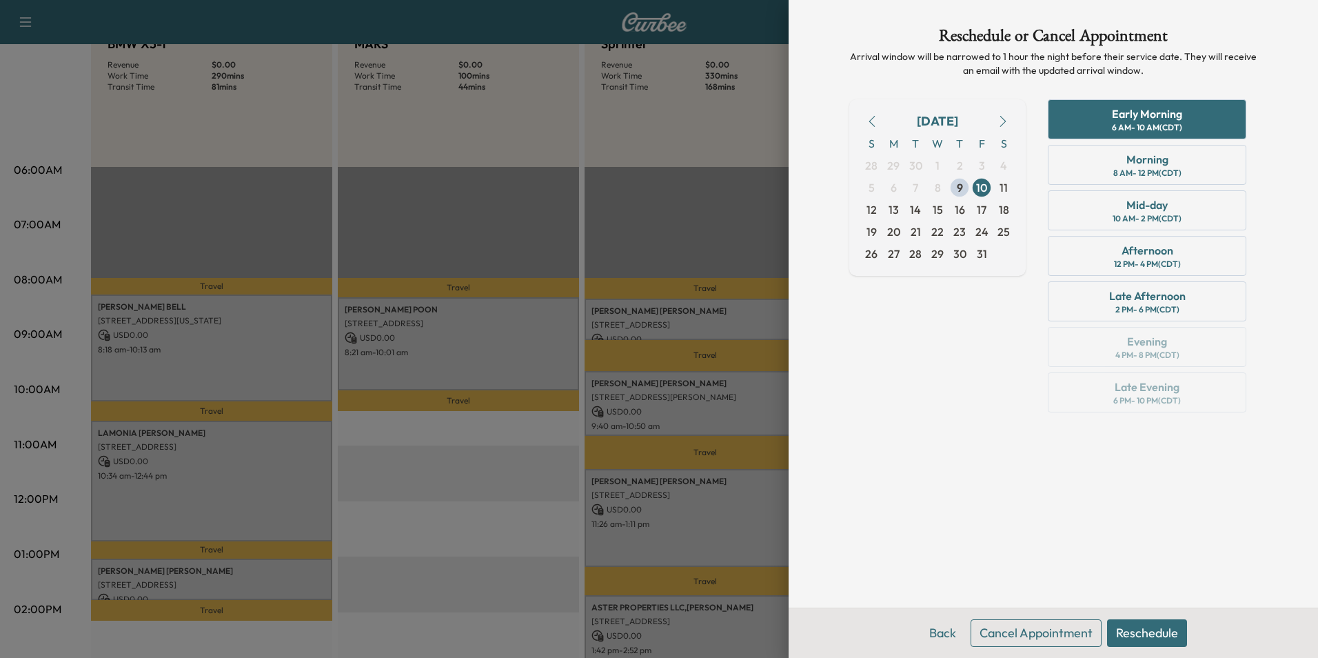
click at [1165, 632] on button "Reschedule" at bounding box center [1147, 633] width 80 height 28
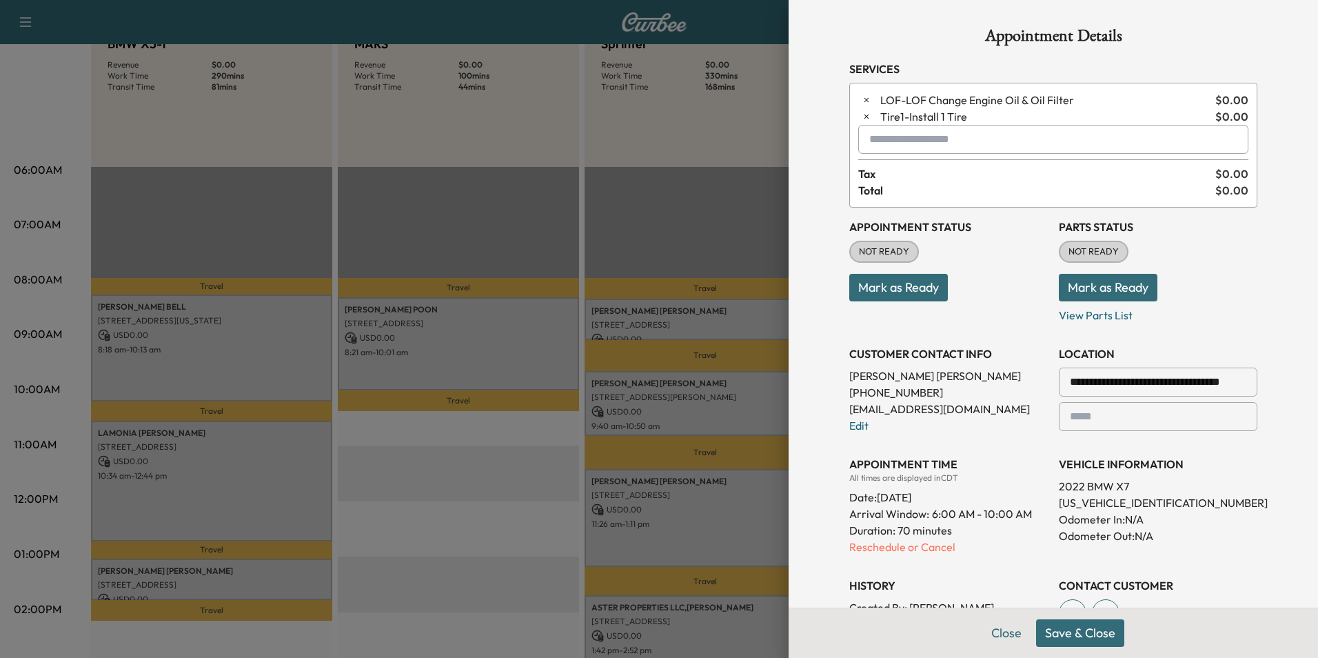
click at [1093, 631] on button "Save & Close" at bounding box center [1080, 633] width 88 height 28
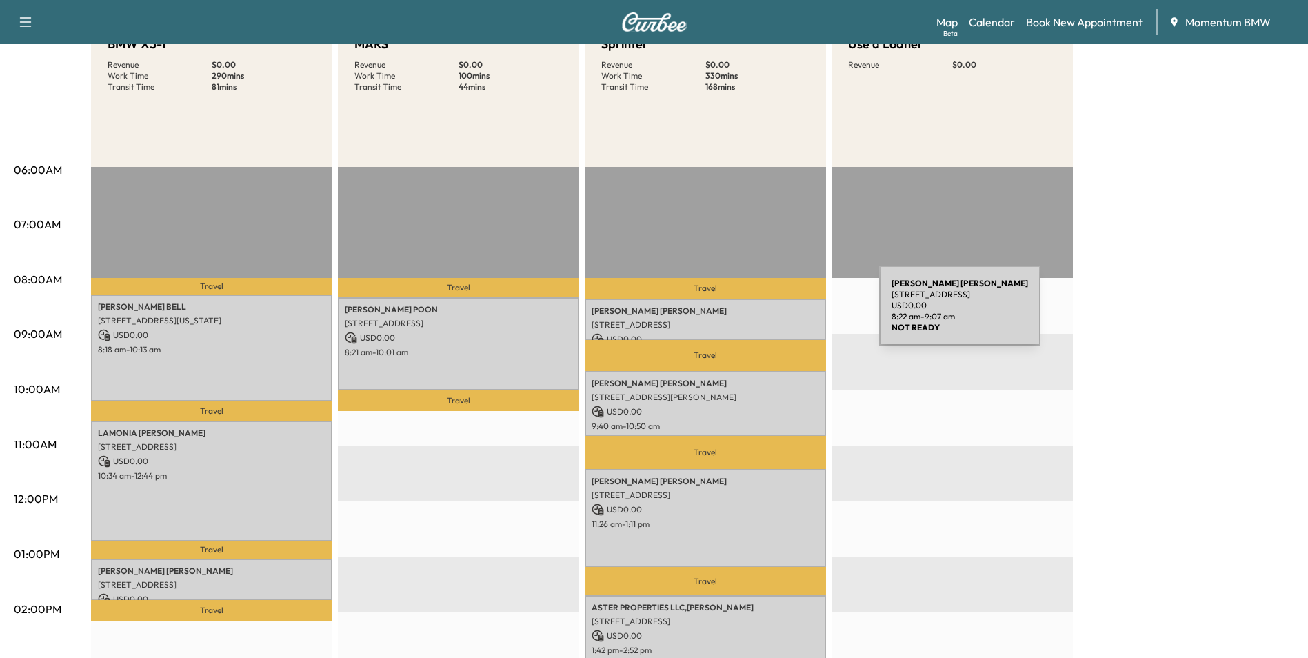
click at [776, 314] on p "[PERSON_NAME]" at bounding box center [706, 310] width 228 height 11
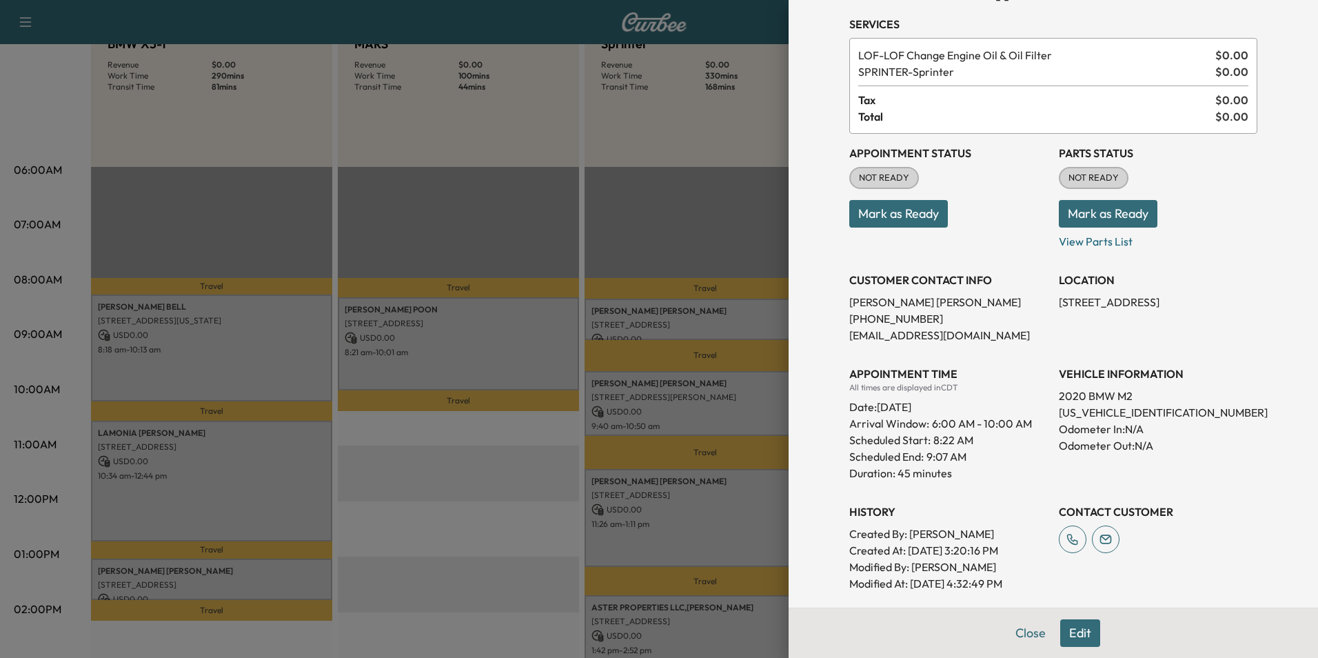
scroll to position [219, 0]
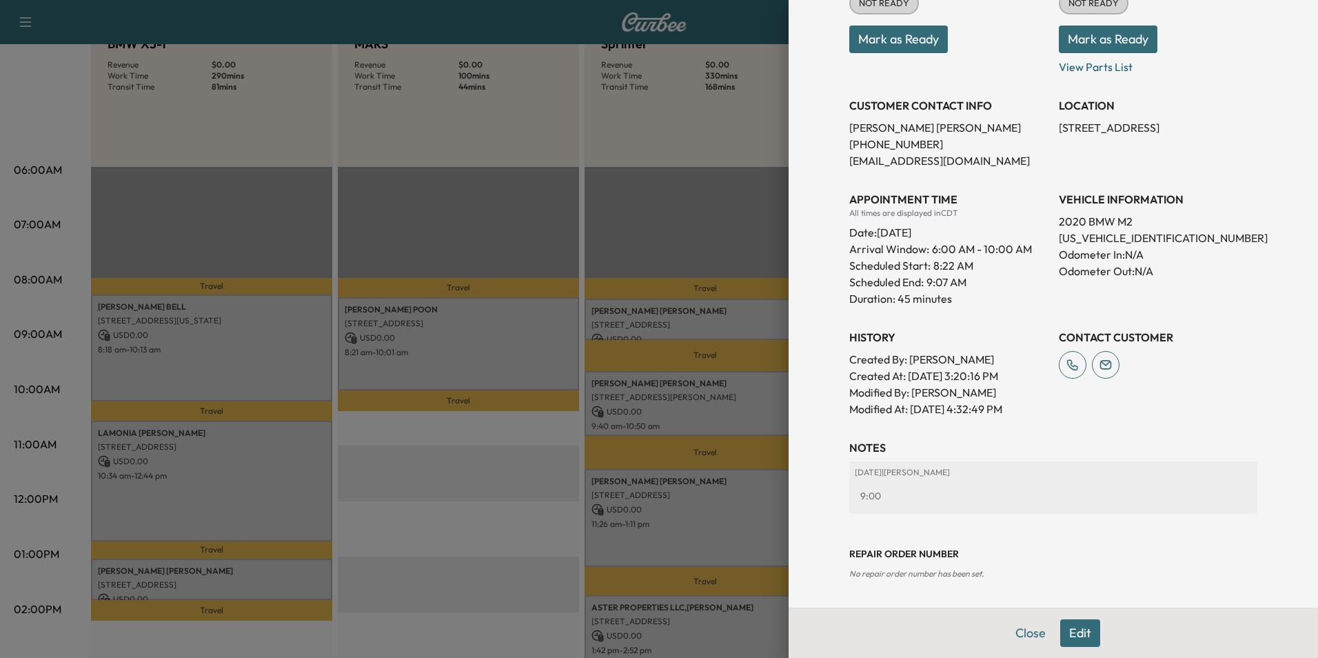
click at [1071, 634] on button "Edit" at bounding box center [1080, 633] width 40 height 28
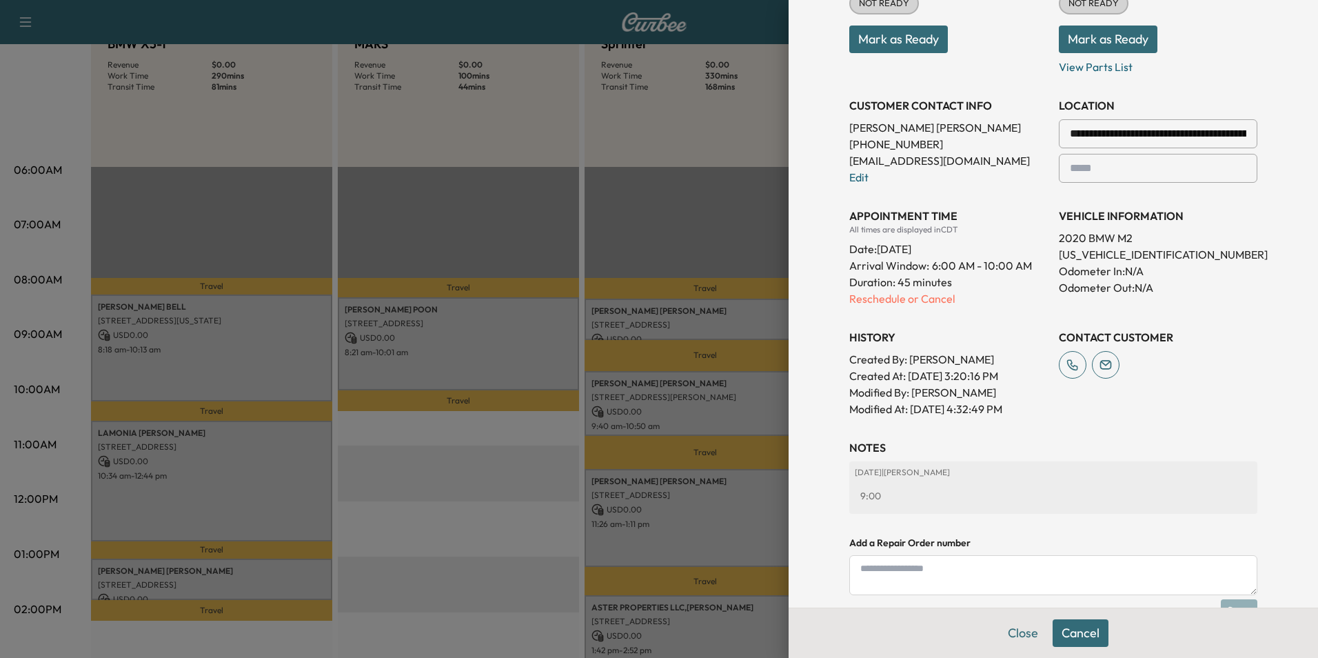
click at [930, 301] on p "Reschedule or Cancel" at bounding box center [948, 298] width 199 height 17
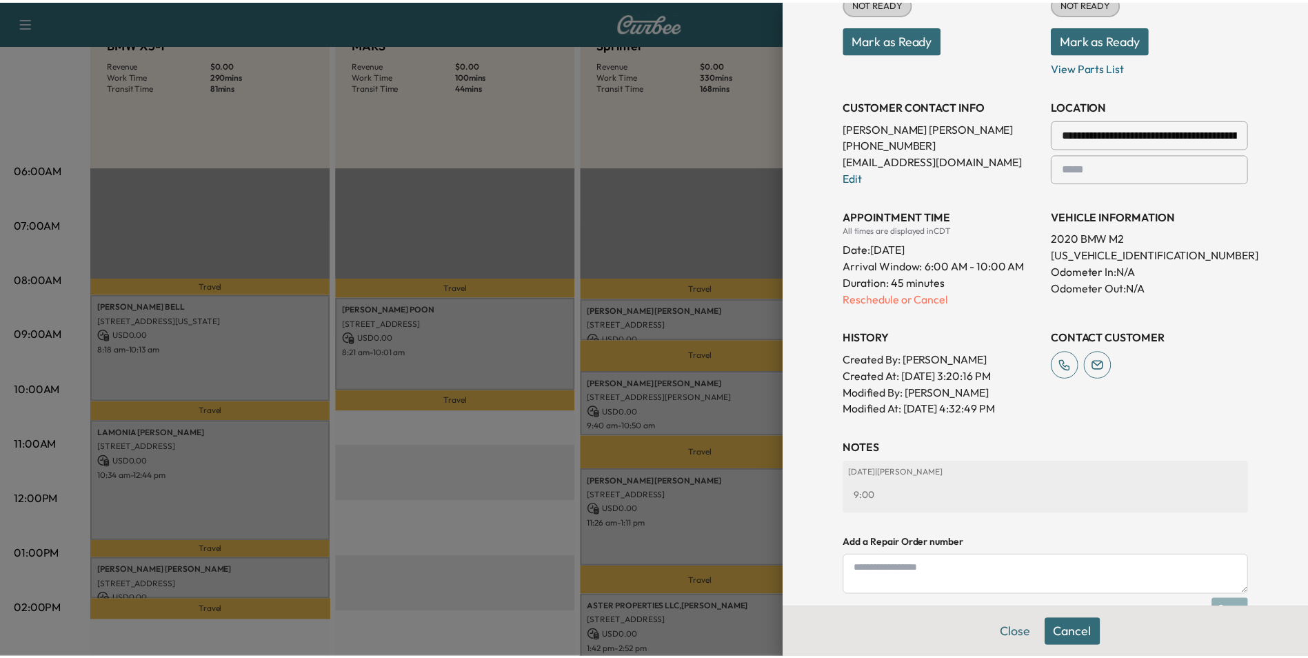
scroll to position [0, 0]
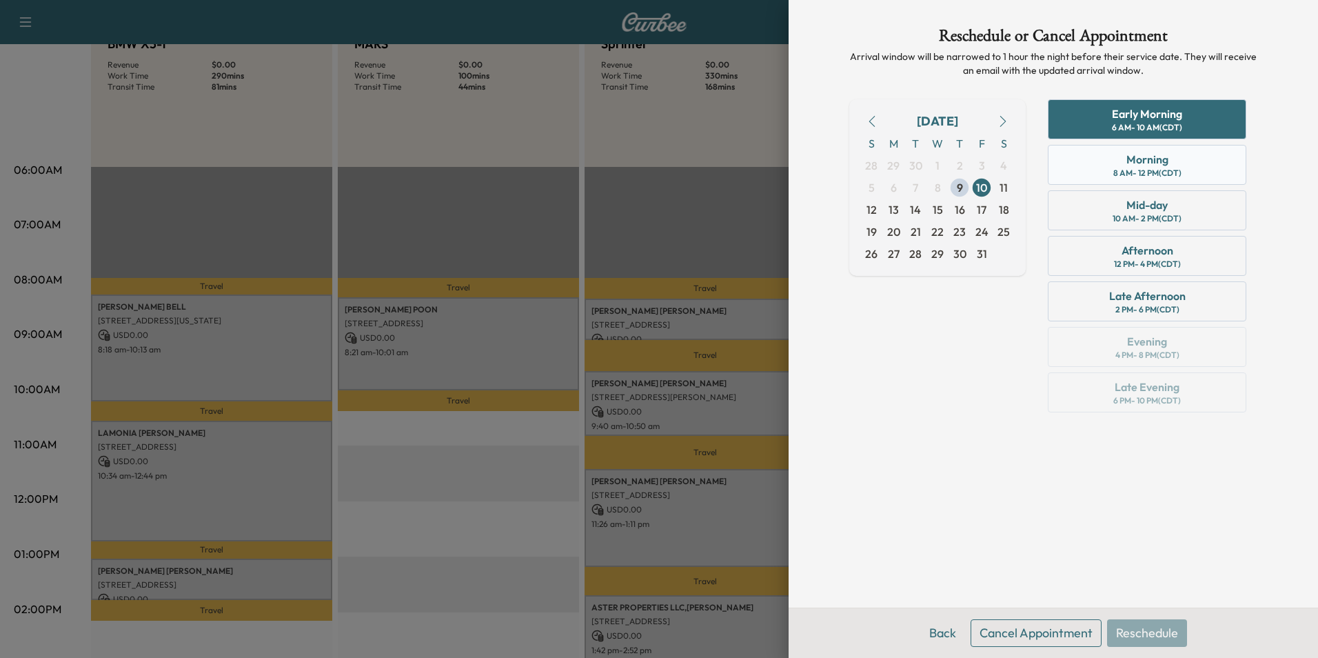
click at [1185, 169] on div "Morning 8 AM - 12 PM (CDT)" at bounding box center [1147, 165] width 199 height 40
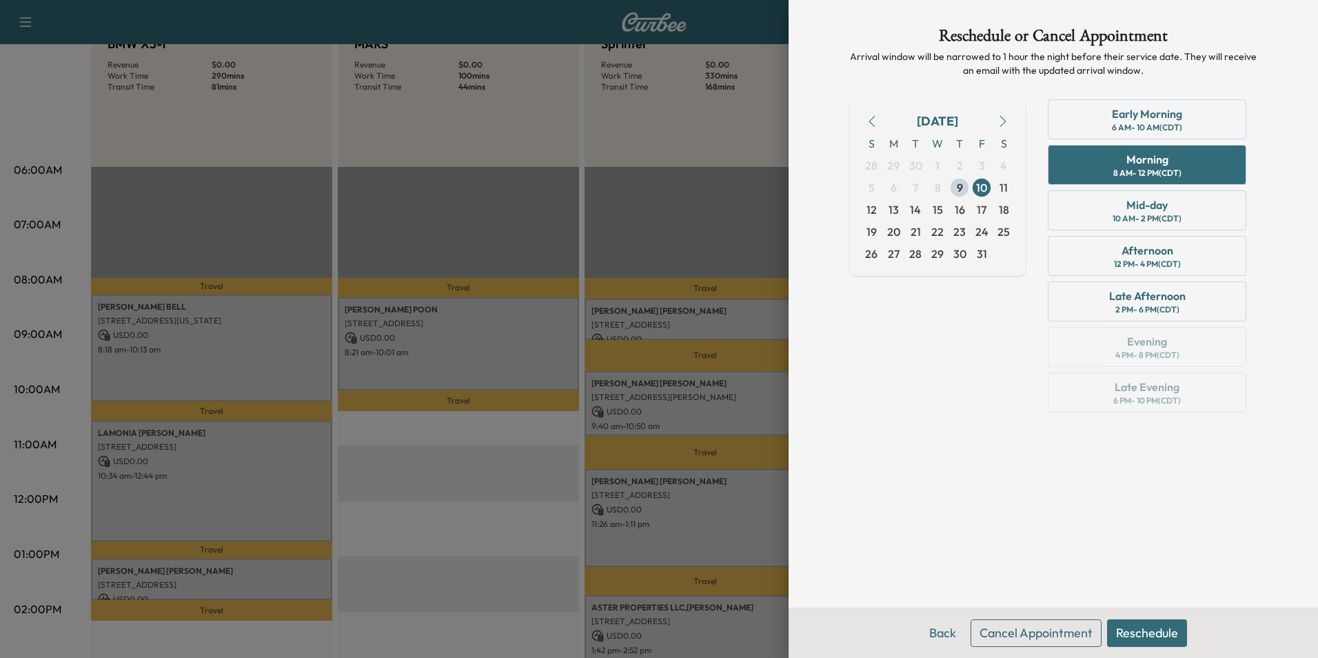
click at [1154, 635] on button "Reschedule" at bounding box center [1147, 633] width 80 height 28
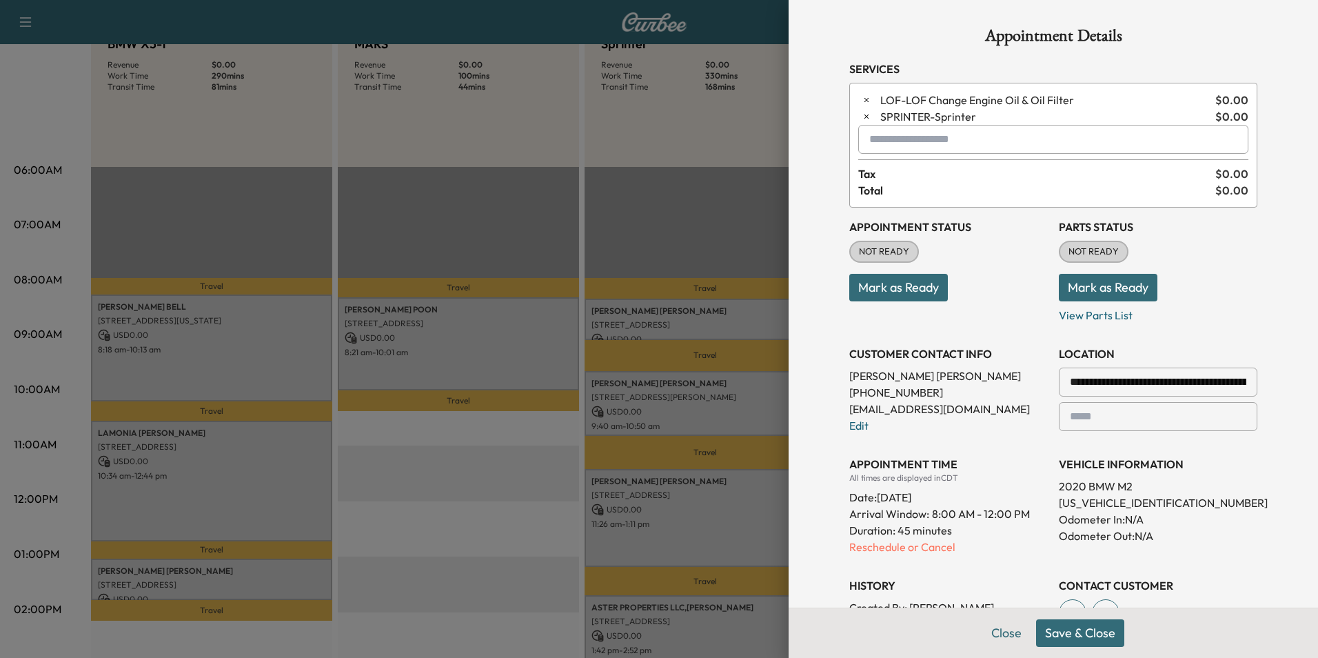
click at [1098, 629] on button "Save & Close" at bounding box center [1080, 633] width 88 height 28
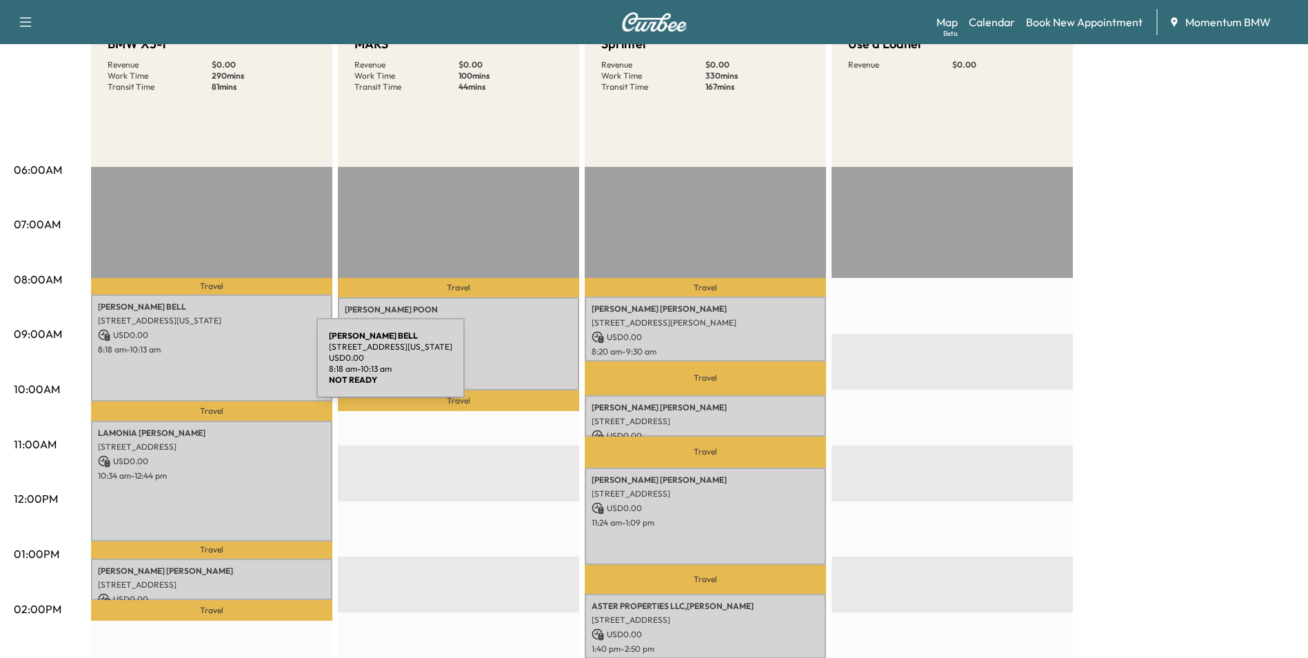
click at [213, 366] on div "[PERSON_NAME] [STREET_ADDRESS][US_STATE] USD 0.00 8:18 am - 10:13 am" at bounding box center [211, 347] width 241 height 107
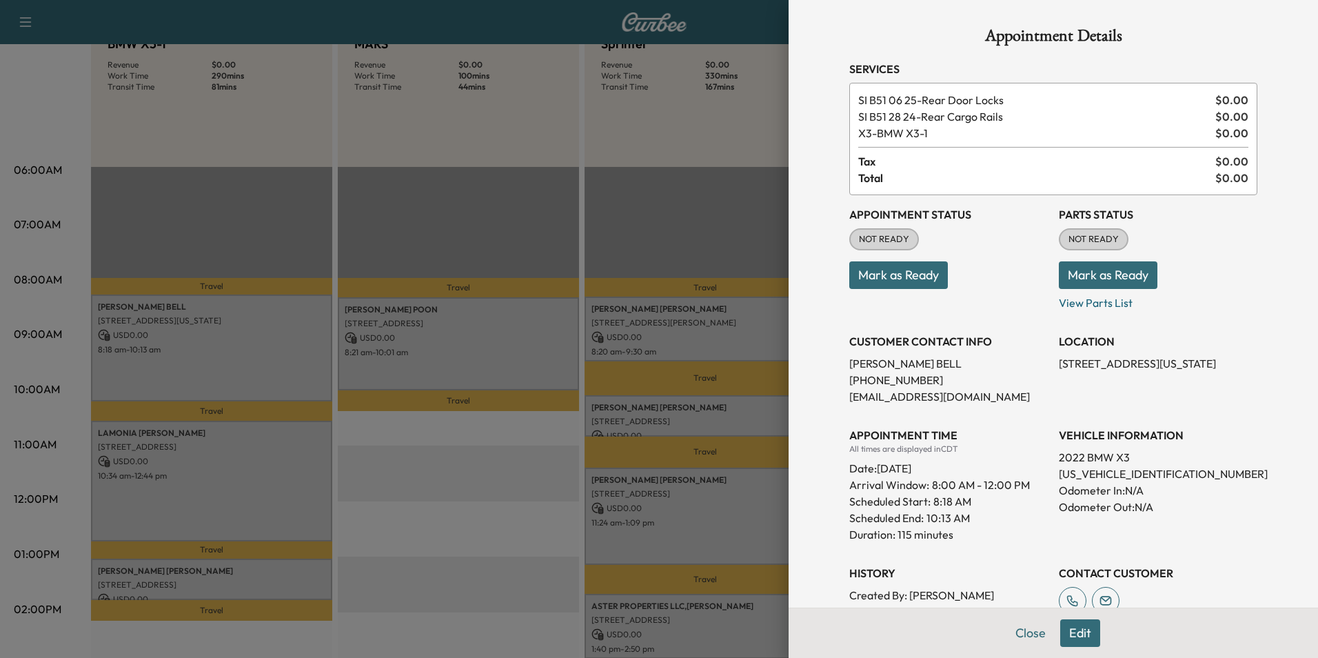
drag, startPoint x: 1025, startPoint y: 640, endPoint x: 1009, endPoint y: 613, distance: 31.2
click at [1023, 635] on button "Close" at bounding box center [1031, 633] width 48 height 28
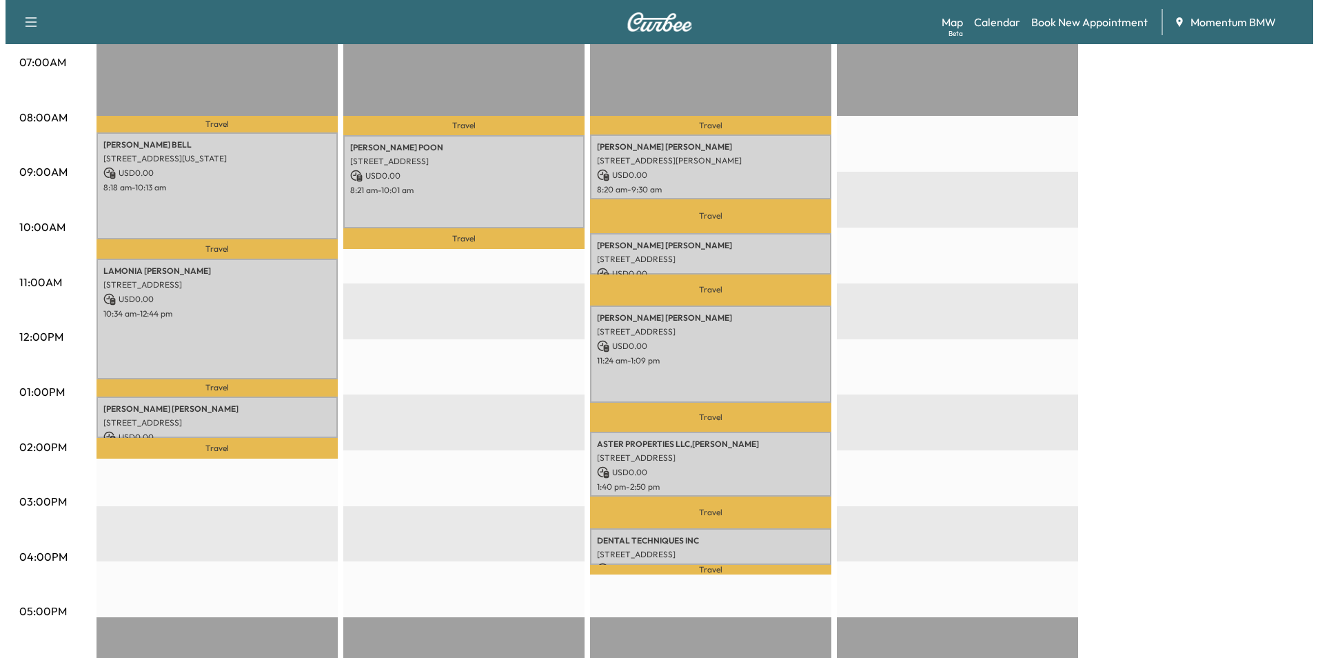
scroll to position [363, 0]
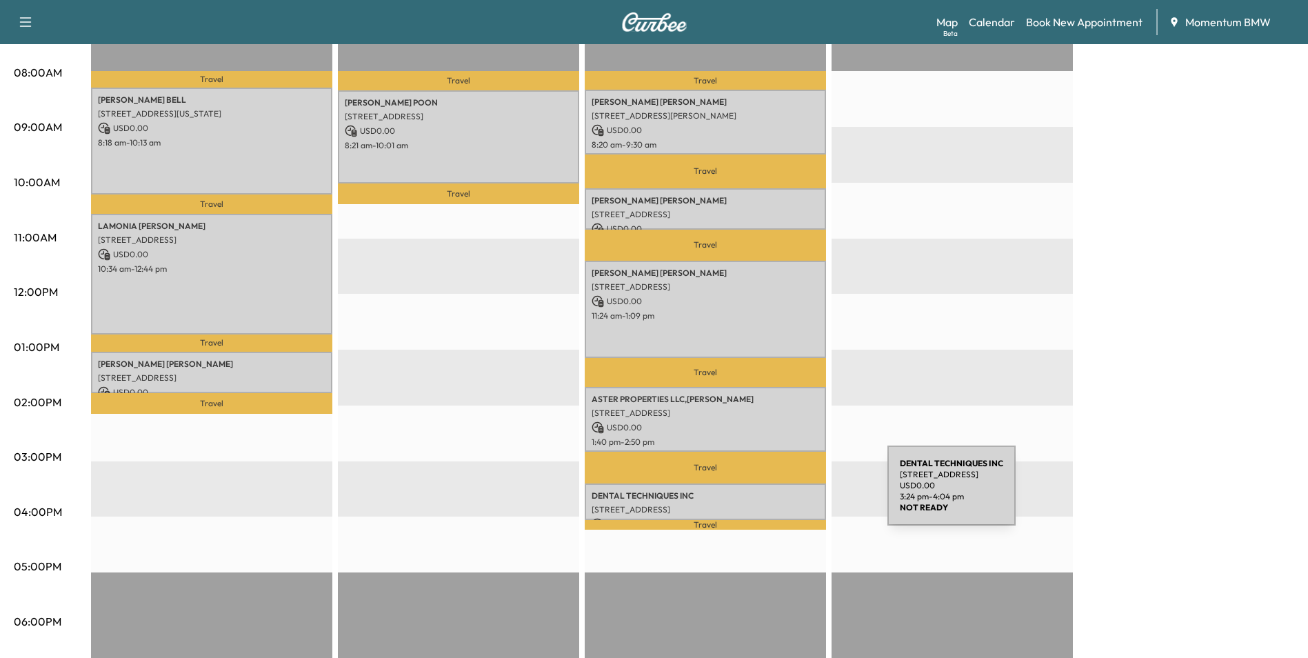
click at [784, 494] on p "DENTAL TECHNIQUES INC" at bounding box center [706, 495] width 228 height 11
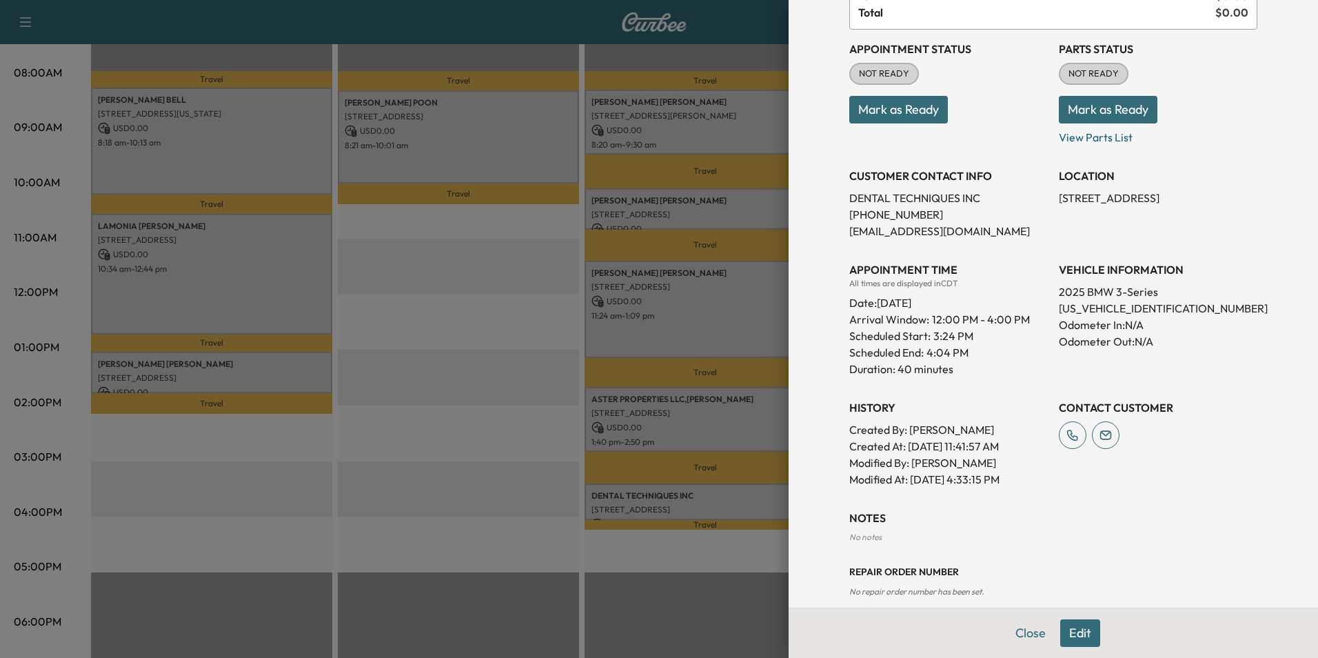
scroll to position [150, 0]
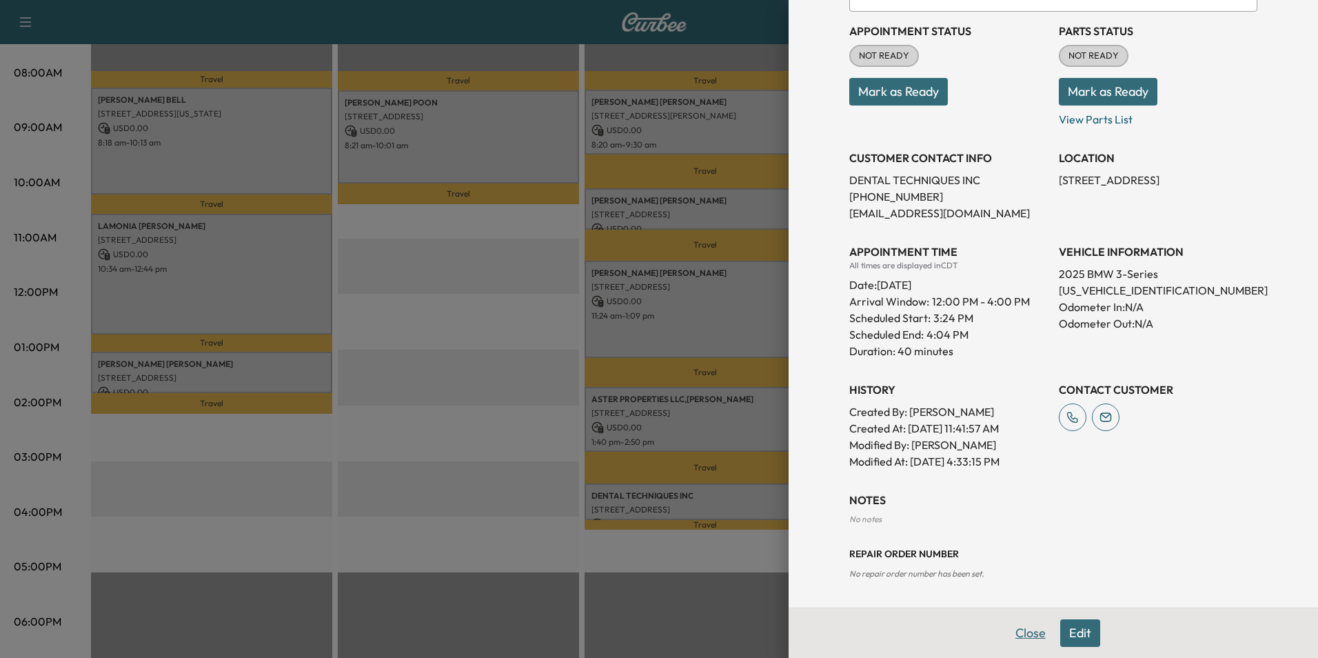
click at [1023, 631] on button "Close" at bounding box center [1031, 633] width 48 height 28
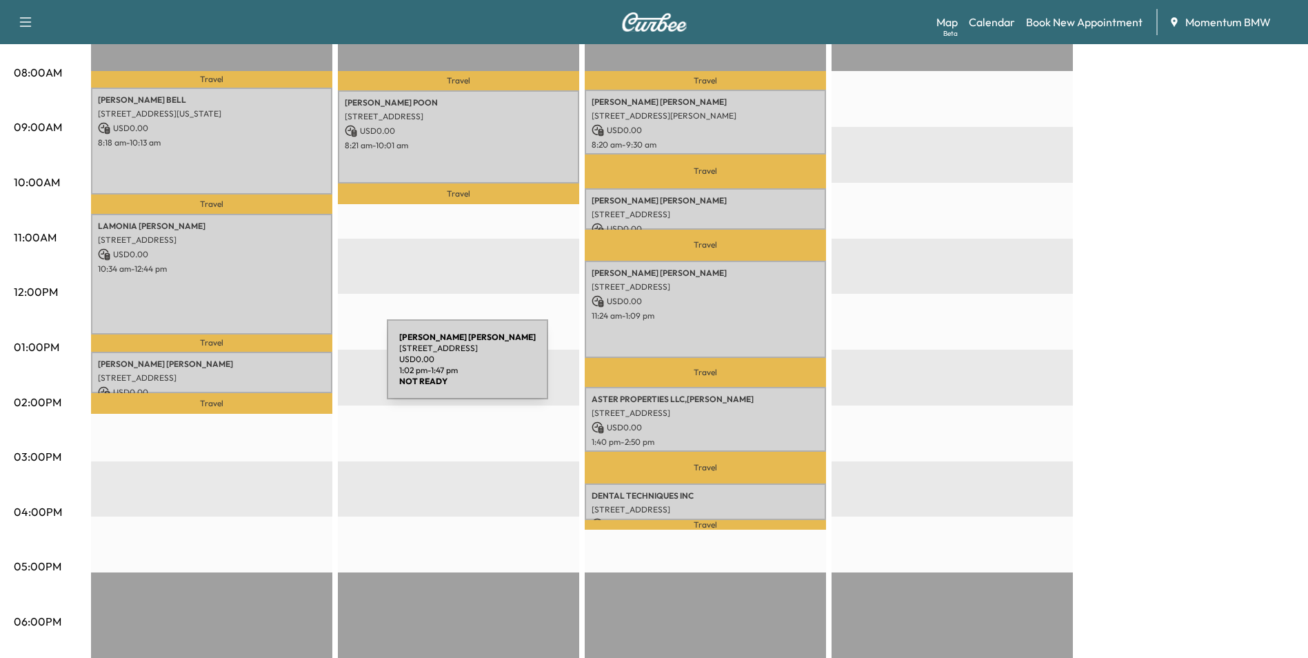
click at [283, 372] on p "[STREET_ADDRESS]" at bounding box center [212, 377] width 228 height 11
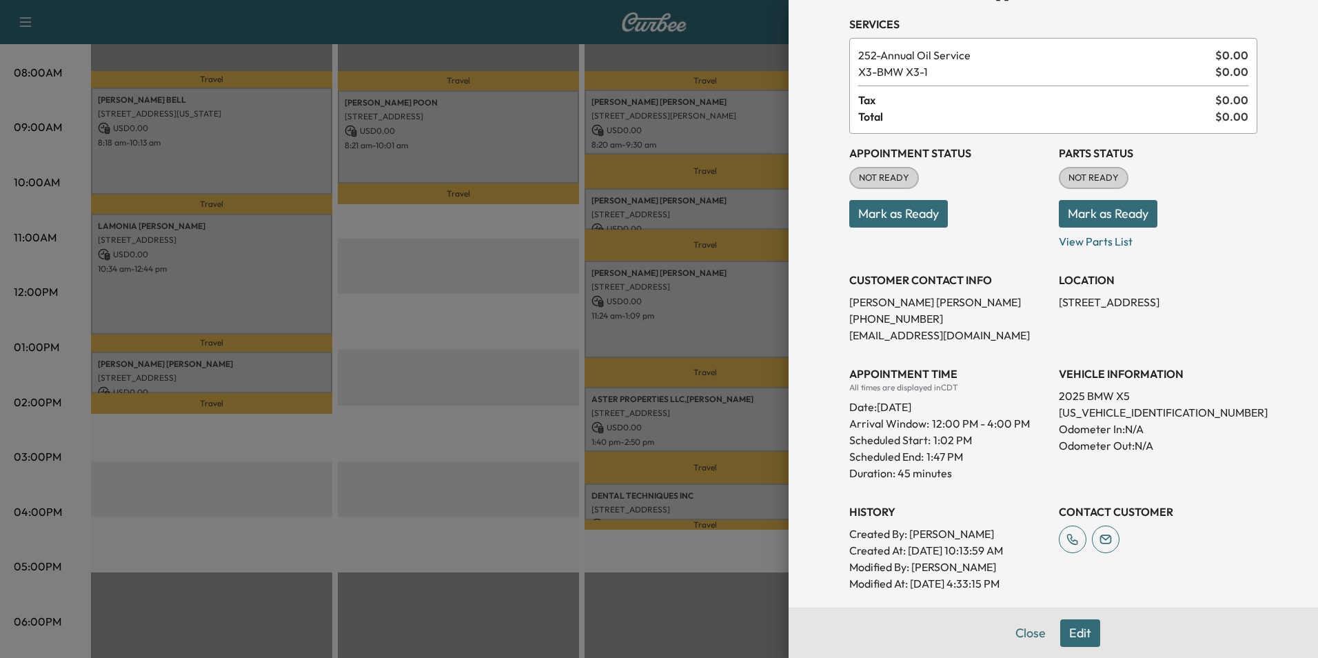
scroll to position [69, 0]
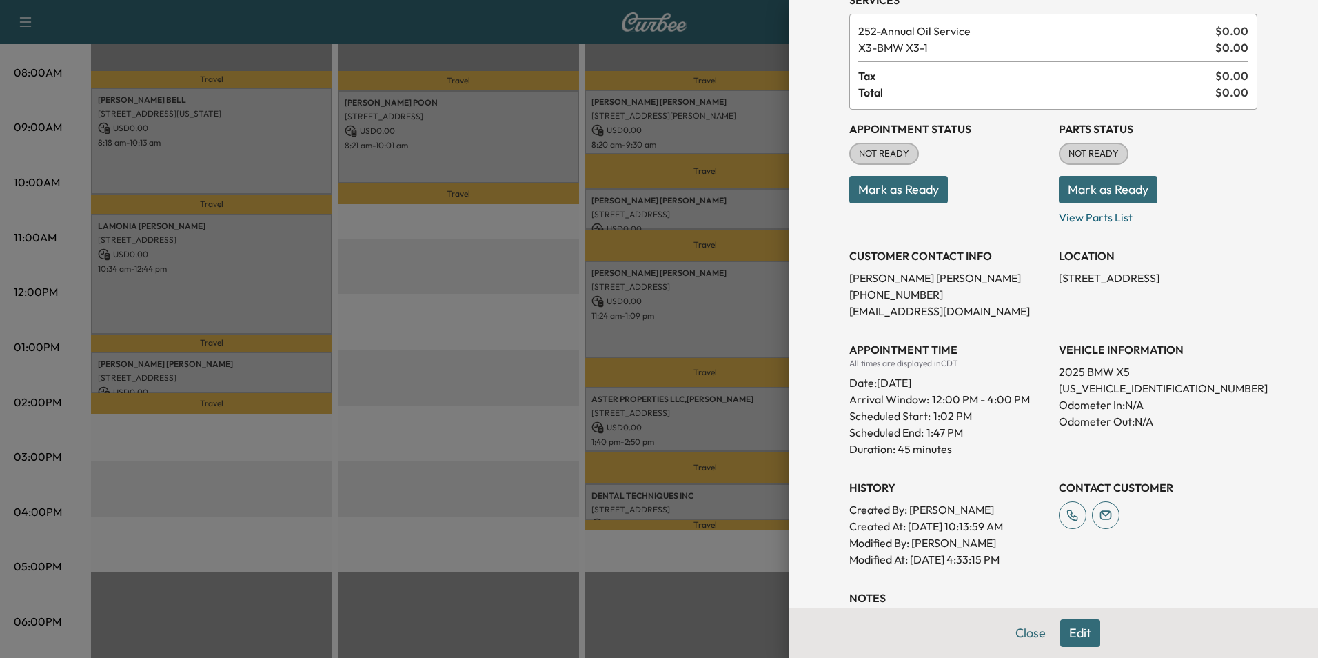
click at [301, 371] on div at bounding box center [659, 329] width 1318 height 658
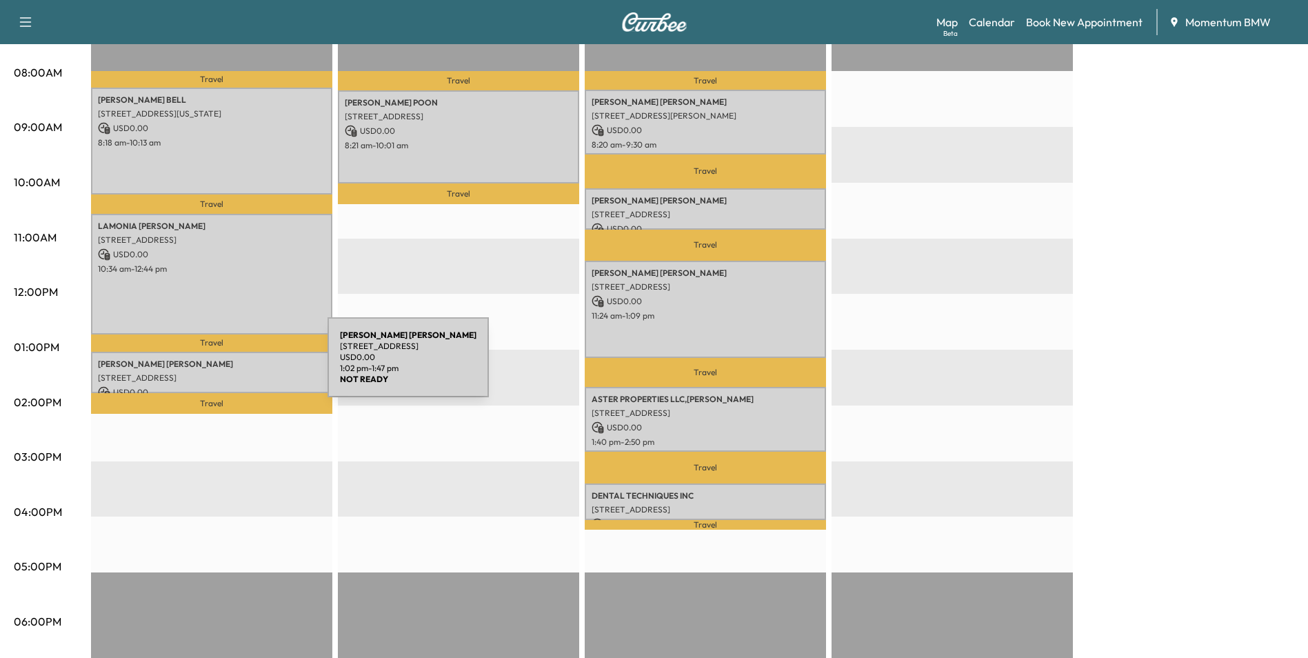
click at [230, 364] on p "[PERSON_NAME]" at bounding box center [212, 364] width 228 height 11
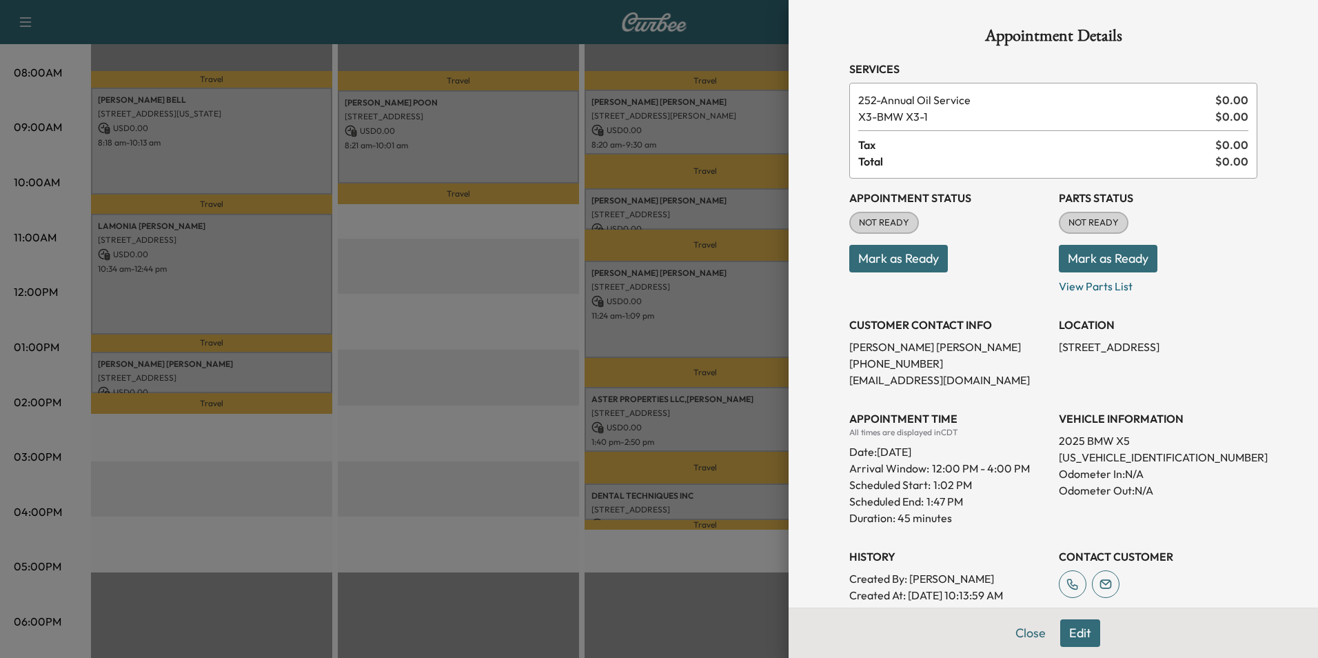
click at [1012, 631] on button "Close" at bounding box center [1031, 633] width 48 height 28
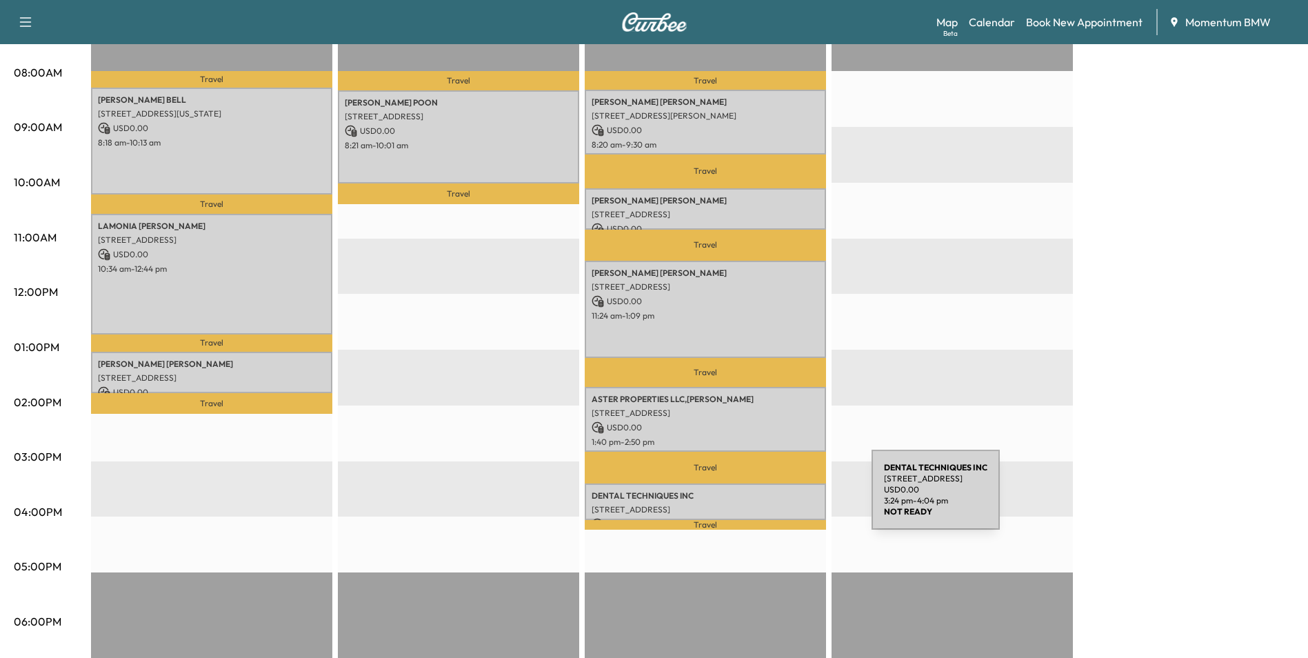
click at [768, 504] on p "[STREET_ADDRESS]" at bounding box center [706, 509] width 228 height 11
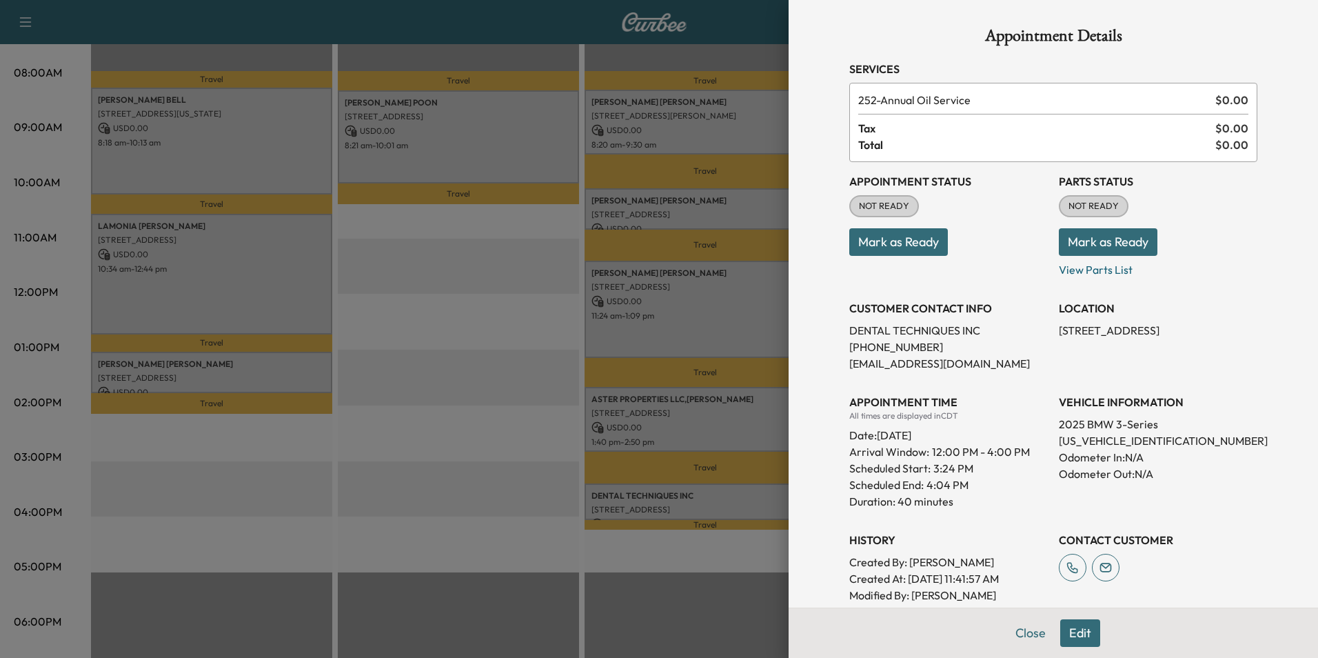
drag, startPoint x: 1021, startPoint y: 632, endPoint x: 1009, endPoint y: 623, distance: 14.3
click at [1021, 632] on button "Close" at bounding box center [1031, 633] width 48 height 28
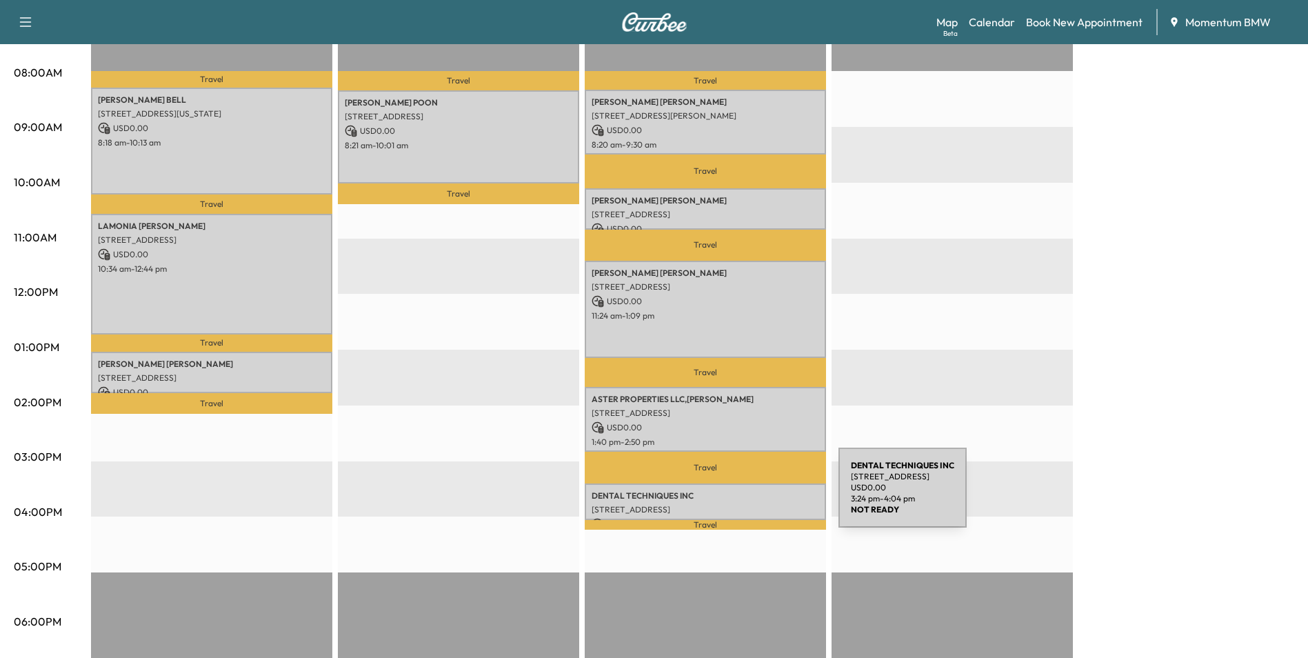
click at [735, 496] on div "DENTAL TECHNIQUES INC [STREET_ADDRESS] USD 0.00 3:24 pm - 4:04 pm" at bounding box center [705, 501] width 241 height 37
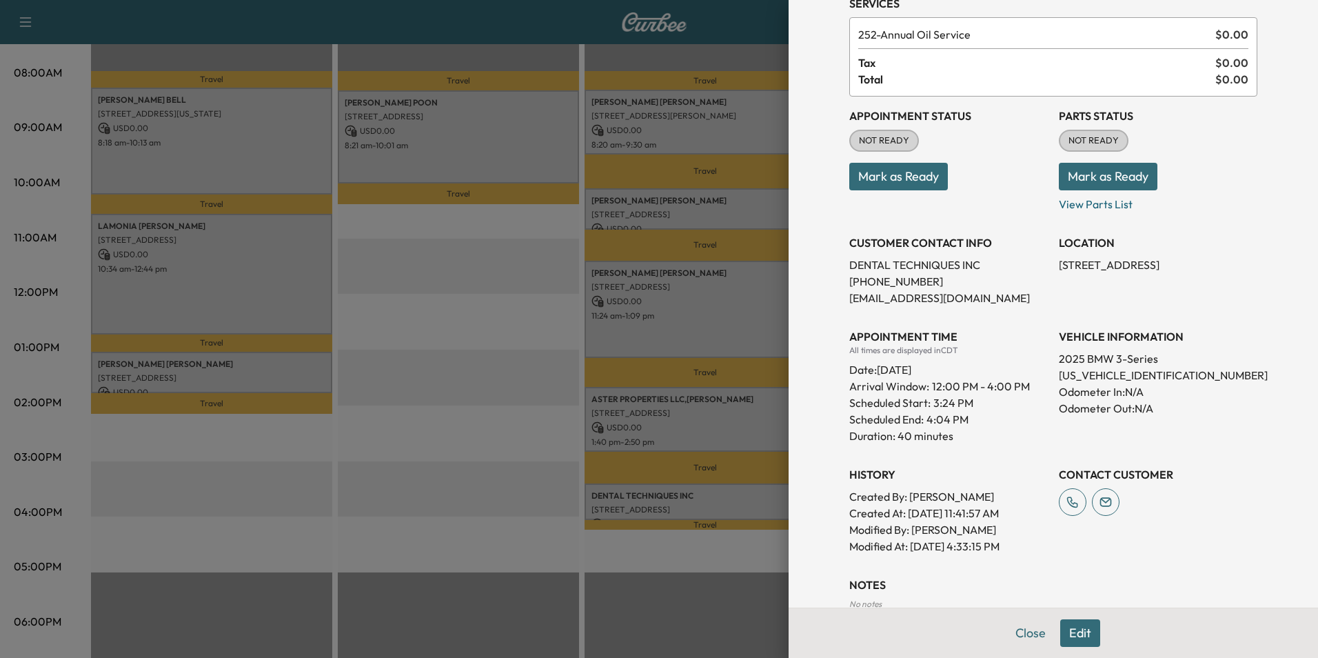
scroll to position [150, 0]
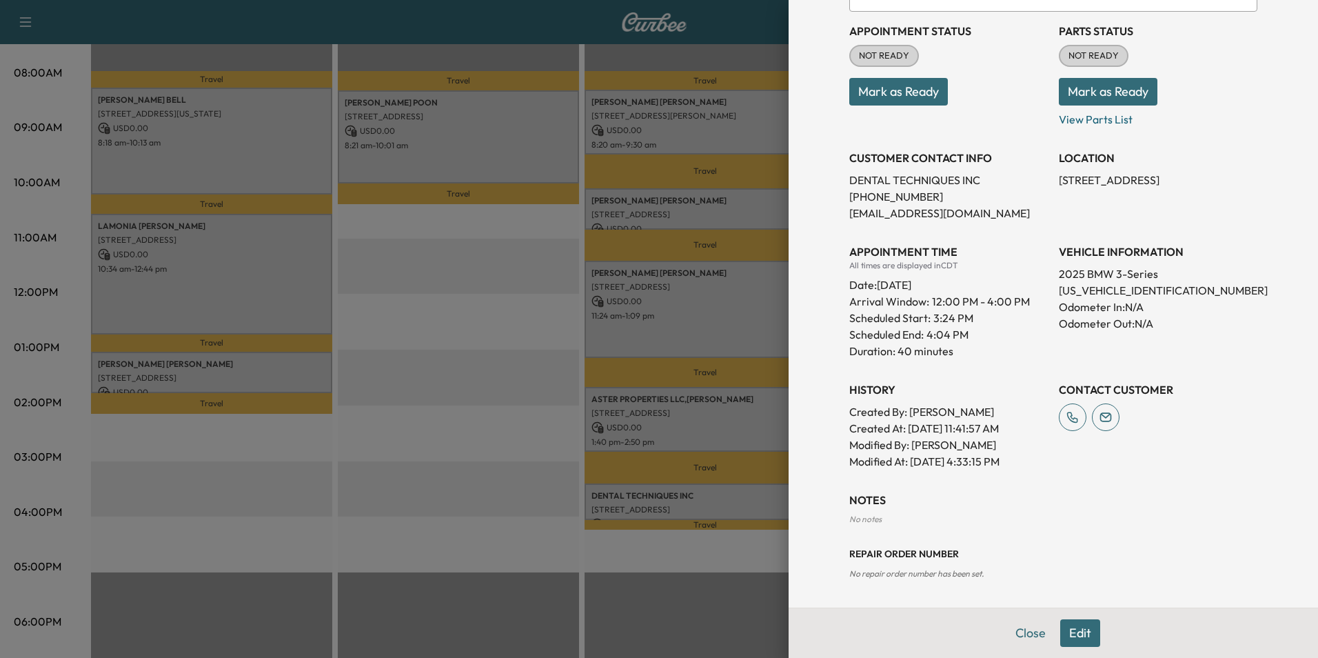
click at [1020, 636] on button "Close" at bounding box center [1031, 633] width 48 height 28
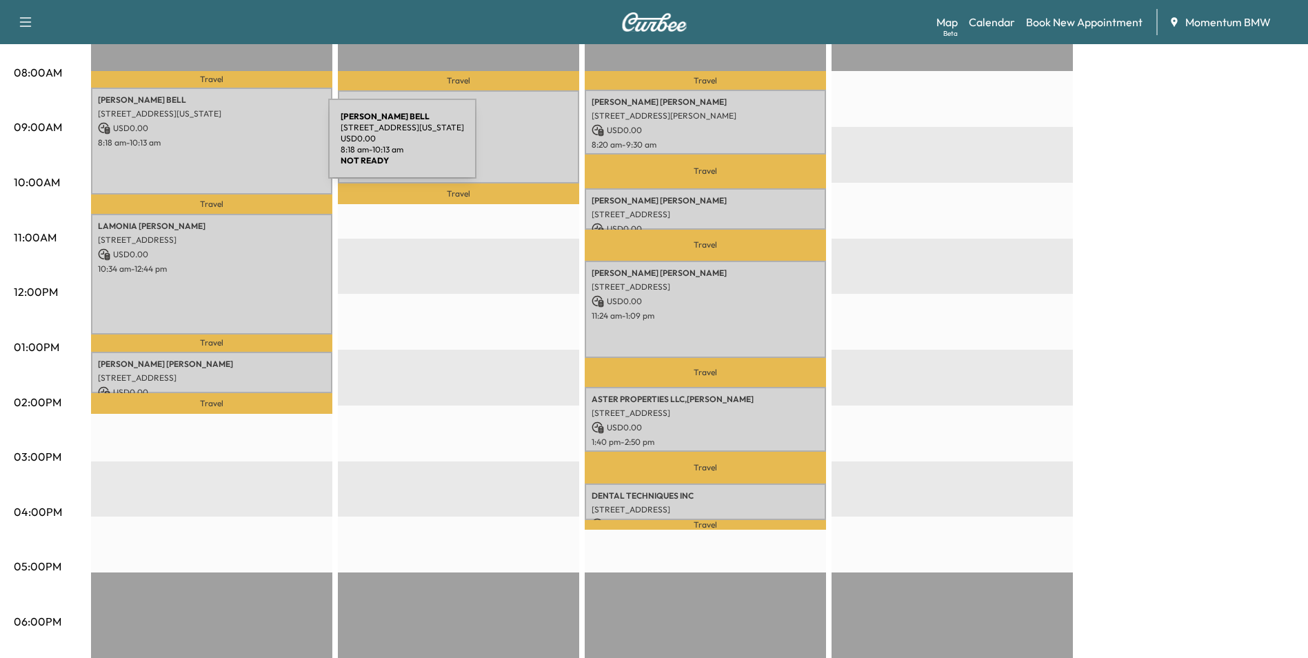
click at [225, 147] on p "8:18 am - 10:13 am" at bounding box center [212, 142] width 228 height 11
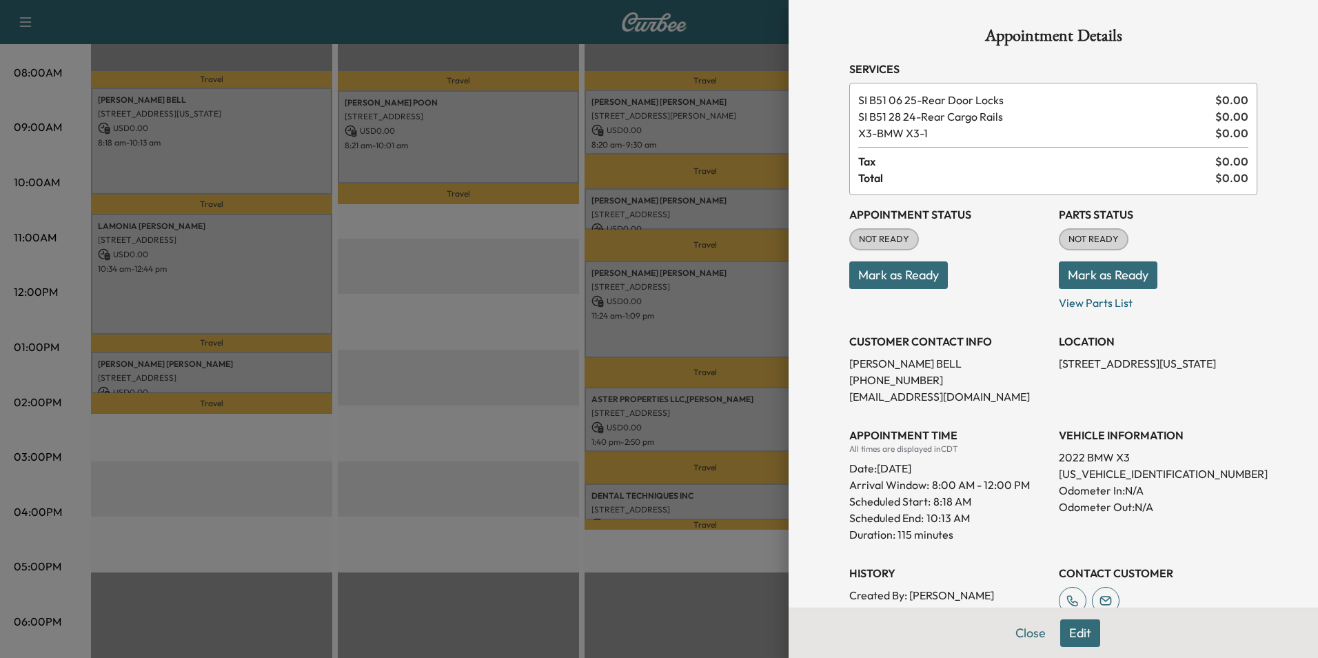
drag, startPoint x: 1025, startPoint y: 632, endPoint x: 1012, endPoint y: 622, distance: 16.3
click at [1022, 632] on button "Close" at bounding box center [1031, 633] width 48 height 28
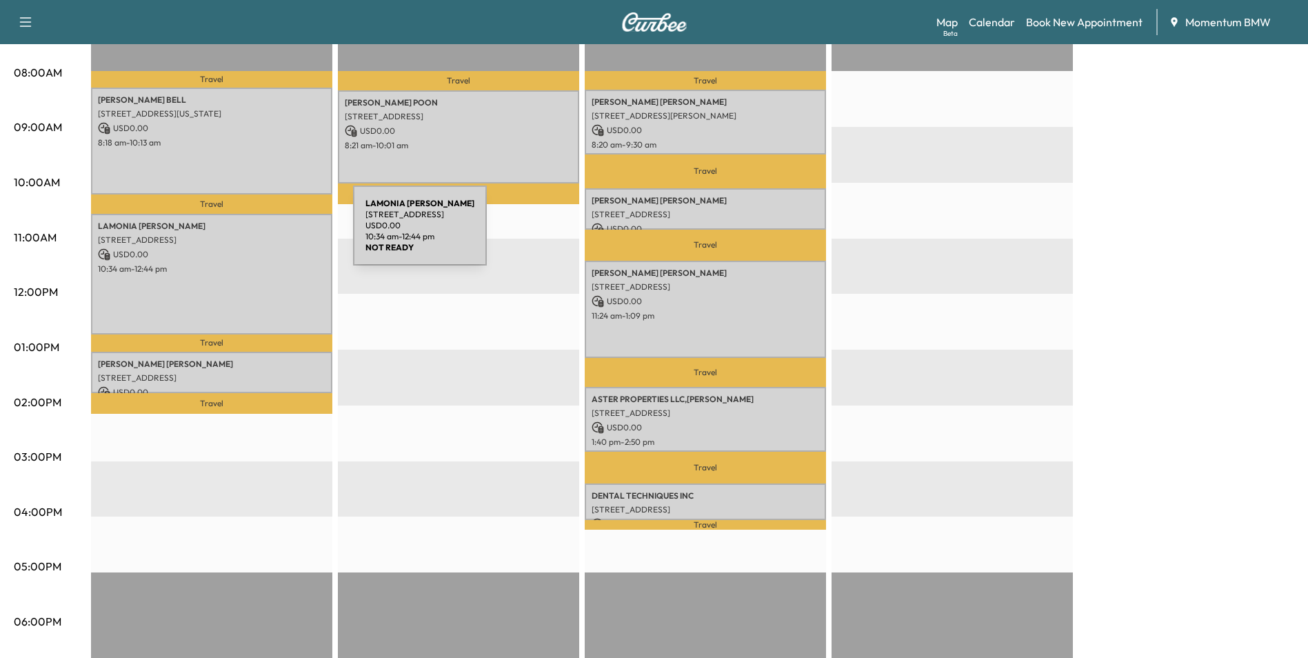
click at [250, 234] on p "[STREET_ADDRESS]" at bounding box center [212, 239] width 228 height 11
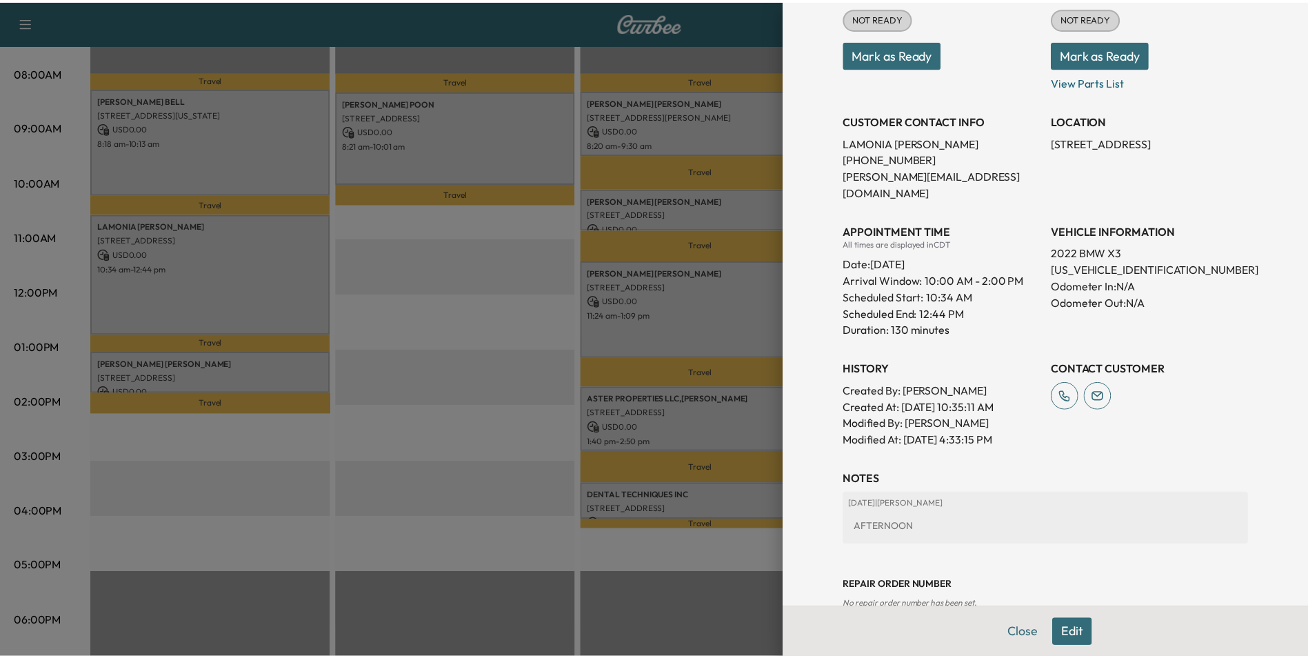
scroll to position [252, 0]
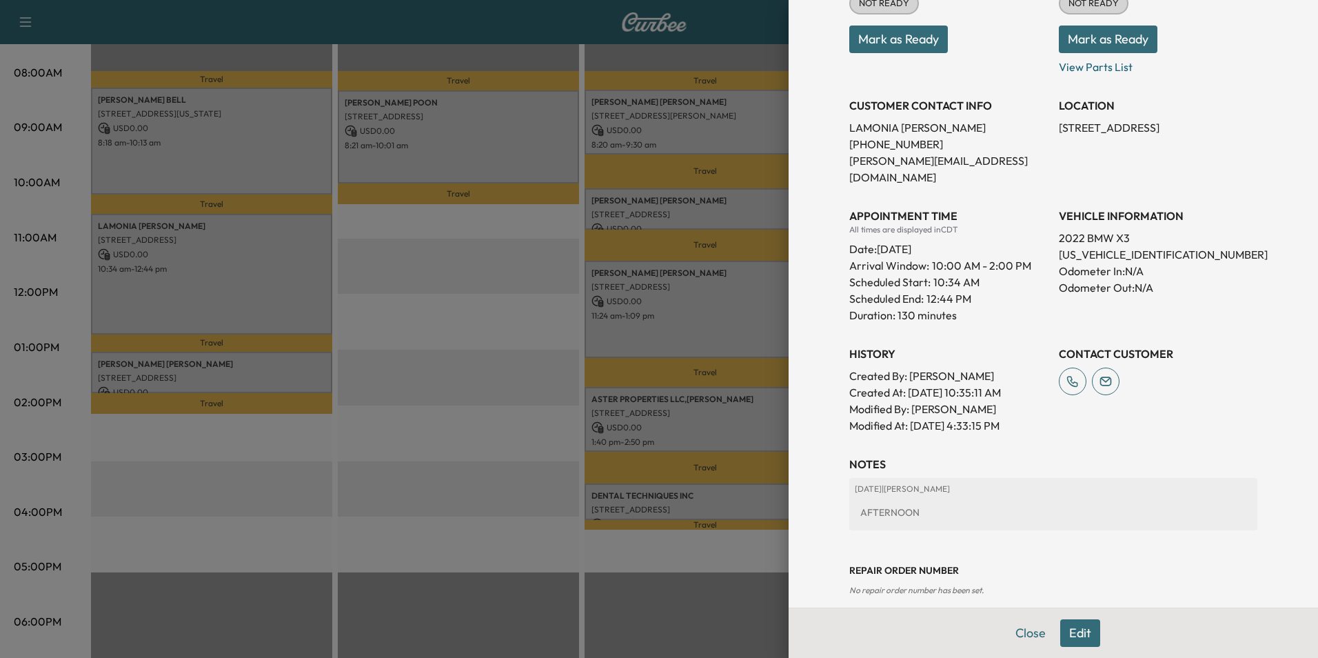
click at [1000, 656] on div "Close Edit" at bounding box center [1054, 632] width 530 height 50
click at [190, 367] on div at bounding box center [659, 329] width 1318 height 658
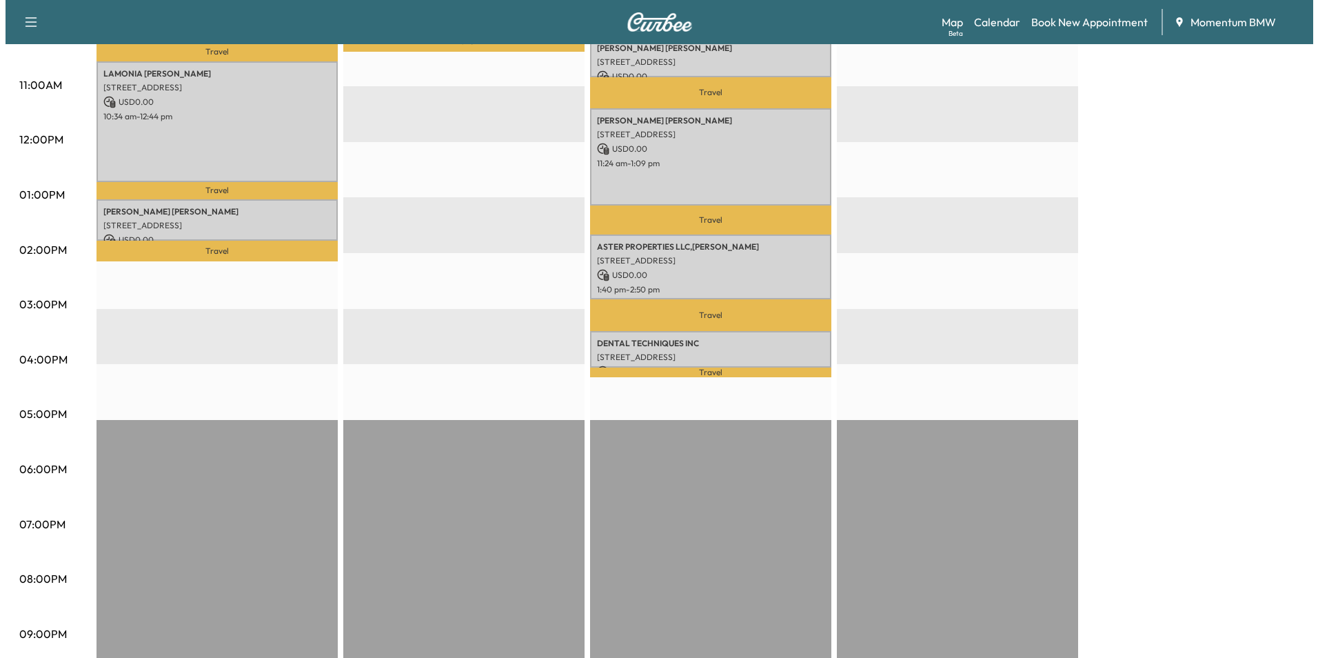
scroll to position [432, 0]
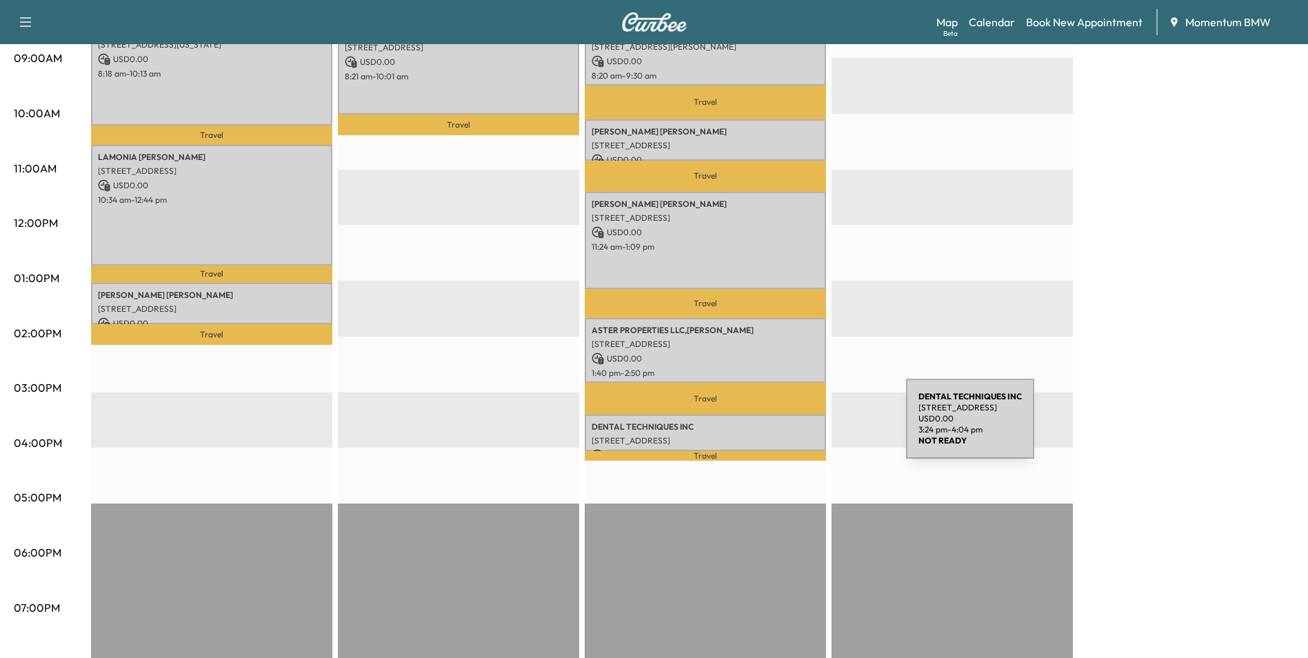
click at [803, 427] on div "DENTAL TECHNIQUES INC [STREET_ADDRESS] USD 0.00 3:24 pm - 4:04 pm" at bounding box center [705, 432] width 241 height 37
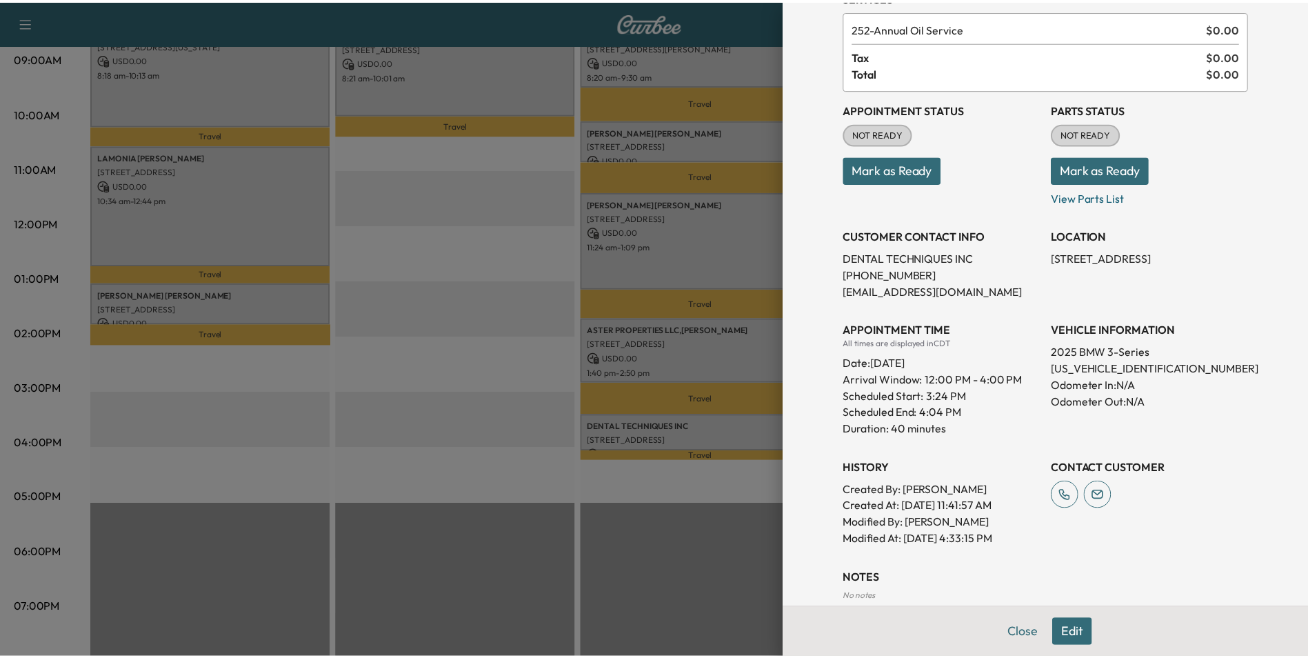
scroll to position [0, 0]
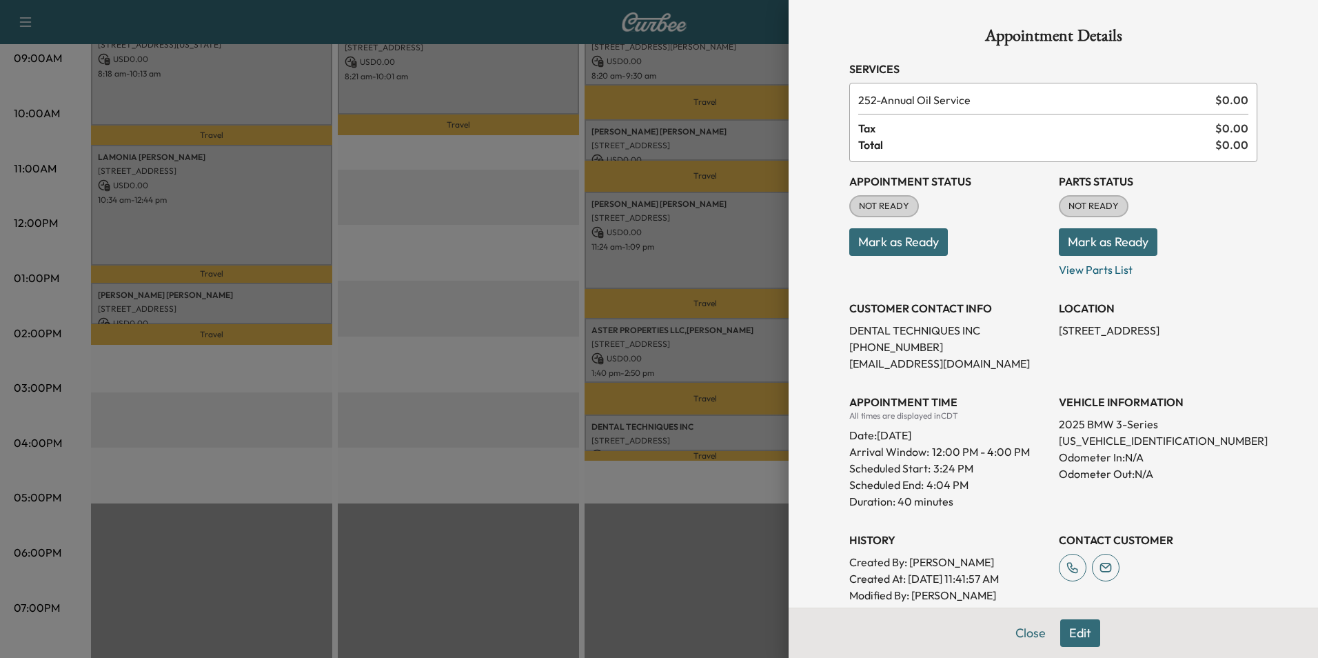
click at [1077, 629] on button "Edit" at bounding box center [1080, 633] width 40 height 28
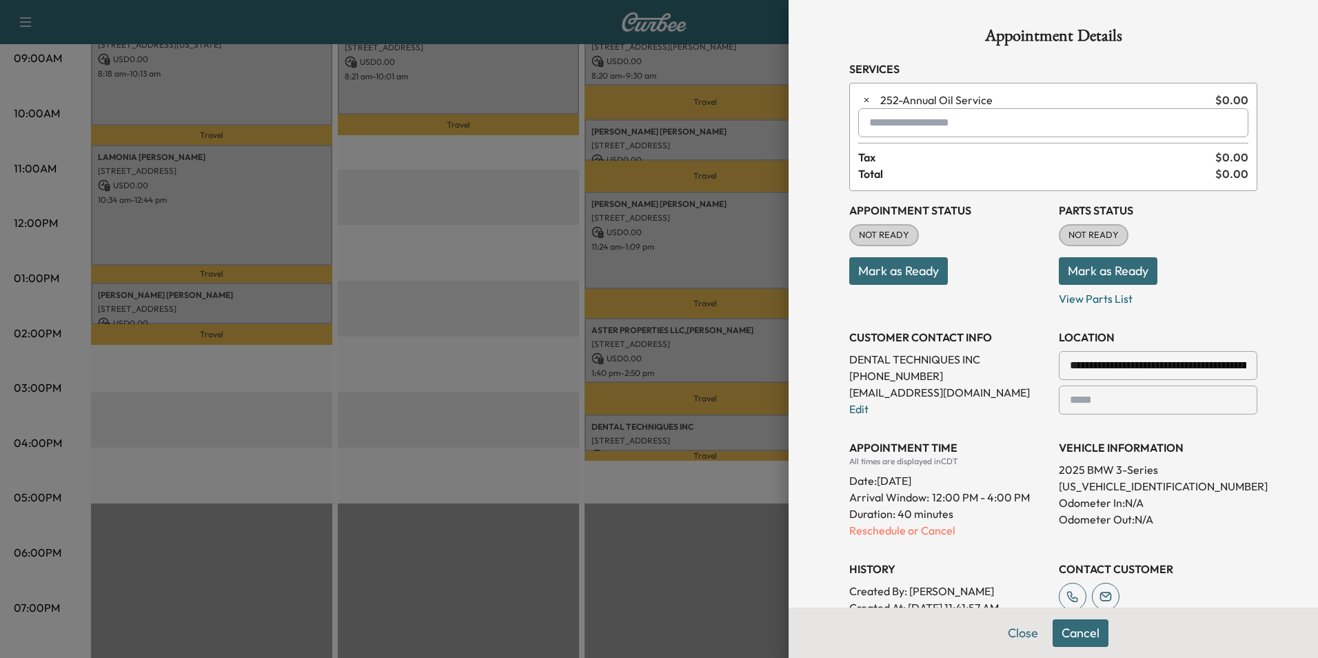
click at [927, 123] on input "text" at bounding box center [1053, 122] width 390 height 29
click at [901, 159] on p "X3 - BMW X3-1" at bounding box center [1004, 158] width 301 height 19
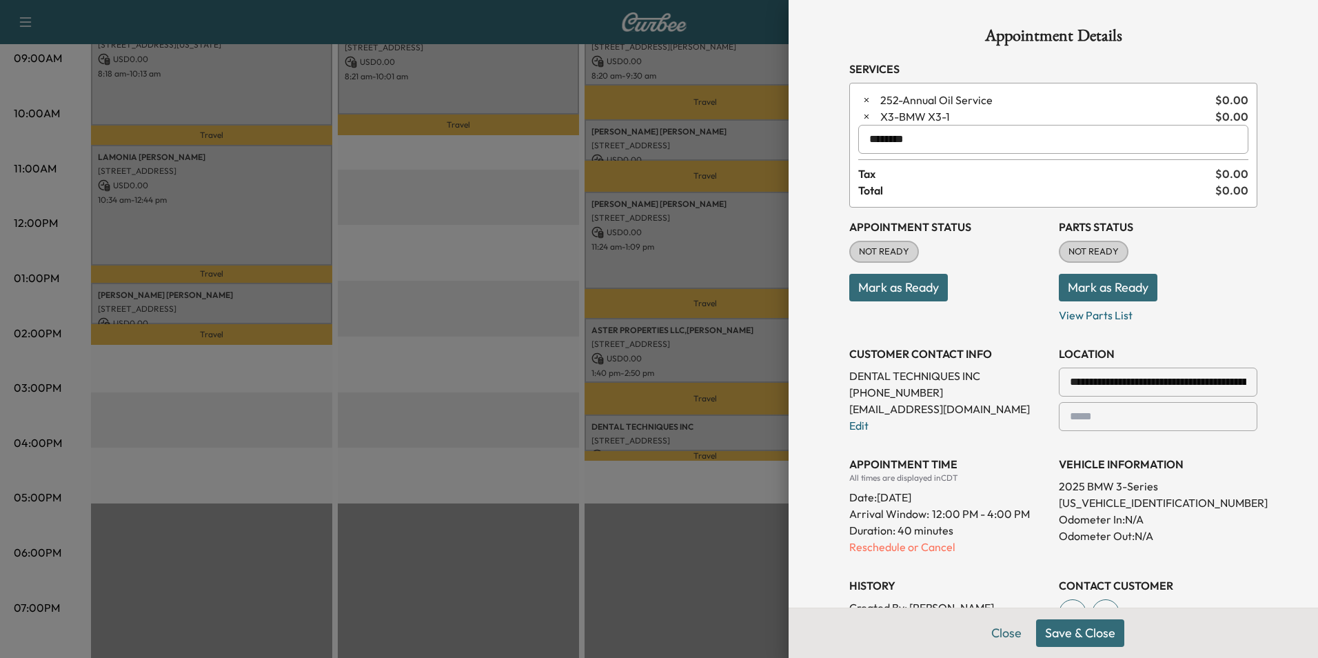
type input "********"
click at [1102, 627] on button "Save & Close" at bounding box center [1080, 633] width 88 height 28
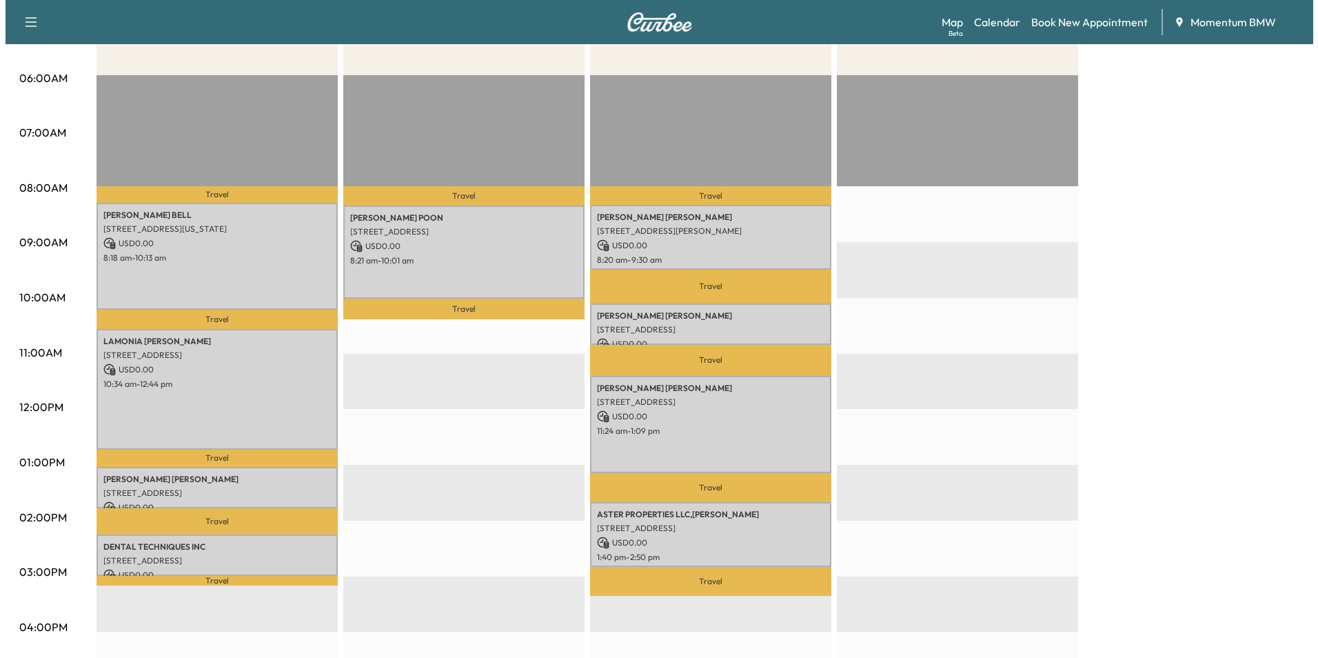
scroll to position [225, 0]
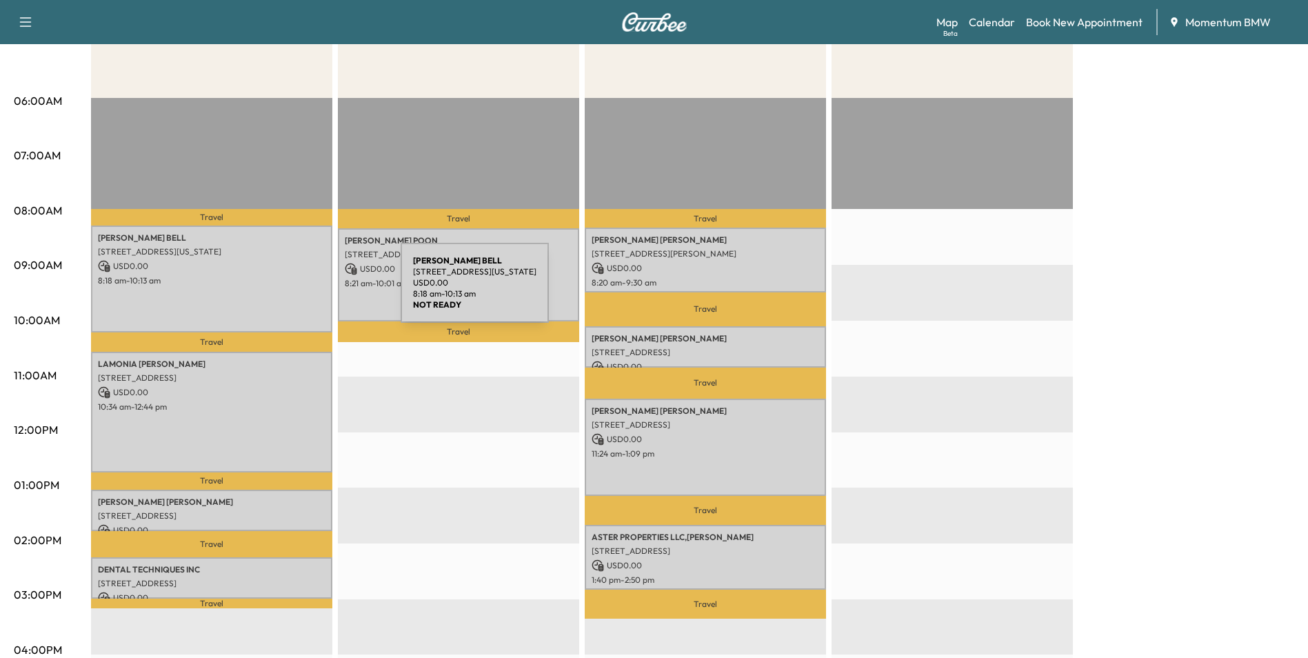
click at [297, 291] on div "[PERSON_NAME] [STREET_ADDRESS][US_STATE] USD 0.00 8:18 am - 10:13 am" at bounding box center [211, 278] width 241 height 107
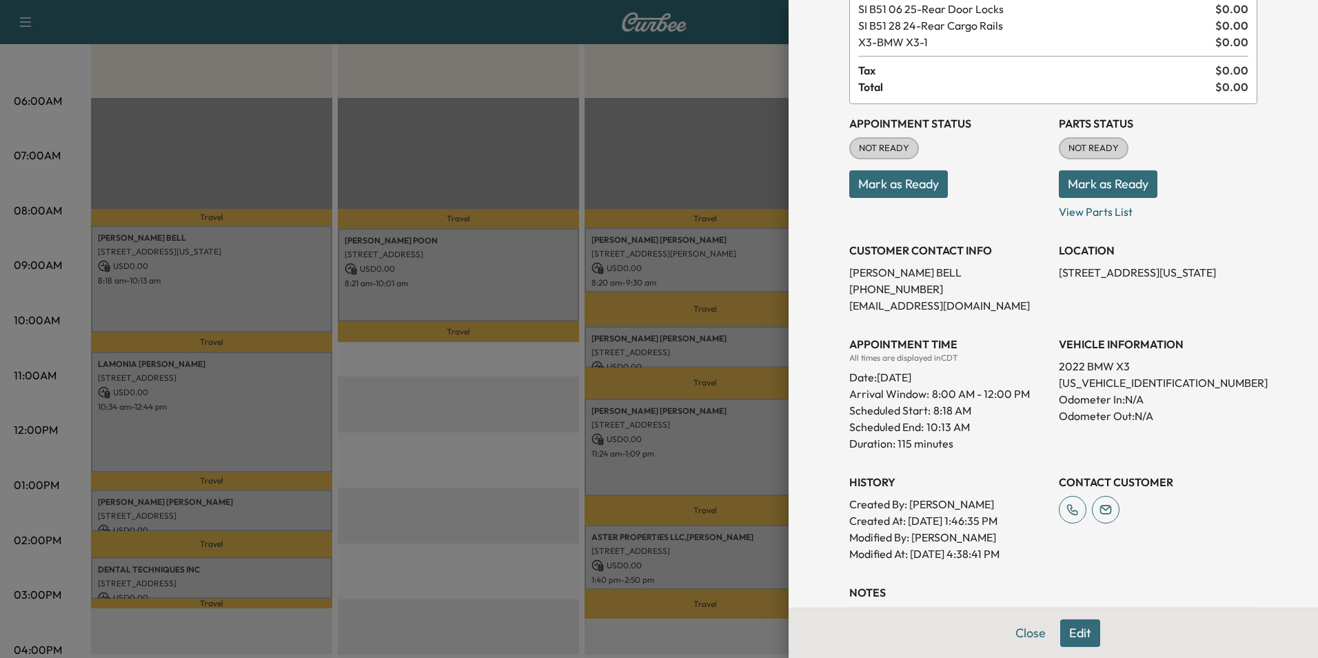
scroll to position [236, 0]
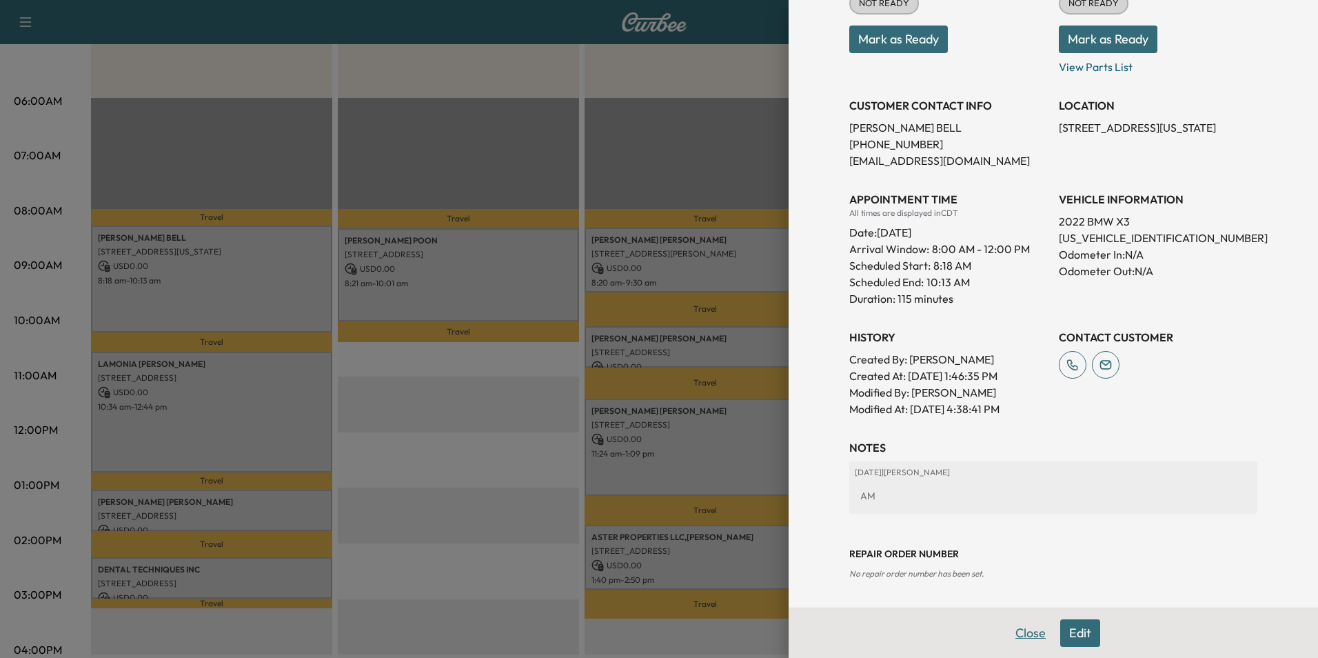
click at [1022, 631] on button "Close" at bounding box center [1031, 633] width 48 height 28
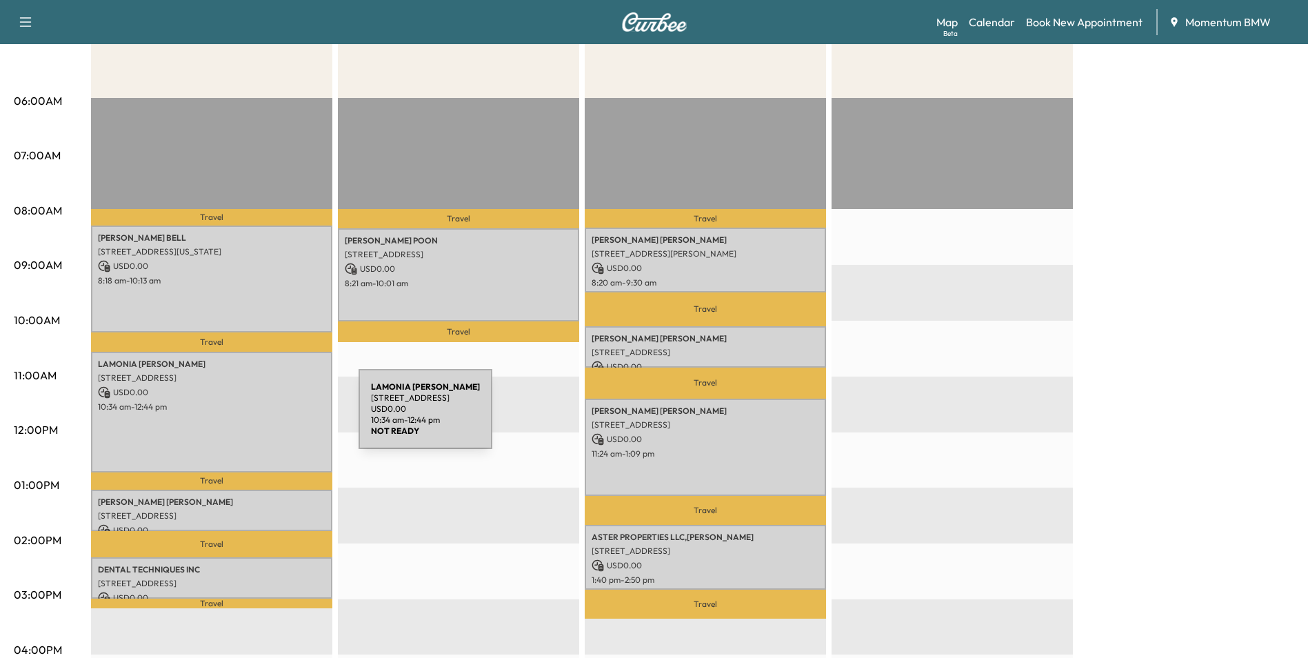
click at [255, 417] on div "[PERSON_NAME] [STREET_ADDRESS] USD 0.00 10:34 am - 12:44 pm" at bounding box center [211, 412] width 241 height 121
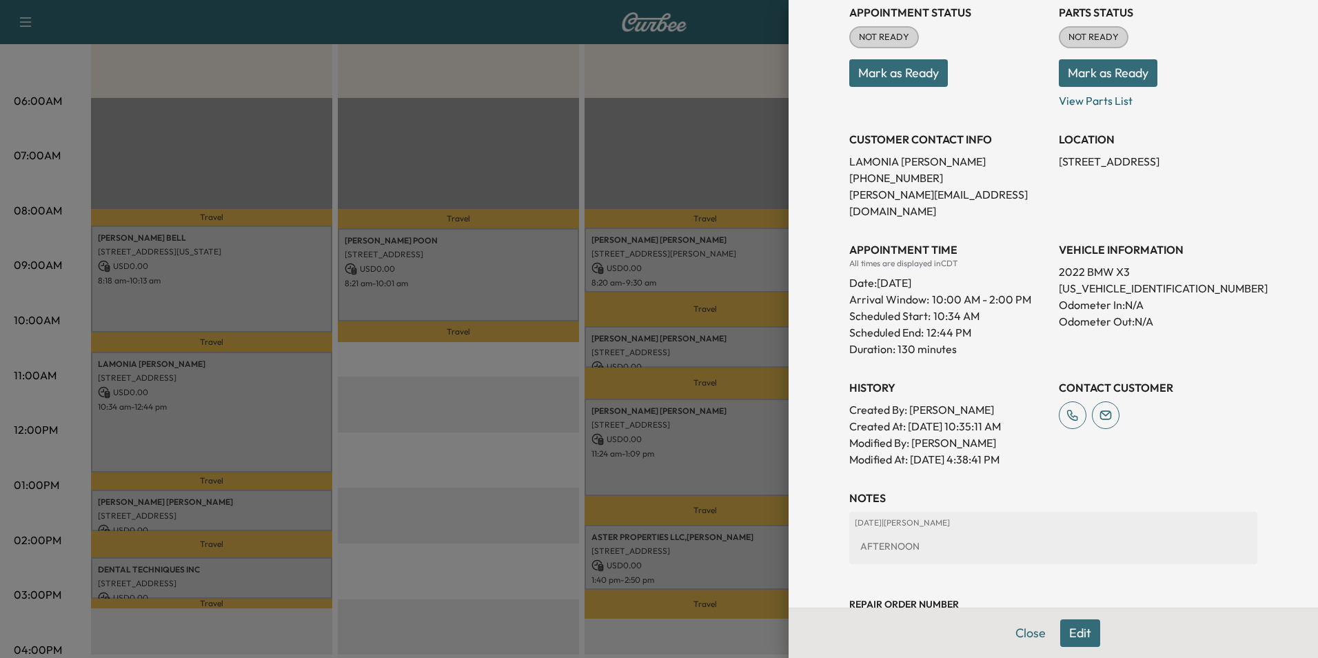
scroll to position [252, 0]
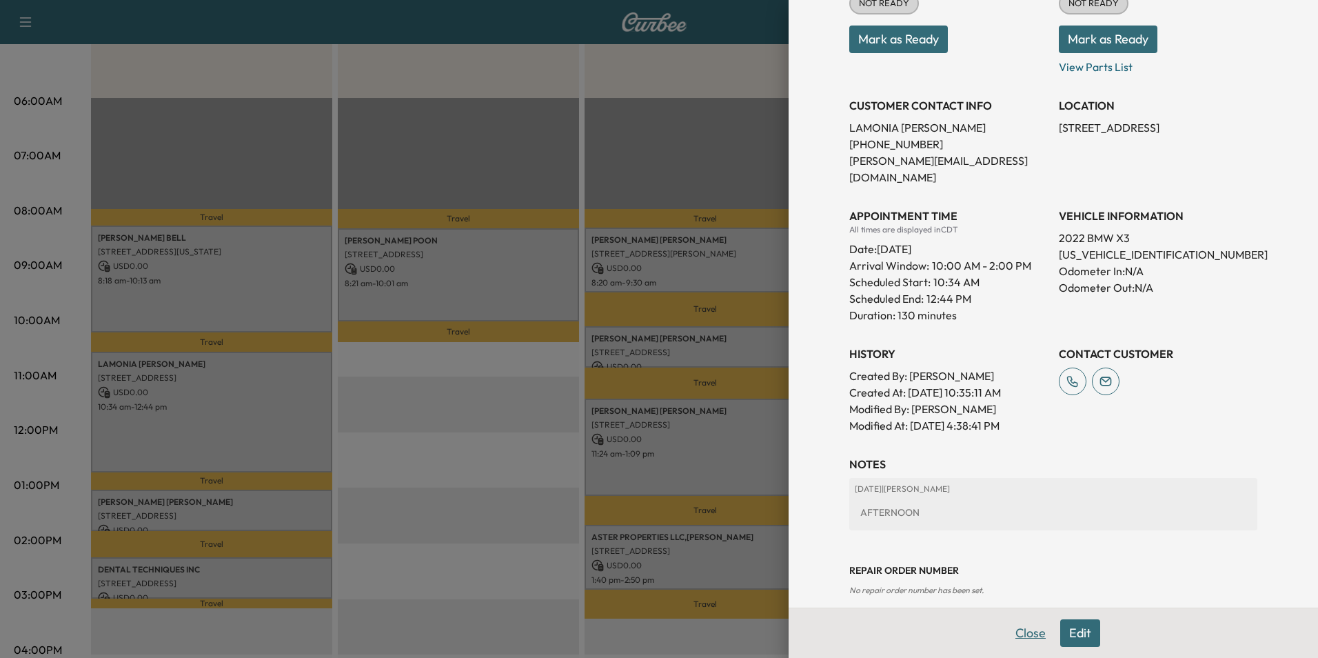
drag, startPoint x: 1025, startPoint y: 629, endPoint x: 918, endPoint y: 607, distance: 109.3
click at [1027, 629] on button "Close" at bounding box center [1031, 633] width 48 height 28
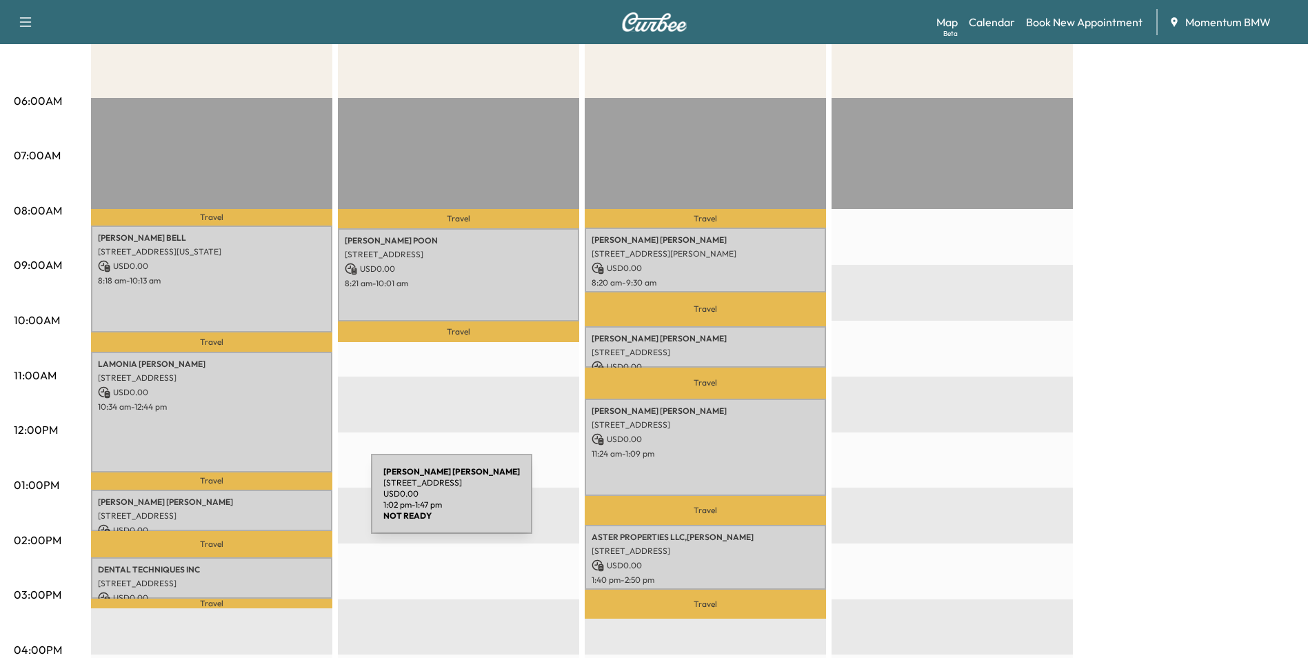
click at [268, 502] on p "[PERSON_NAME]" at bounding box center [212, 501] width 228 height 11
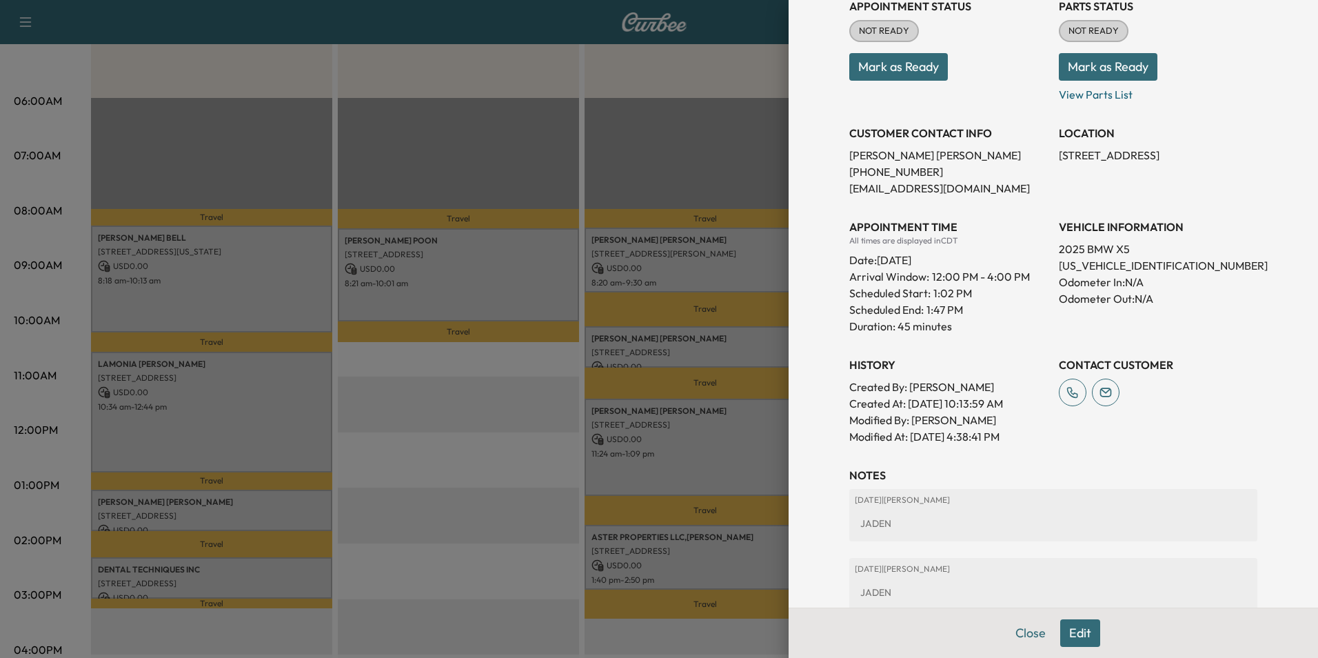
scroll to position [357, 0]
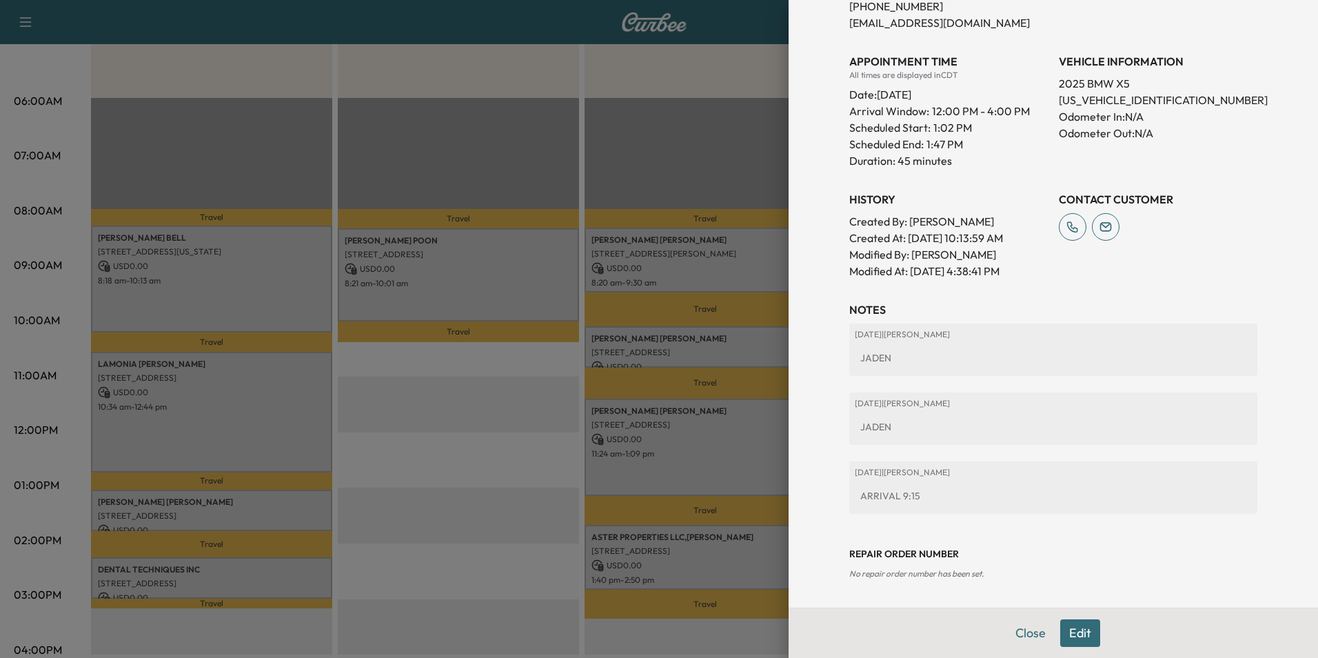
click at [278, 288] on div at bounding box center [659, 329] width 1318 height 658
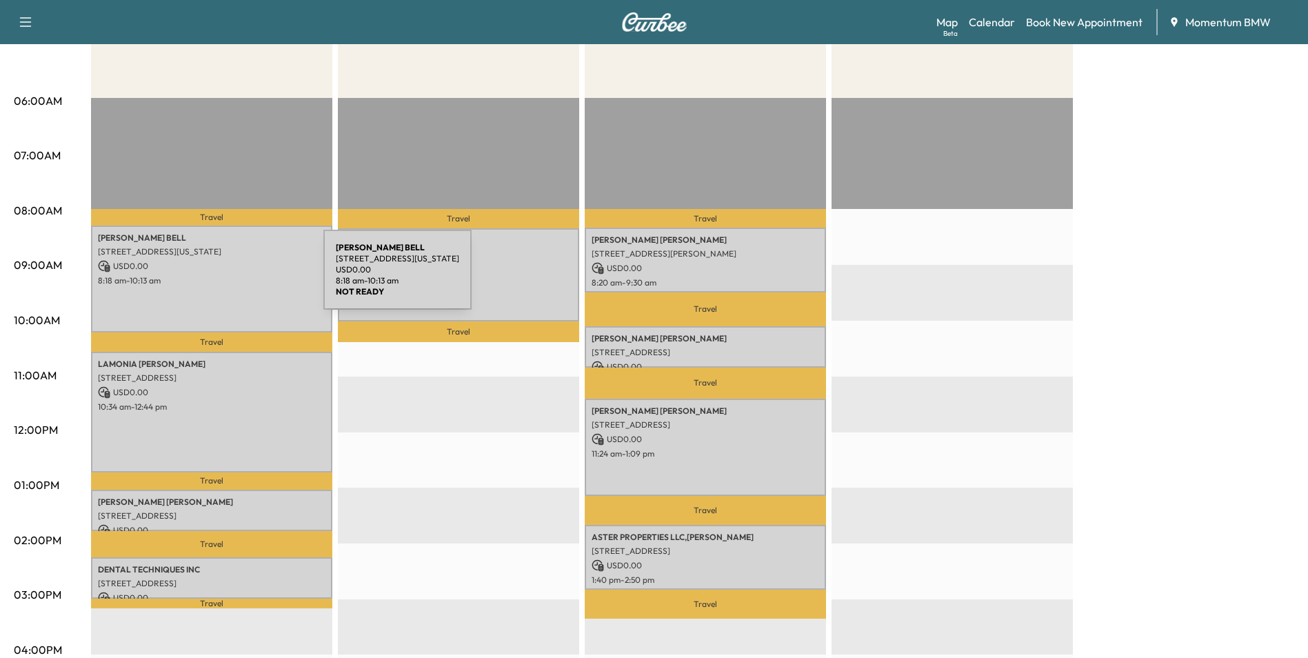
click at [220, 278] on p "8:18 am - 10:13 am" at bounding box center [212, 280] width 228 height 11
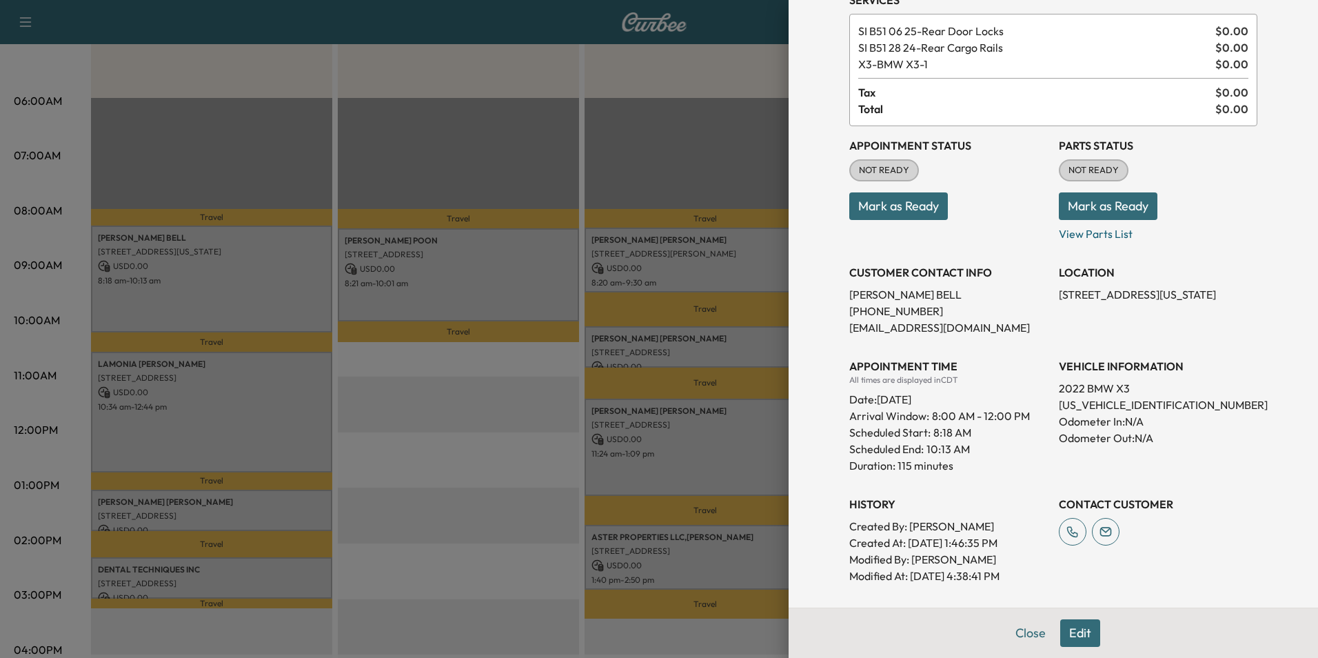
scroll to position [236, 0]
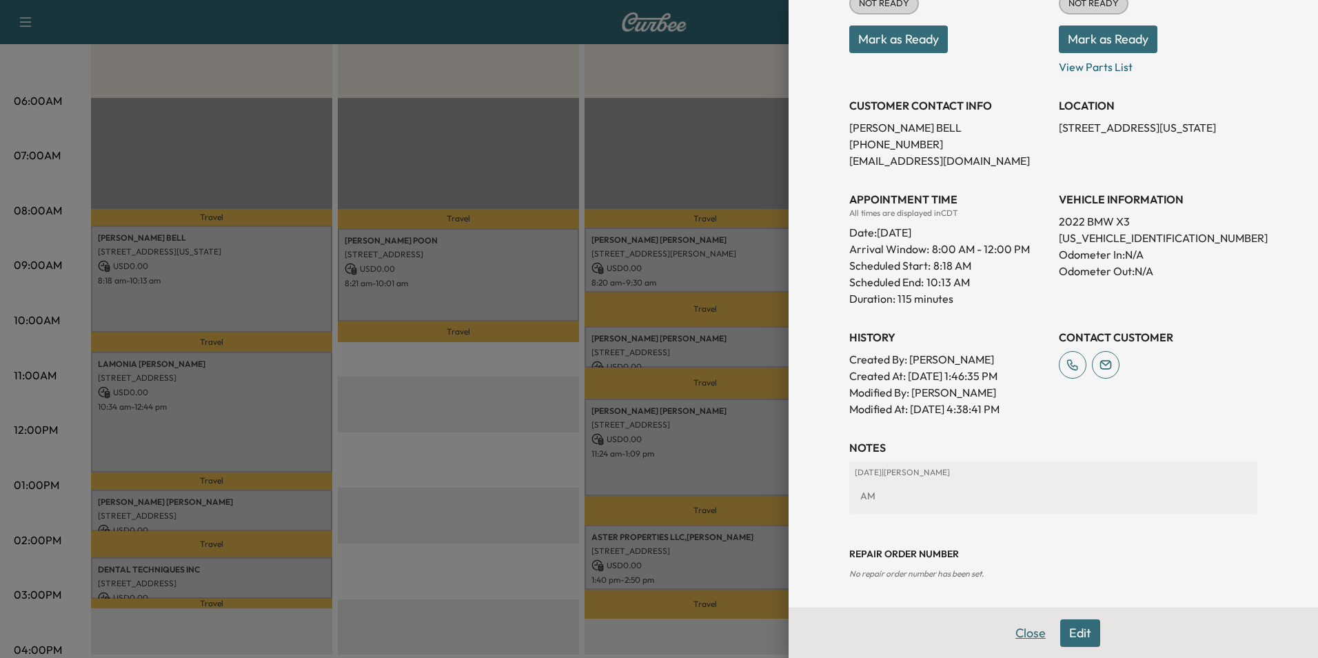
click at [1016, 631] on button "Close" at bounding box center [1031, 633] width 48 height 28
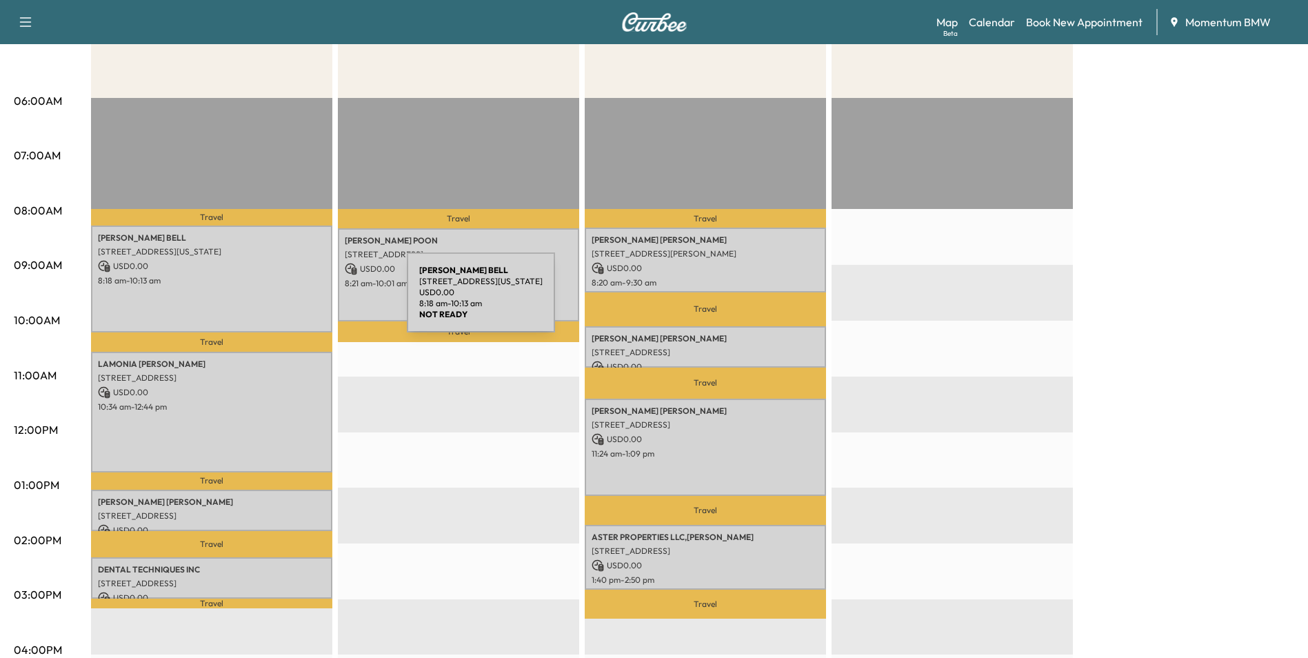
click at [303, 302] on div "[PERSON_NAME] [STREET_ADDRESS][US_STATE] USD 0.00 8:18 am - 10:13 am" at bounding box center [211, 278] width 241 height 107
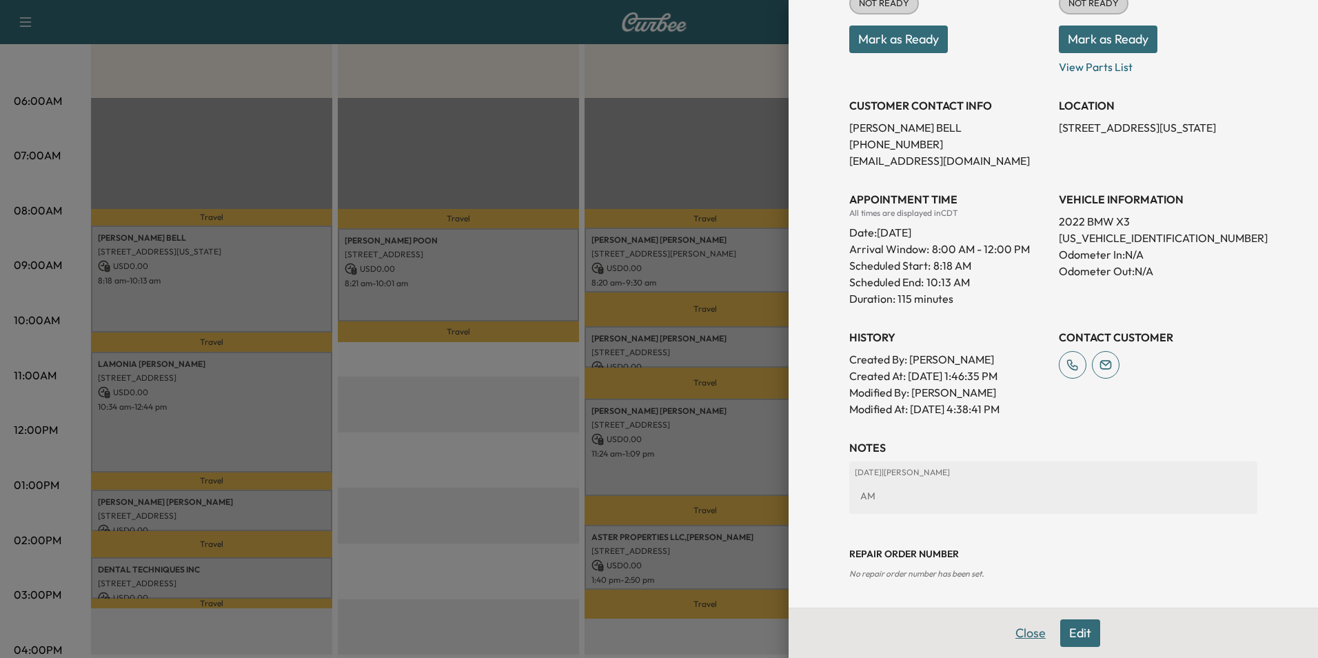
click at [1024, 638] on button "Close" at bounding box center [1031, 633] width 48 height 28
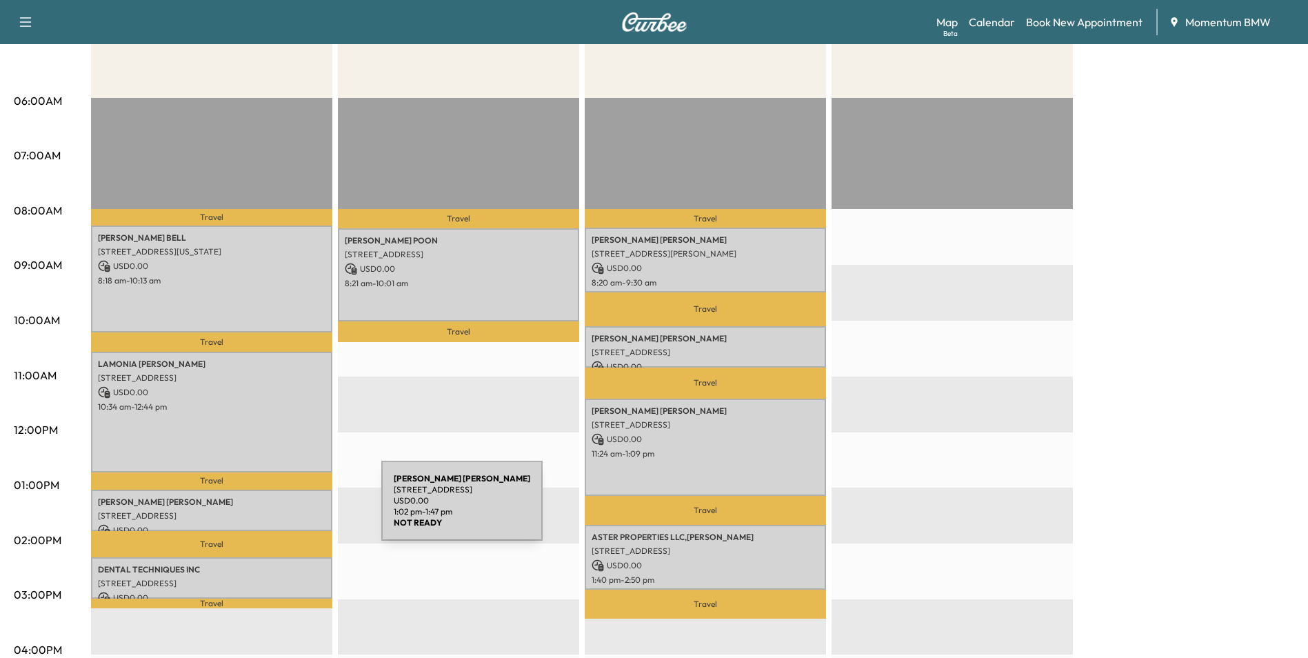
click at [278, 510] on p "[STREET_ADDRESS]" at bounding box center [212, 515] width 228 height 11
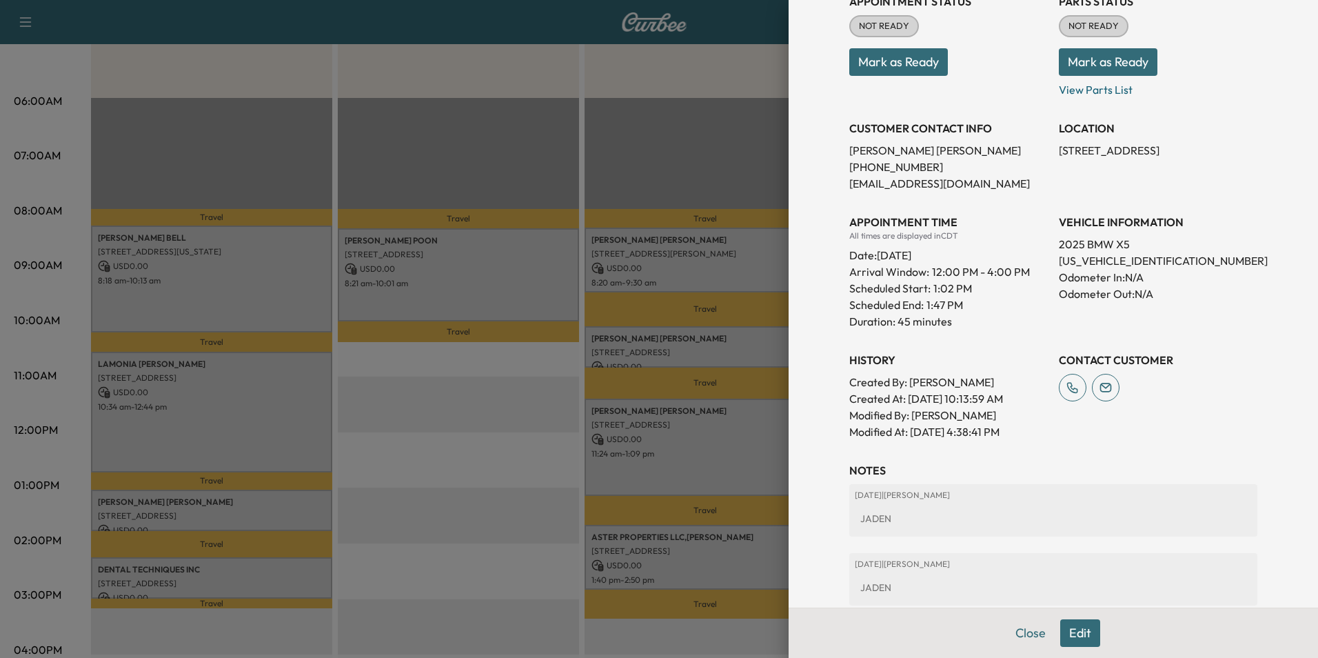
scroll to position [276, 0]
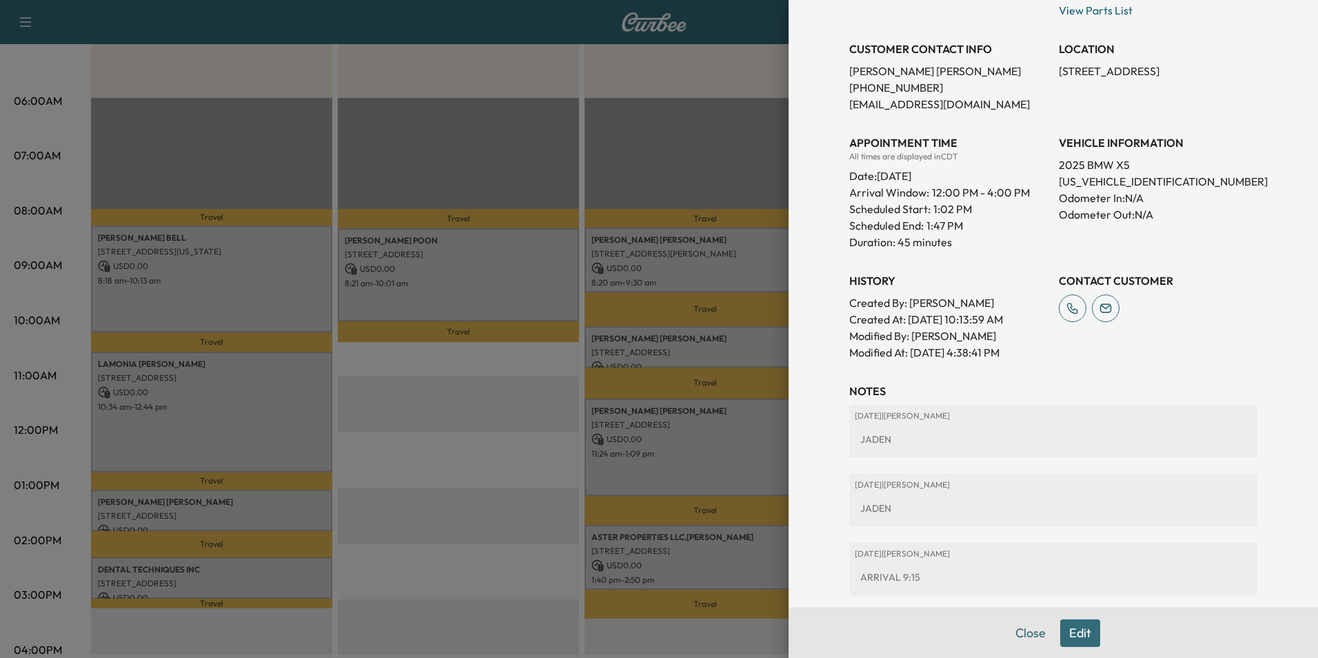
click at [1074, 632] on button "Edit" at bounding box center [1080, 633] width 40 height 28
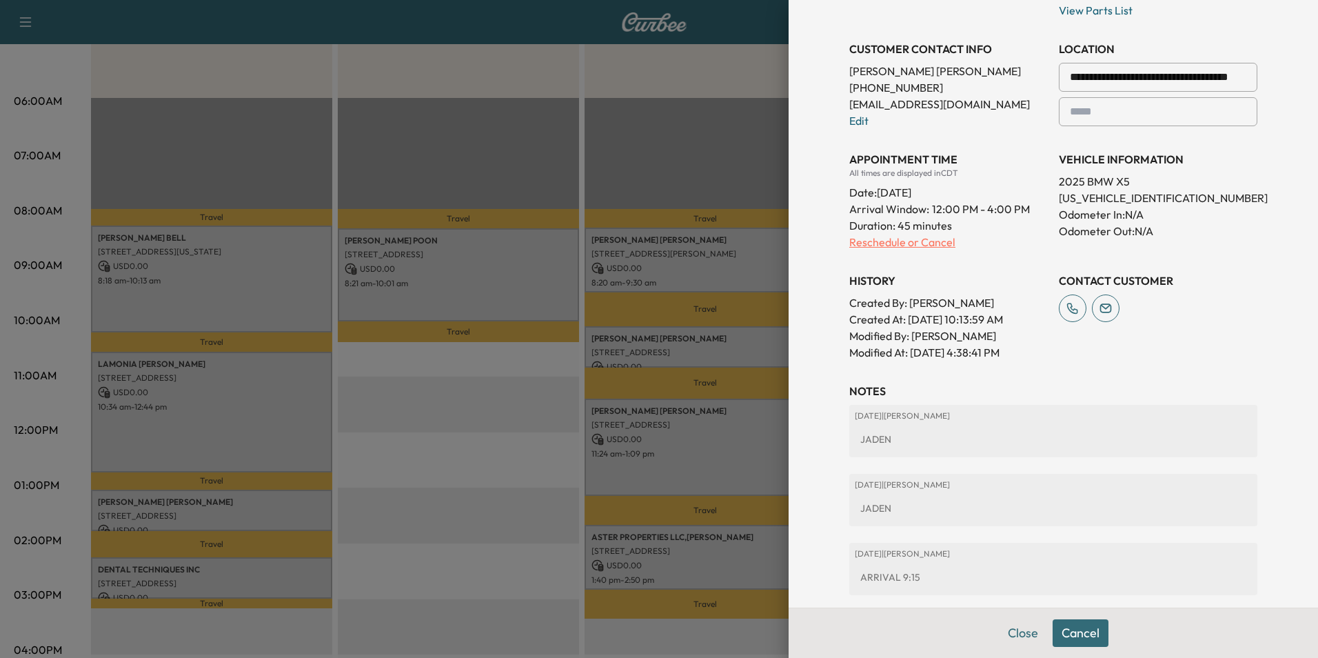
click at [903, 247] on p "Reschedule or Cancel" at bounding box center [948, 242] width 199 height 17
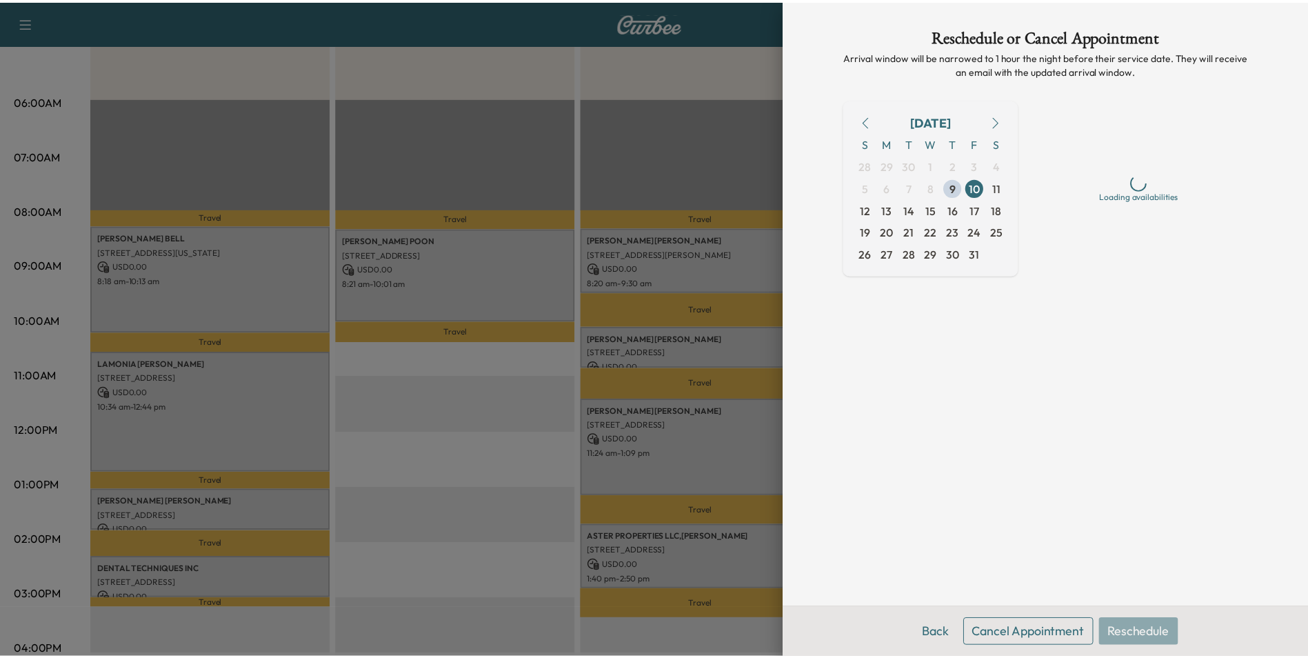
scroll to position [0, 0]
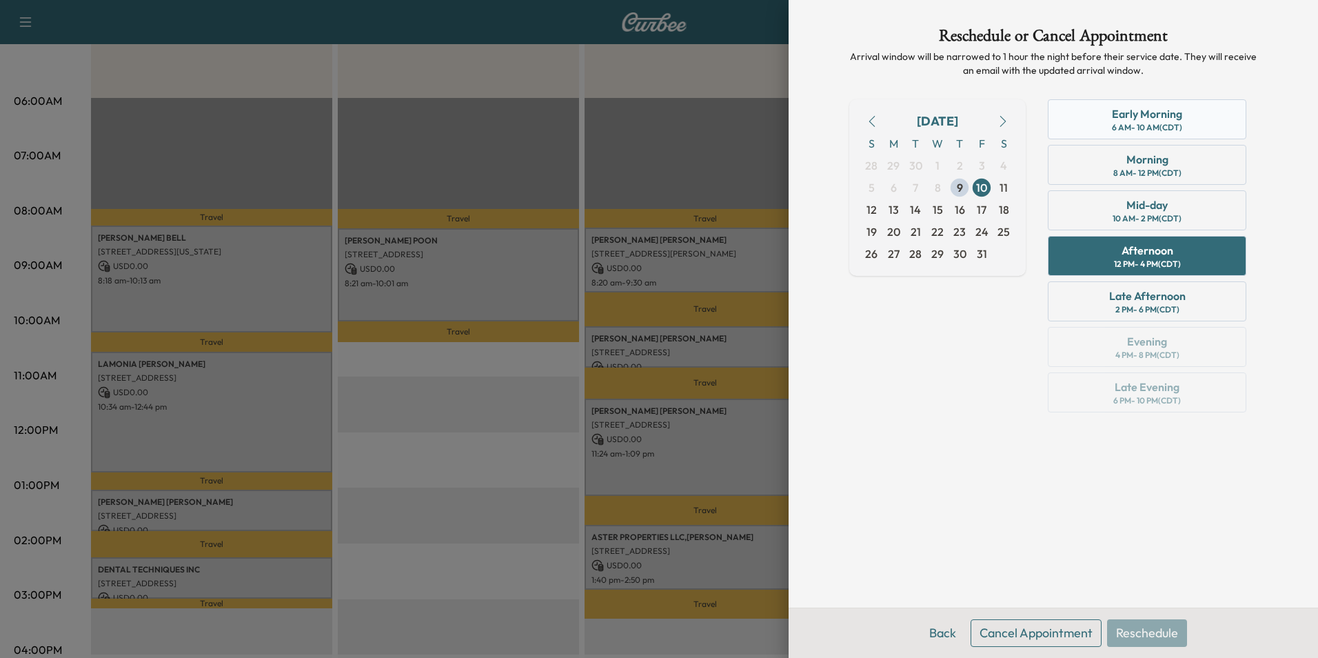
click at [1179, 120] on div "Early Morning" at bounding box center [1147, 113] width 70 height 17
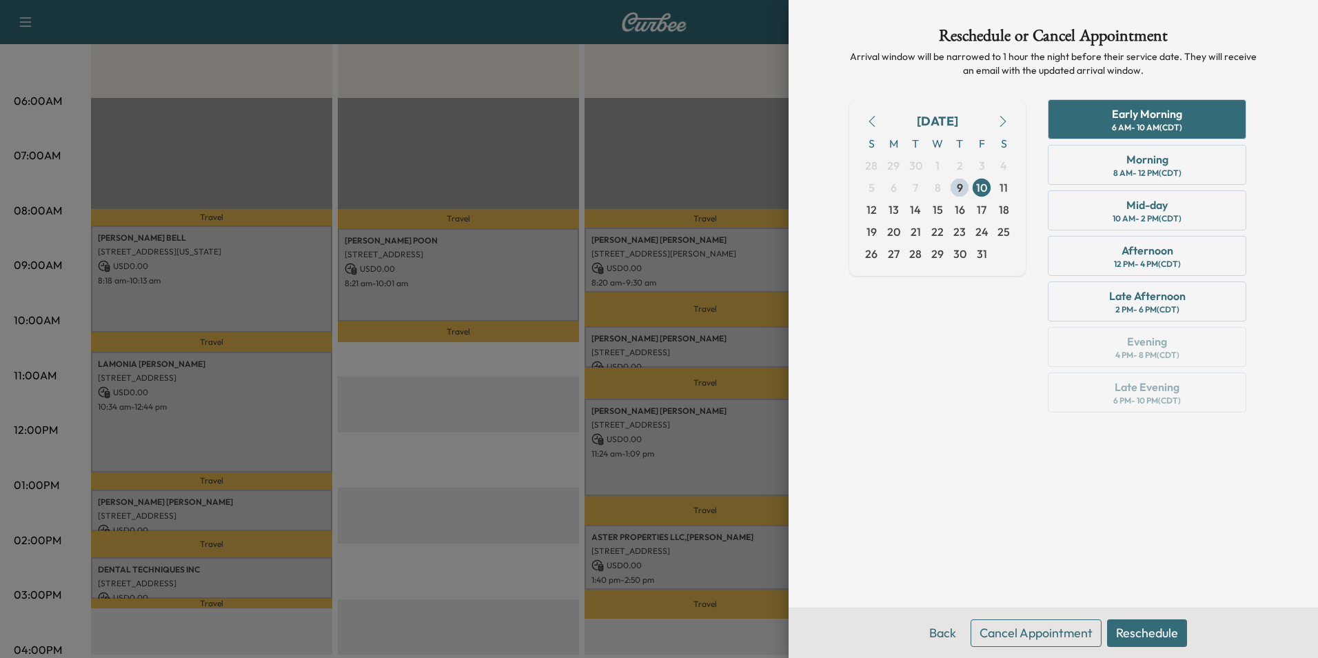
click at [1160, 627] on button "Reschedule" at bounding box center [1147, 633] width 80 height 28
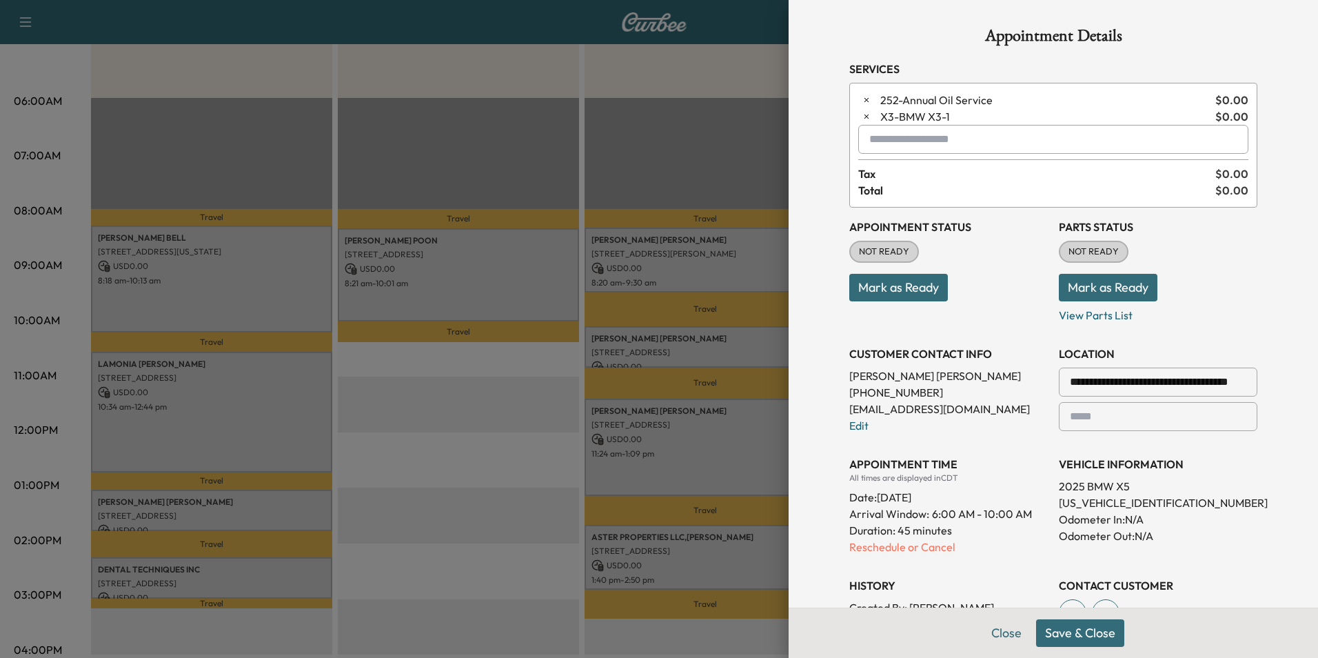
click at [1077, 622] on button "Save & Close" at bounding box center [1080, 633] width 88 height 28
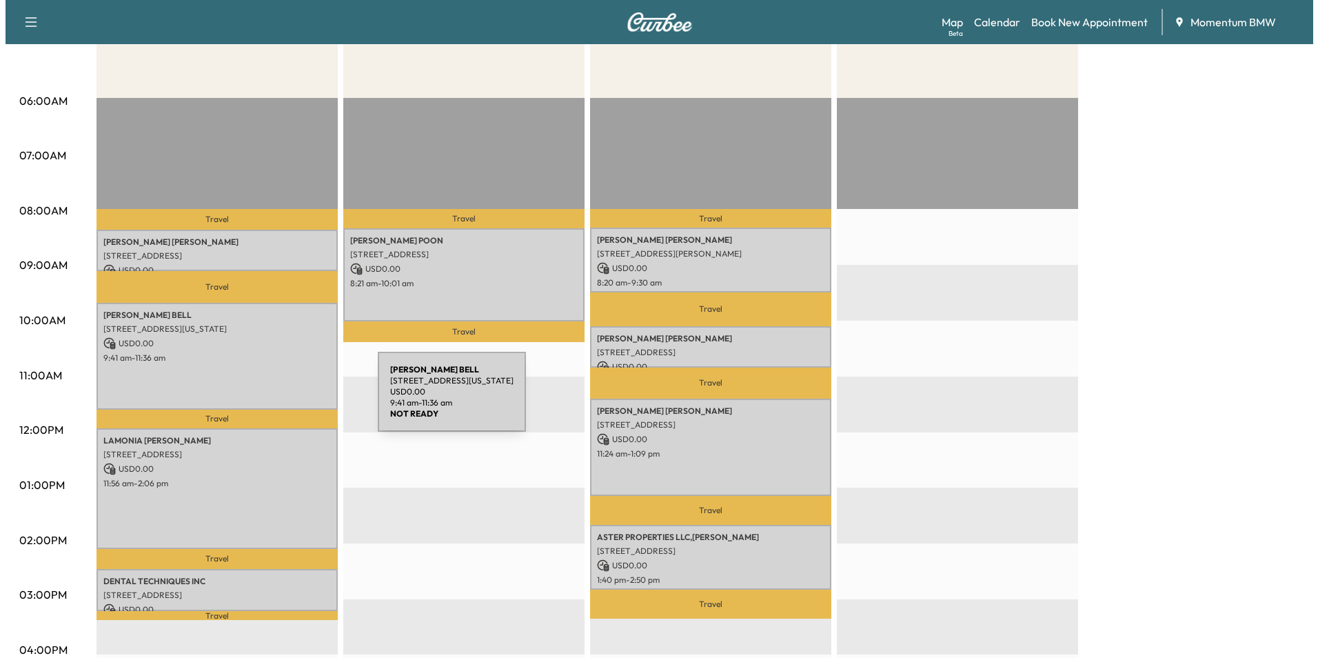
scroll to position [294, 0]
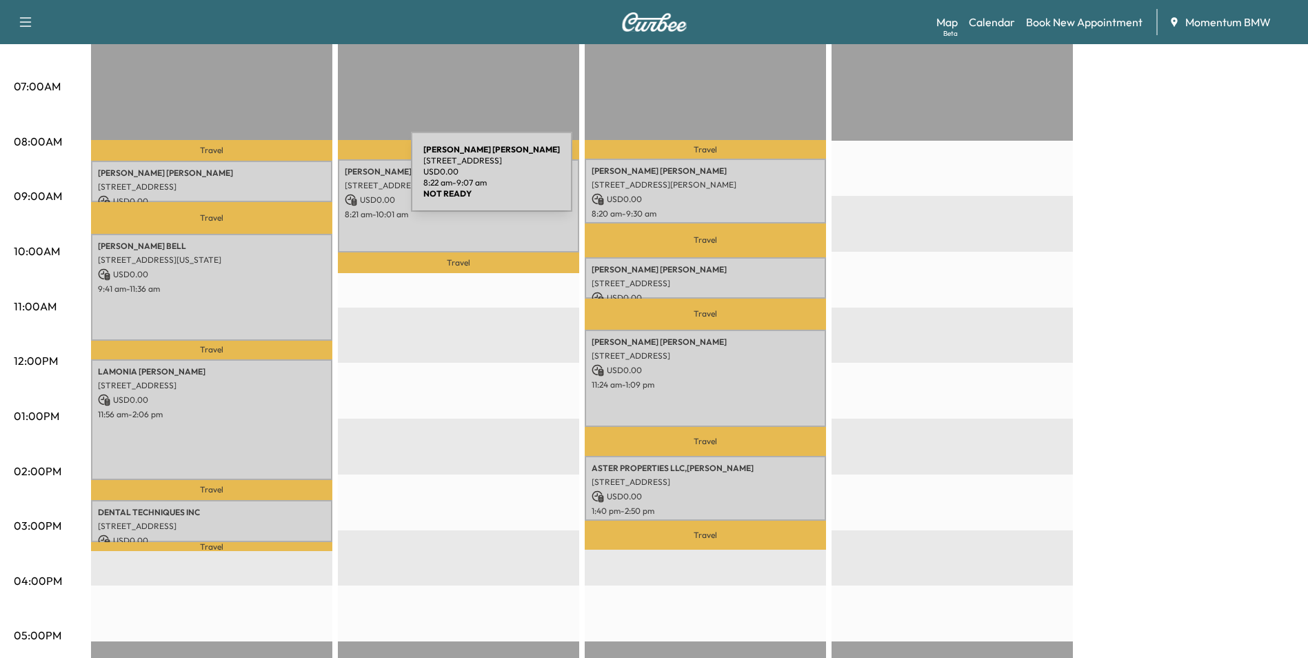
click at [308, 181] on p "[STREET_ADDRESS]" at bounding box center [212, 186] width 228 height 11
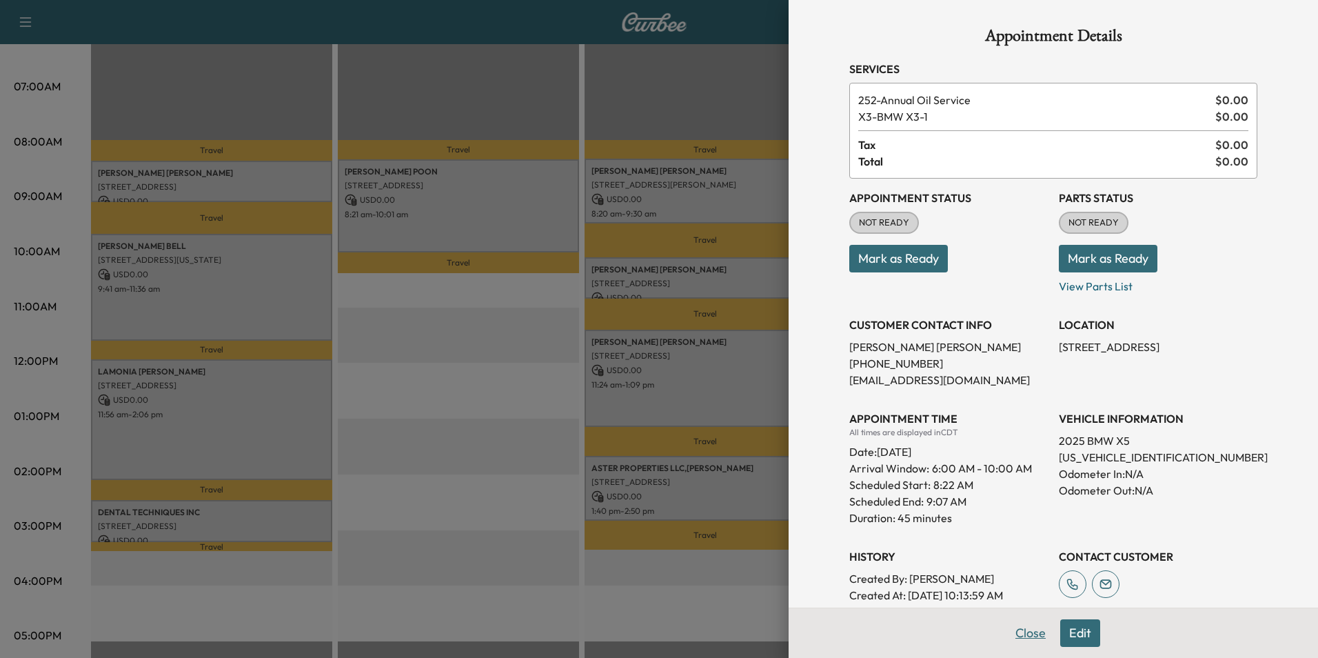
click at [1013, 627] on button "Close" at bounding box center [1031, 633] width 48 height 28
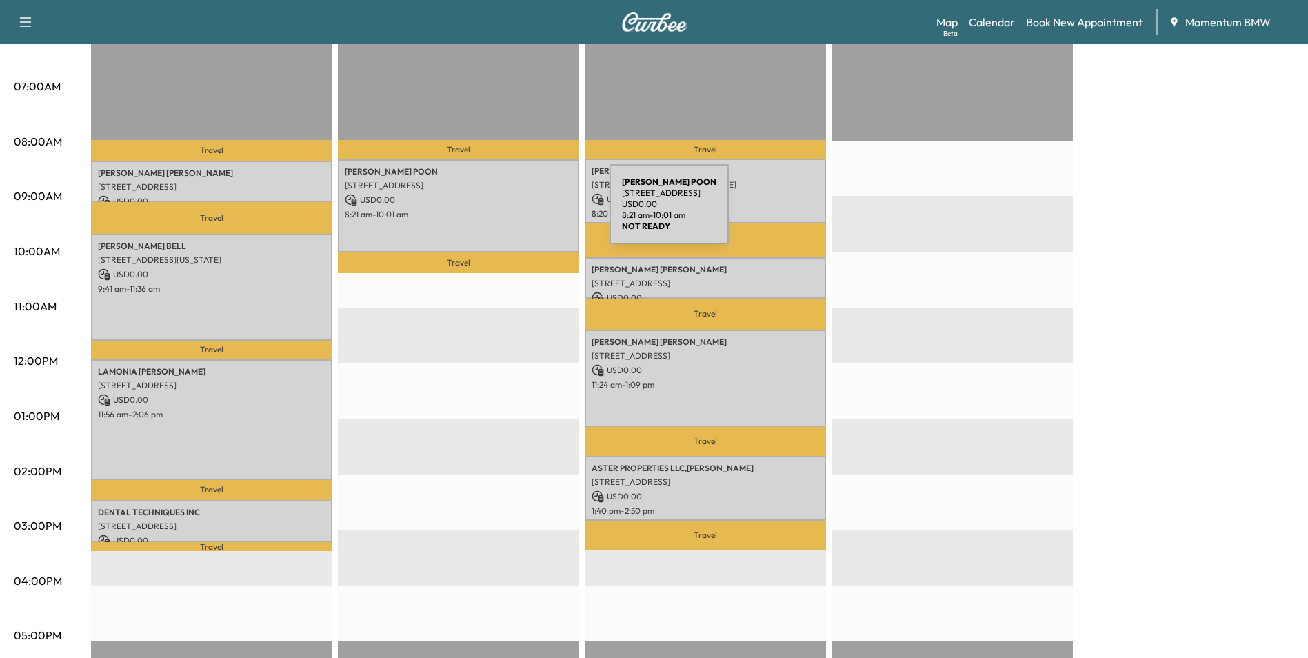
click at [506, 212] on p "8:21 am - 10:01 am" at bounding box center [459, 214] width 228 height 11
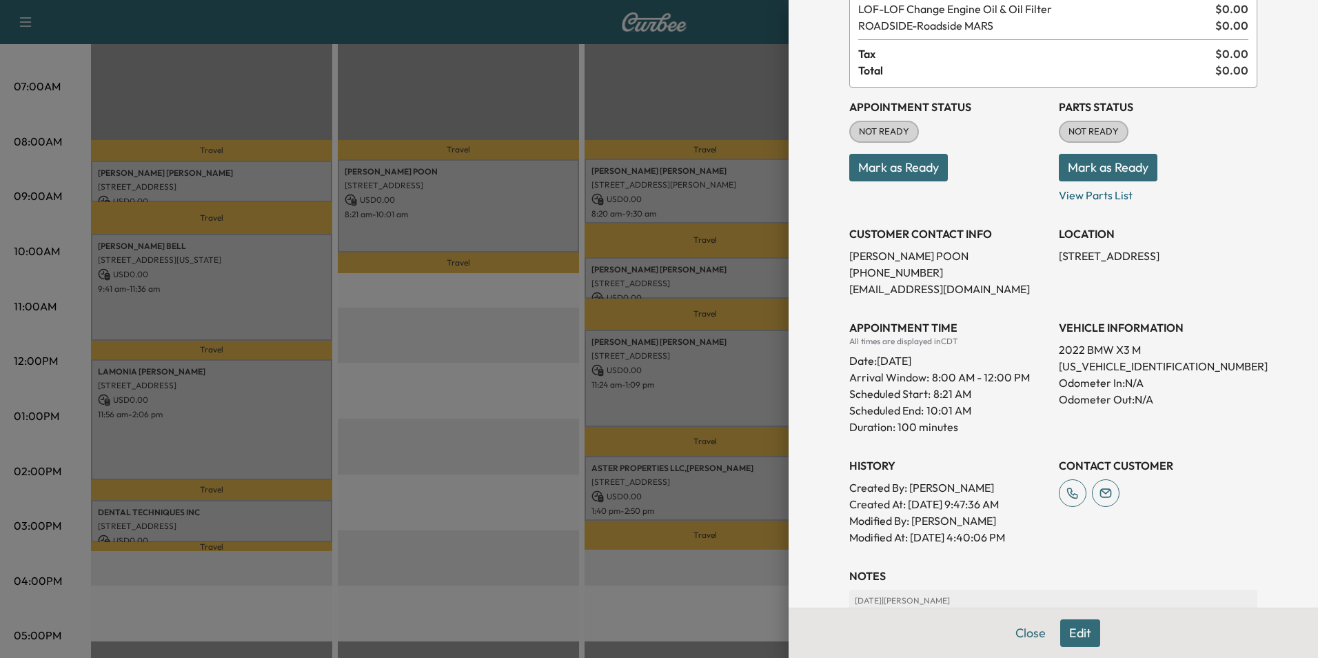
scroll to position [0, 0]
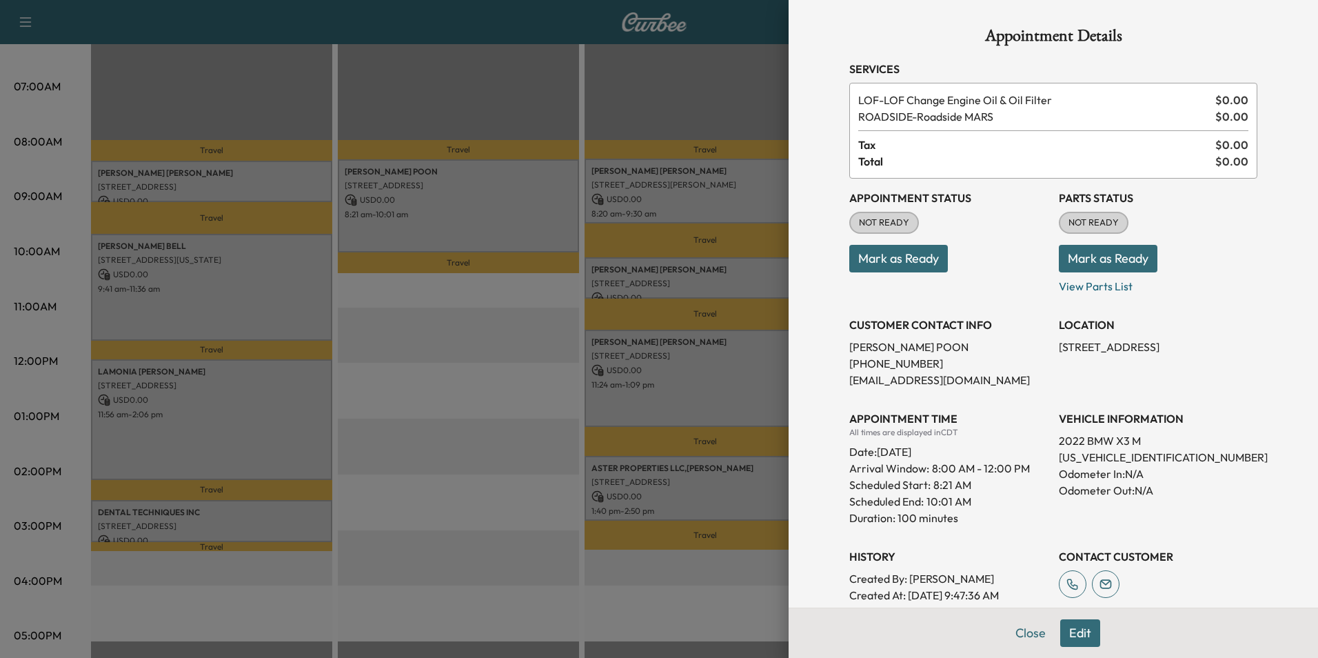
click at [1079, 638] on button "Edit" at bounding box center [1080, 633] width 40 height 28
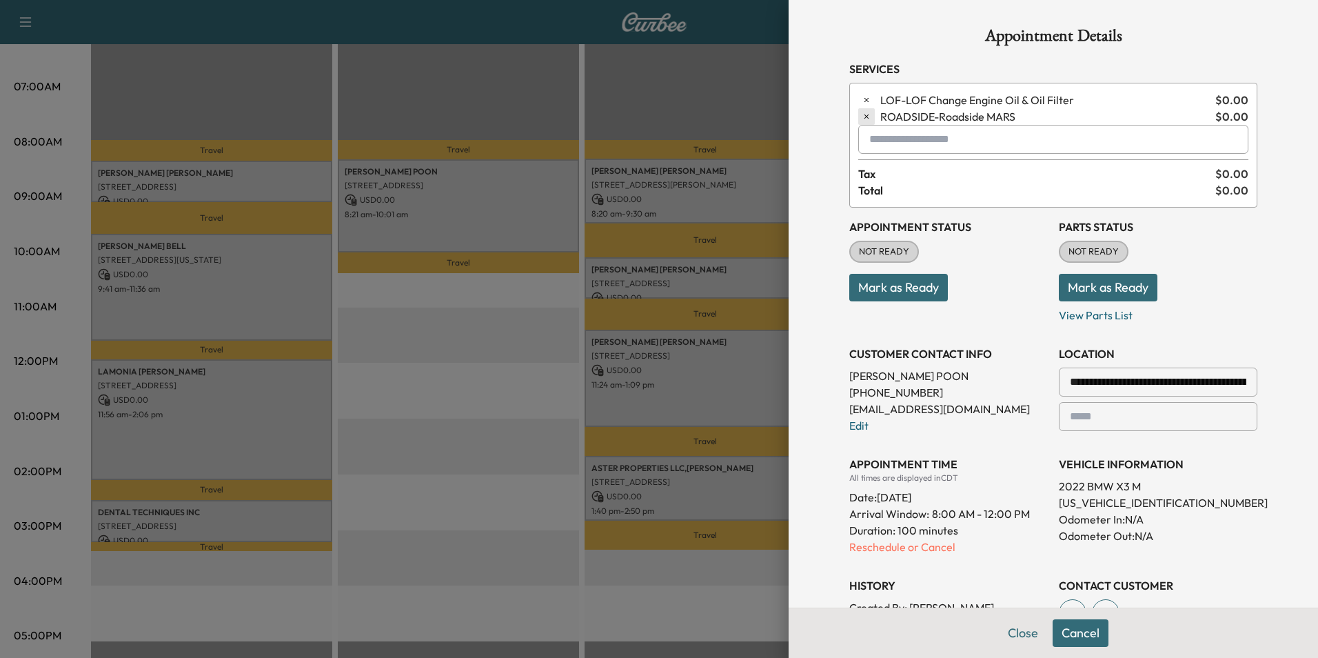
click at [865, 117] on icon "button" at bounding box center [867, 116] width 4 height 4
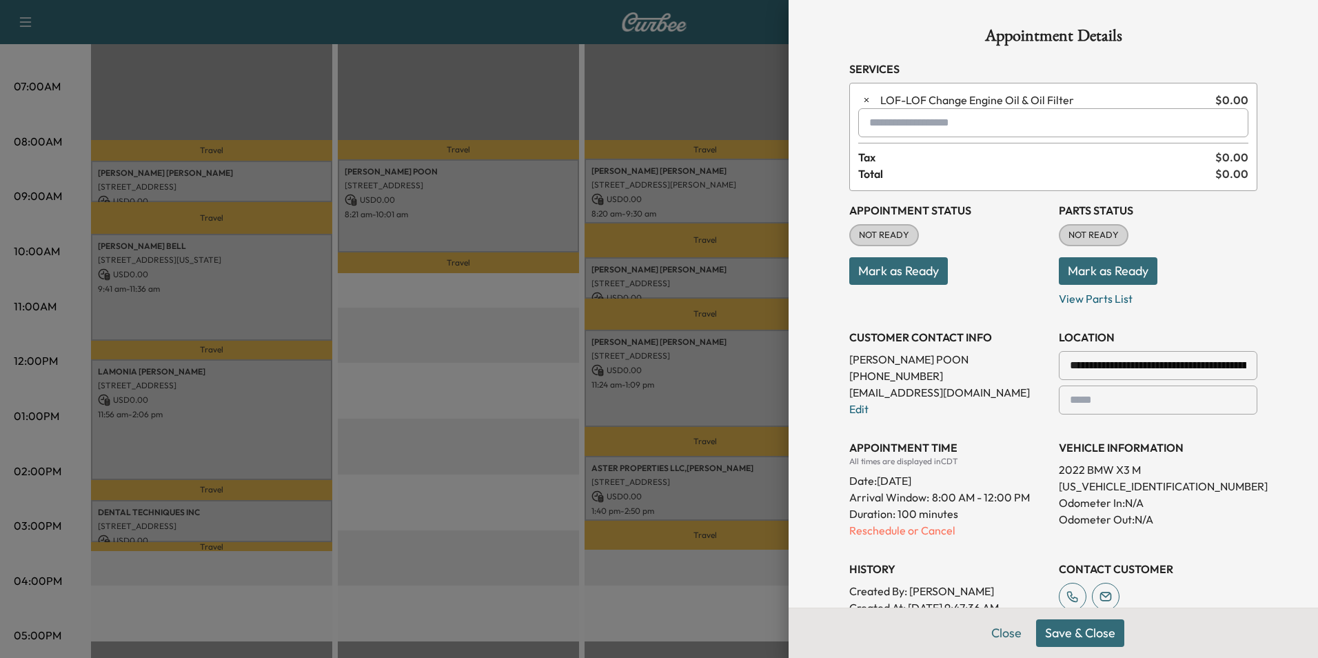
click at [953, 134] on input "text" at bounding box center [1053, 122] width 390 height 29
click at [917, 159] on p "SPRINTER - Sprinter" at bounding box center [1004, 158] width 301 height 19
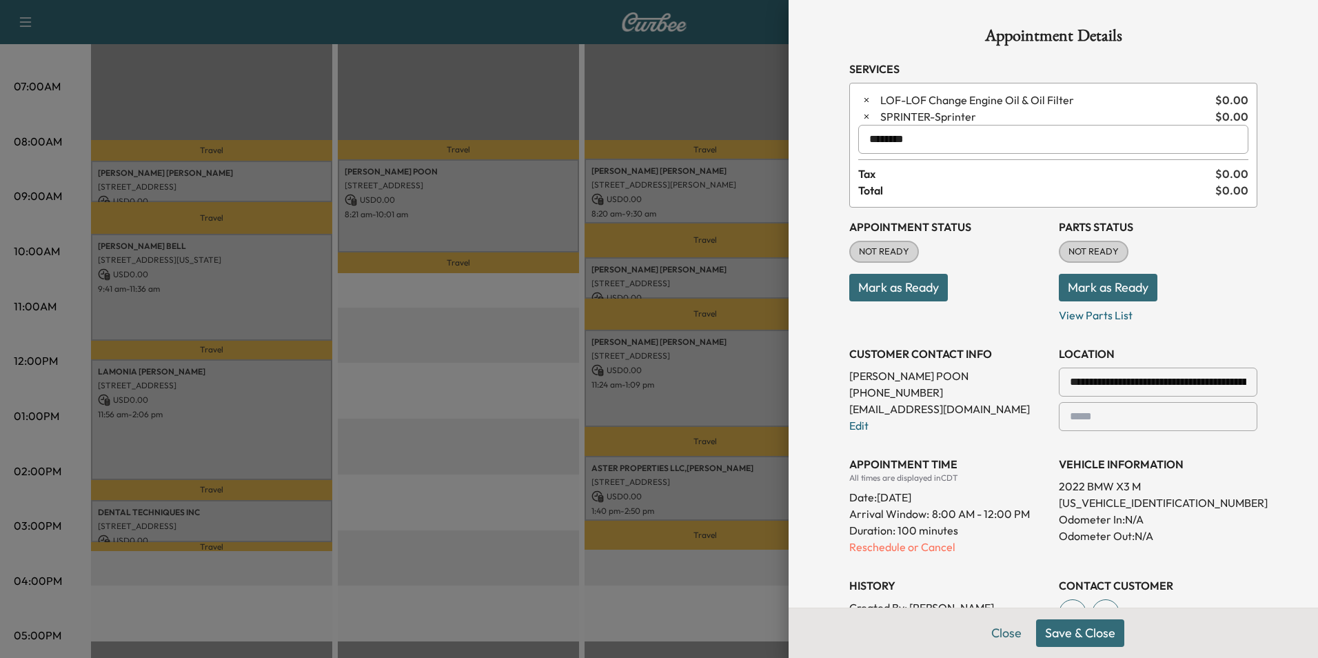
type input "********"
click at [1088, 629] on button "Save & Close" at bounding box center [1080, 633] width 88 height 28
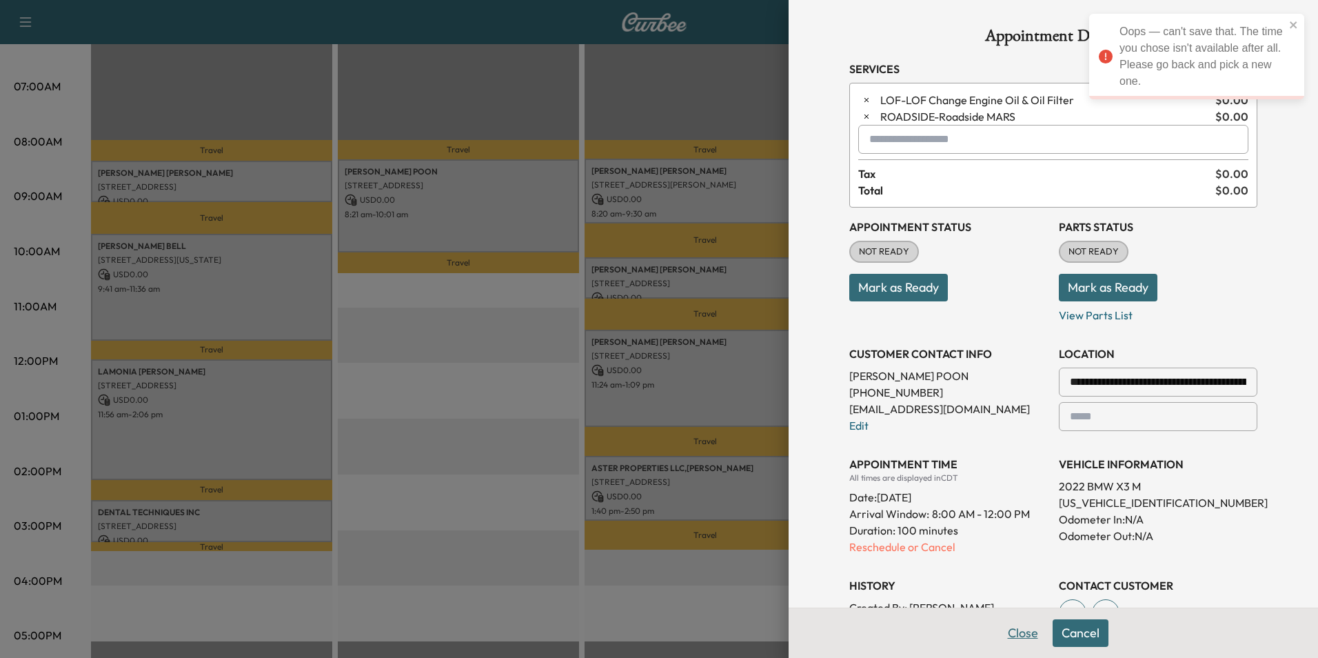
click at [1012, 634] on button "Close" at bounding box center [1023, 633] width 48 height 28
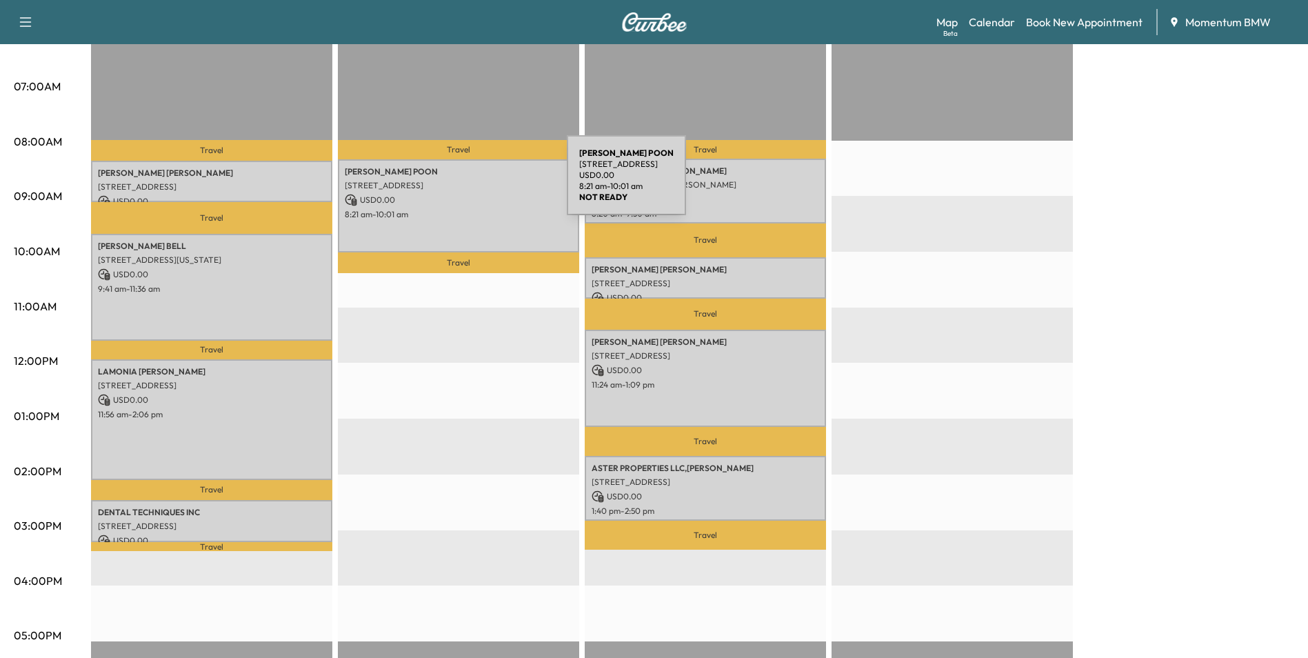
click at [463, 183] on p "[STREET_ADDRESS]" at bounding box center [459, 185] width 228 height 11
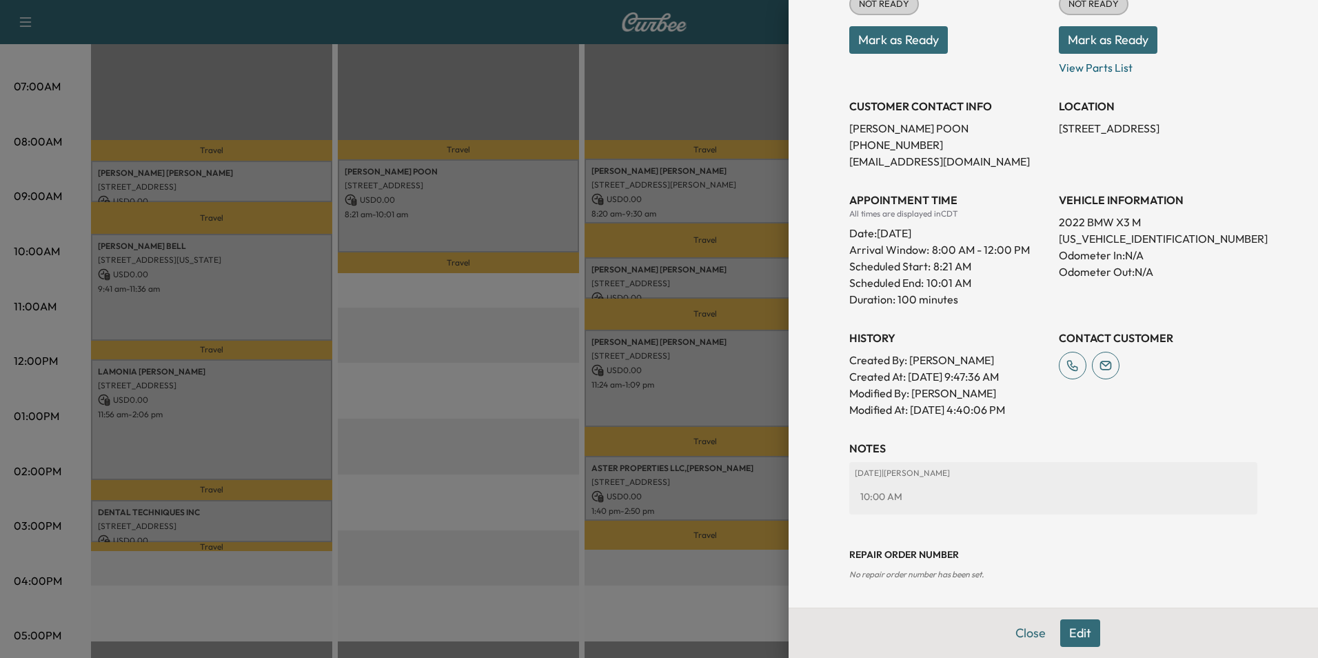
scroll to position [219, 0]
click at [1069, 630] on button "Edit" at bounding box center [1080, 633] width 40 height 28
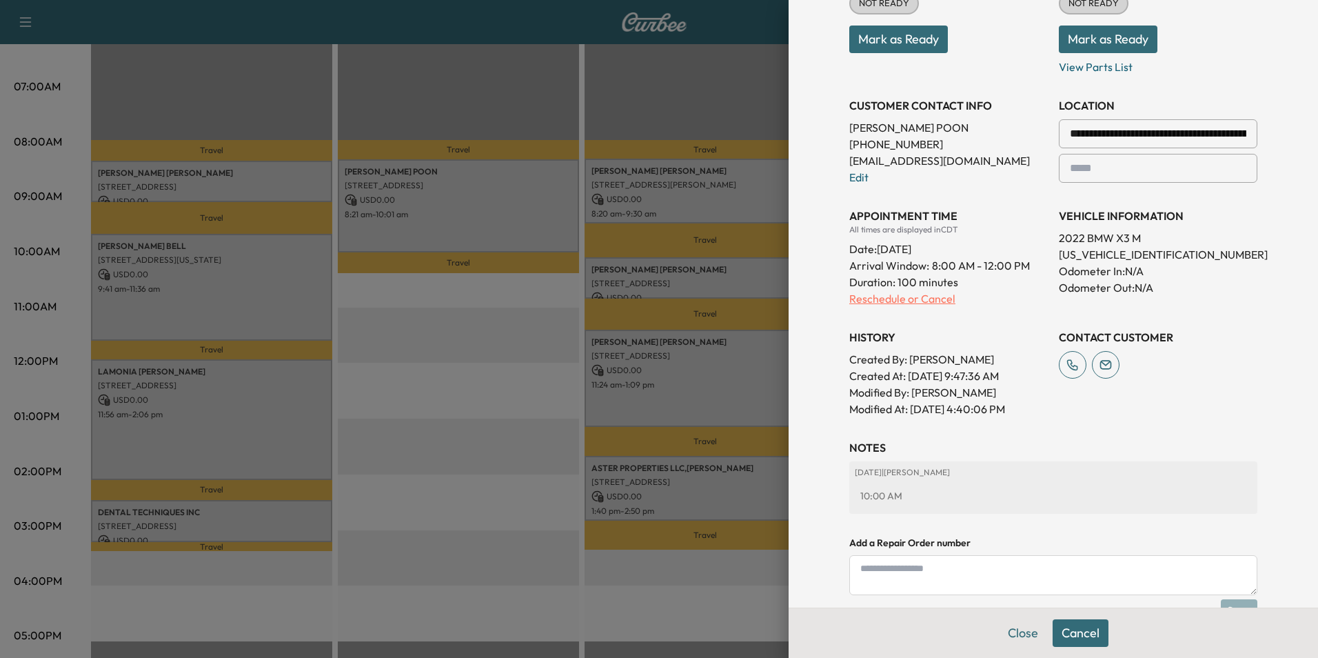
click at [927, 297] on p "Reschedule or Cancel" at bounding box center [948, 298] width 199 height 17
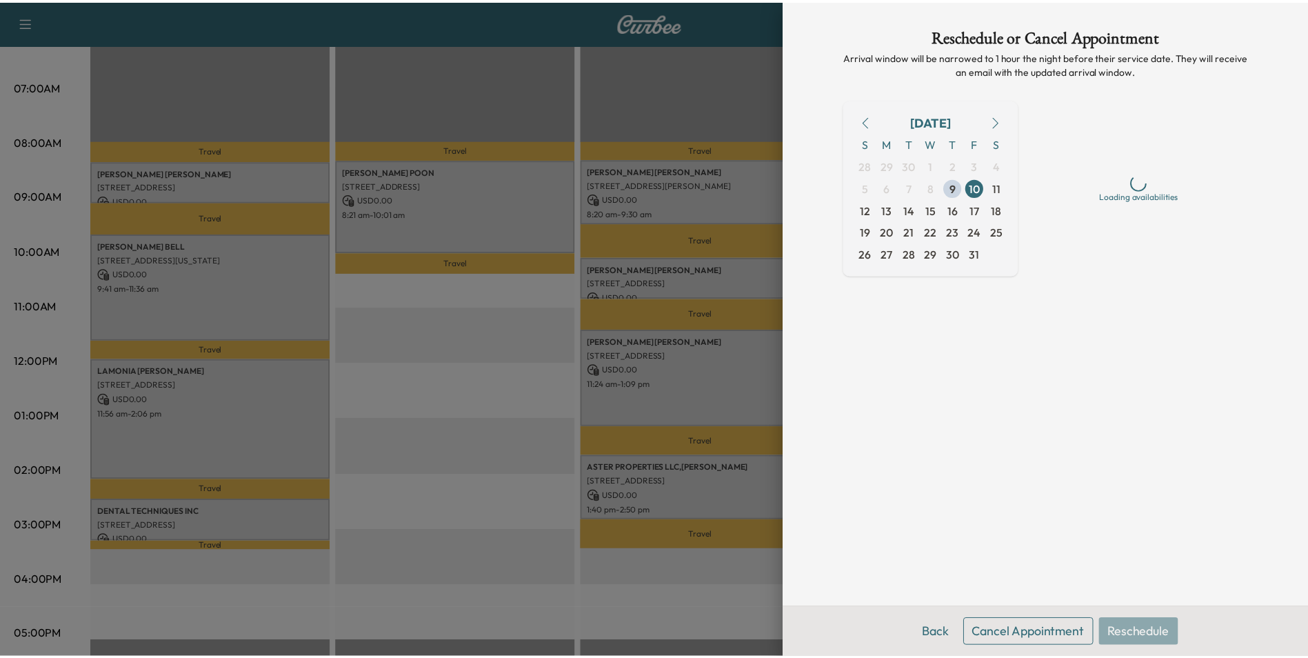
scroll to position [0, 0]
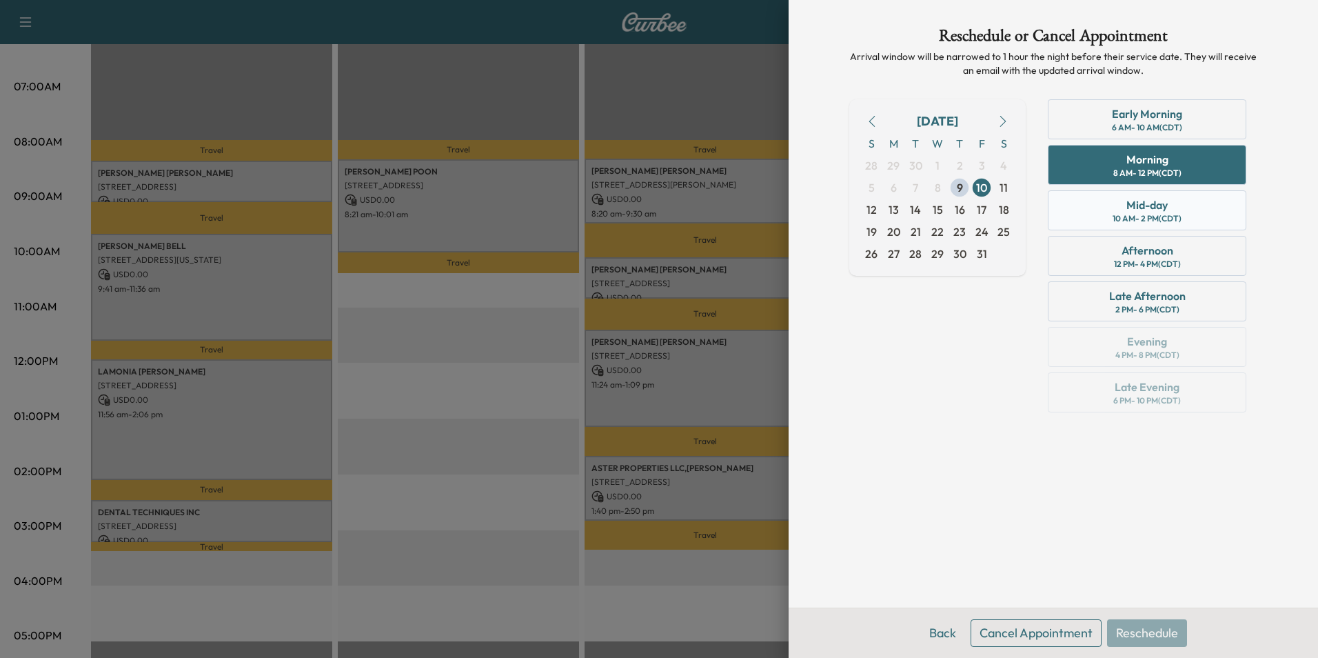
click at [1177, 214] on div "10 AM - 2 PM (CDT)" at bounding box center [1147, 218] width 69 height 11
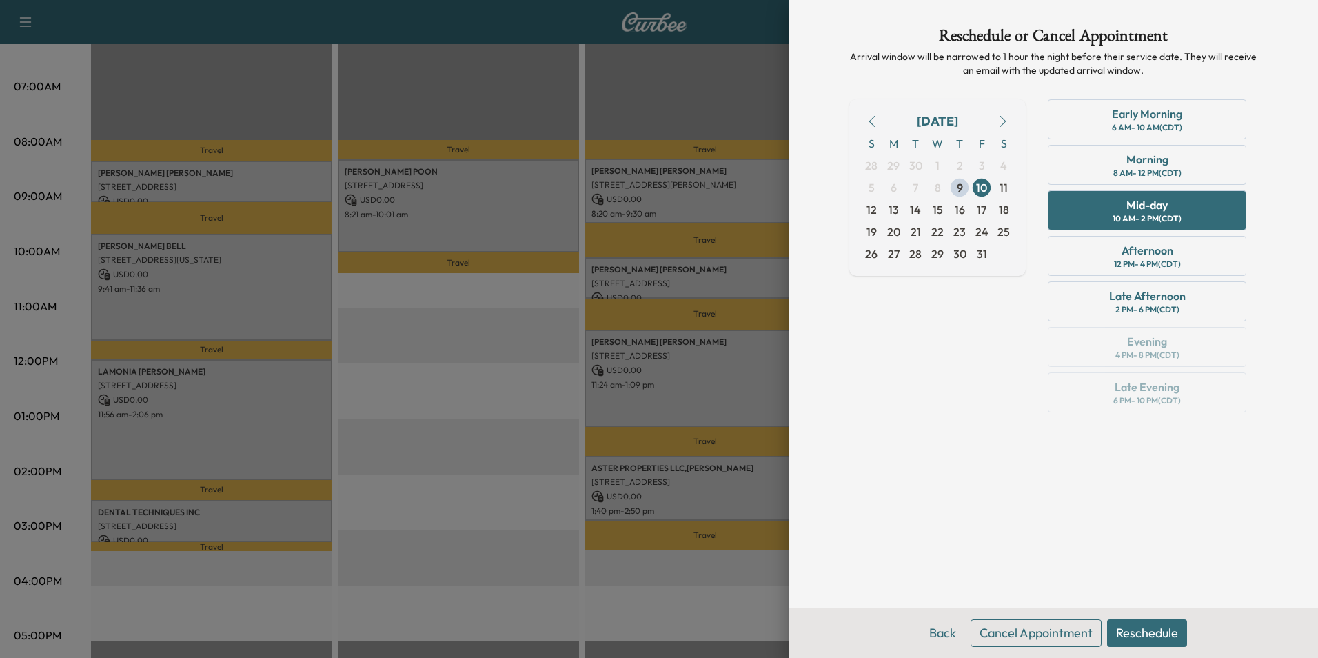
click at [1158, 628] on button "Reschedule" at bounding box center [1147, 633] width 80 height 28
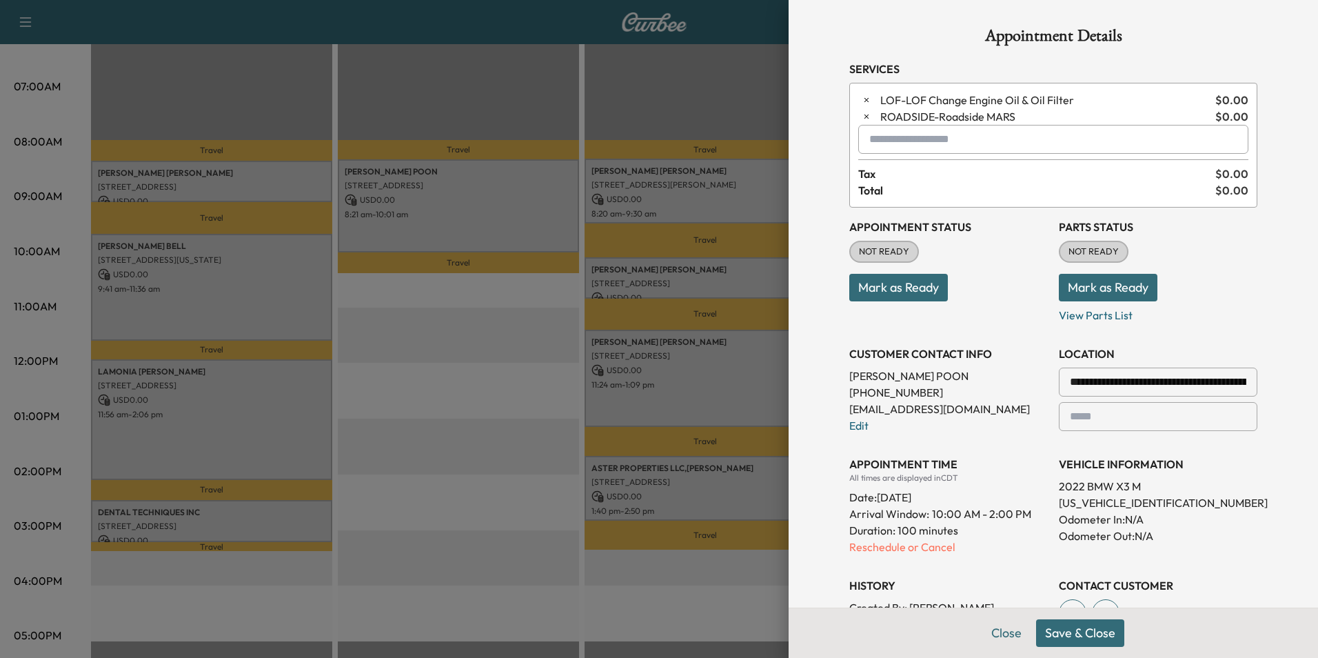
click at [1073, 633] on button "Save & Close" at bounding box center [1080, 633] width 88 height 28
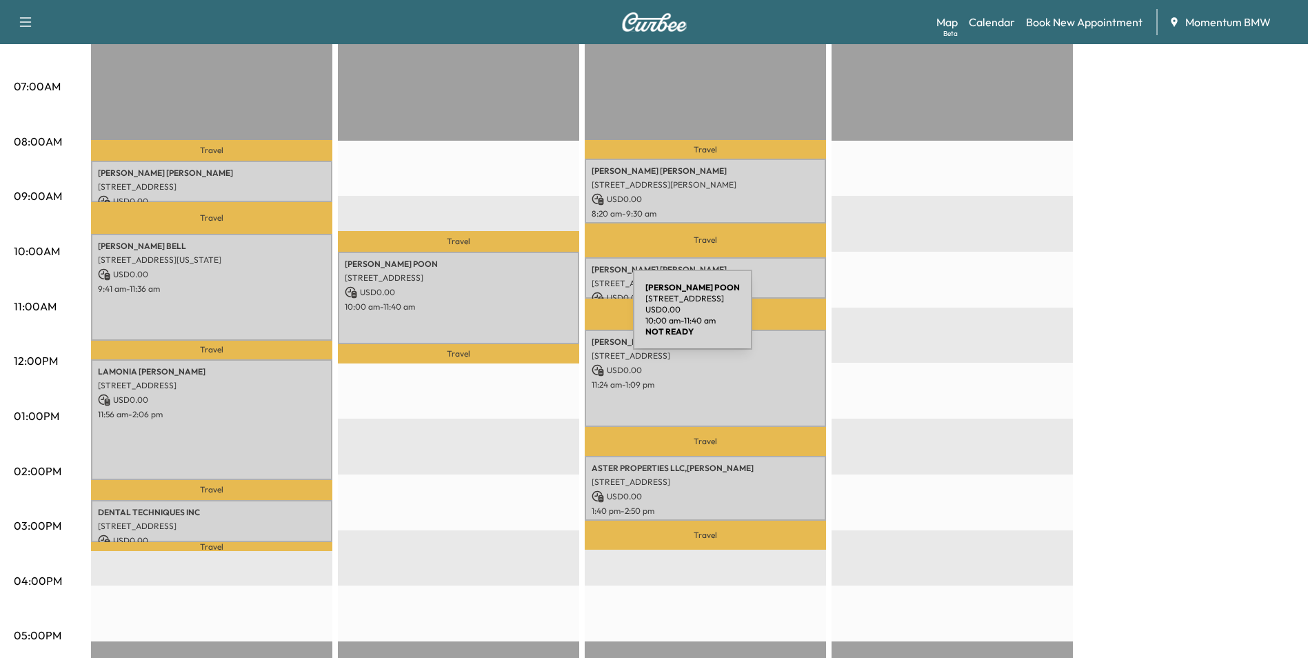
click at [534, 315] on div "[PERSON_NAME] [STREET_ADDRESS] USD 0.00 10:00 am - 11:40 am" at bounding box center [458, 298] width 241 height 93
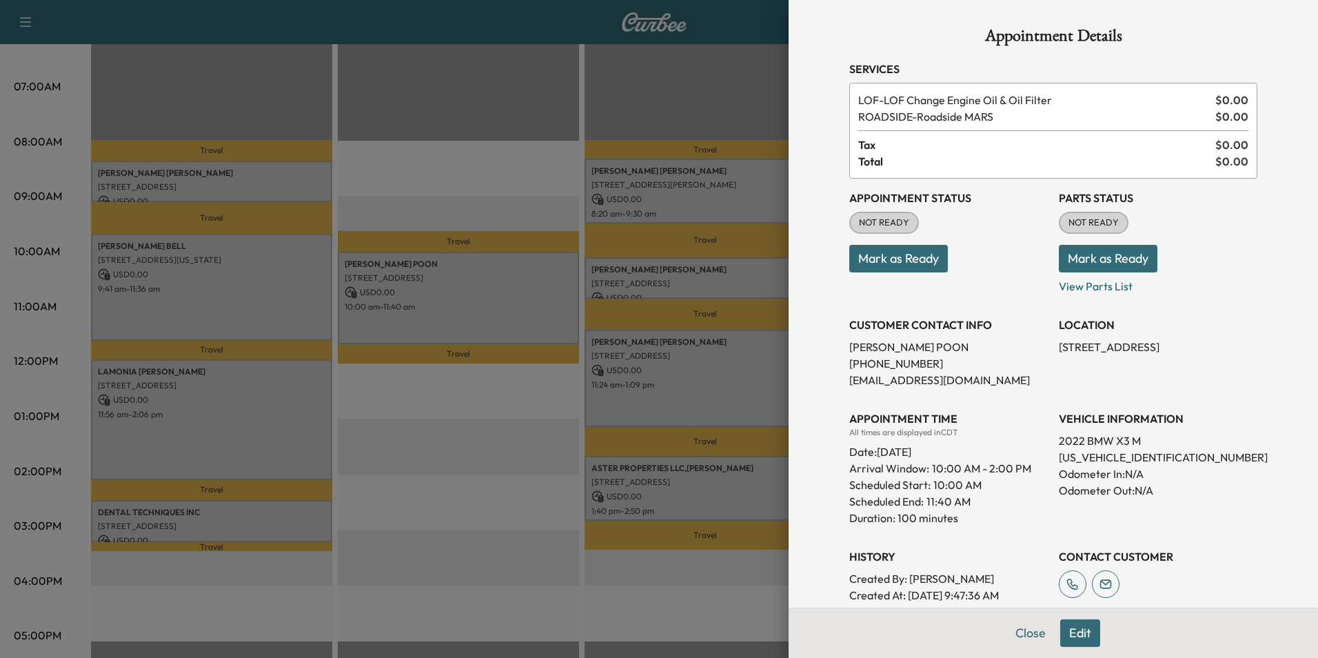
click at [1074, 630] on button "Edit" at bounding box center [1080, 633] width 40 height 28
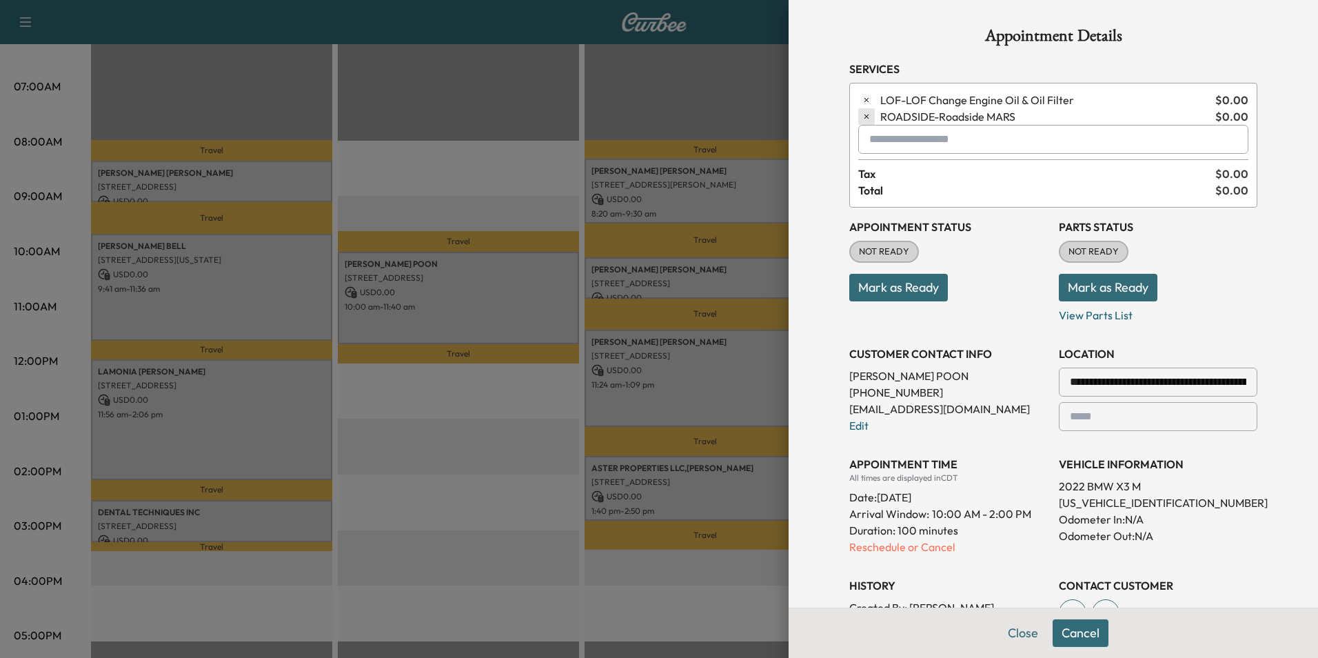
click at [858, 112] on button "button" at bounding box center [866, 116] width 17 height 17
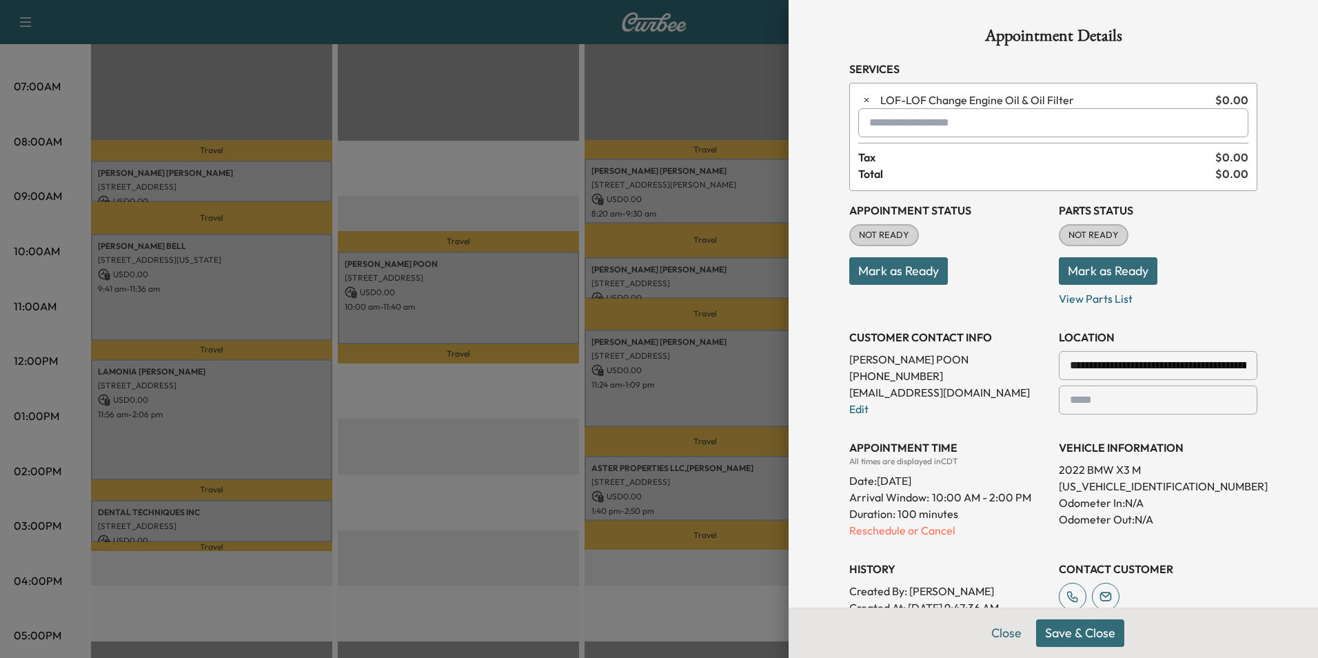
click at [925, 125] on input "text" at bounding box center [1053, 122] width 390 height 29
click at [903, 160] on p "SPRINTER - Sprinter" at bounding box center [1004, 158] width 301 height 19
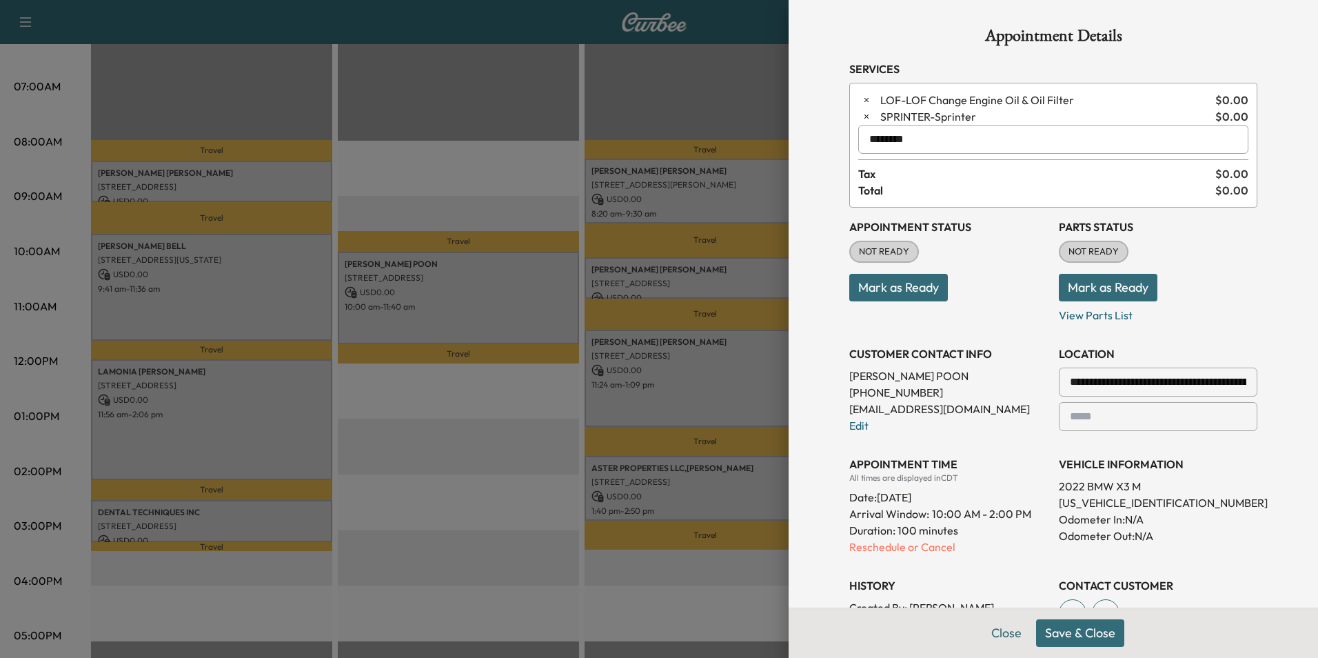
type input "********"
click at [1076, 633] on button "Save & Close" at bounding box center [1080, 633] width 88 height 28
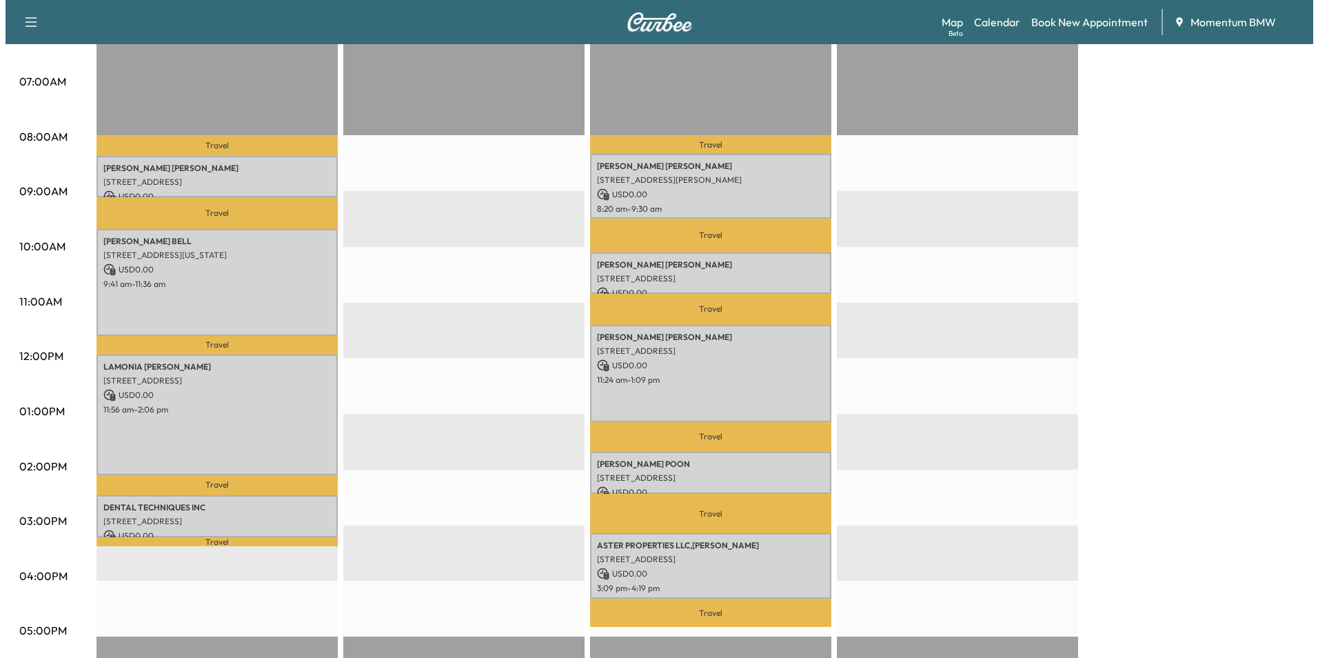
scroll to position [294, 0]
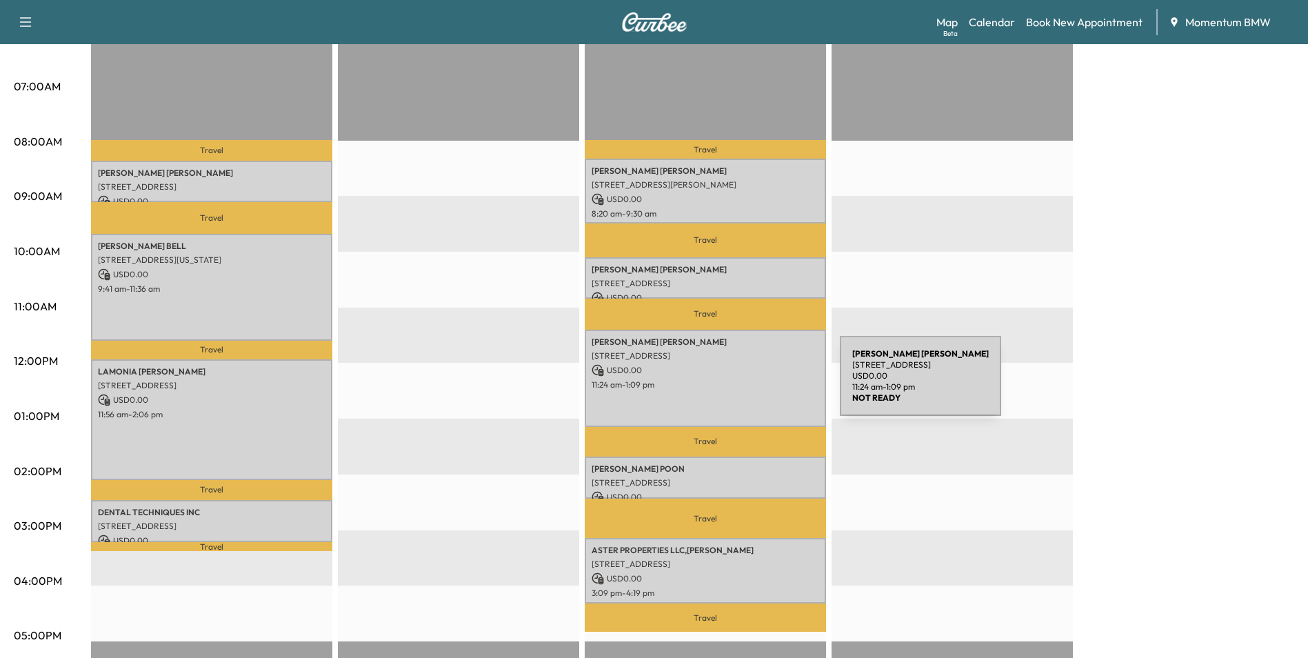
click at [736, 385] on p "11:24 am - 1:09 pm" at bounding box center [706, 384] width 228 height 11
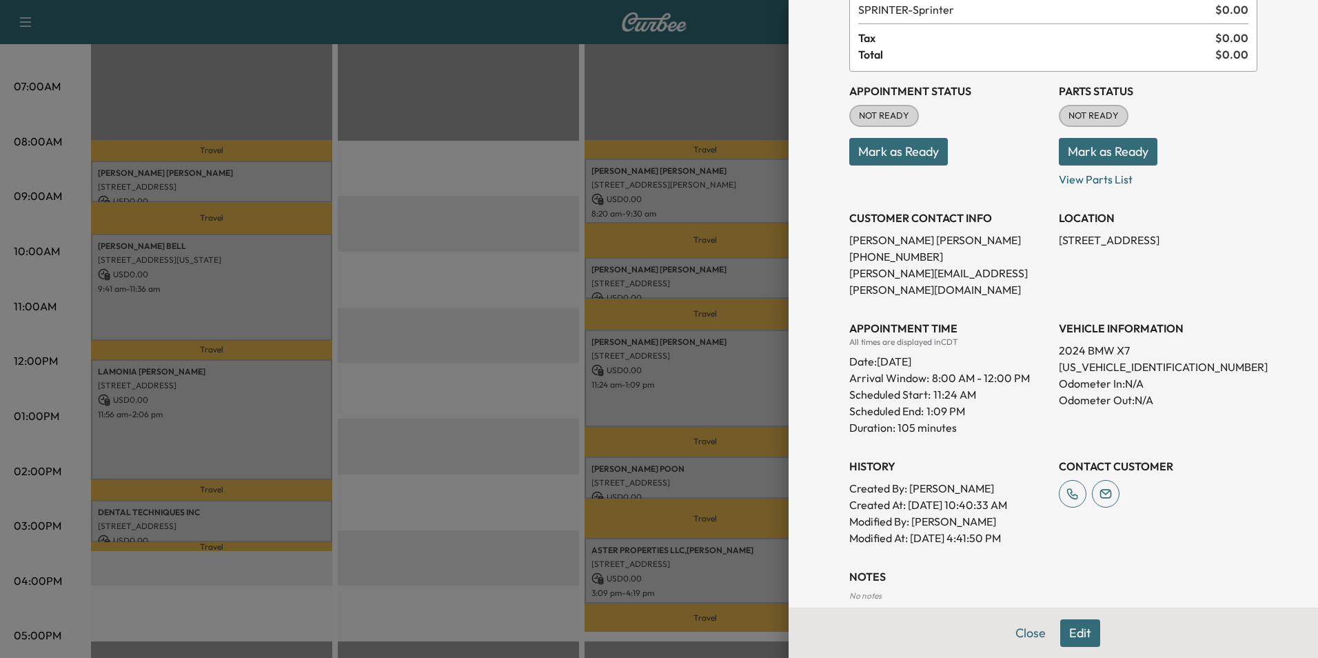
scroll to position [0, 0]
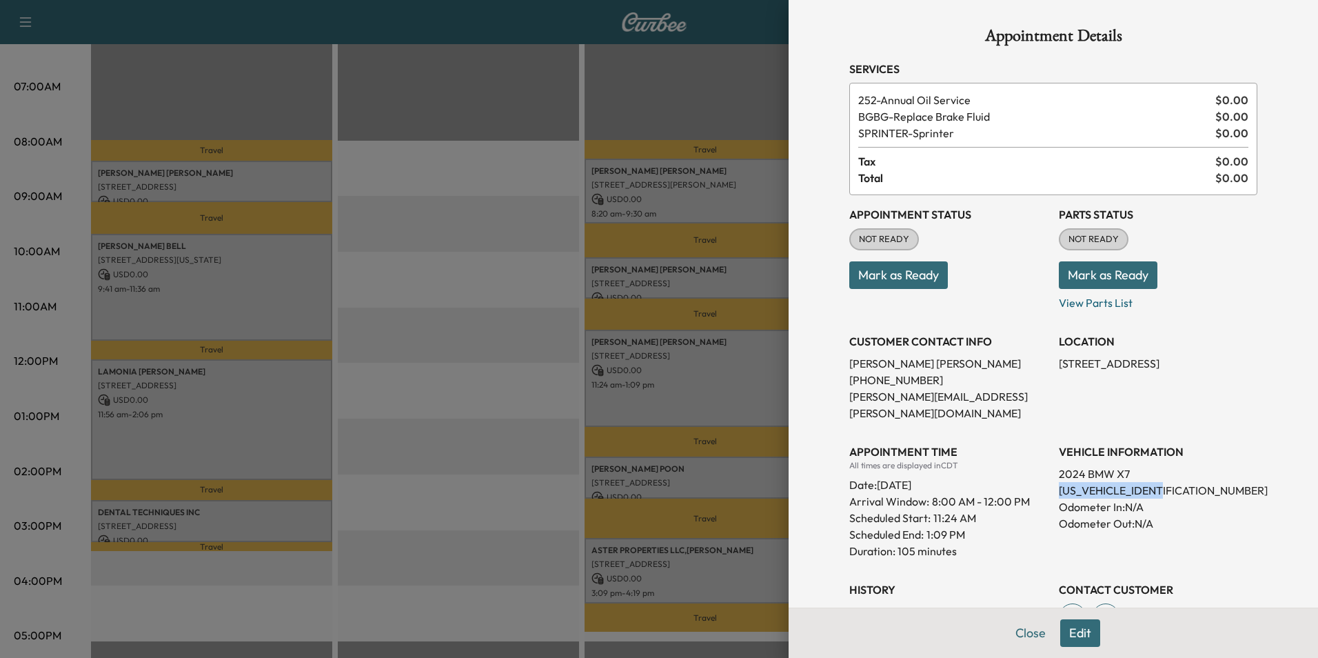
drag, startPoint x: 1164, startPoint y: 474, endPoint x: 1048, endPoint y: 472, distance: 115.9
click at [1048, 472] on div "Appointment Status NOT READY Mark as Ready Parts Status NOT READY Mark as Ready…" at bounding box center [1053, 432] width 408 height 474
drag, startPoint x: 1048, startPoint y: 472, endPoint x: 1116, endPoint y: 472, distance: 68.3
copy p "[US_VEHICLE_IDENTIFICATION_NUMBER]"
click at [1013, 632] on button "Close" at bounding box center [1031, 633] width 48 height 28
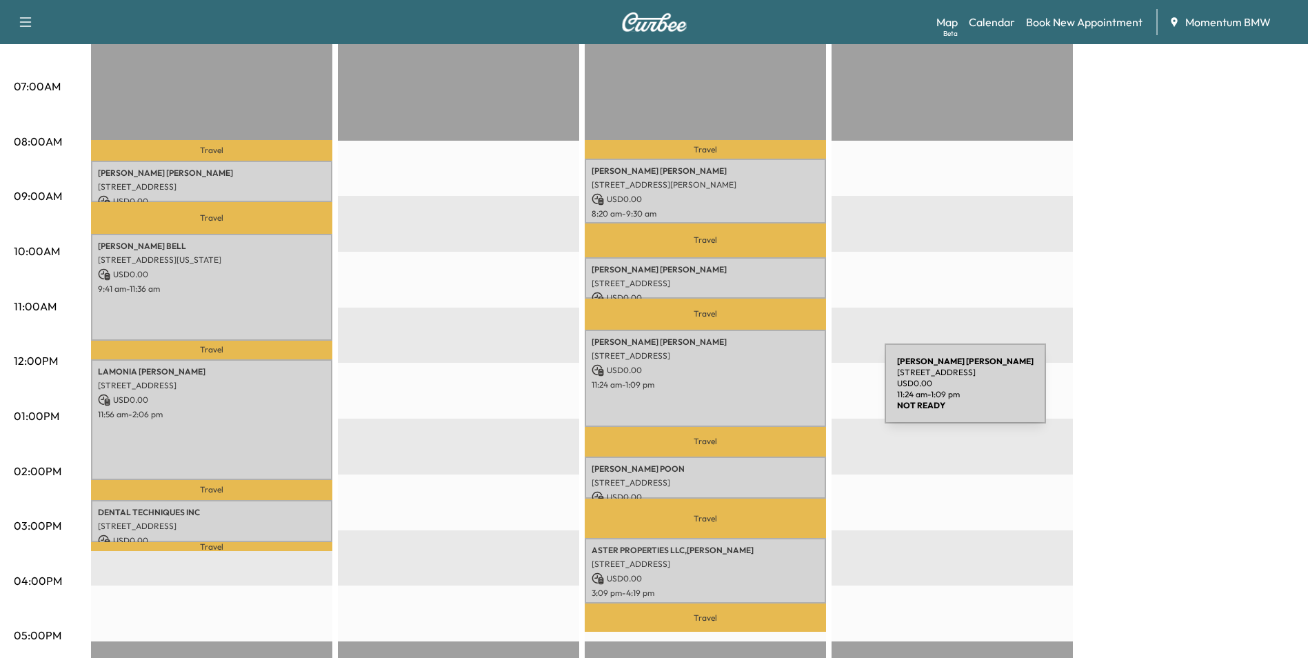
click at [781, 392] on div "[PERSON_NAME] [STREET_ADDRESS] USD 0.00 11:24 am - 1:09 pm" at bounding box center [705, 378] width 241 height 97
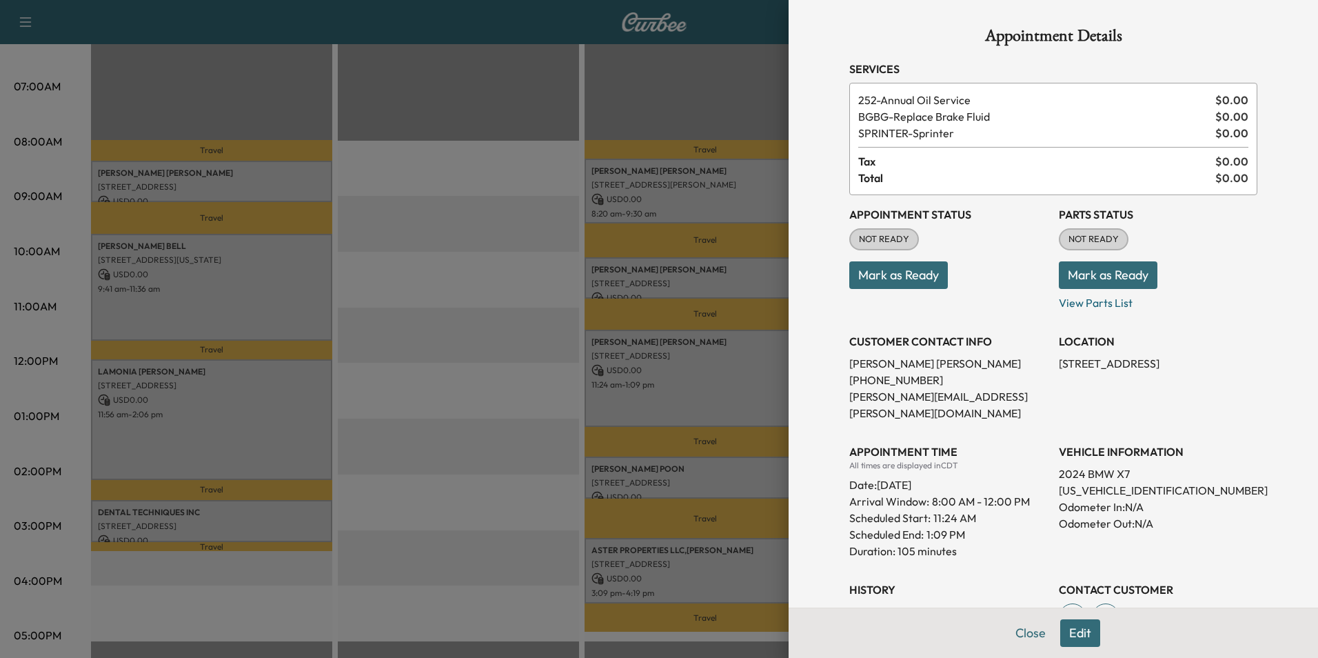
click at [1072, 627] on button "Edit" at bounding box center [1080, 633] width 40 height 28
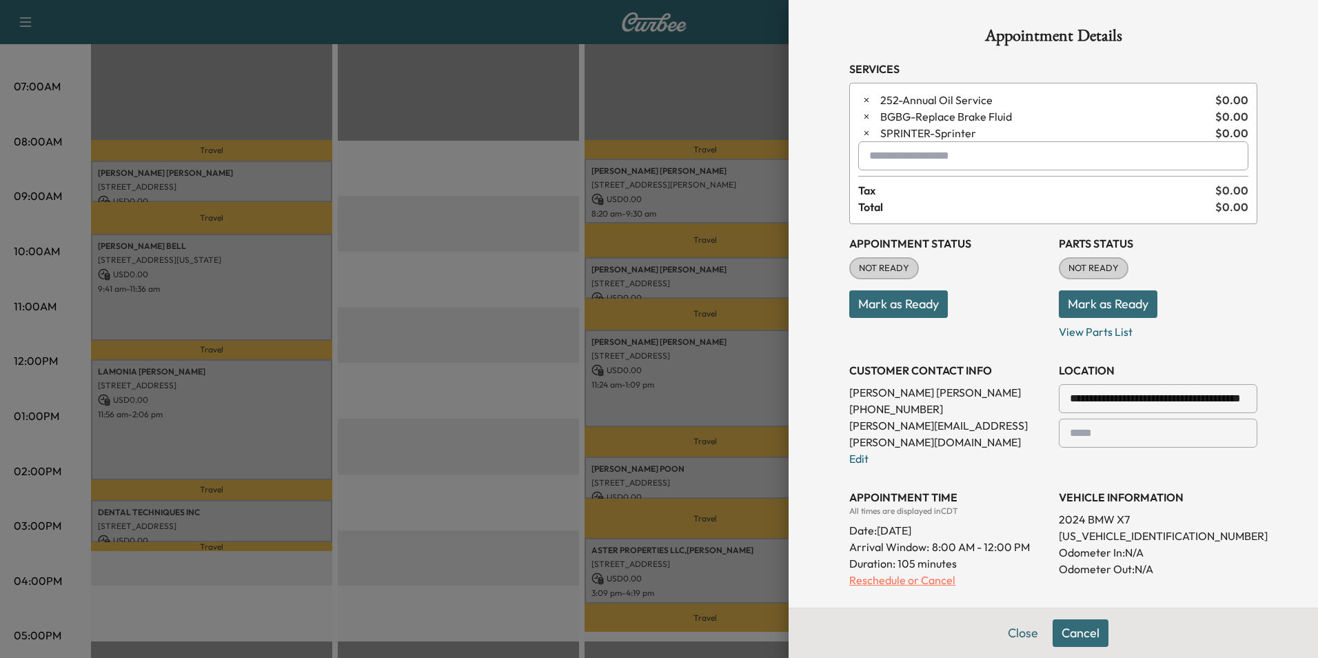
click at [908, 572] on p "Reschedule or Cancel" at bounding box center [948, 580] width 199 height 17
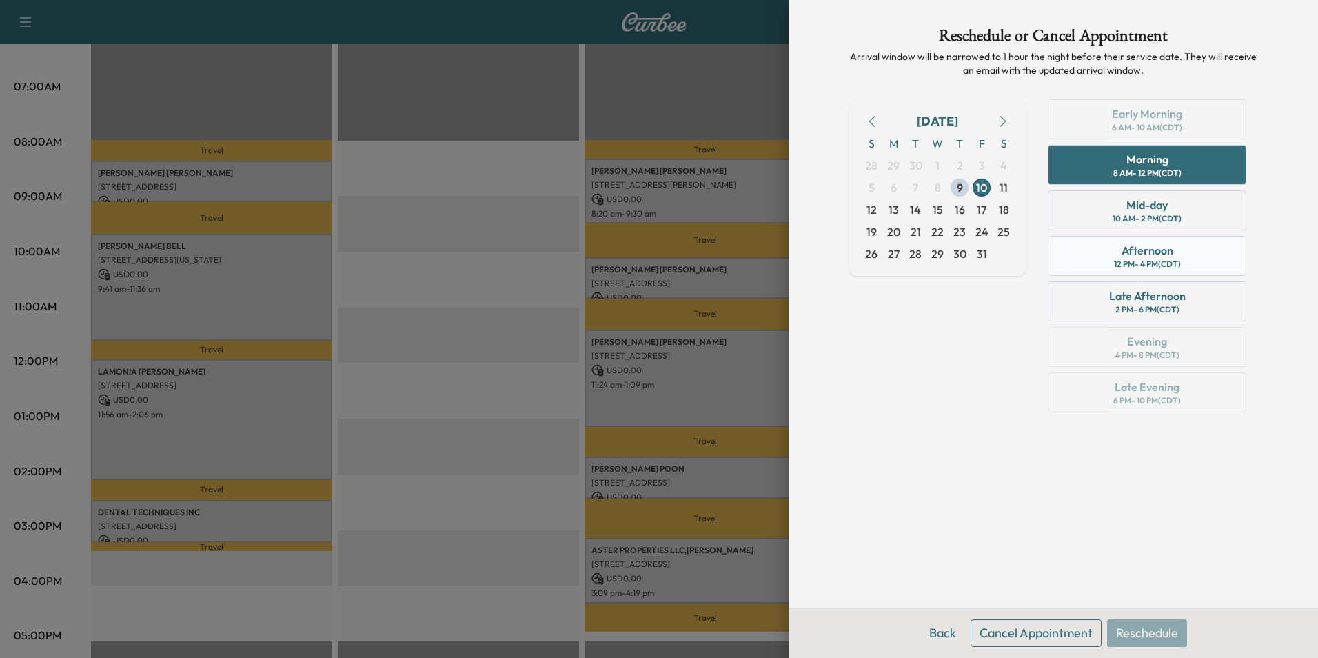
click at [1176, 251] on div "Afternoon 12 PM - 4 PM (CDT)" at bounding box center [1147, 256] width 199 height 40
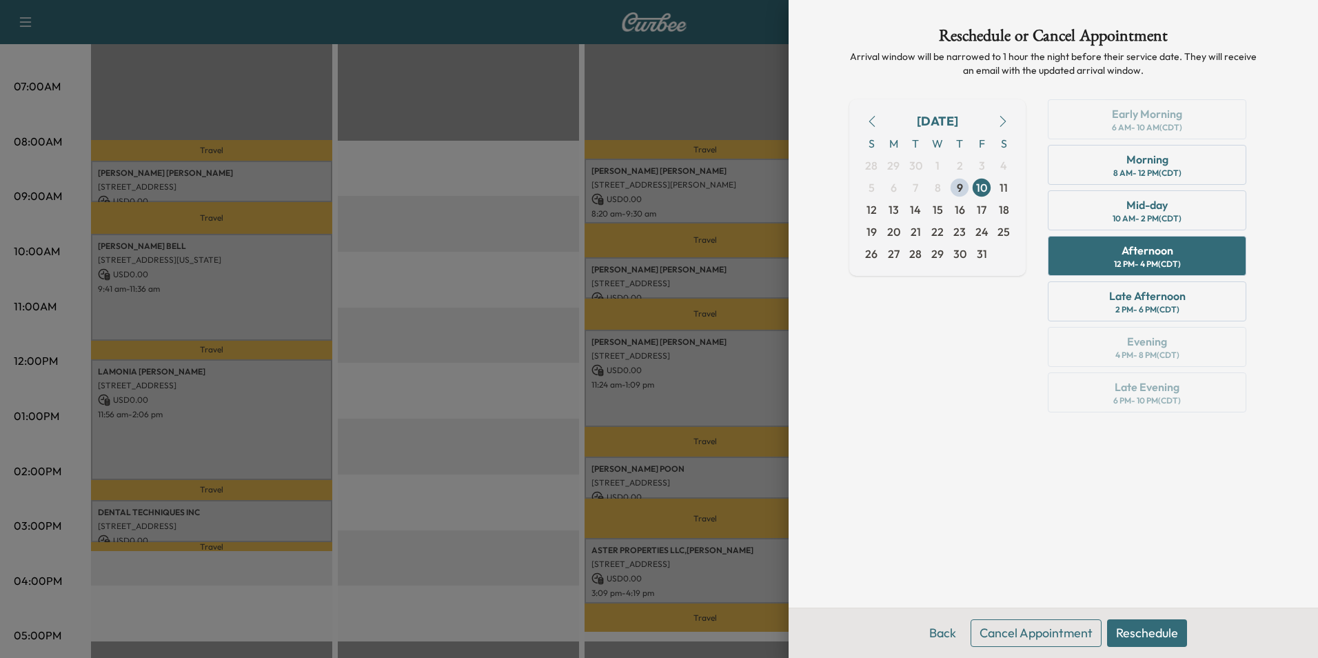
click at [1143, 632] on button "Reschedule" at bounding box center [1147, 633] width 80 height 28
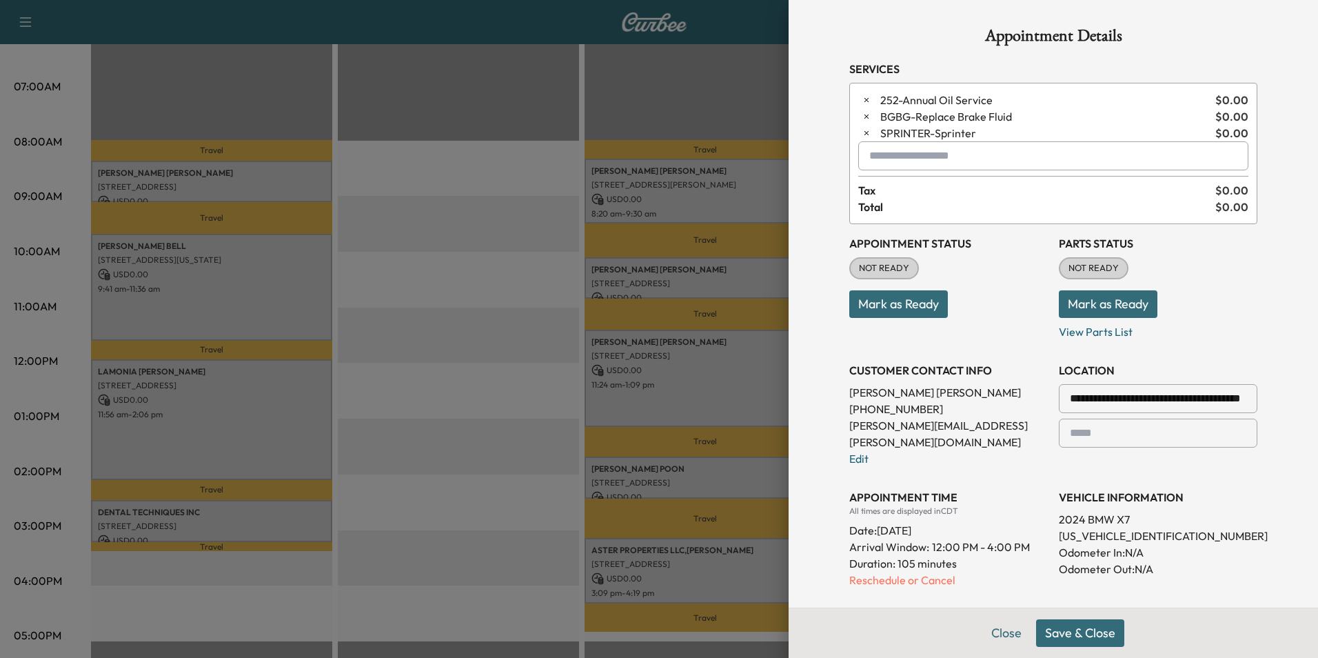
click at [1080, 636] on button "Save & Close" at bounding box center [1080, 633] width 88 height 28
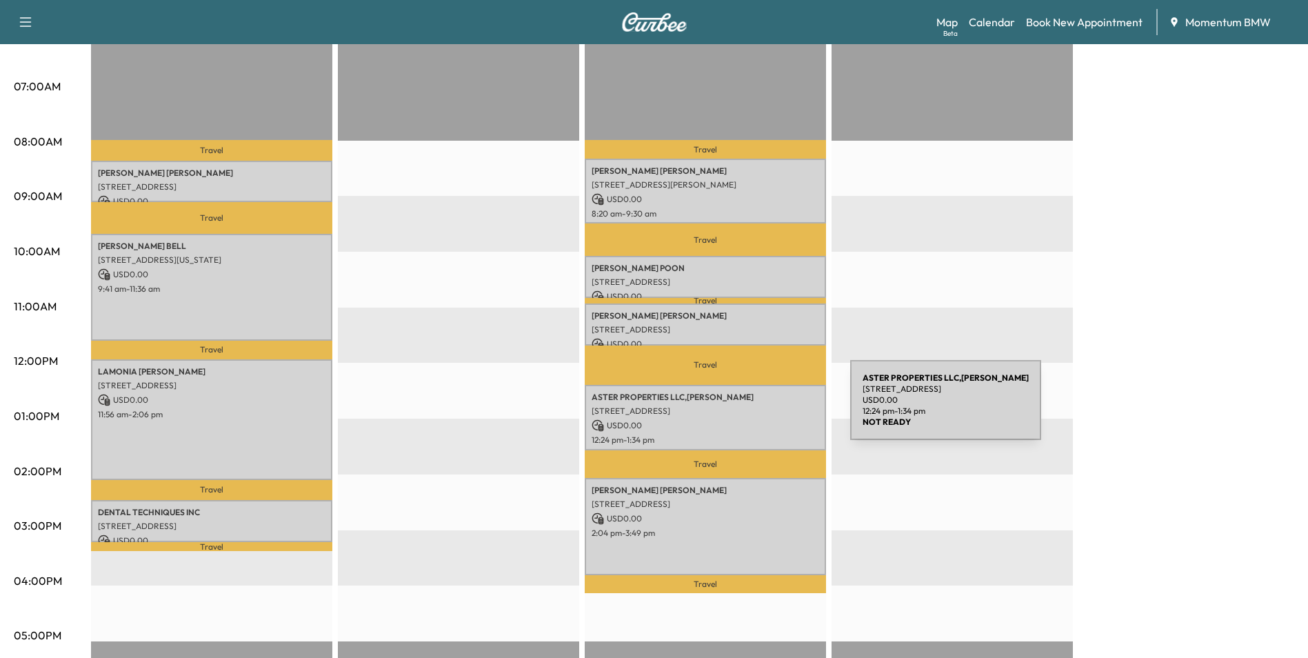
click at [747, 408] on p "[STREET_ADDRESS]" at bounding box center [706, 410] width 228 height 11
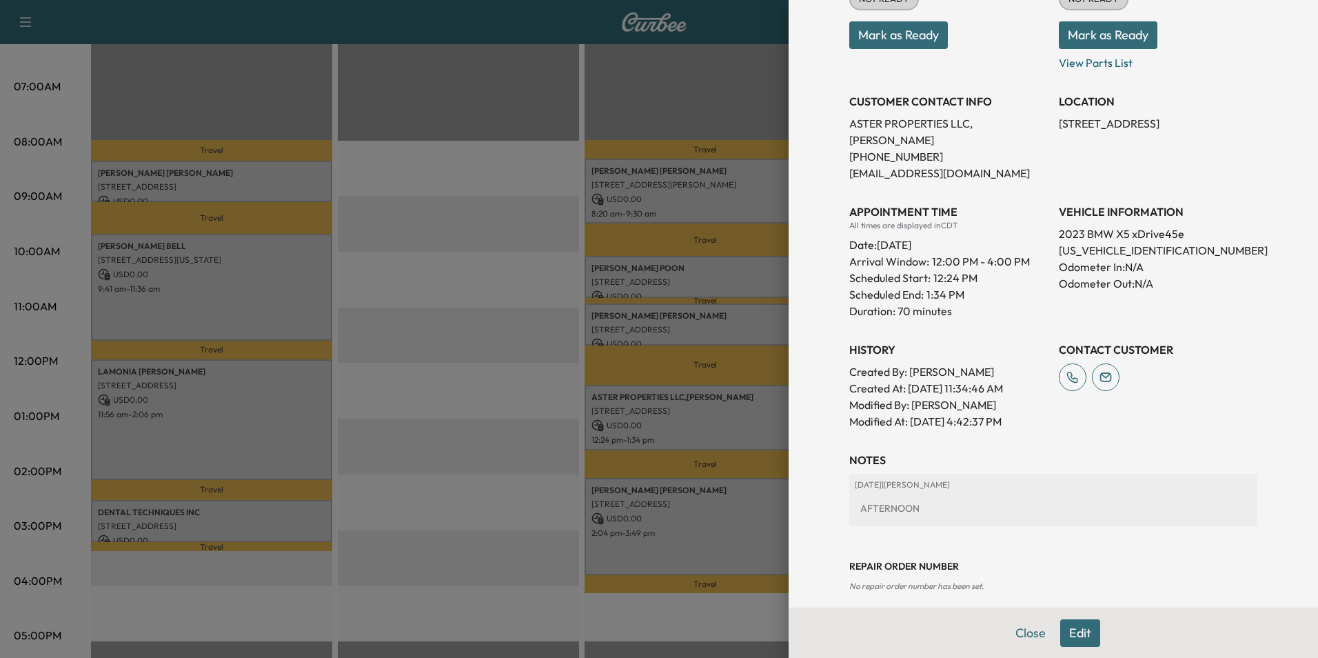
scroll to position [252, 0]
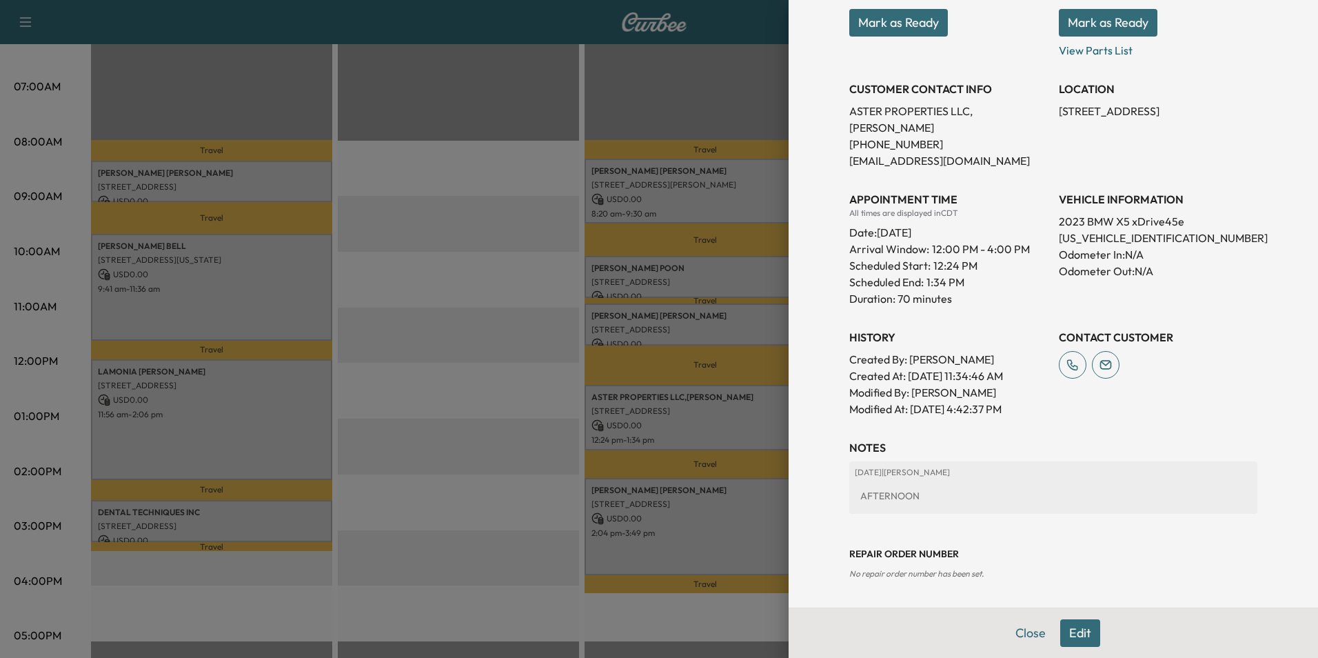
click at [1080, 636] on button "Edit" at bounding box center [1080, 633] width 40 height 28
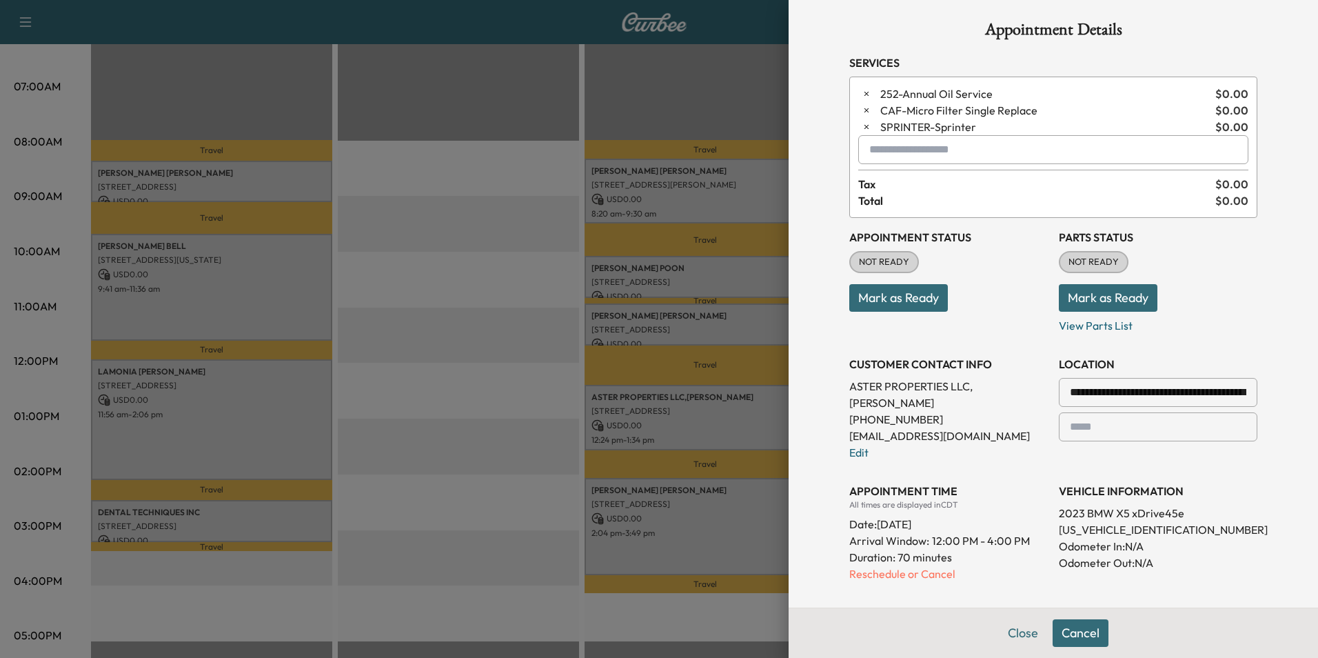
scroll to position [6, 0]
click at [937, 572] on p "Reschedule or Cancel" at bounding box center [948, 574] width 199 height 17
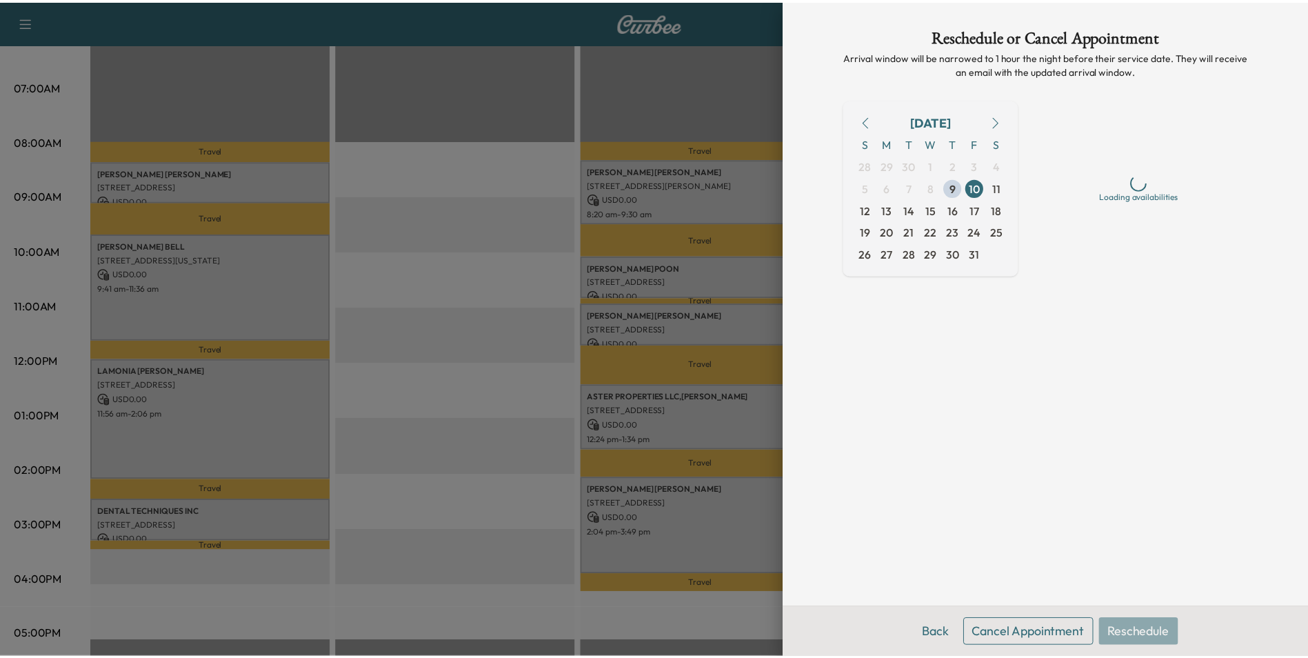
scroll to position [0, 0]
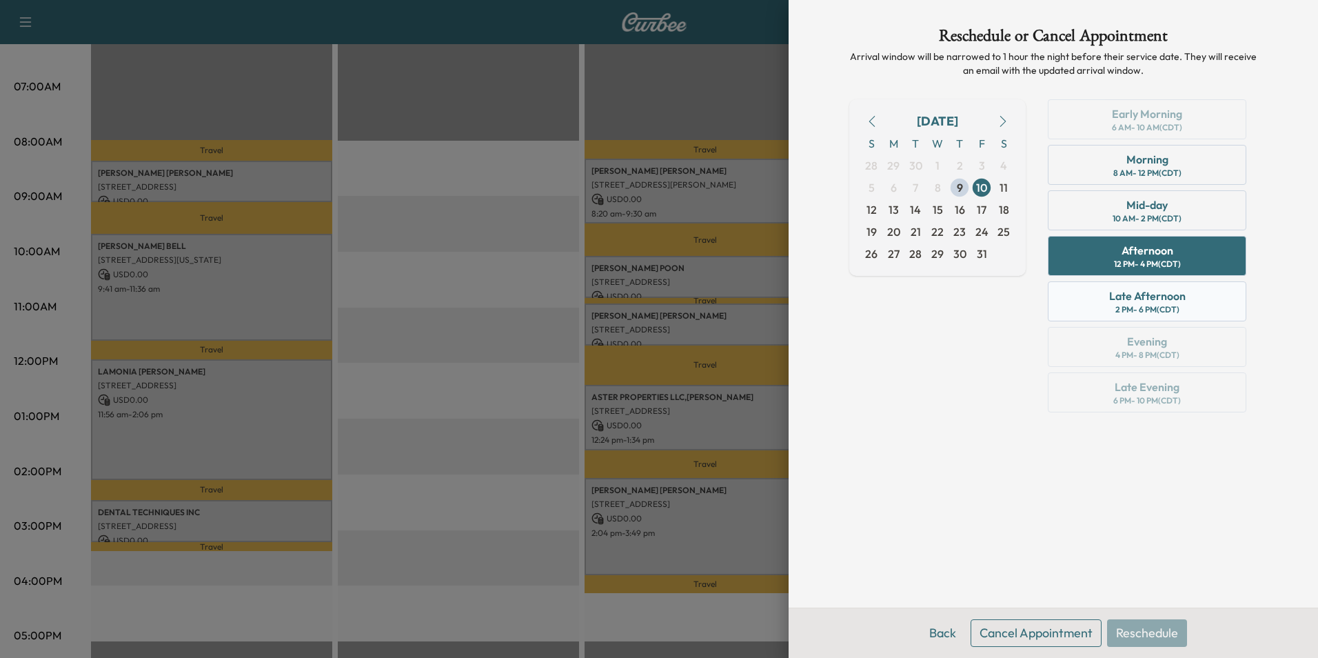
click at [1185, 304] on div "Late Afternoon 2 PM - 6 PM (CDT)" at bounding box center [1147, 301] width 199 height 40
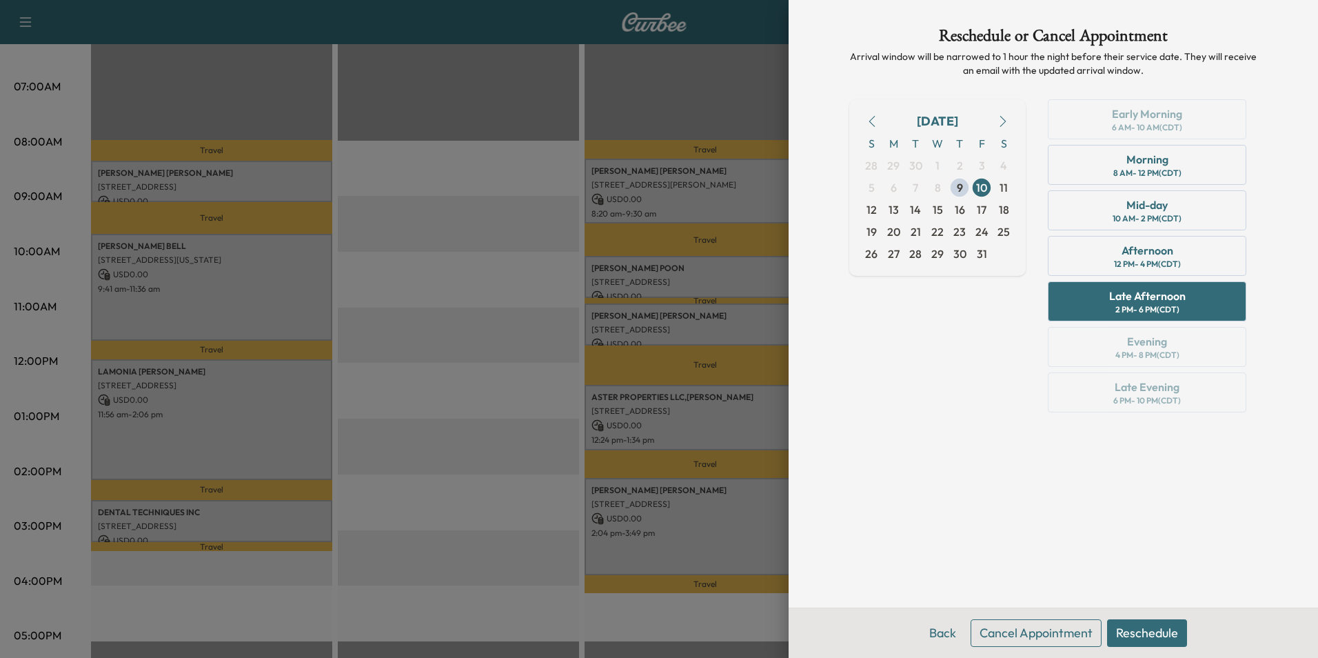
click at [1141, 636] on button "Reschedule" at bounding box center [1147, 633] width 80 height 28
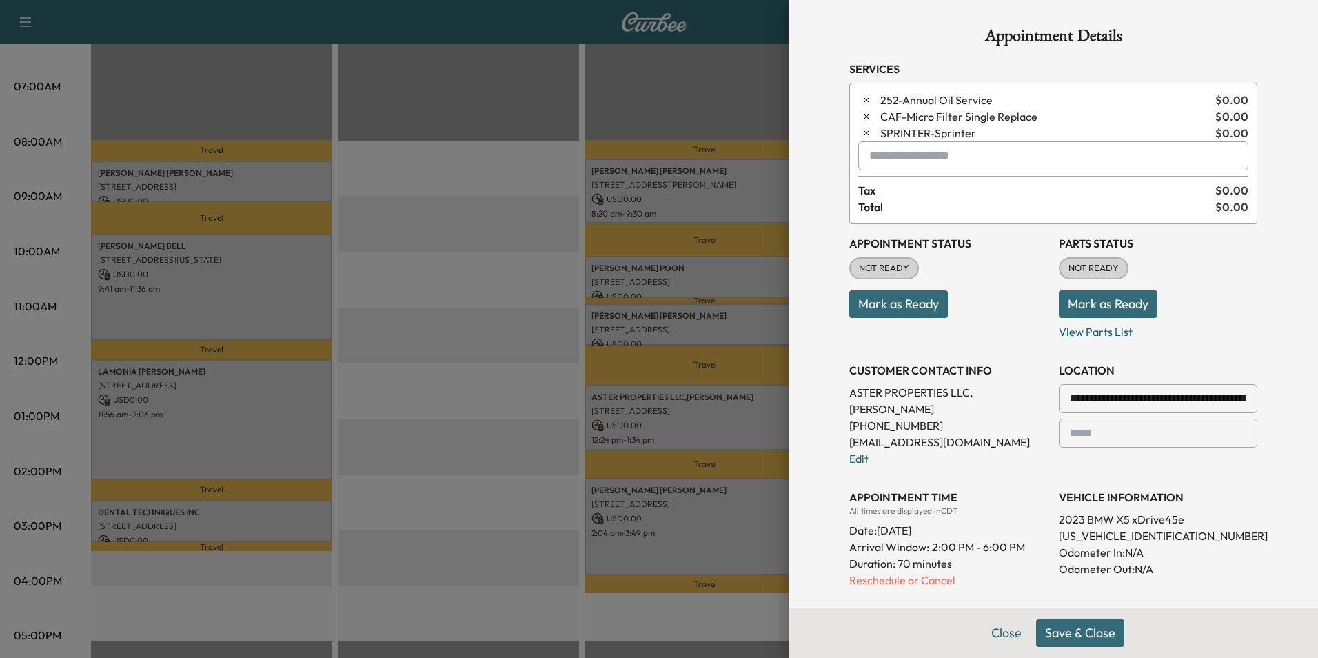
click at [1101, 636] on button "Save & Close" at bounding box center [1080, 633] width 88 height 28
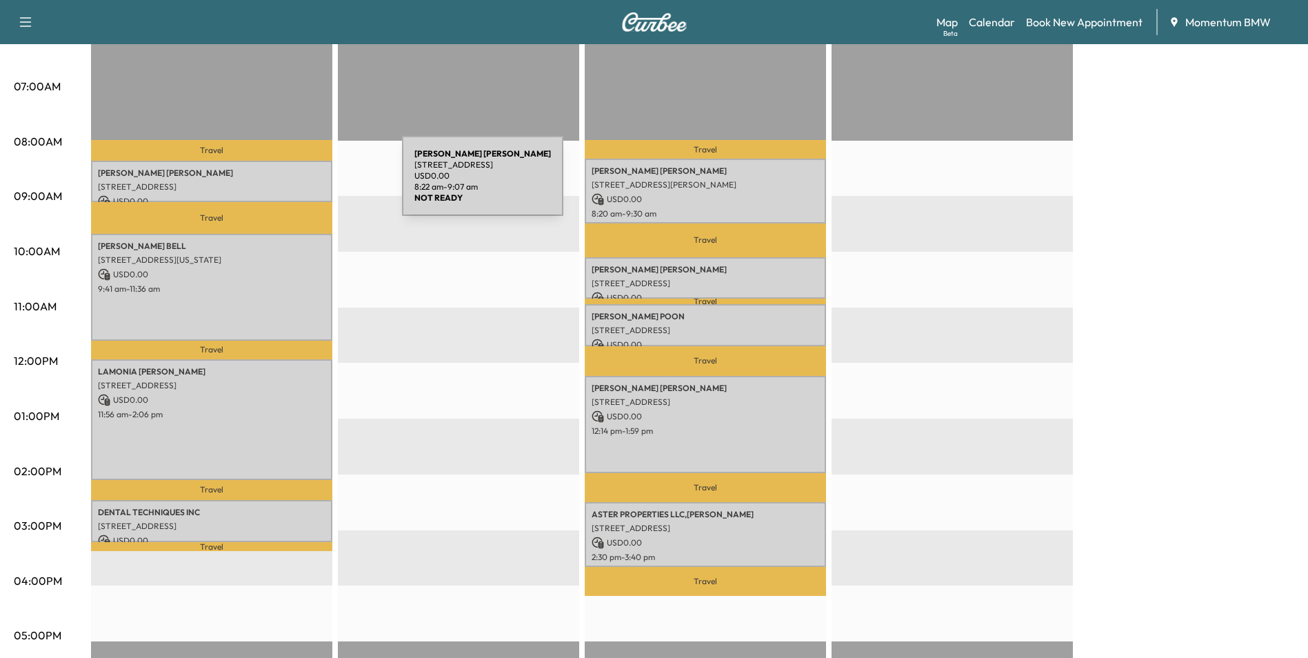
click at [299, 184] on p "[STREET_ADDRESS]" at bounding box center [212, 186] width 228 height 11
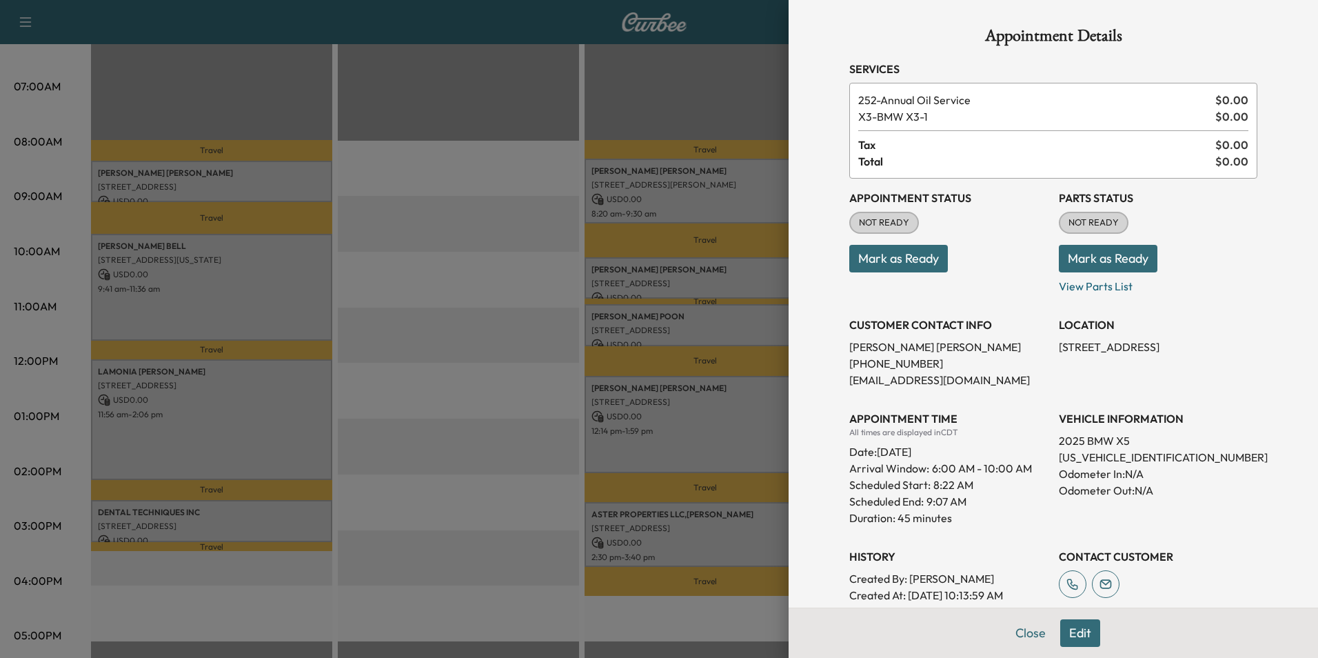
click at [891, 259] on button "Mark as Ready" at bounding box center [898, 259] width 99 height 28
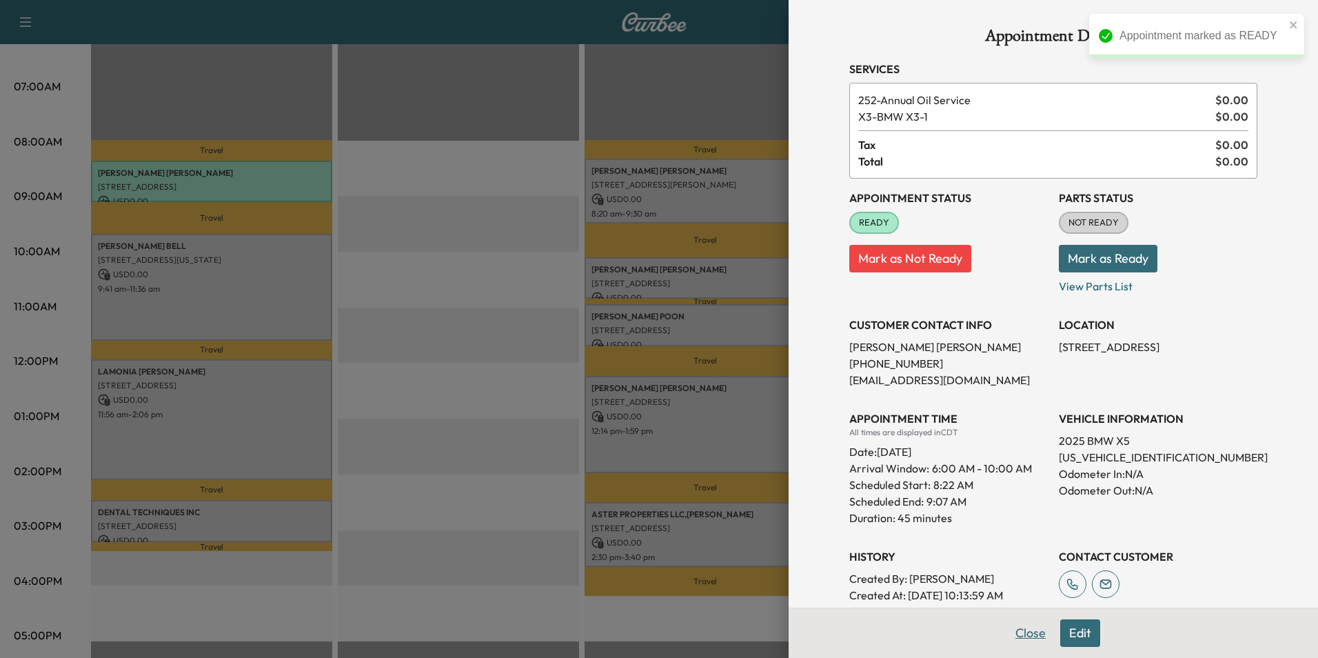
click at [1025, 631] on button "Close" at bounding box center [1031, 633] width 48 height 28
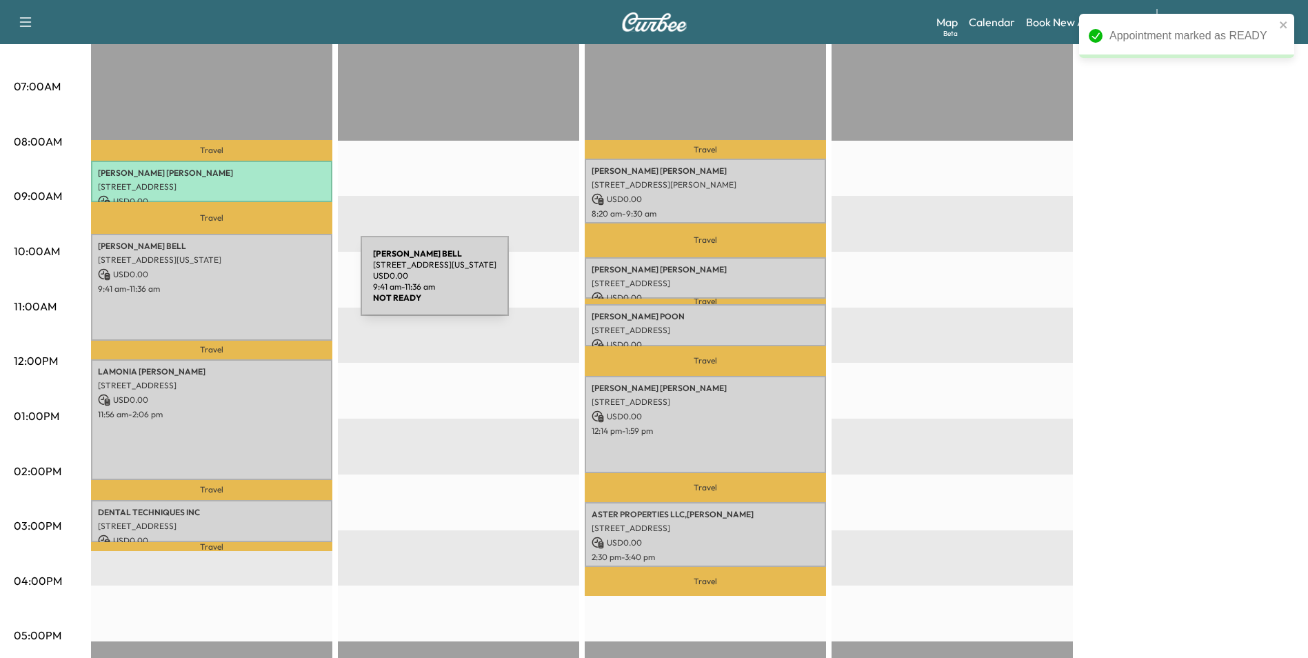
click at [257, 284] on p "9:41 am - 11:36 am" at bounding box center [212, 288] width 228 height 11
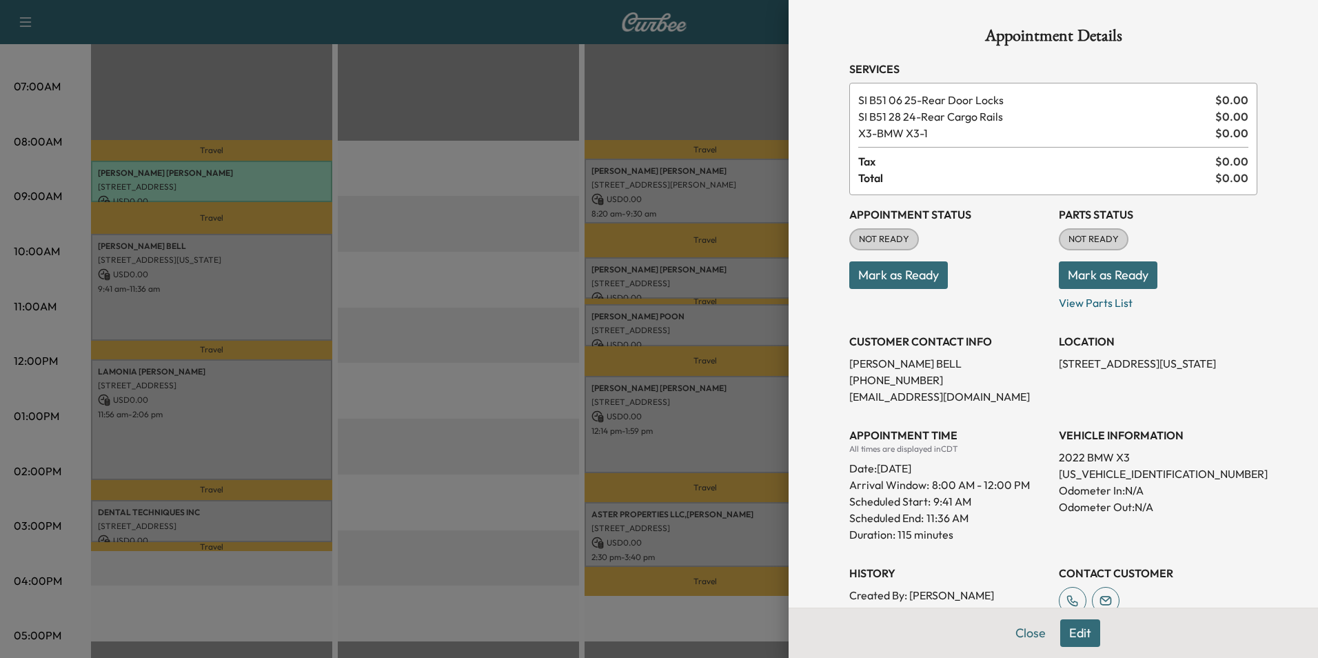
click at [911, 279] on button "Mark as Ready" at bounding box center [898, 275] width 99 height 28
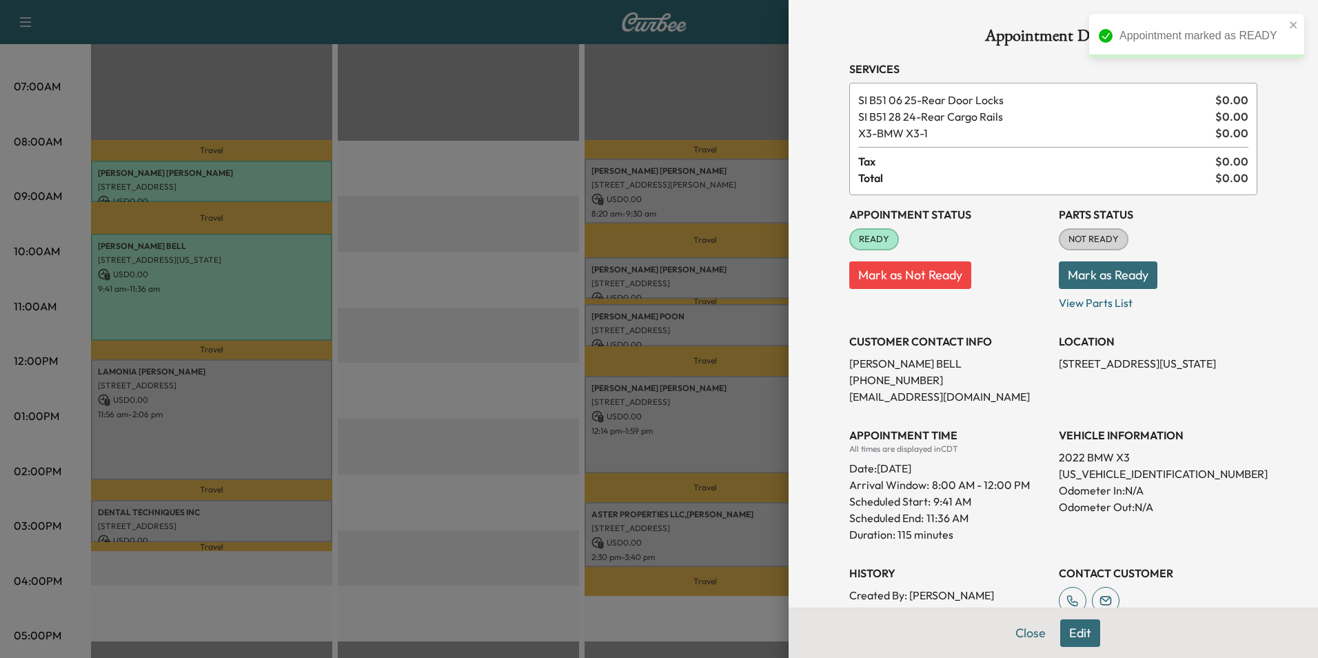
click at [265, 432] on div at bounding box center [659, 329] width 1318 height 658
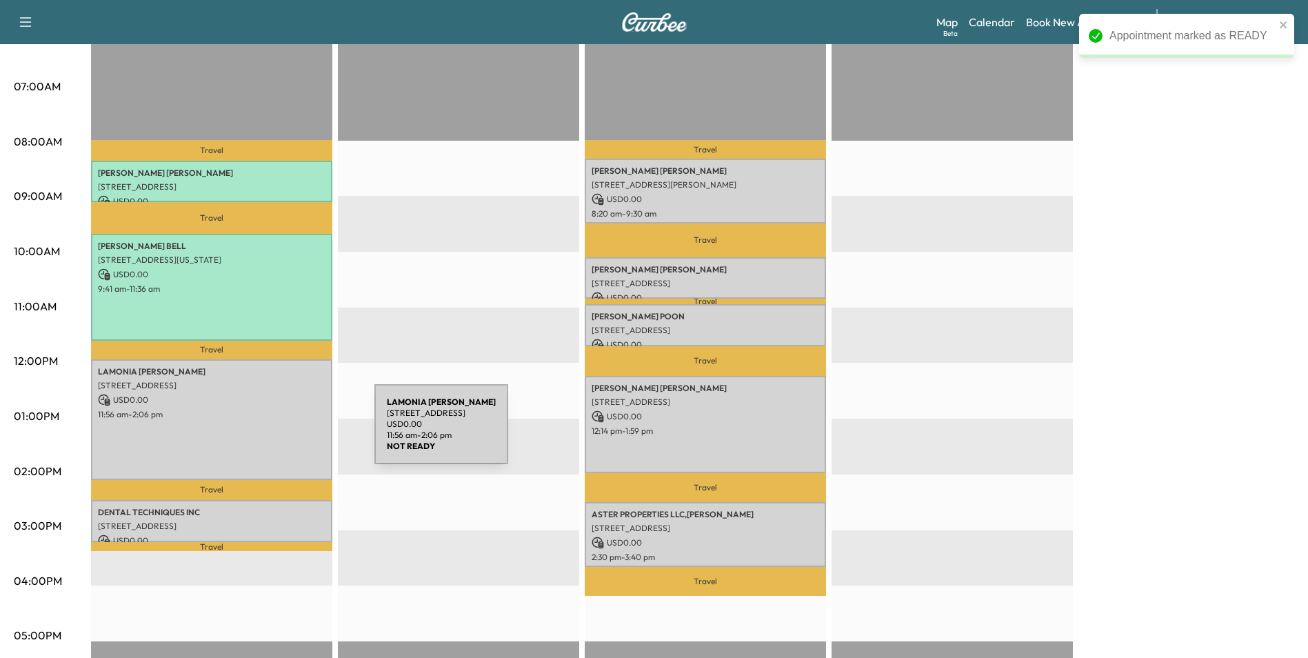
click at [271, 433] on div "[PERSON_NAME] [STREET_ADDRESS] USD 0.00 11:56 am - 2:06 pm" at bounding box center [211, 419] width 241 height 121
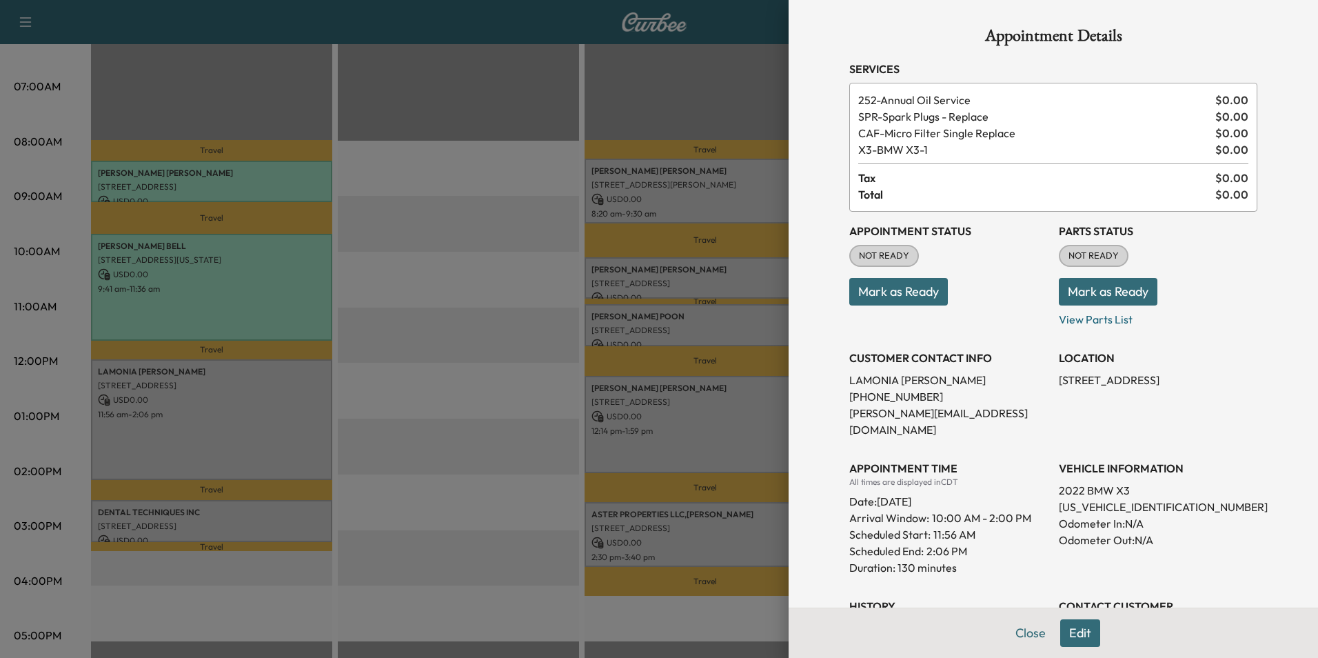
click at [919, 292] on button "Mark as Ready" at bounding box center [898, 292] width 99 height 28
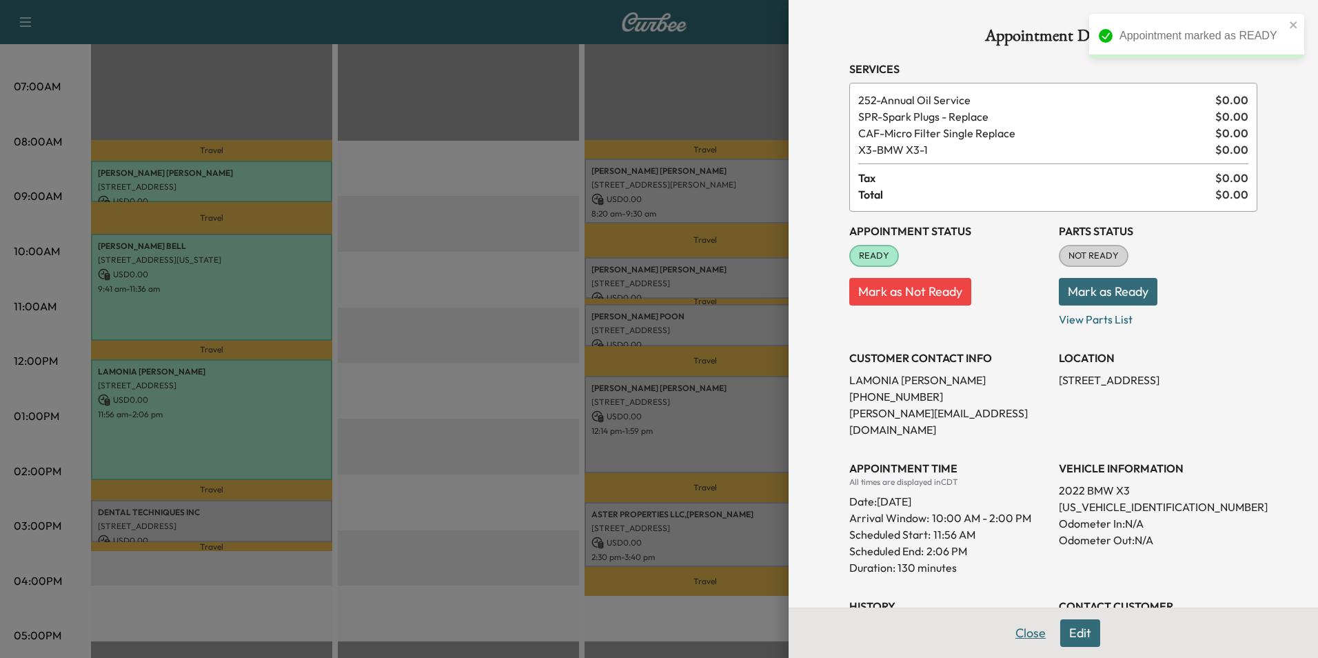
click at [1025, 635] on button "Close" at bounding box center [1031, 633] width 48 height 28
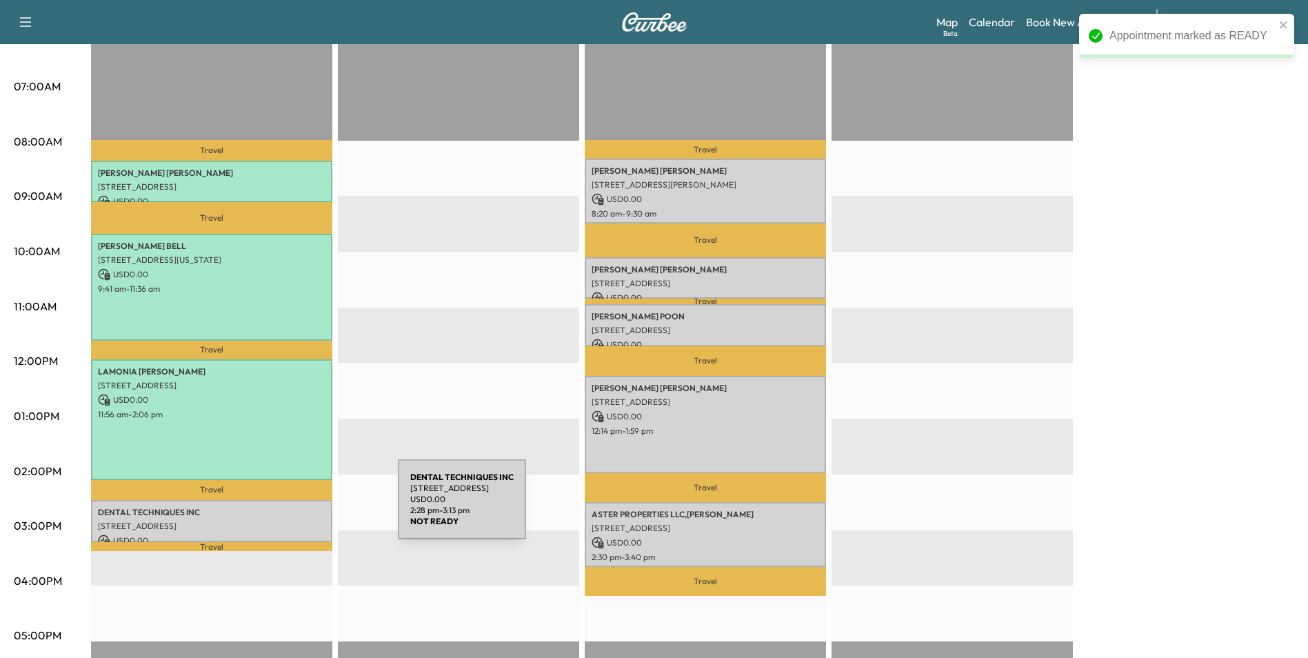
click at [294, 507] on p "DENTAL TECHNIQUES INC" at bounding box center [212, 512] width 228 height 11
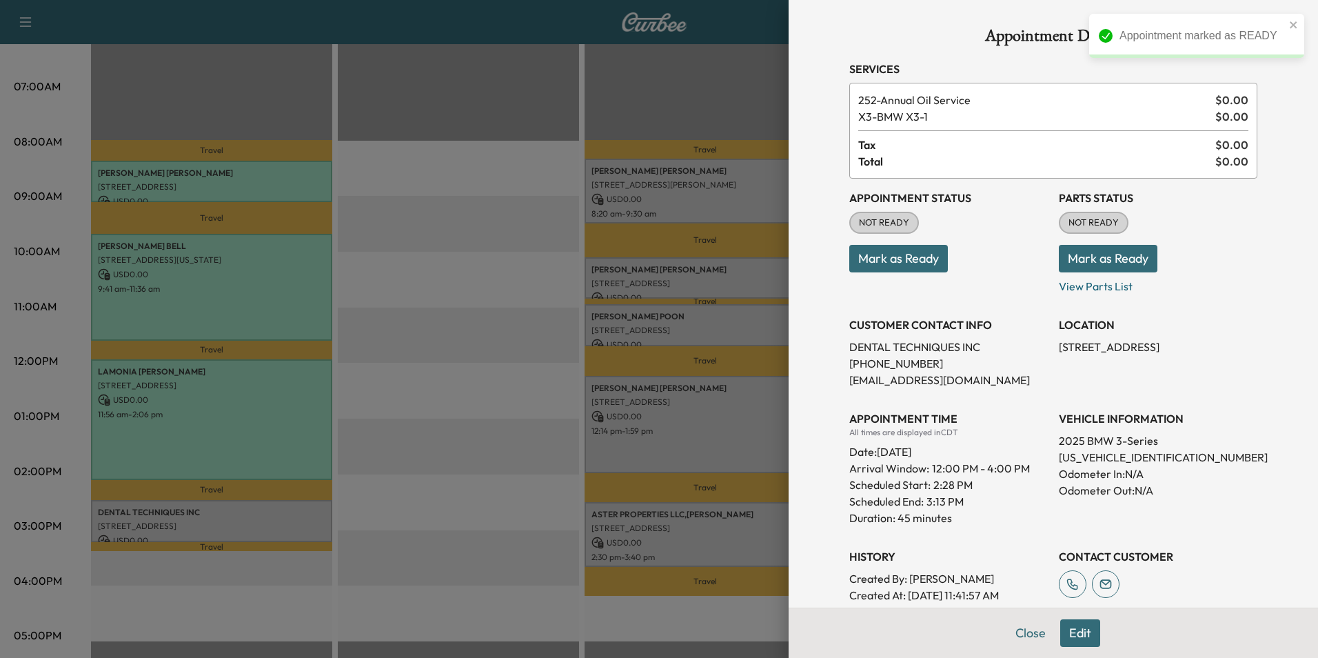
click at [927, 263] on button "Mark as Ready" at bounding box center [898, 259] width 99 height 28
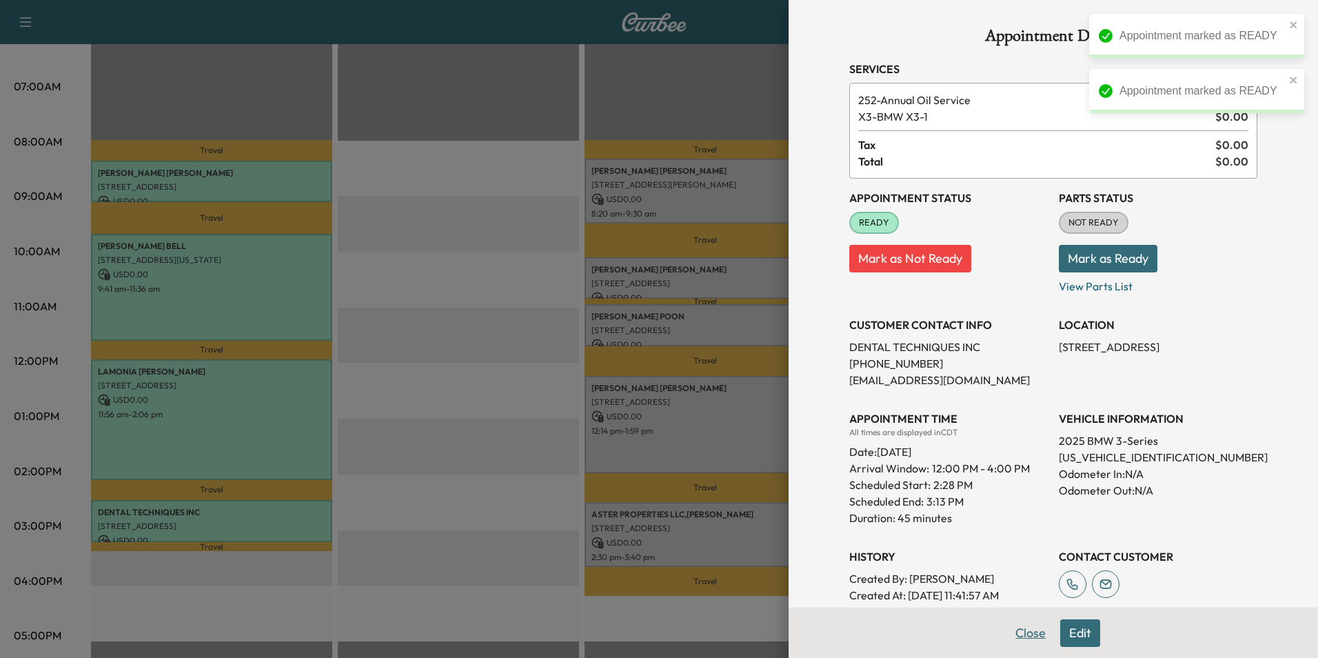
click at [1014, 637] on button "Close" at bounding box center [1031, 633] width 48 height 28
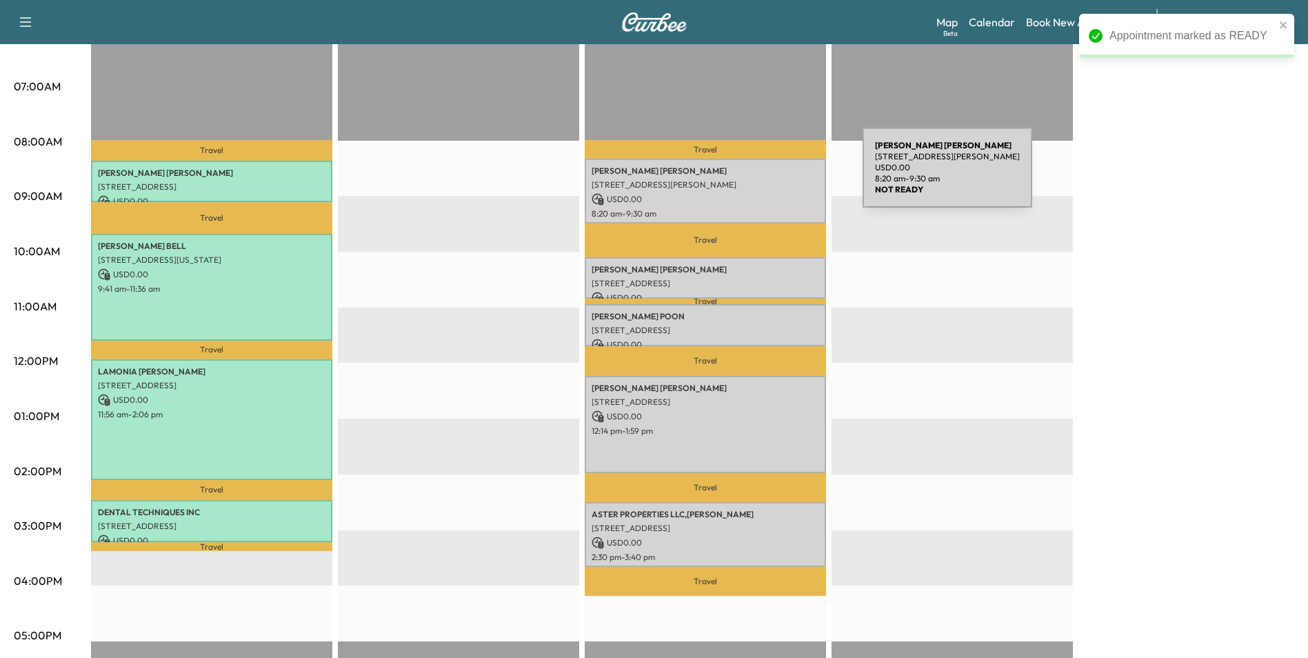
click at [759, 176] on div "[PERSON_NAME] [STREET_ADDRESS][PERSON_NAME] USD 0.00 8:20 am - 9:30 am" at bounding box center [705, 191] width 241 height 65
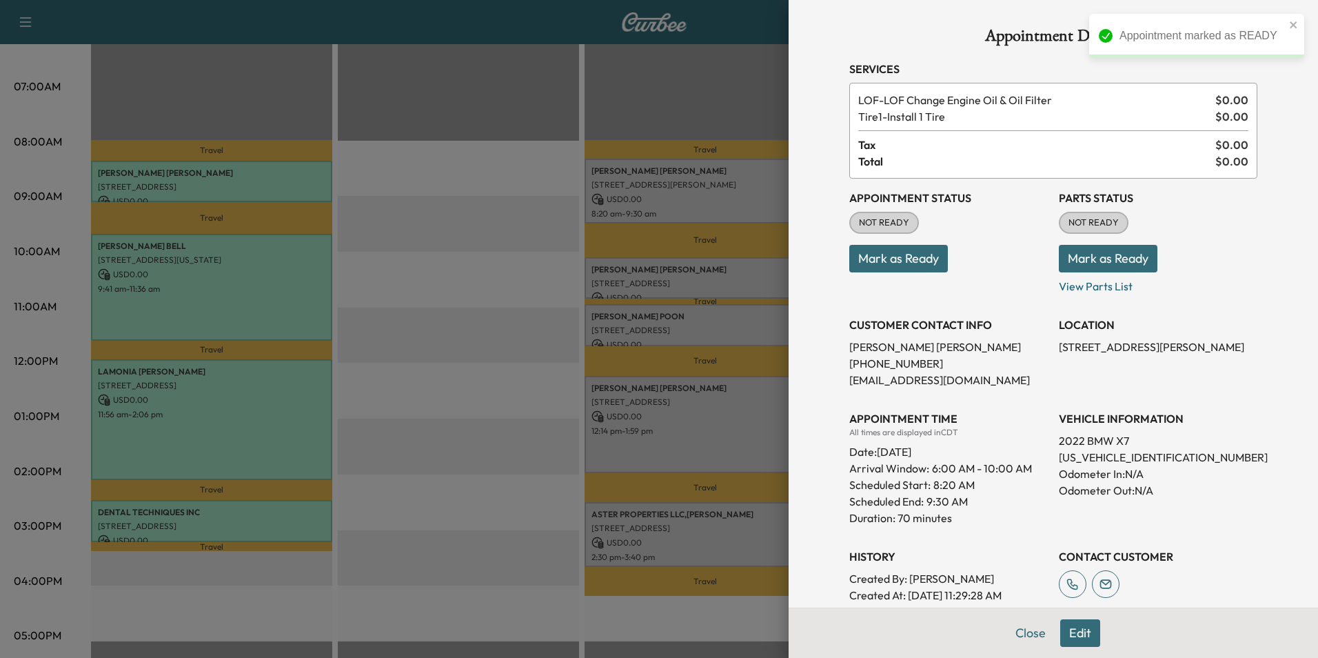
click at [918, 258] on button "Mark as Ready" at bounding box center [898, 259] width 99 height 28
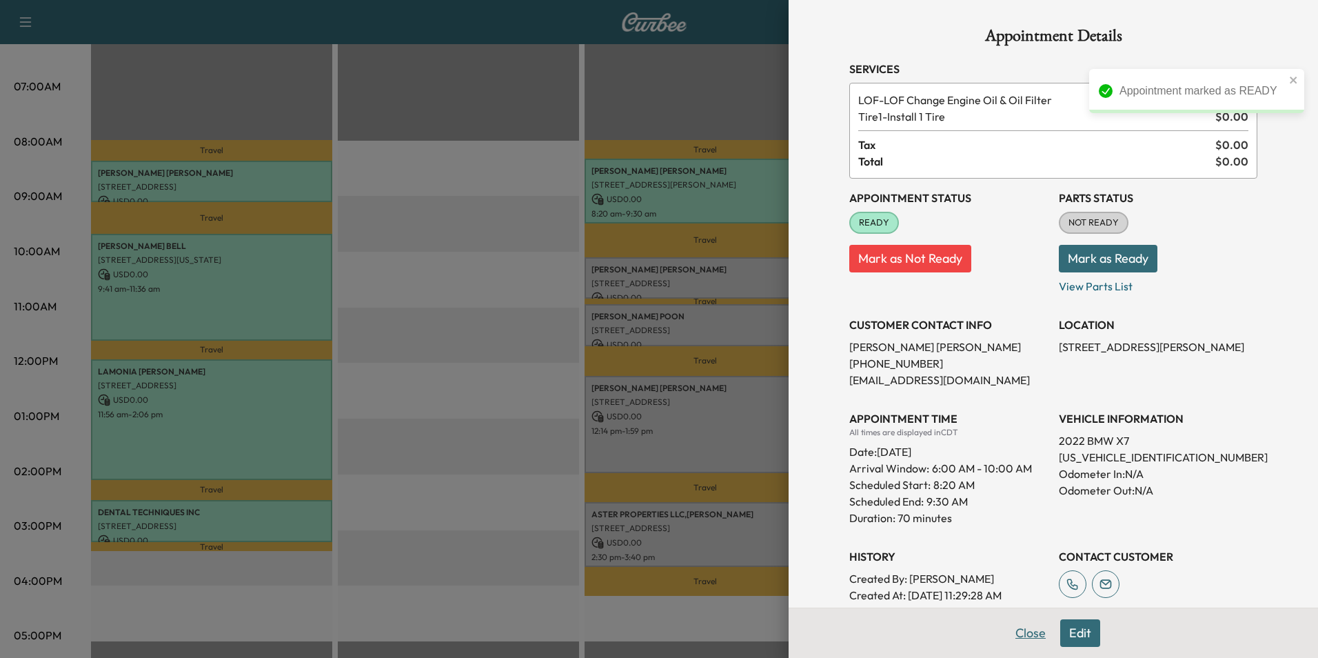
click at [1024, 635] on button "Close" at bounding box center [1031, 633] width 48 height 28
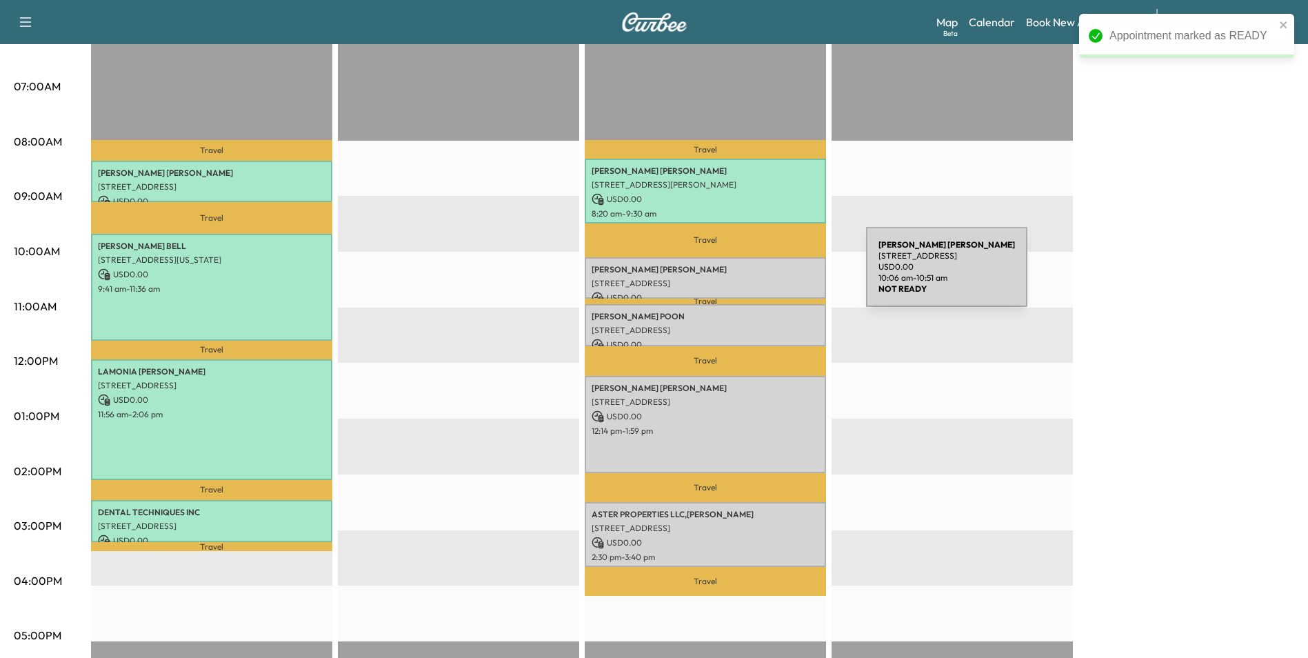
click at [763, 272] on div "[PERSON_NAME] [STREET_ADDRESS] USD 0.00 10:06 am - 10:51 am" at bounding box center [705, 278] width 241 height 42
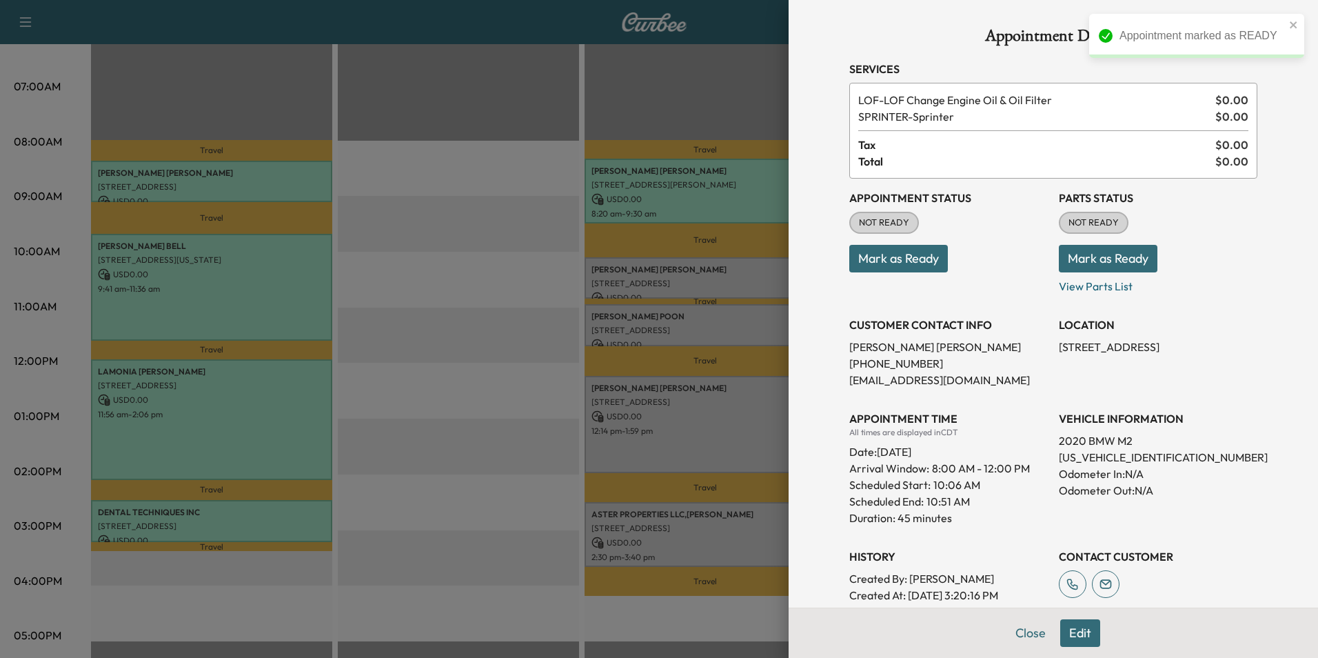
drag, startPoint x: 763, startPoint y: 272, endPoint x: 898, endPoint y: 266, distance: 136.0
click at [898, 266] on button "Mark as Ready" at bounding box center [898, 259] width 99 height 28
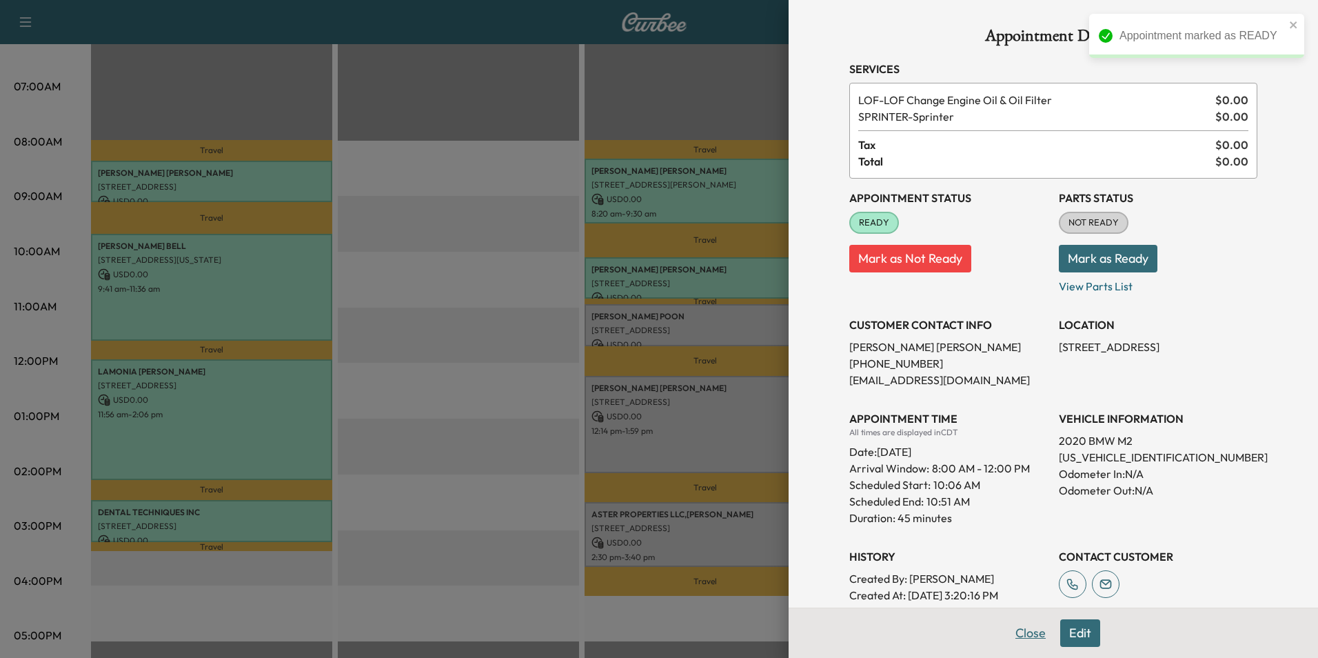
click at [1015, 638] on button "Close" at bounding box center [1031, 633] width 48 height 28
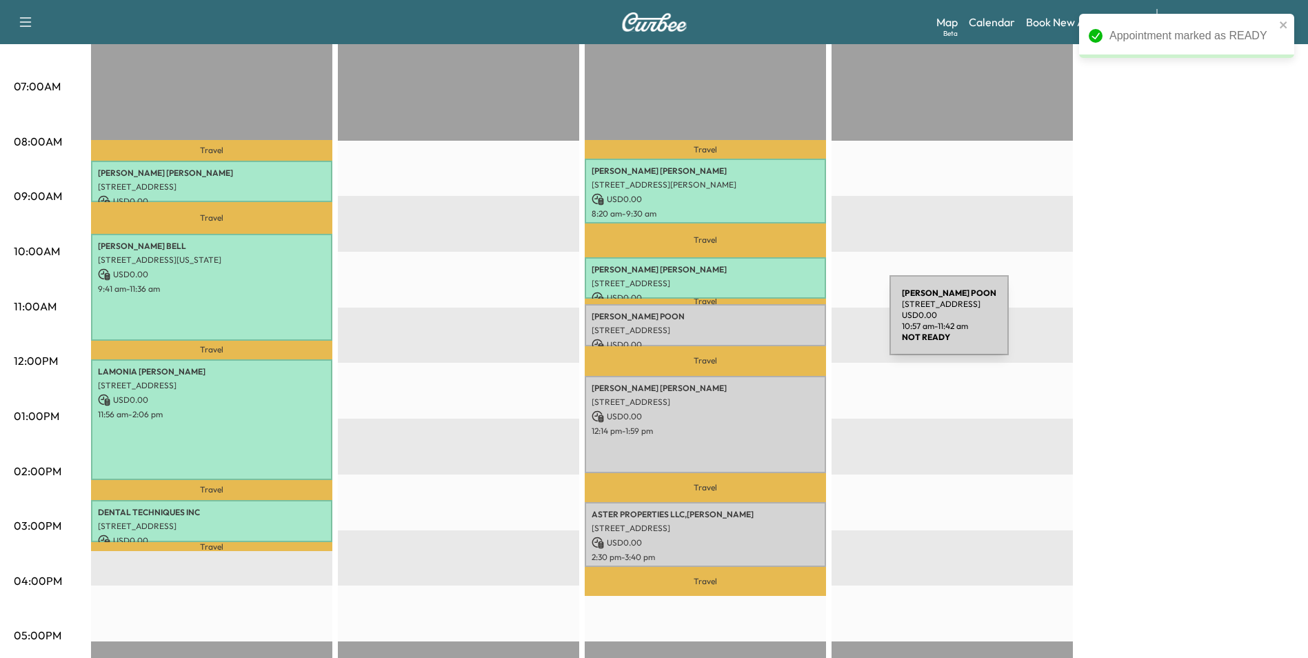
click at [786, 325] on p "[STREET_ADDRESS]" at bounding box center [706, 330] width 228 height 11
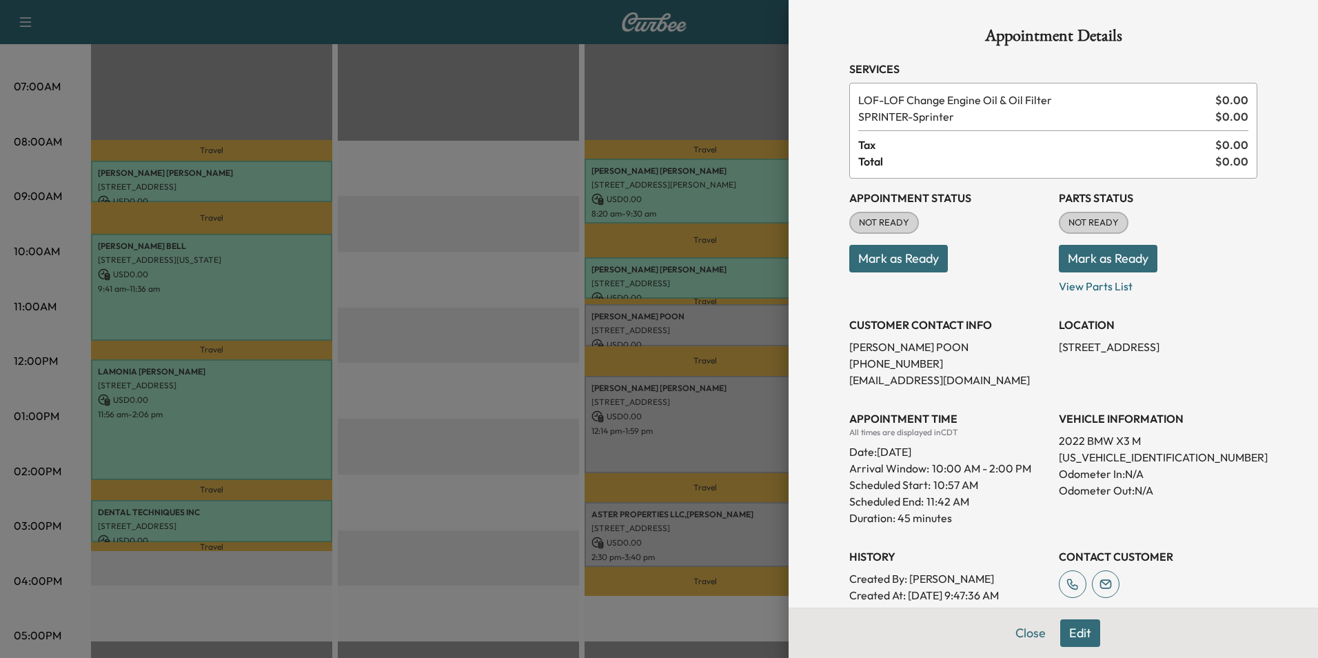
click at [887, 257] on button "Mark as Ready" at bounding box center [898, 259] width 99 height 28
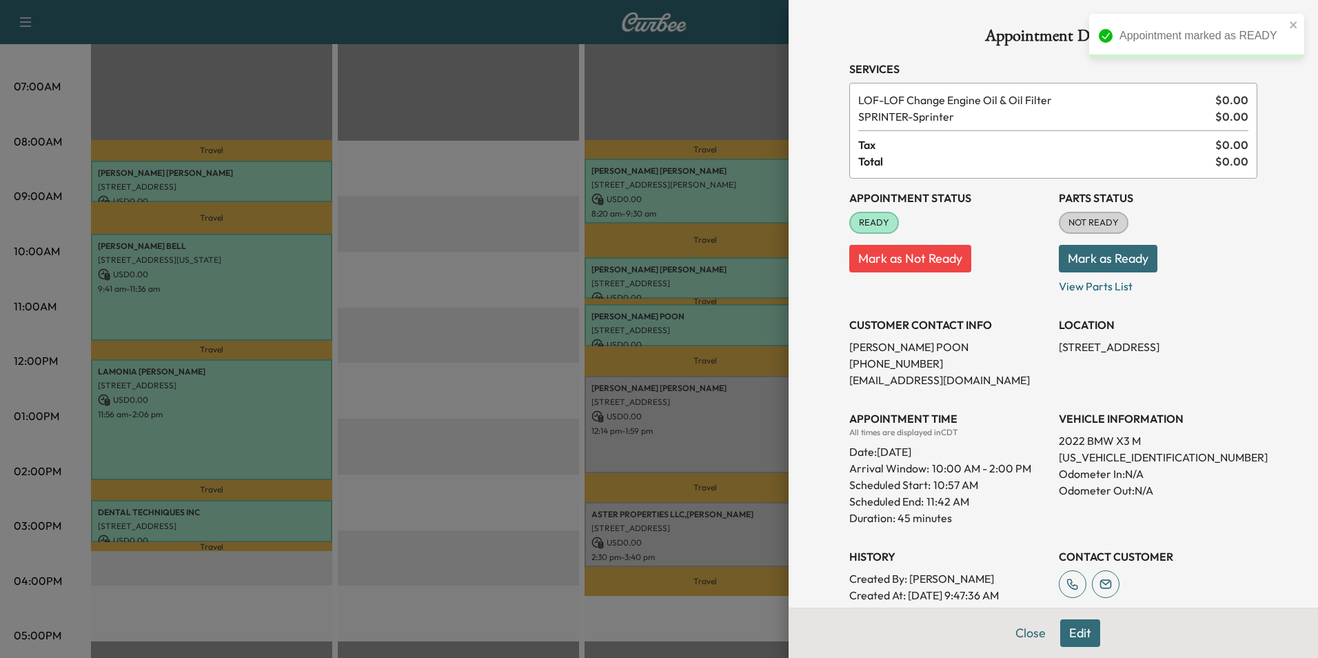
click at [1023, 627] on button "Close" at bounding box center [1031, 633] width 48 height 28
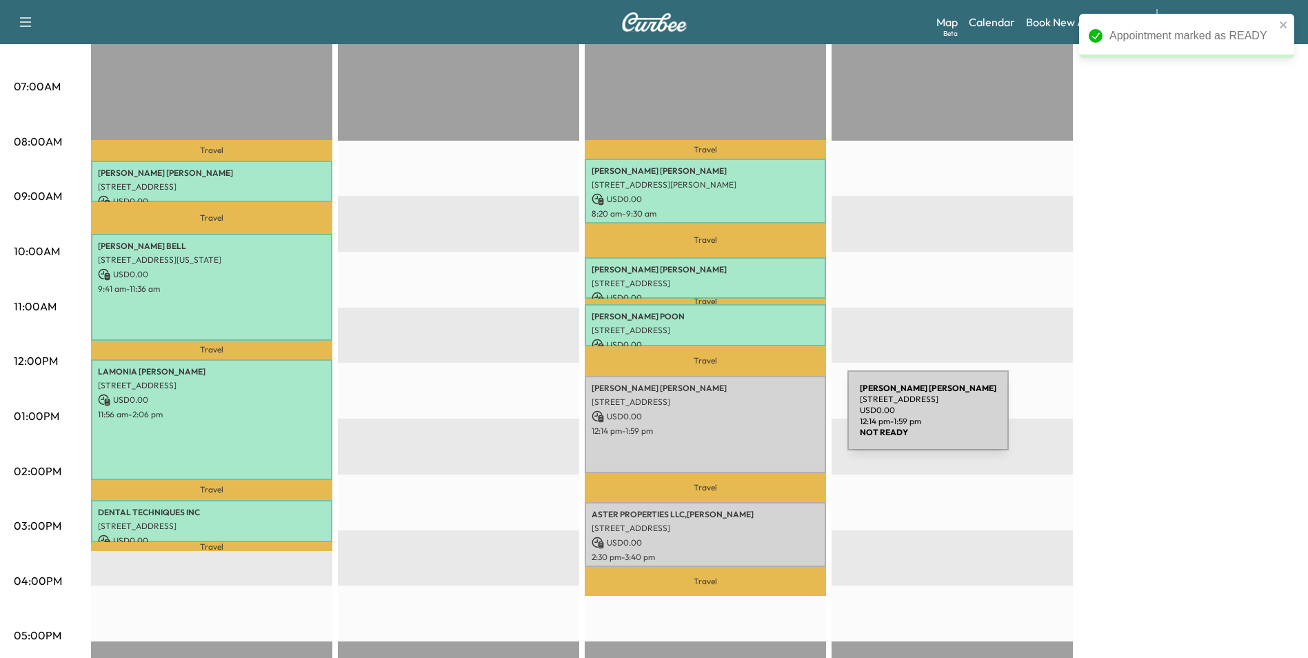
click at [744, 419] on p "USD 0.00" at bounding box center [706, 416] width 228 height 12
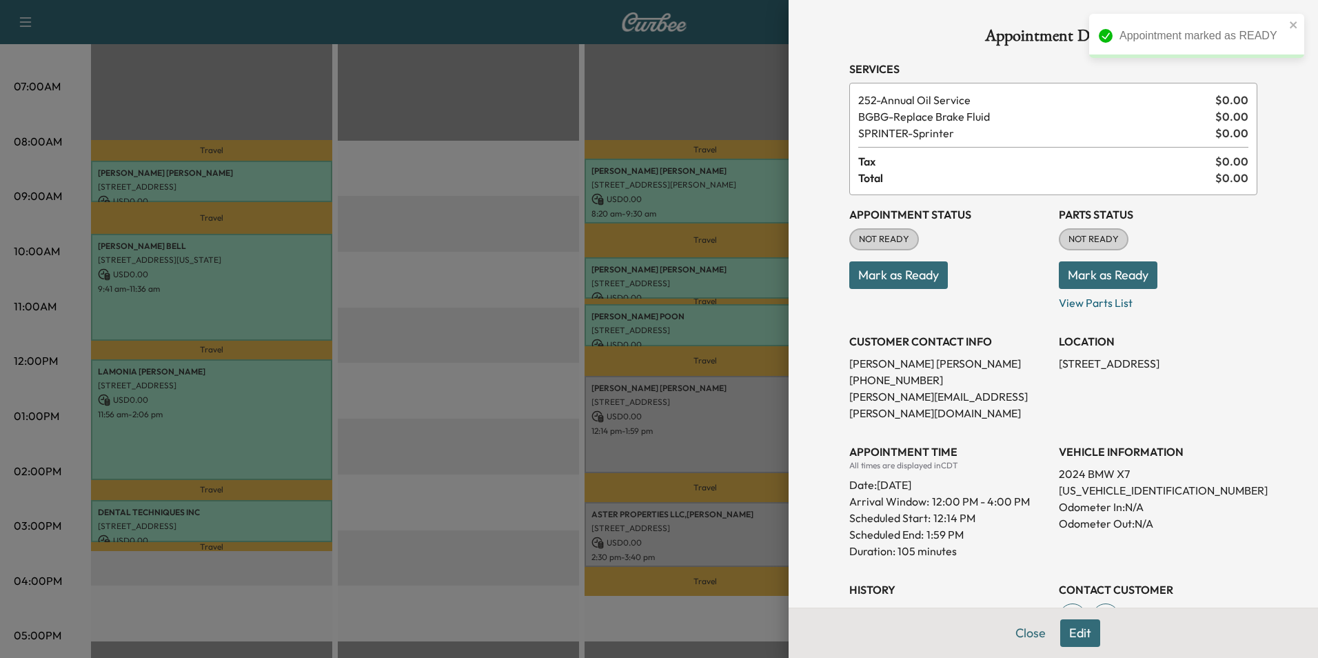
click at [919, 281] on button "Mark as Ready" at bounding box center [898, 275] width 99 height 28
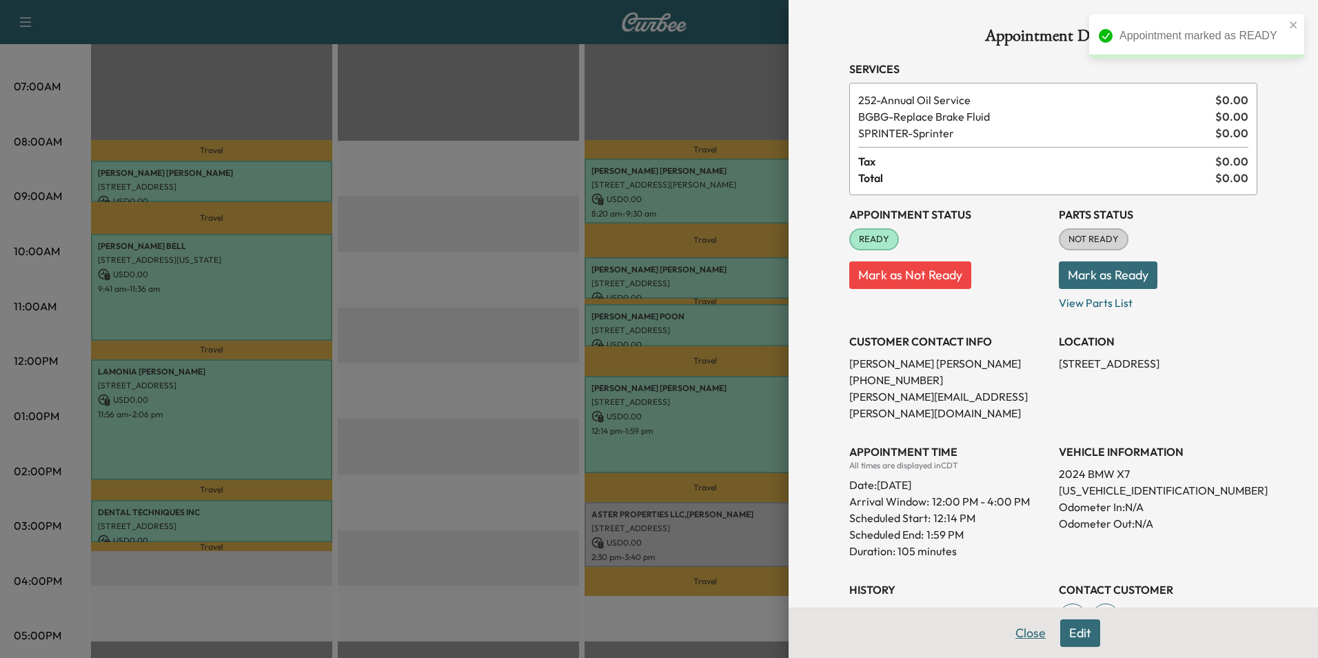
click at [1016, 637] on button "Close" at bounding box center [1031, 633] width 48 height 28
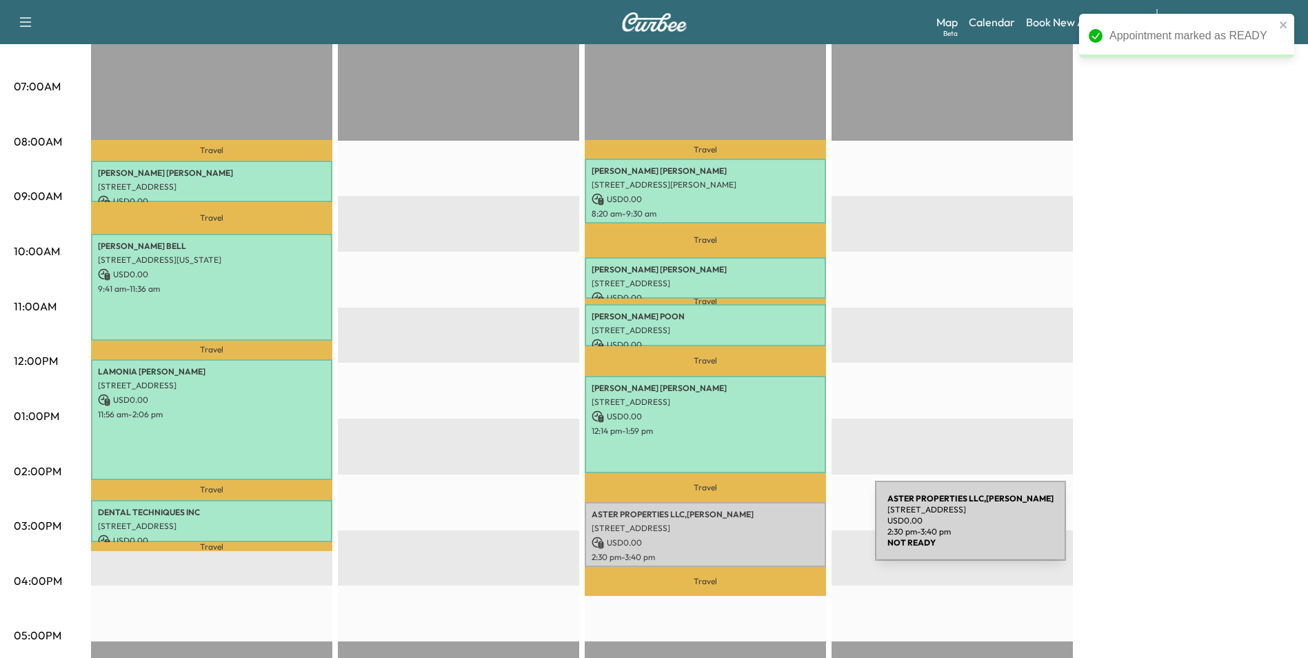
click at [772, 529] on div "ASTER PROPERTIES LLC,[PERSON_NAME] [STREET_ADDRESS] USD 0.00 2:30 pm - 3:40 pm" at bounding box center [705, 534] width 241 height 65
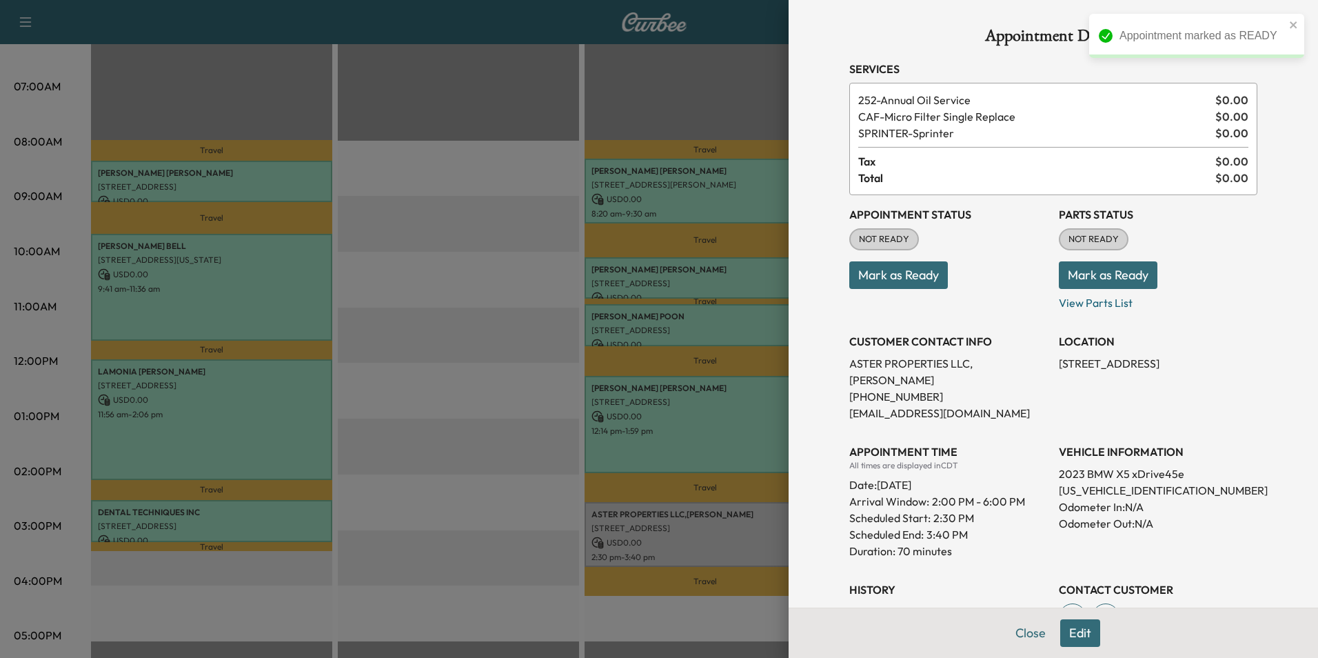
click at [903, 274] on button "Mark as Ready" at bounding box center [898, 275] width 99 height 28
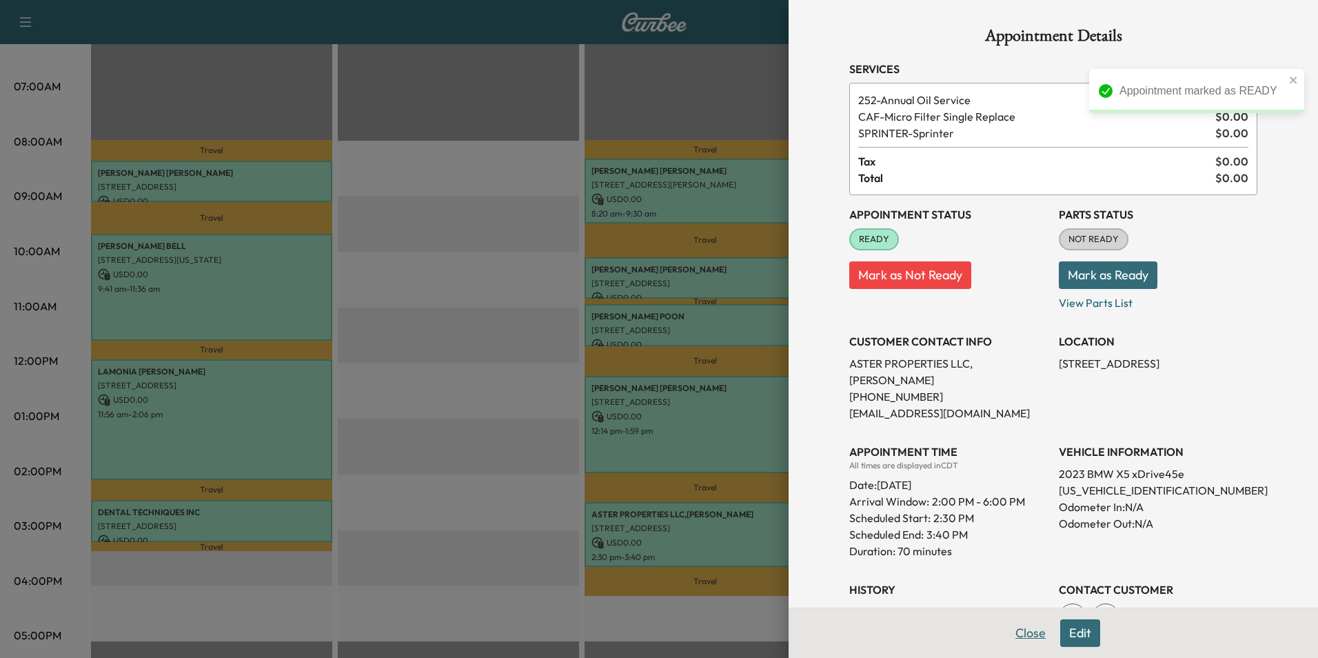
click at [1014, 632] on button "Close" at bounding box center [1031, 633] width 48 height 28
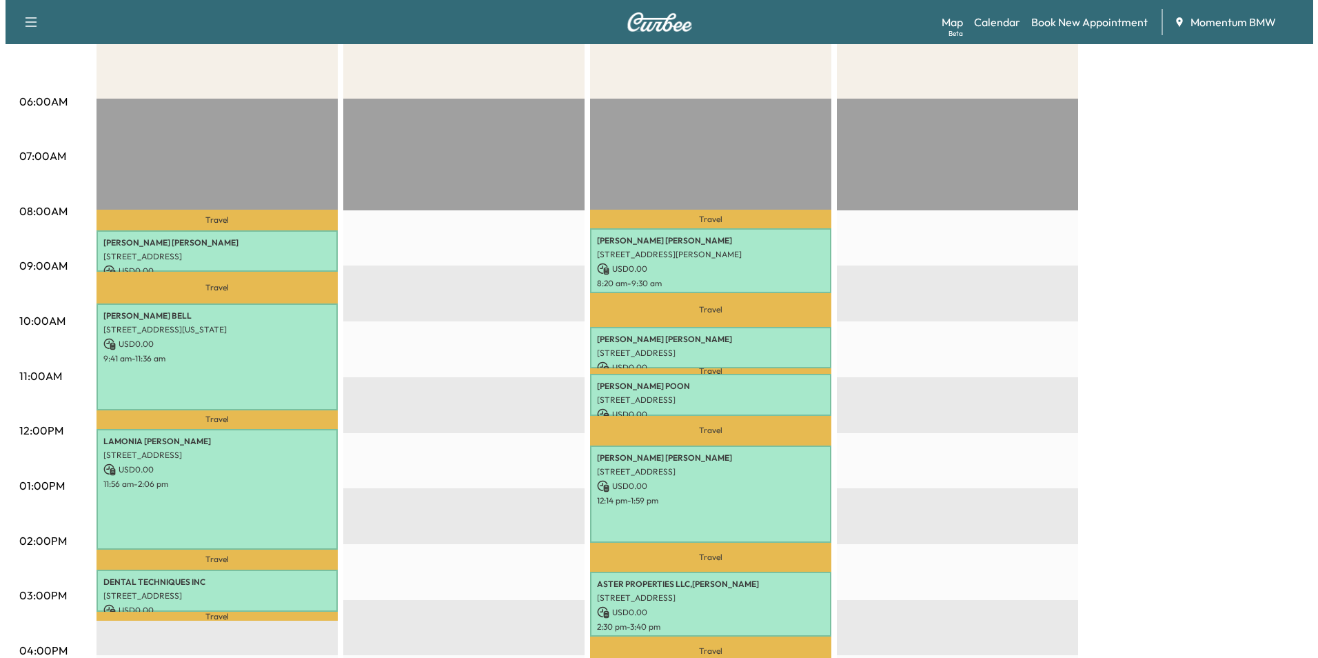
scroll to position [225, 0]
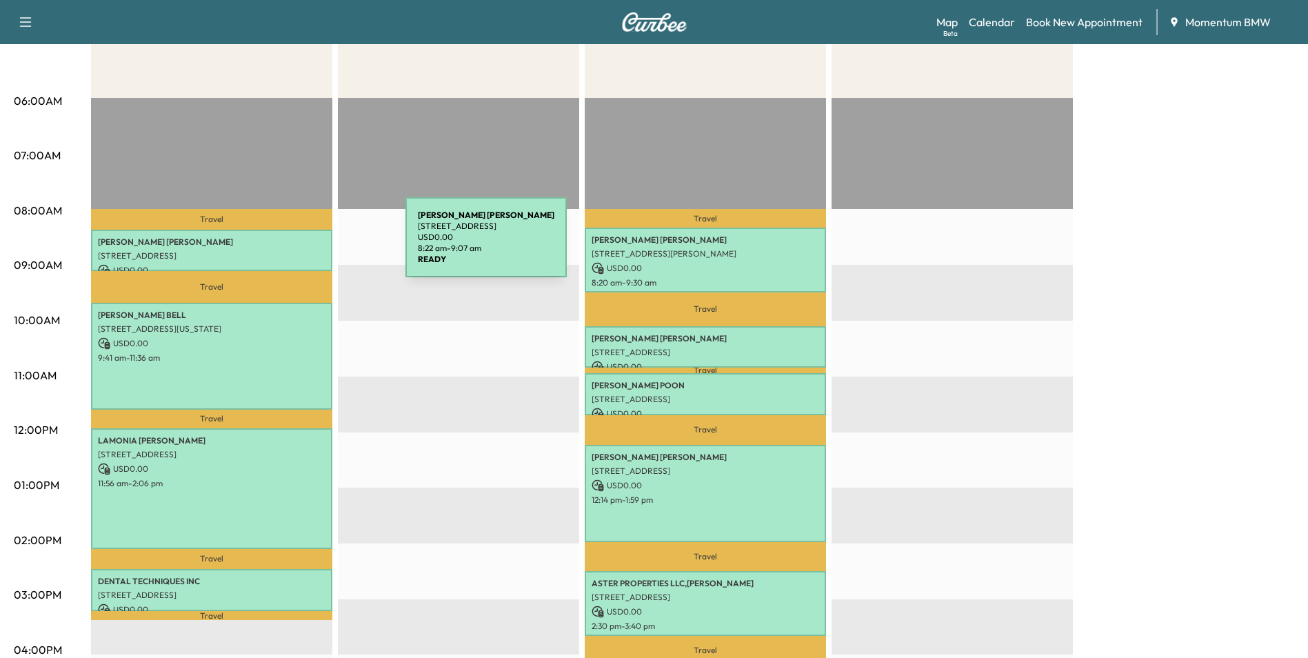
click at [302, 245] on p "[PERSON_NAME]" at bounding box center [212, 241] width 228 height 11
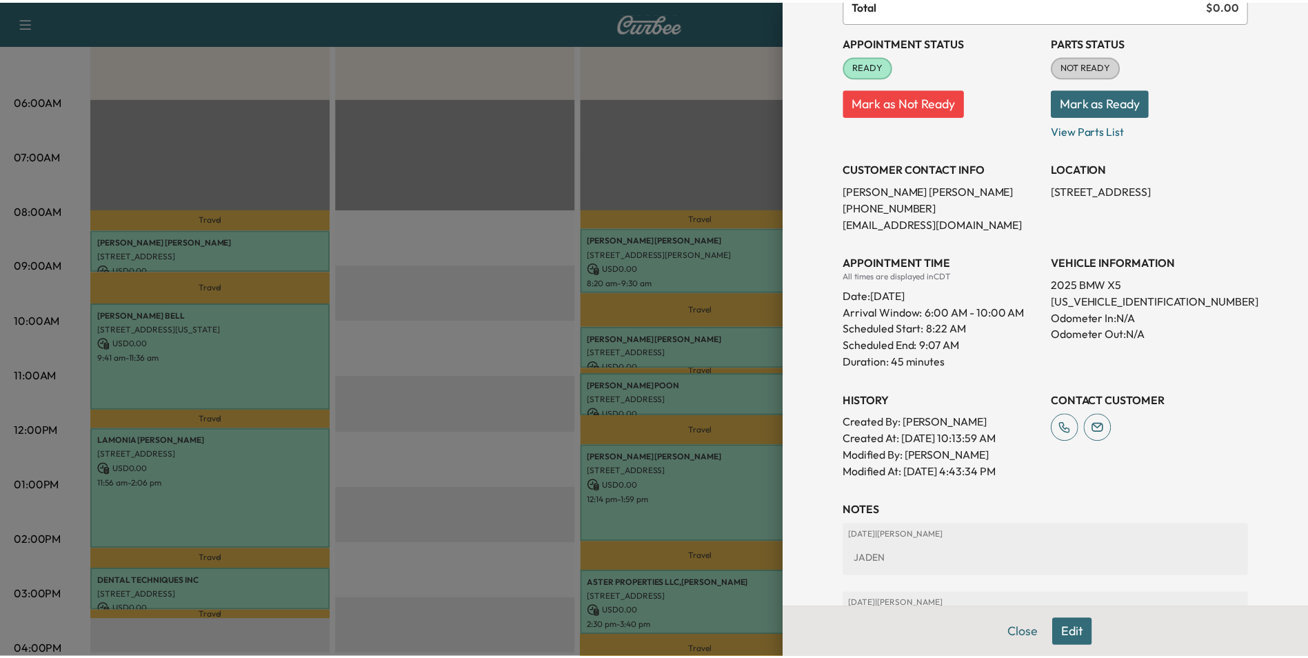
scroll to position [207, 0]
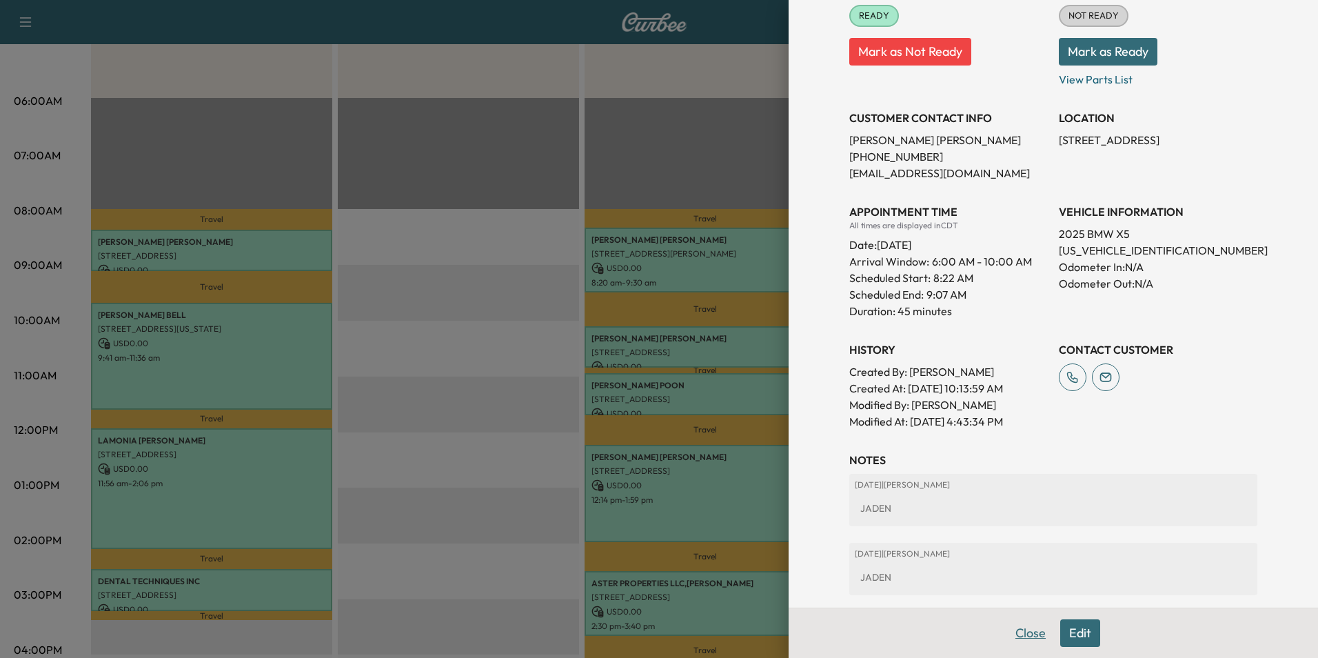
drag, startPoint x: 1018, startPoint y: 636, endPoint x: 934, endPoint y: 612, distance: 88.2
click at [1018, 635] on button "Close" at bounding box center [1031, 633] width 48 height 28
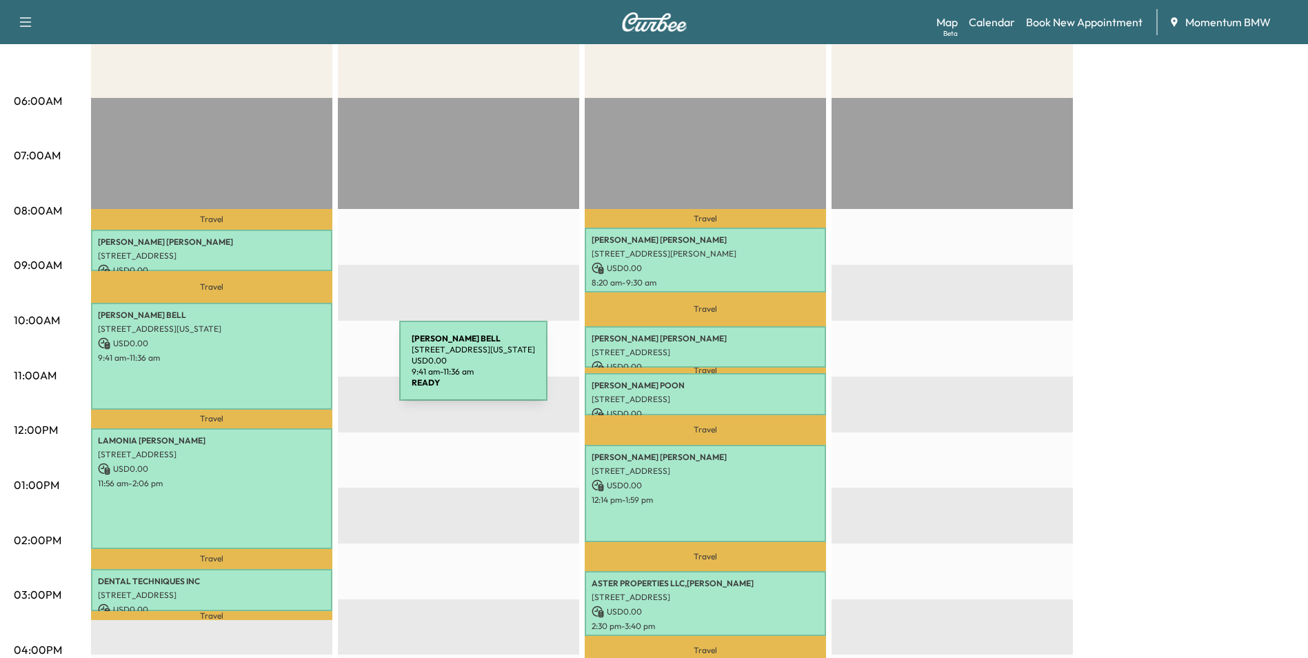
click at [296, 367] on div "[PERSON_NAME] [STREET_ADDRESS][US_STATE] USD 0.00 9:41 am - 11:36 am" at bounding box center [211, 356] width 241 height 107
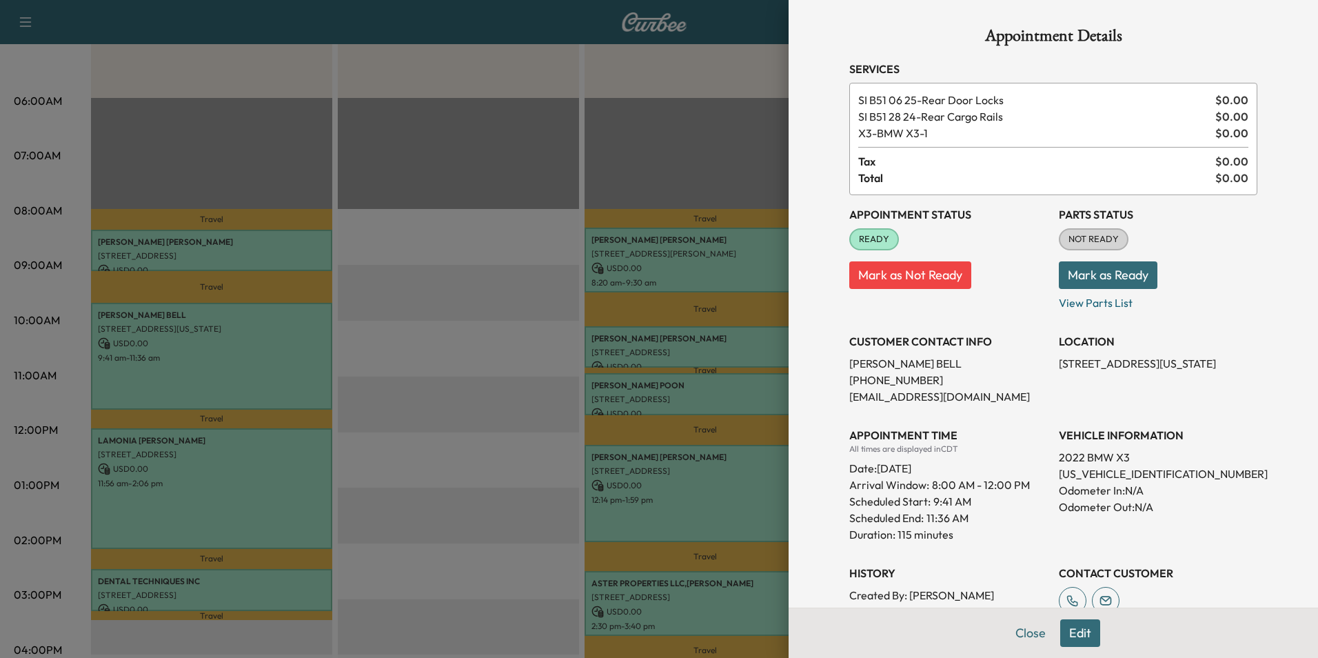
click at [1017, 630] on button "Close" at bounding box center [1031, 633] width 48 height 28
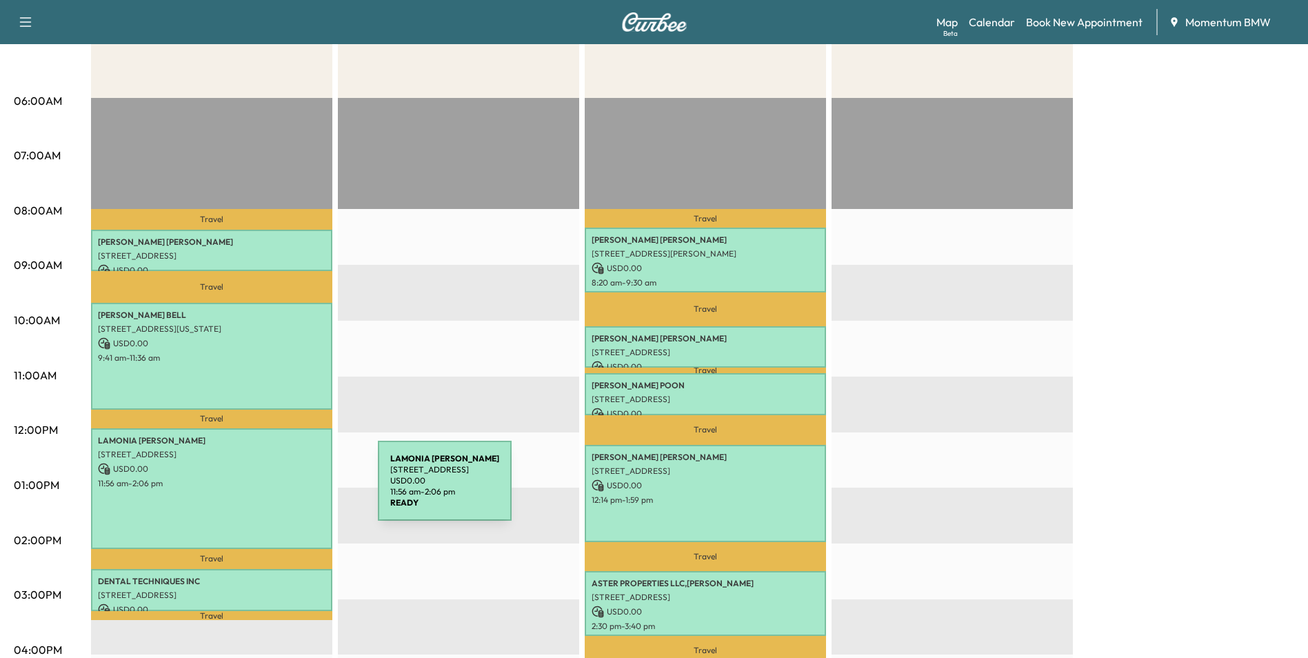
click at [274, 488] on div "[PERSON_NAME] [STREET_ADDRESS] USD 0.00 11:56 am - 2:06 pm" at bounding box center [211, 488] width 241 height 121
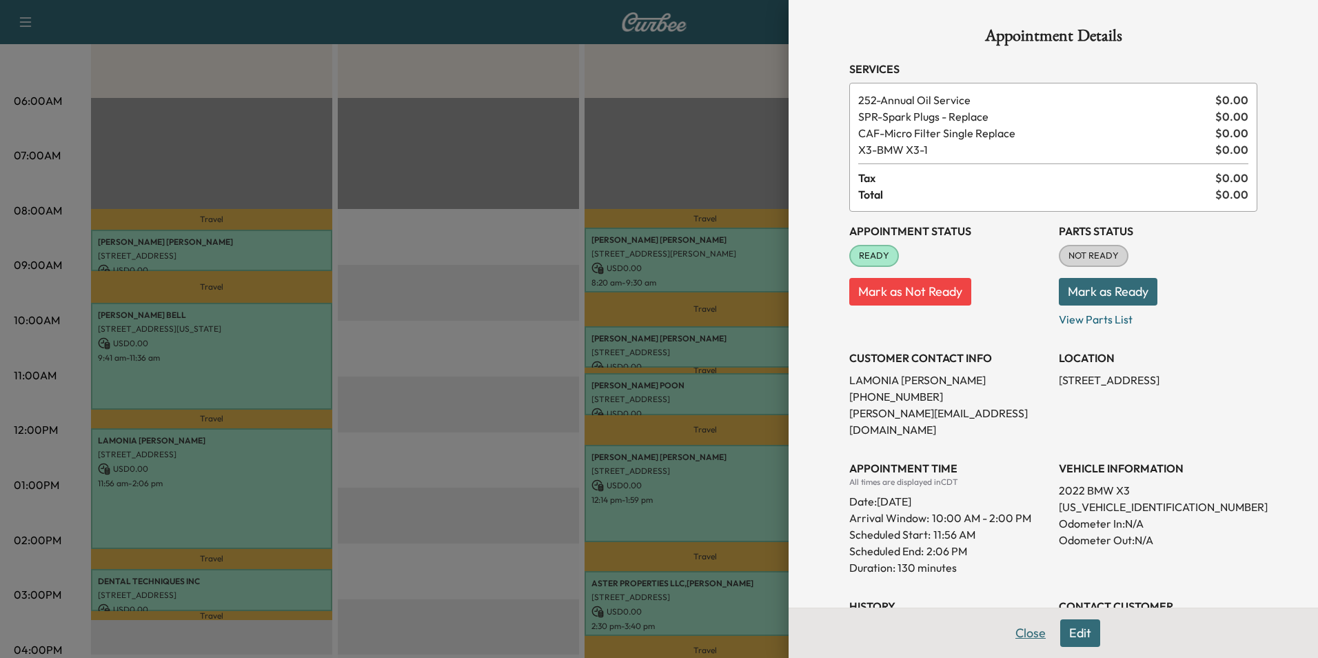
click at [1013, 627] on button "Close" at bounding box center [1031, 633] width 48 height 28
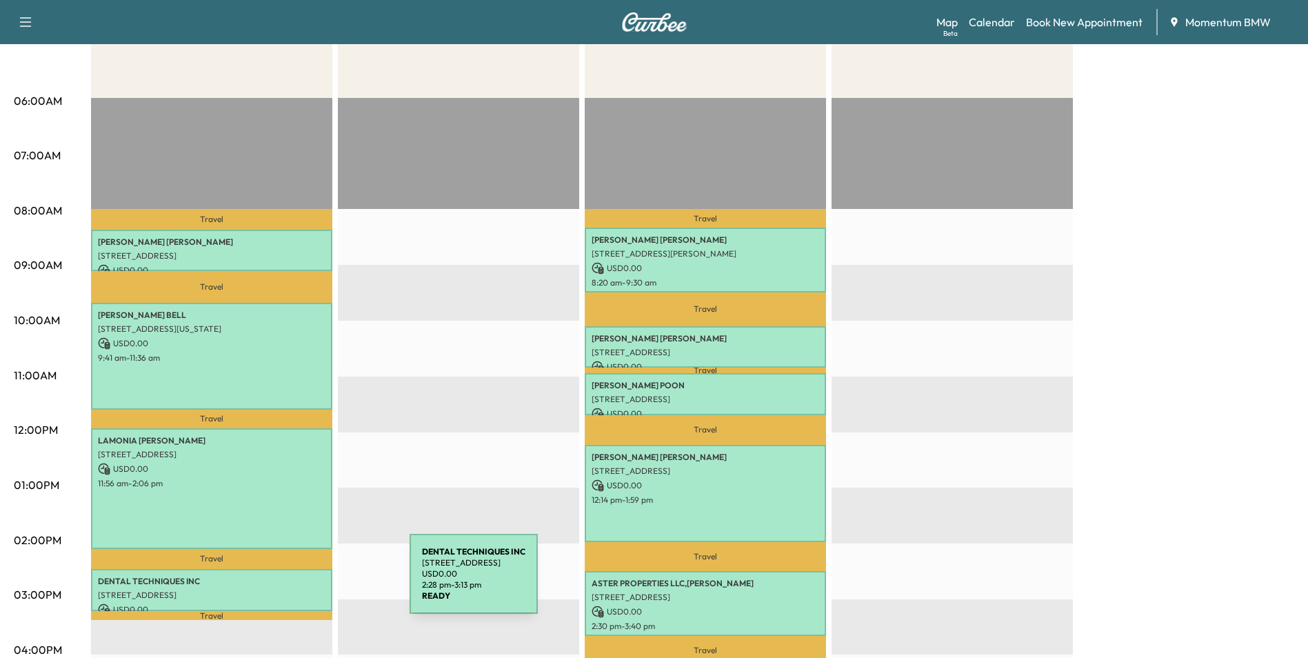
click at [306, 582] on div "DENTAL TECHNIQUES INC [STREET_ADDRESS] USD 0.00 2:28 pm - 3:13 pm" at bounding box center [211, 590] width 241 height 42
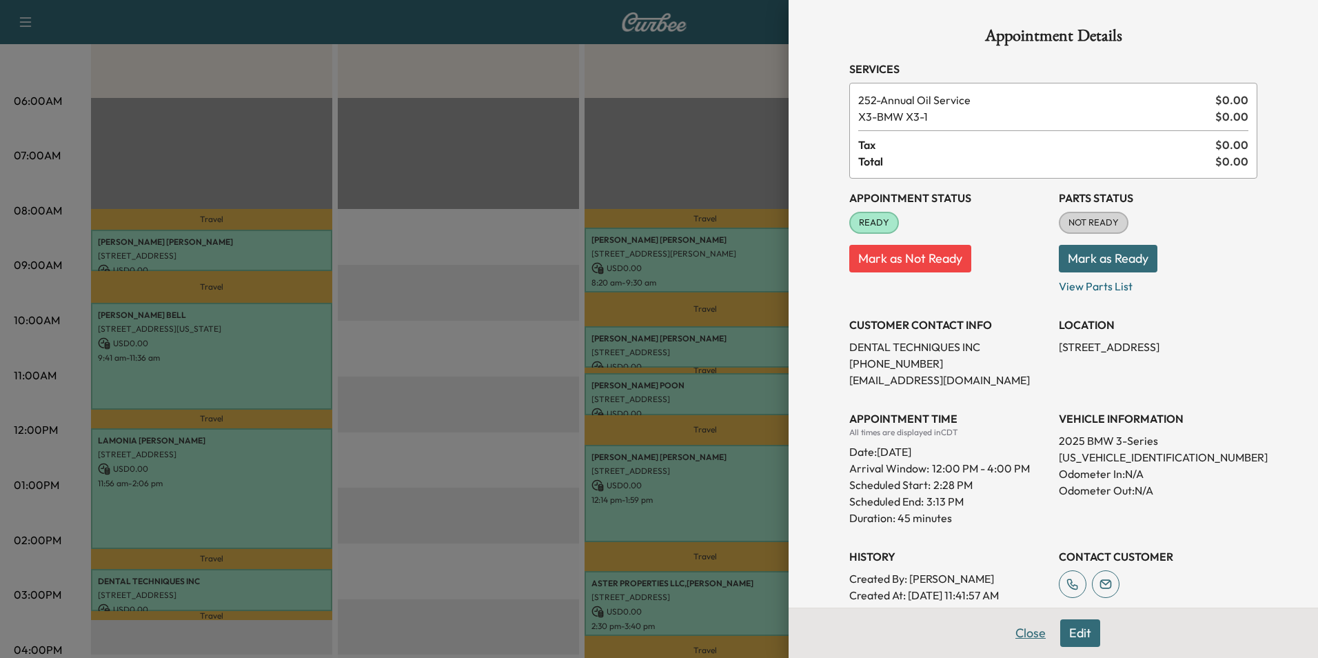
click at [1026, 633] on button "Close" at bounding box center [1031, 633] width 48 height 28
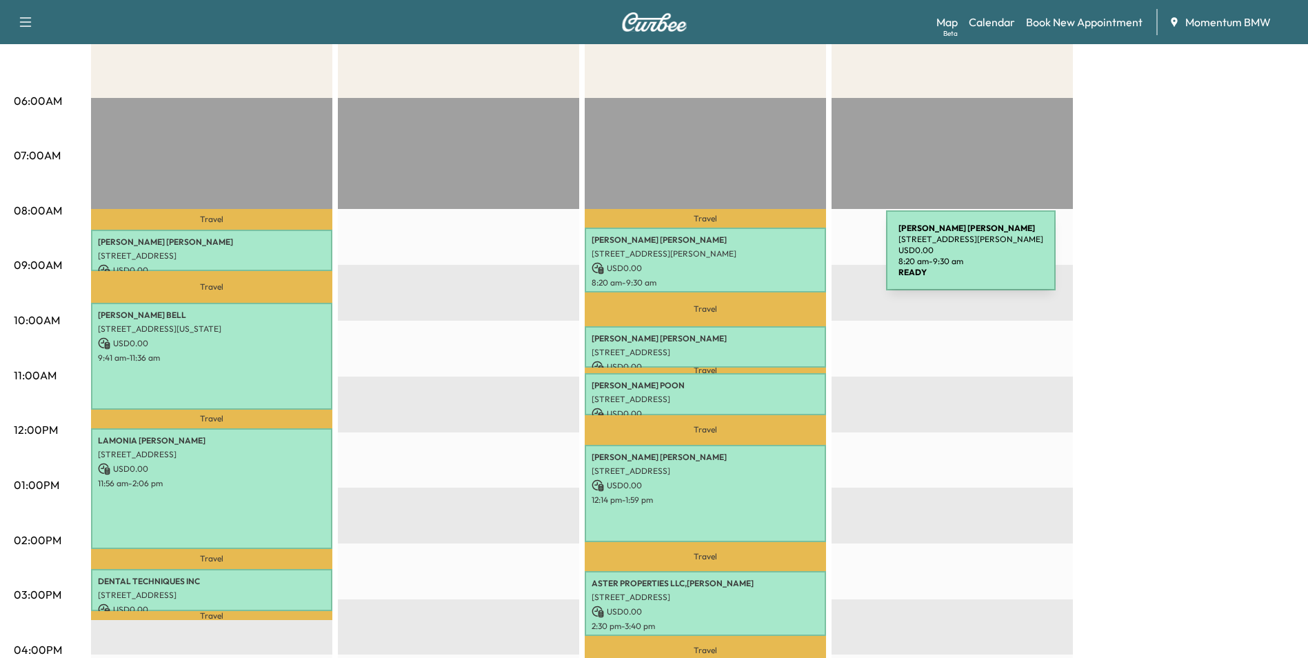
click at [777, 255] on p "[STREET_ADDRESS][PERSON_NAME]" at bounding box center [706, 253] width 228 height 11
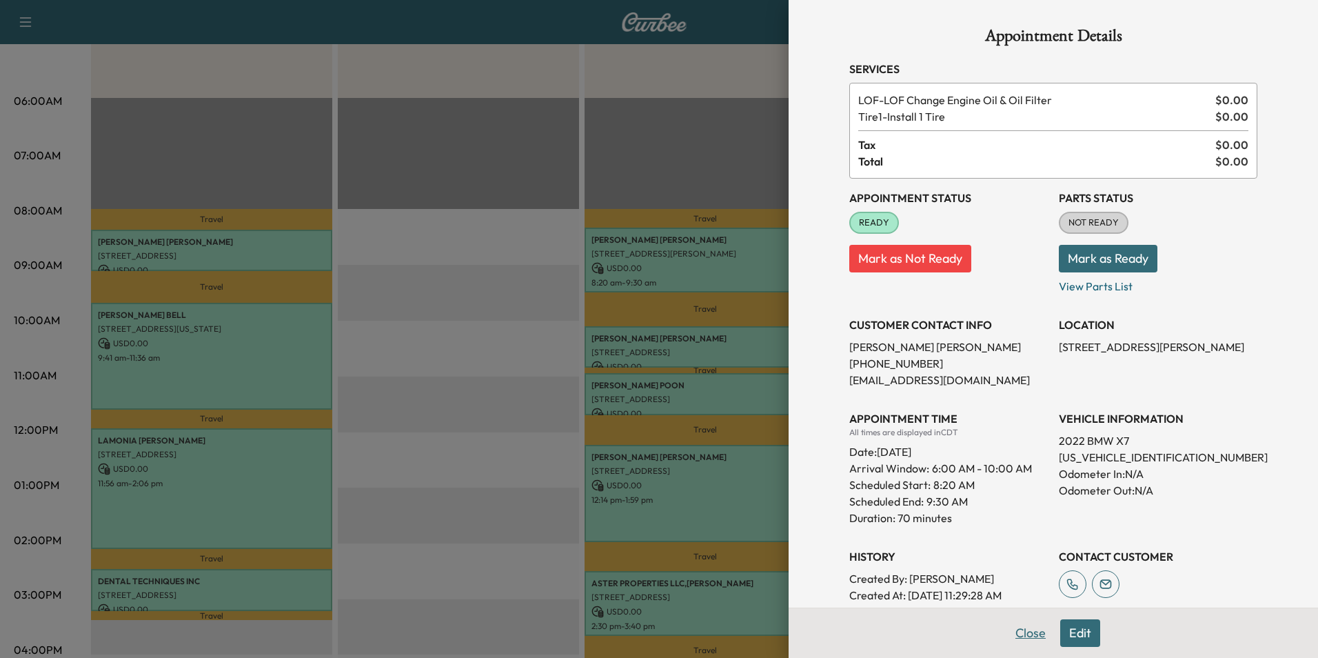
click at [1020, 636] on button "Close" at bounding box center [1031, 633] width 48 height 28
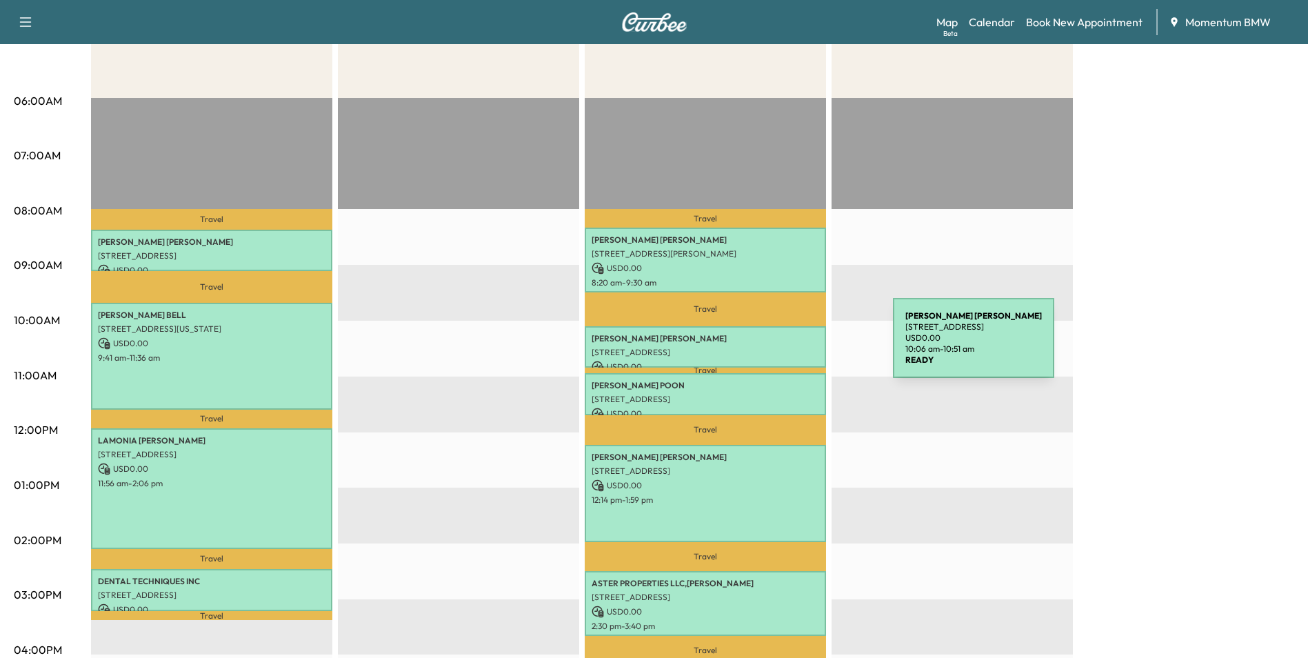
click at [789, 347] on p "[STREET_ADDRESS]" at bounding box center [706, 352] width 228 height 11
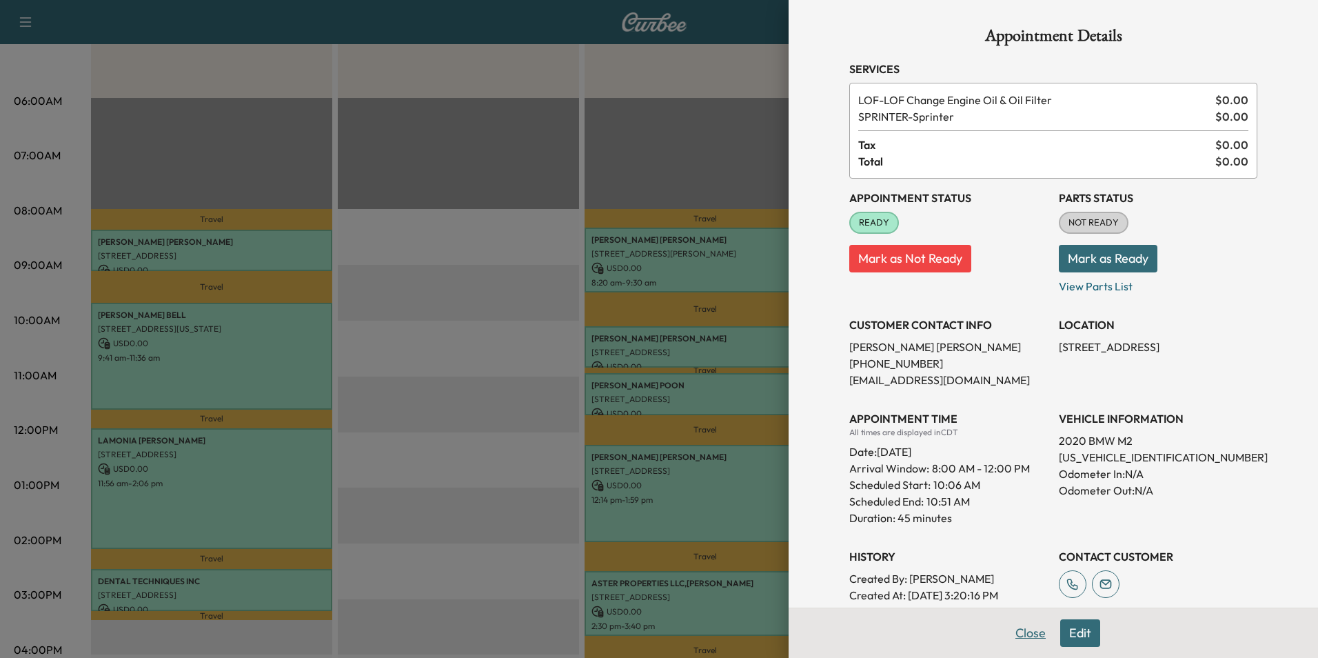
click at [1018, 629] on button "Close" at bounding box center [1031, 633] width 48 height 28
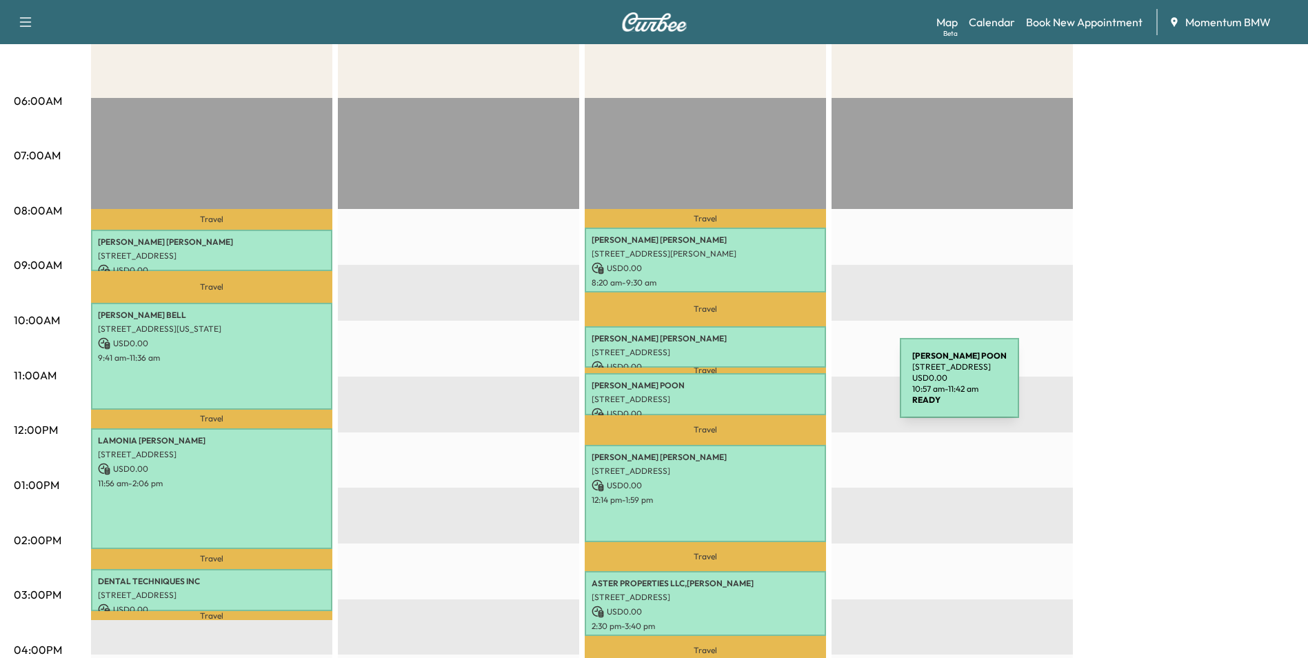
click at [796, 386] on p "[PERSON_NAME]" at bounding box center [706, 385] width 228 height 11
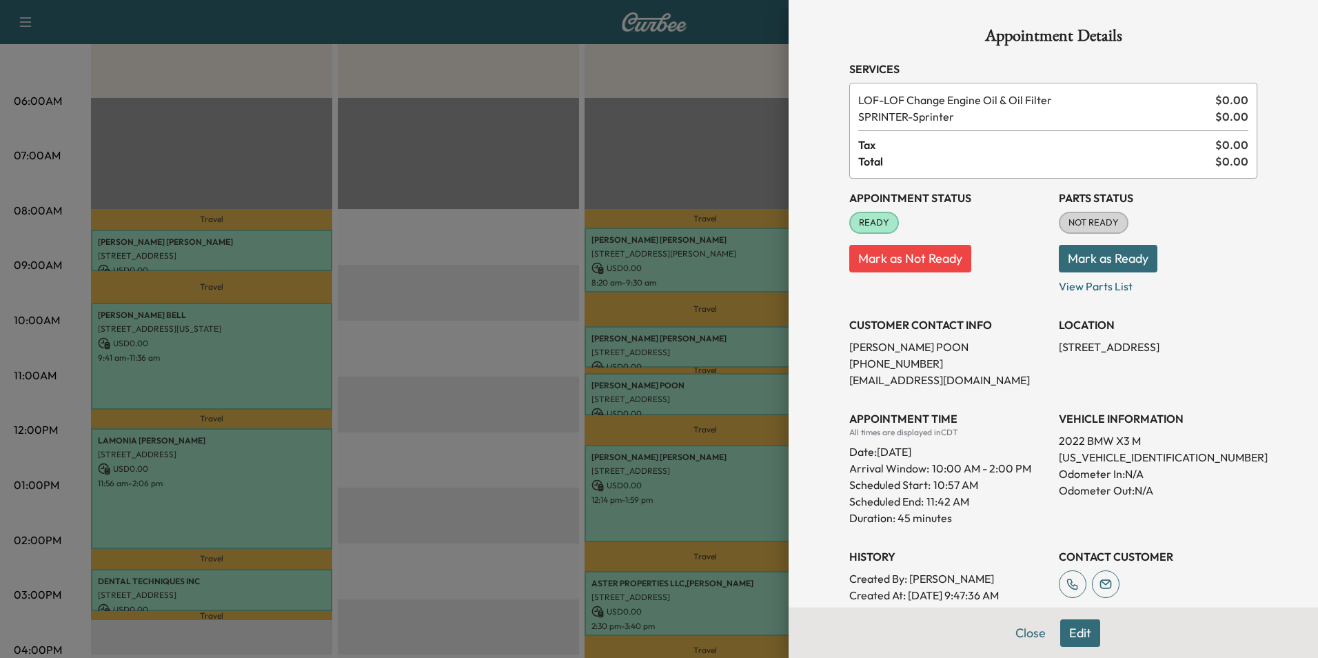
drag, startPoint x: 1016, startPoint y: 638, endPoint x: 947, endPoint y: 596, distance: 81.0
click at [1018, 636] on button "Close" at bounding box center [1031, 633] width 48 height 28
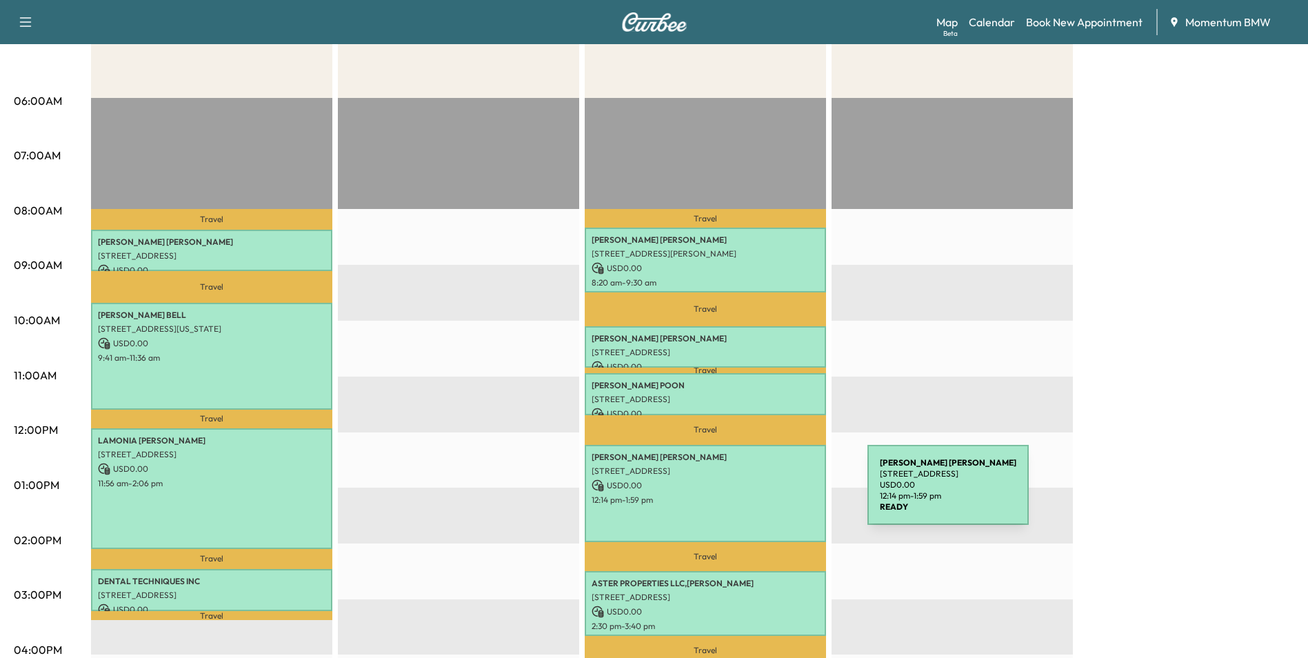
click at [764, 494] on p "12:14 pm - 1:59 pm" at bounding box center [706, 499] width 228 height 11
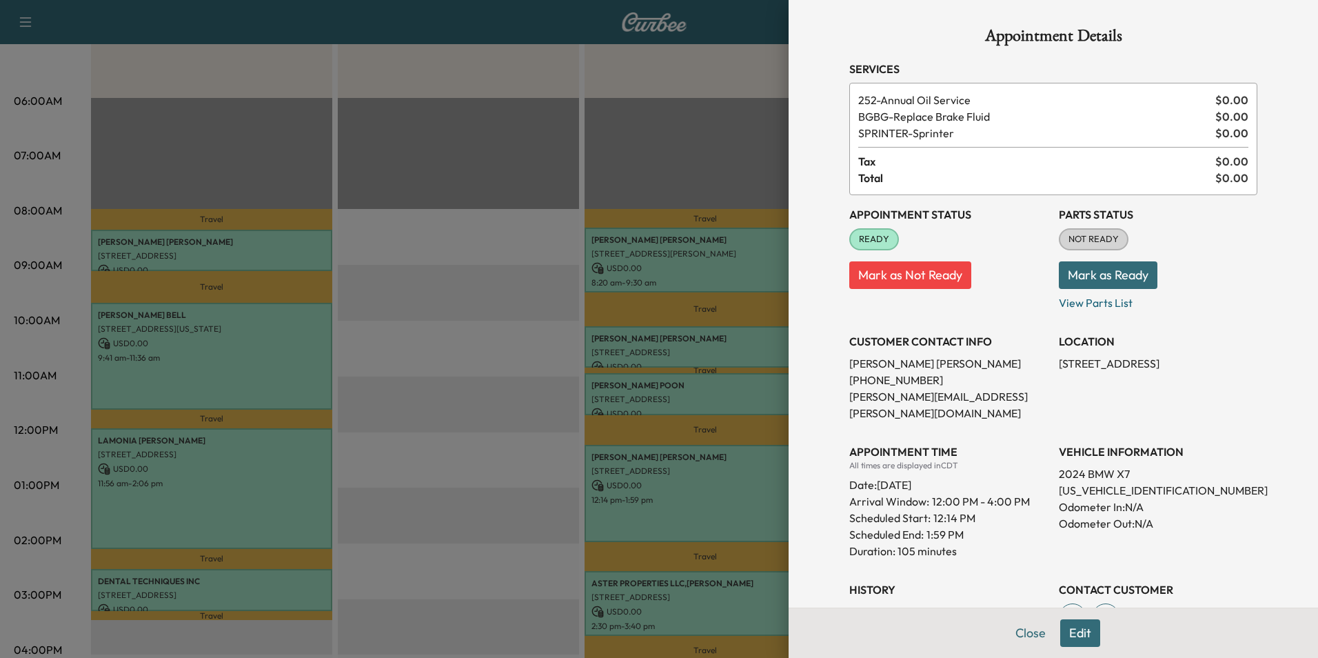
click at [1018, 636] on button "Close" at bounding box center [1031, 633] width 48 height 28
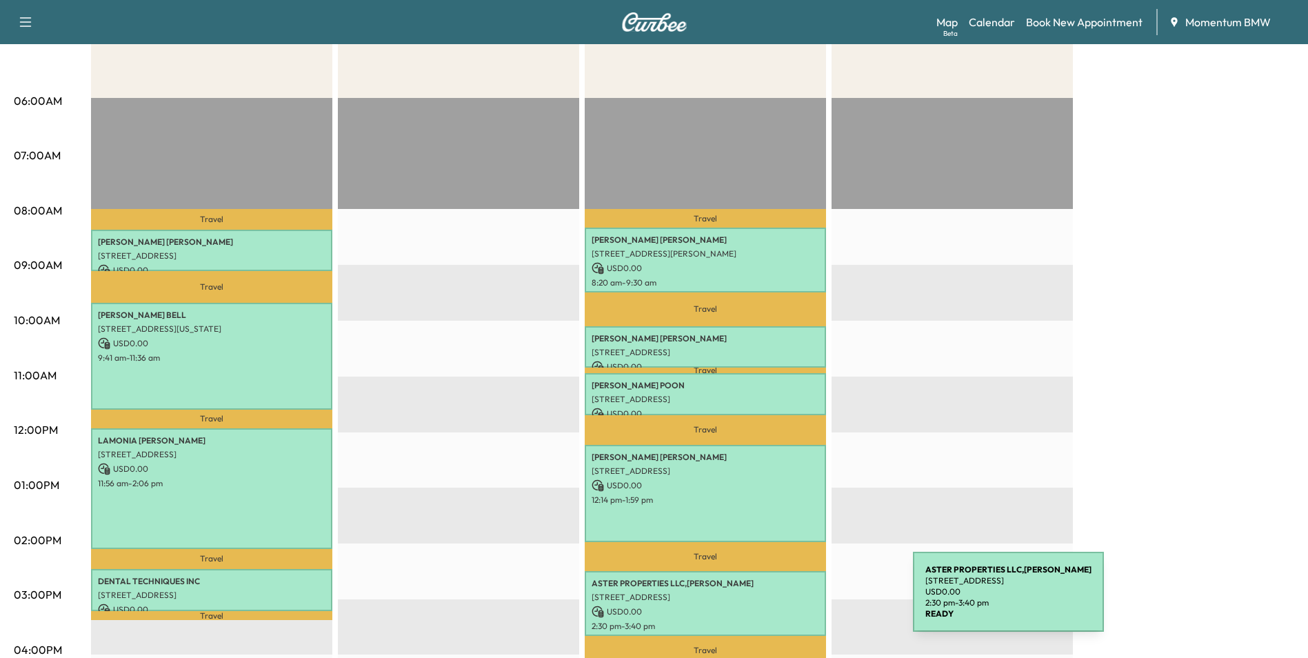
click at [809, 600] on div "ASTER PROPERTIES LLC,[PERSON_NAME] [STREET_ADDRESS] USD 0.00 2:30 pm - 3:40 pm" at bounding box center [705, 603] width 241 height 65
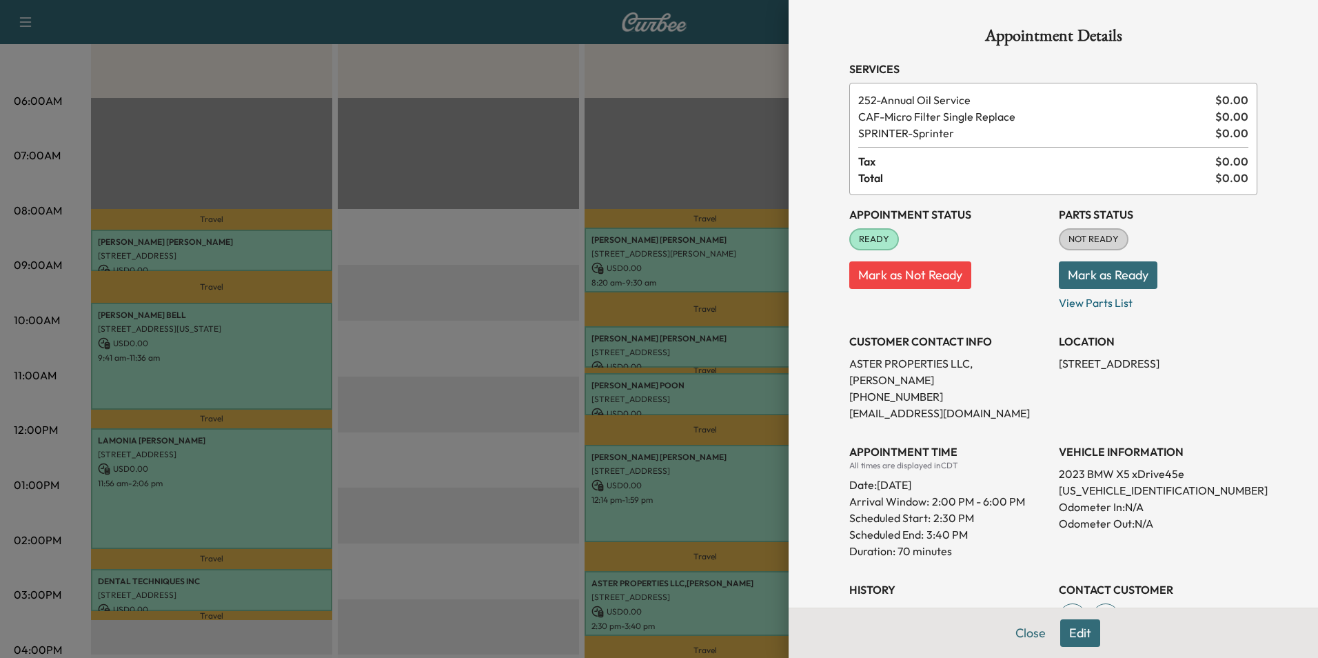
drag, startPoint x: 1017, startPoint y: 630, endPoint x: 994, endPoint y: 618, distance: 25.6
click at [1016, 629] on button "Close" at bounding box center [1031, 633] width 48 height 28
